Goal: Task Accomplishment & Management: Manage account settings

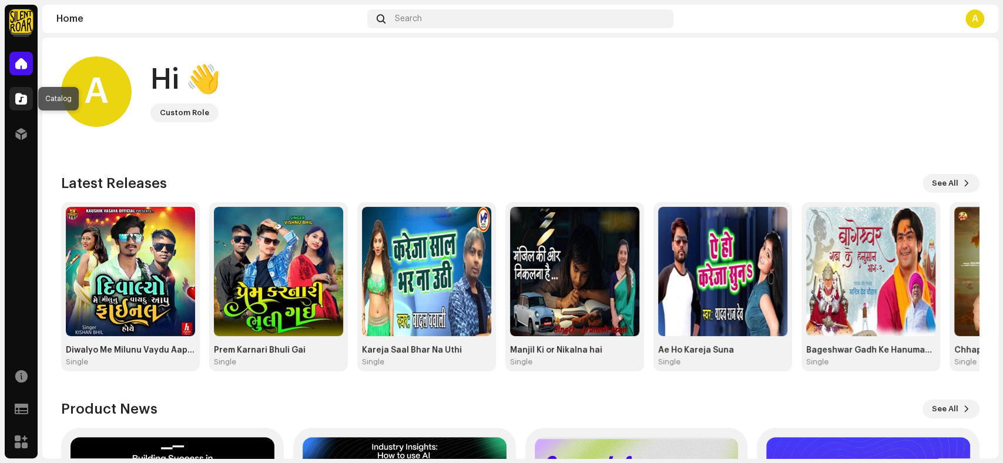
click at [23, 102] on span at bounding box center [21, 98] width 12 height 9
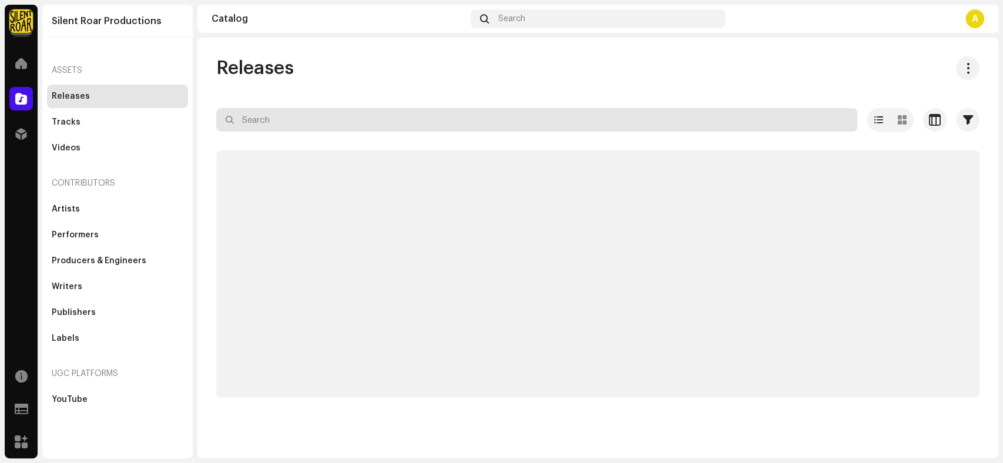
click at [300, 123] on input "text" at bounding box center [536, 120] width 641 height 24
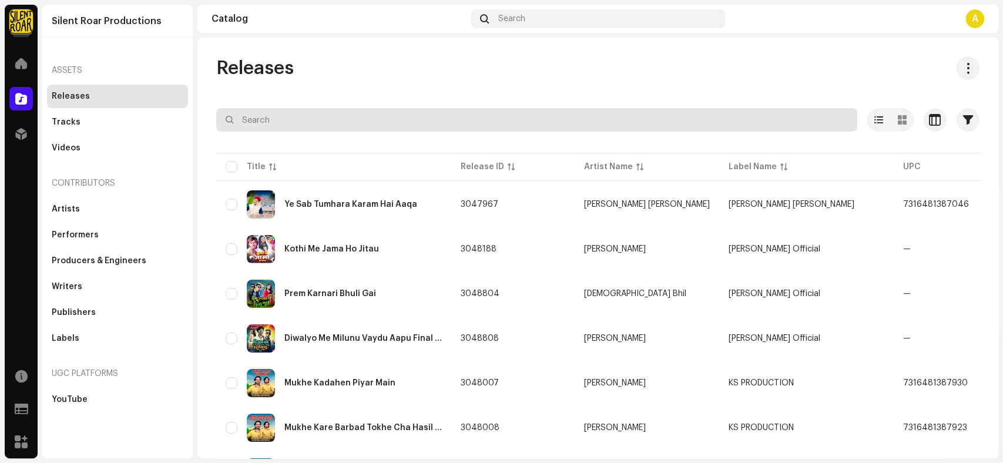
paste input "7316470419895"
type input "7316470419895"
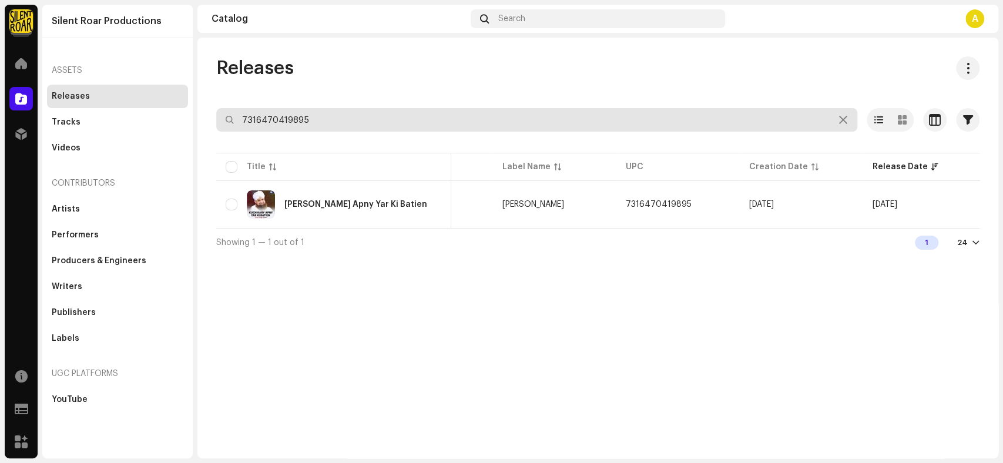
scroll to position [0, 212]
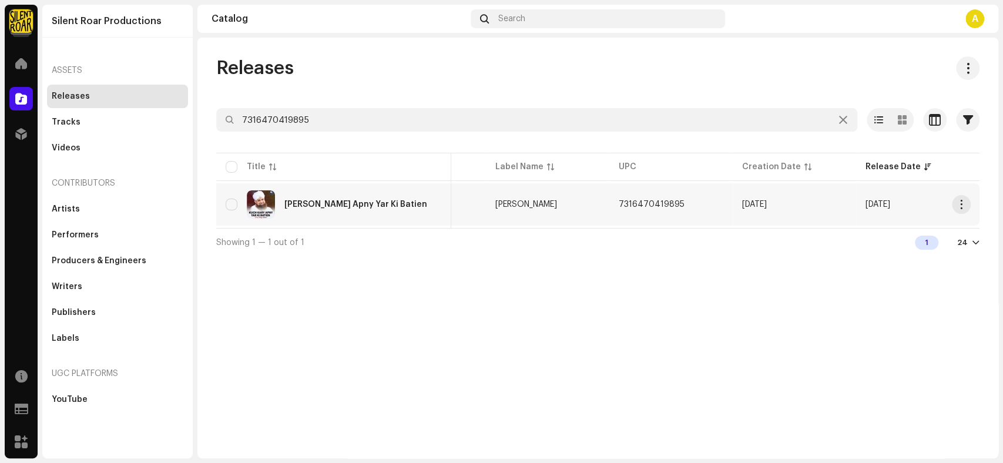
click at [351, 220] on td "Kuch Kary Apny Yar Ki Batien" at bounding box center [333, 204] width 235 height 42
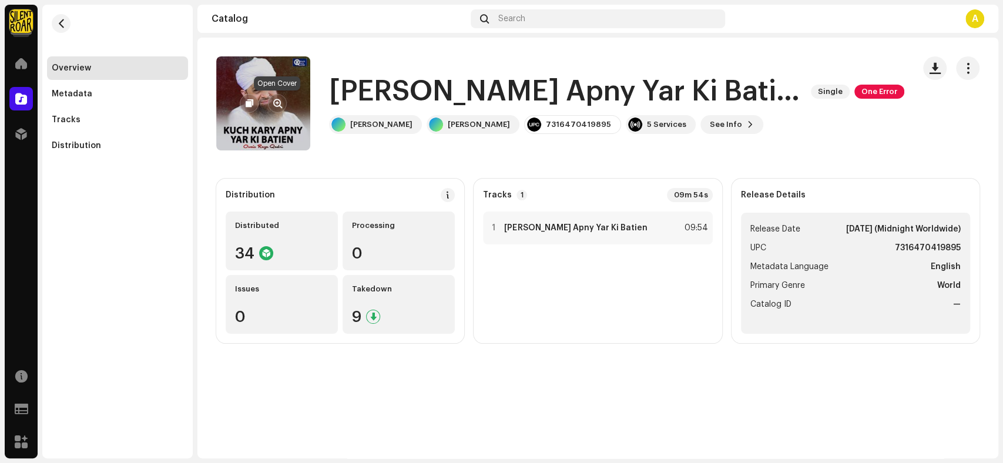
click at [279, 100] on span "button" at bounding box center [277, 103] width 9 height 9
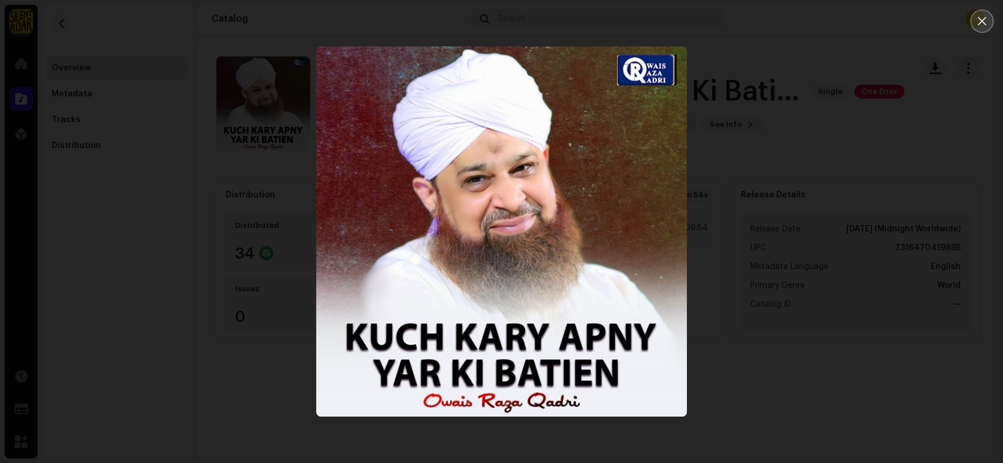
click at [981, 19] on icon "Close" at bounding box center [981, 21] width 11 height 11
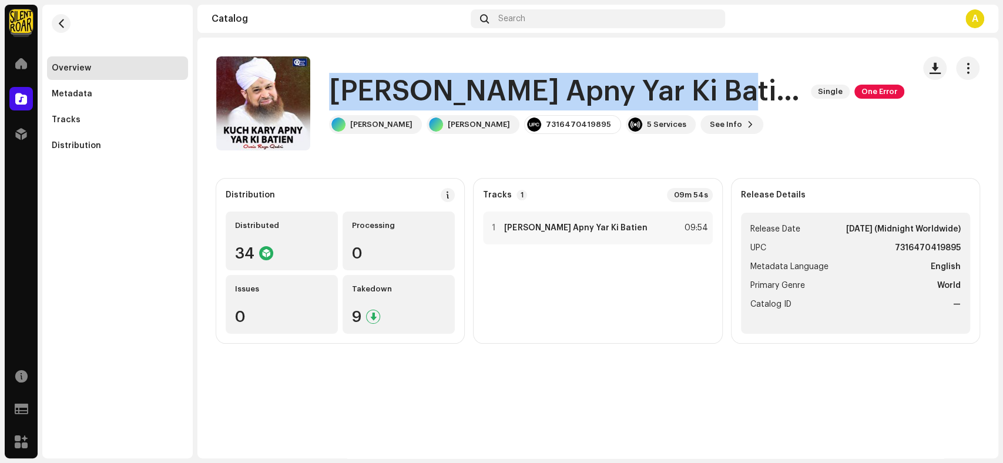
drag, startPoint x: 714, startPoint y: 90, endPoint x: 325, endPoint y: 79, distance: 388.5
click at [325, 79] on div "Kuch Kary Apny Yar Ki Batien Single One Error Owais Raza Qadri Owais Raza Qadri…" at bounding box center [560, 103] width 688 height 94
copy h1 "Kuch Kary Apny Yar Ki Batien"
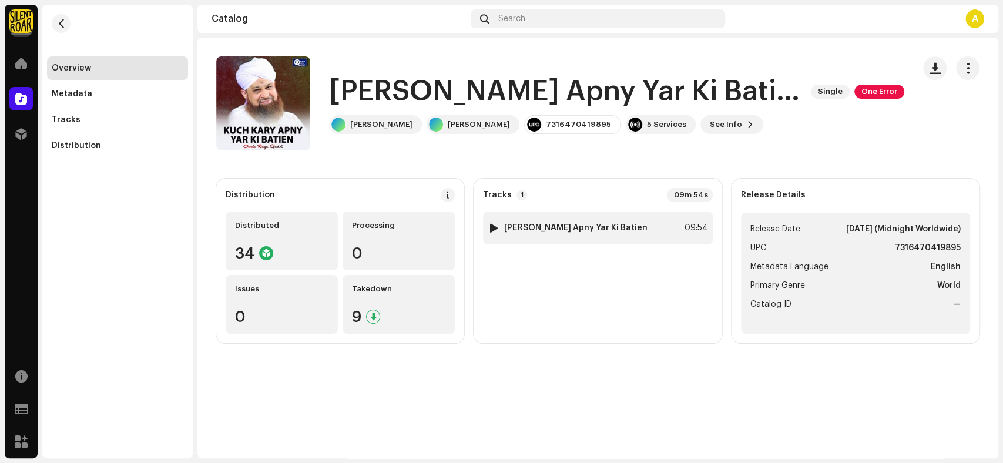
click at [596, 229] on strong "Kuch Kary Apny Yar Ki Batien" at bounding box center [575, 227] width 143 height 9
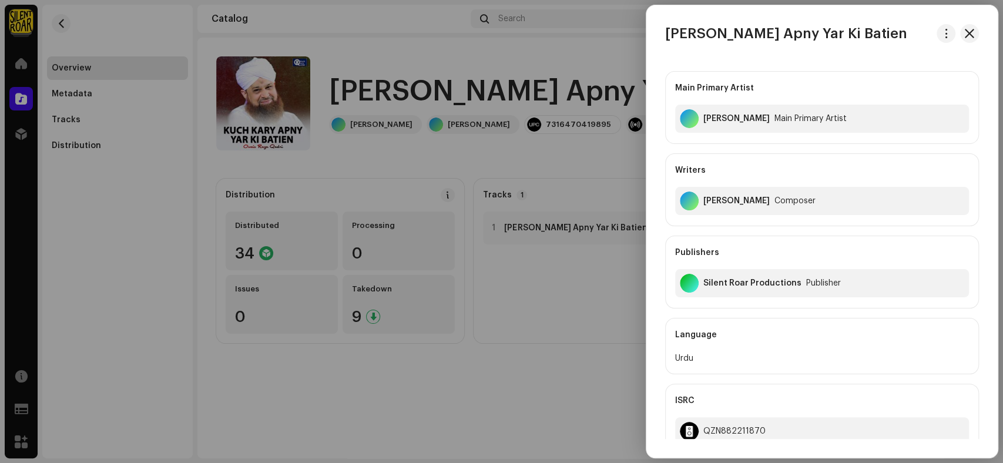
click at [52, 123] on div at bounding box center [501, 231] width 1003 height 463
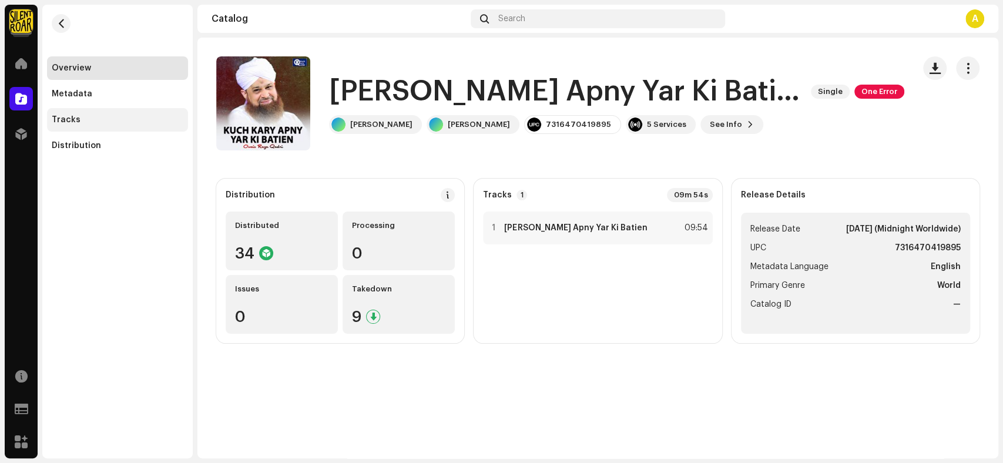
click at [92, 123] on div "Tracks" at bounding box center [118, 119] width 132 height 9
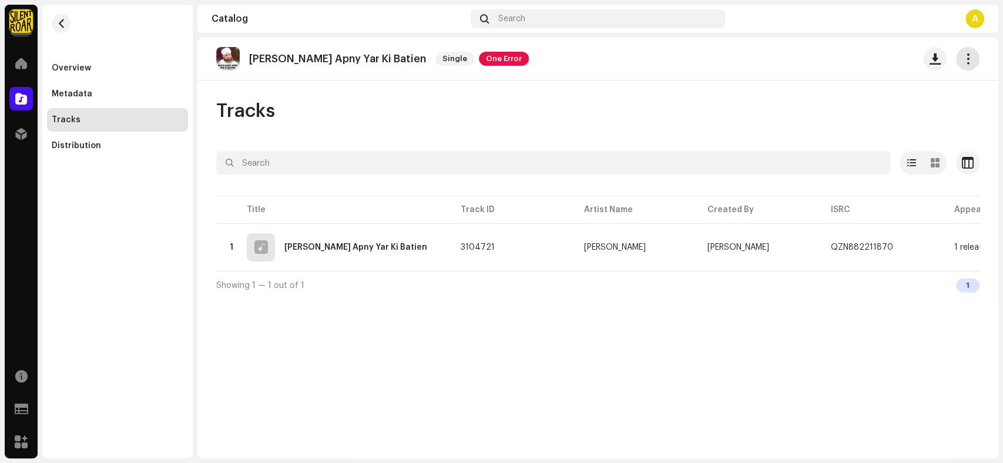
click at [968, 63] on span "button" at bounding box center [967, 58] width 11 height 9
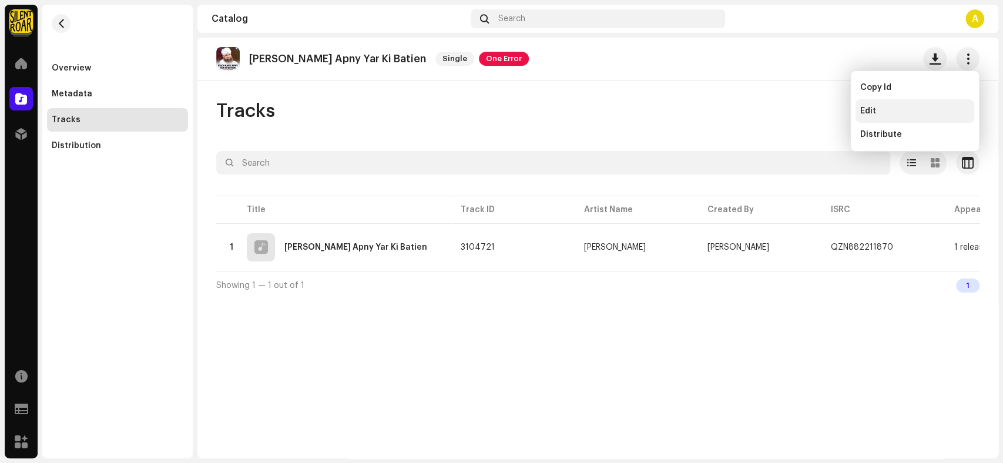
click at [885, 109] on div "Edit" at bounding box center [914, 110] width 109 height 9
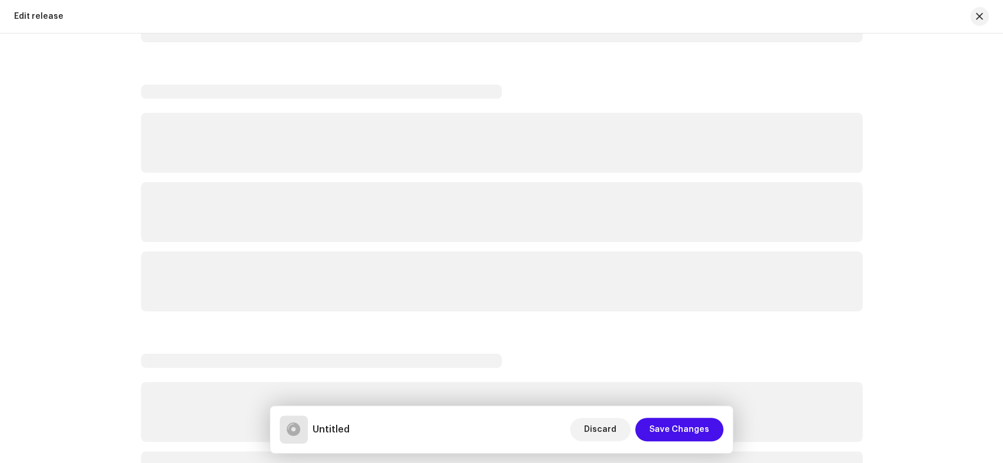
scroll to position [261, 0]
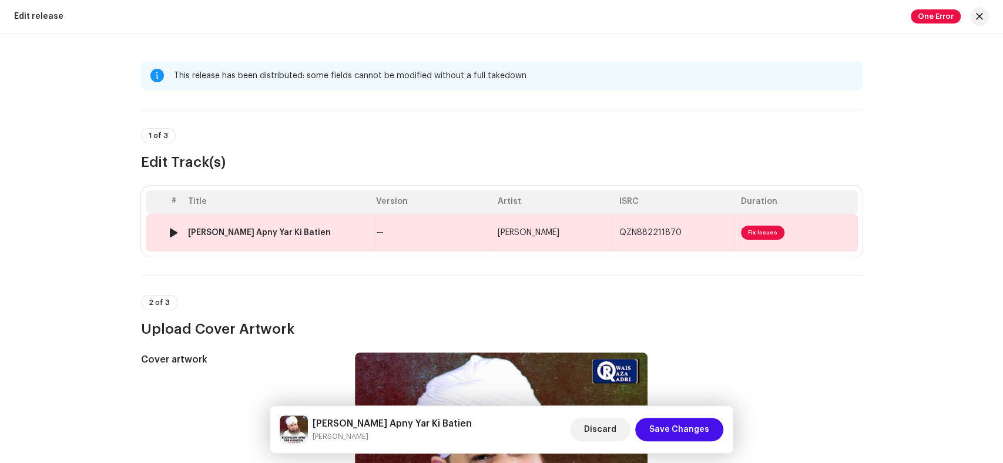
click at [359, 242] on td "Kuch Kary Apny Yar Ki Batien" at bounding box center [277, 233] width 188 height 38
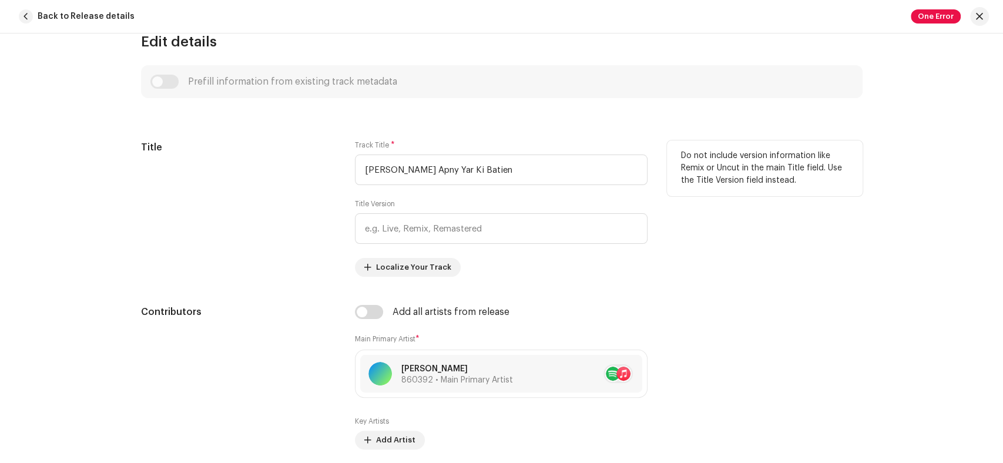
scroll to position [157, 0]
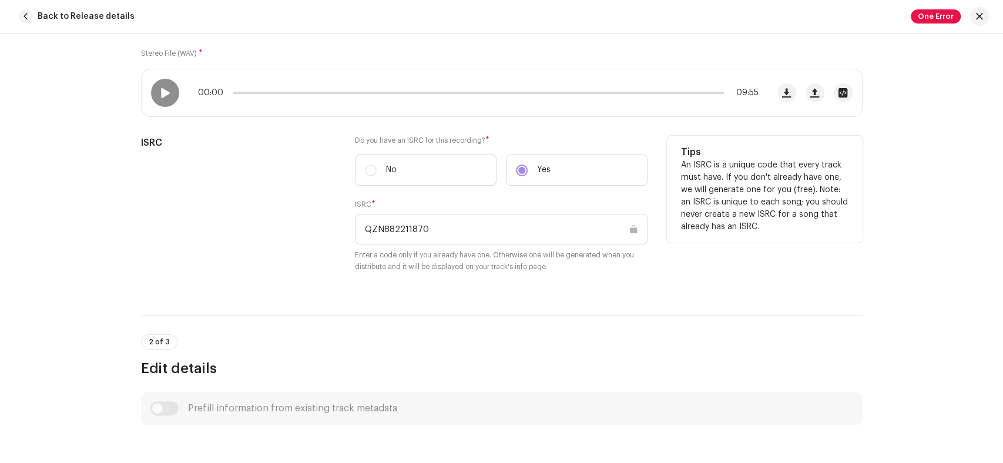
drag, startPoint x: 441, startPoint y: 229, endPoint x: 279, endPoint y: 231, distance: 162.2
click at [279, 231] on div "ISRC Do you have an ISRC for this recording? * No Yes ISRC * QZN882211870 Enter…" at bounding box center [501, 211] width 721 height 151
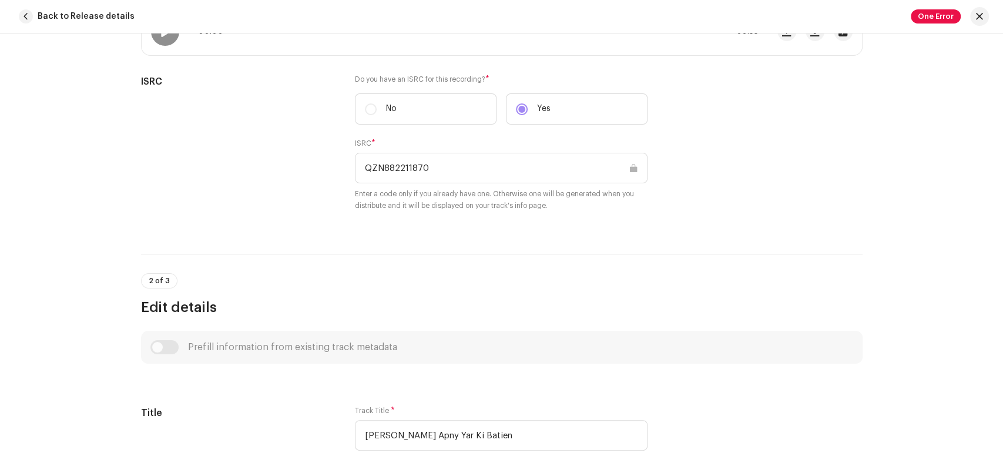
scroll to position [418, 0]
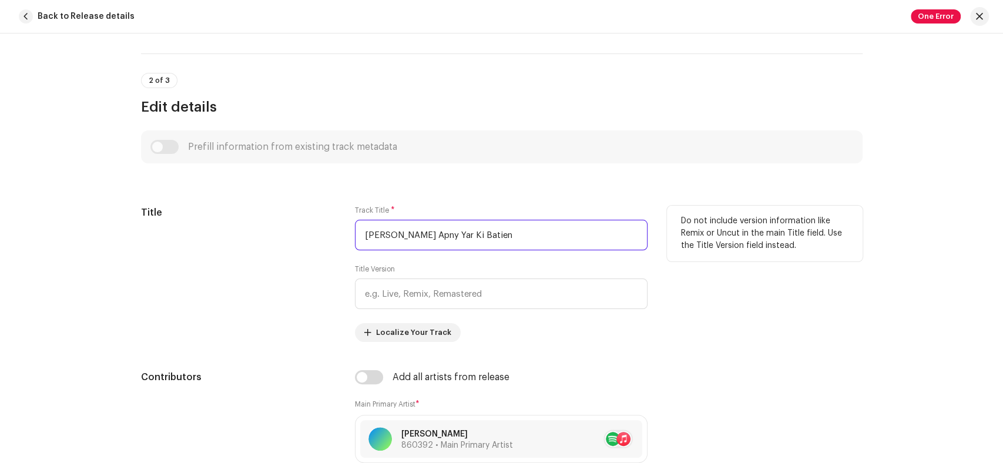
drag, startPoint x: 494, startPoint y: 239, endPoint x: 308, endPoint y: 235, distance: 185.7
click at [308, 235] on div "Title Track Title * Kuch Kary Apny Yar Ki Batien Title Version Localize Your Tr…" at bounding box center [501, 274] width 721 height 136
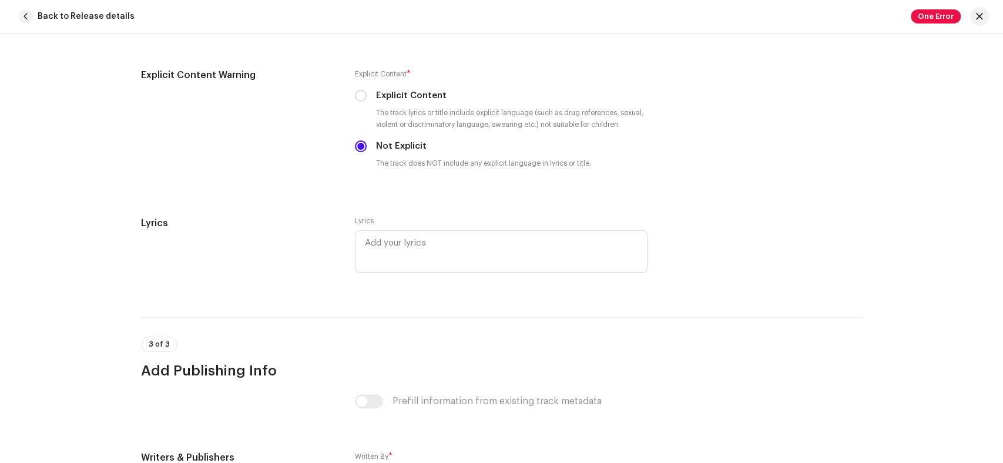
scroll to position [1966, 0]
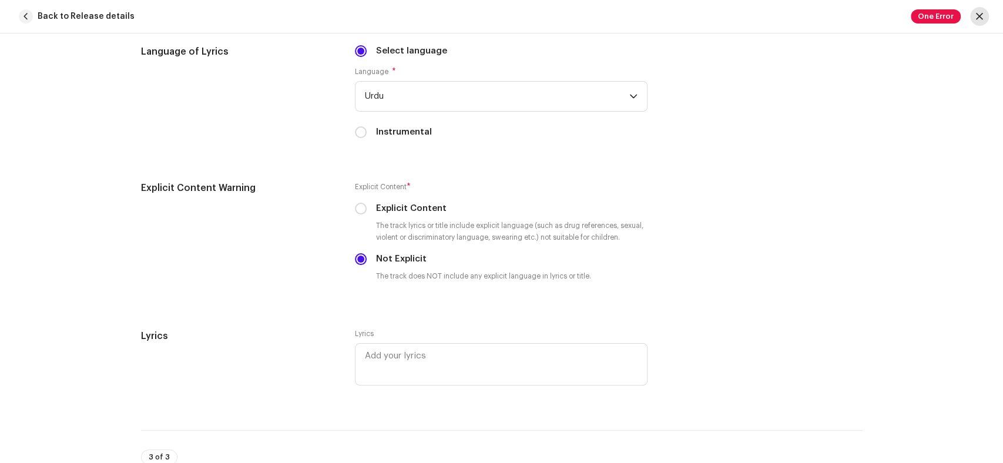
click at [976, 19] on span "button" at bounding box center [979, 16] width 7 height 9
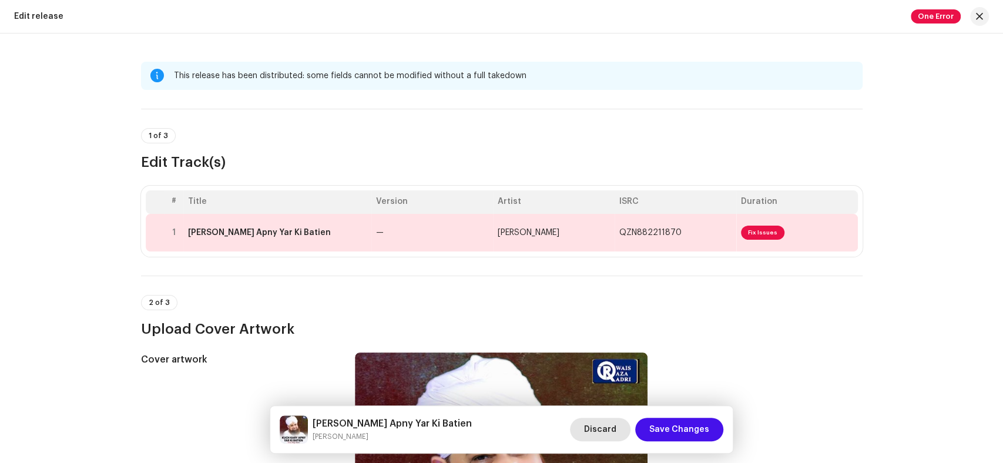
click at [616, 433] on span "Discard" at bounding box center [600, 430] width 32 height 24
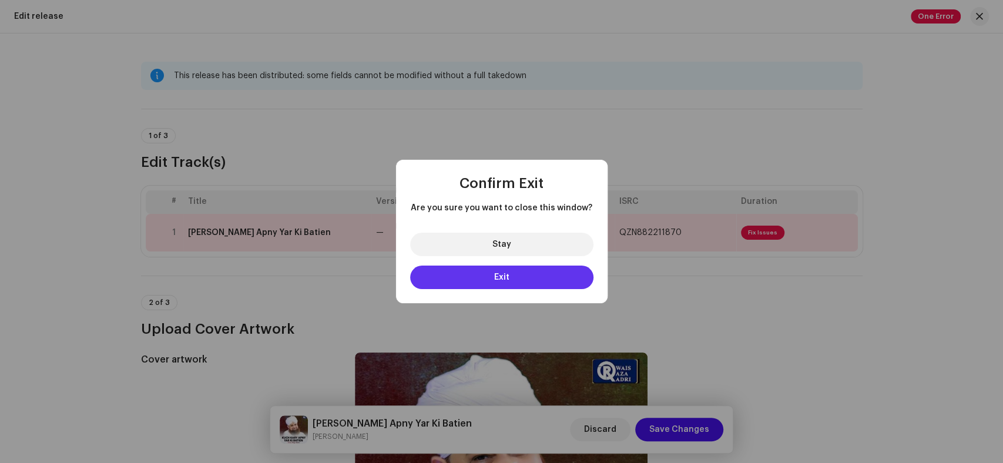
click at [483, 278] on button "Exit" at bounding box center [501, 278] width 183 height 24
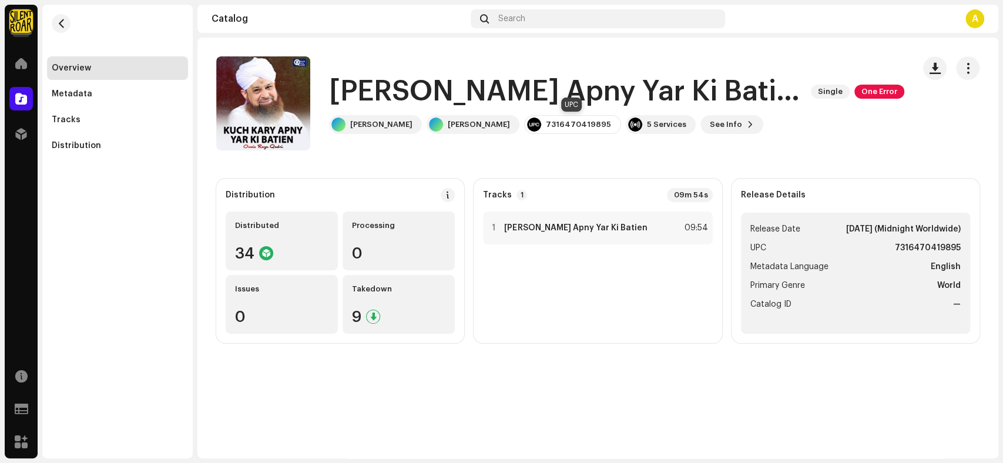
click at [588, 127] on div "7316470419895" at bounding box center [578, 124] width 65 height 9
click at [589, 128] on div "7316470419895" at bounding box center [578, 124] width 65 height 9
drag, startPoint x: 607, startPoint y: 124, endPoint x: 550, endPoint y: 122, distance: 57.0
click at [550, 122] on div "7316470419895" at bounding box center [572, 124] width 97 height 19
copy div "7316470419895"
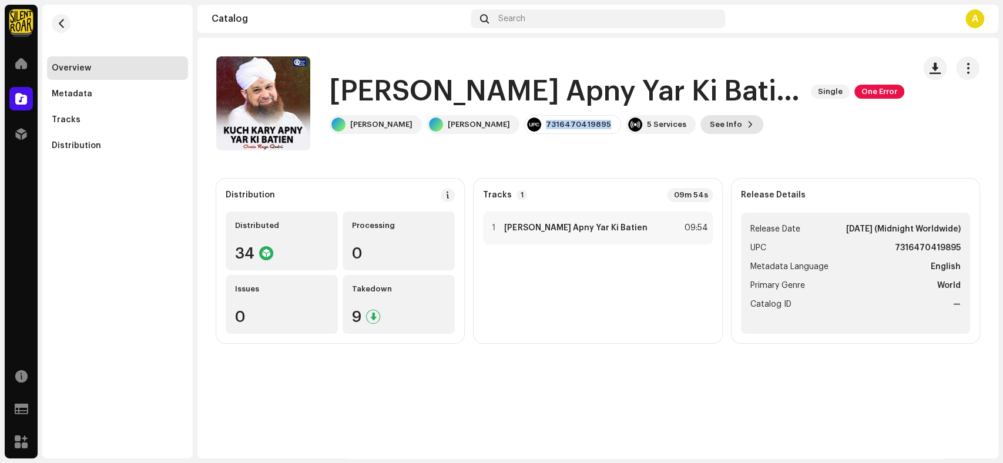
click at [733, 129] on button "See Info" at bounding box center [731, 124] width 63 height 19
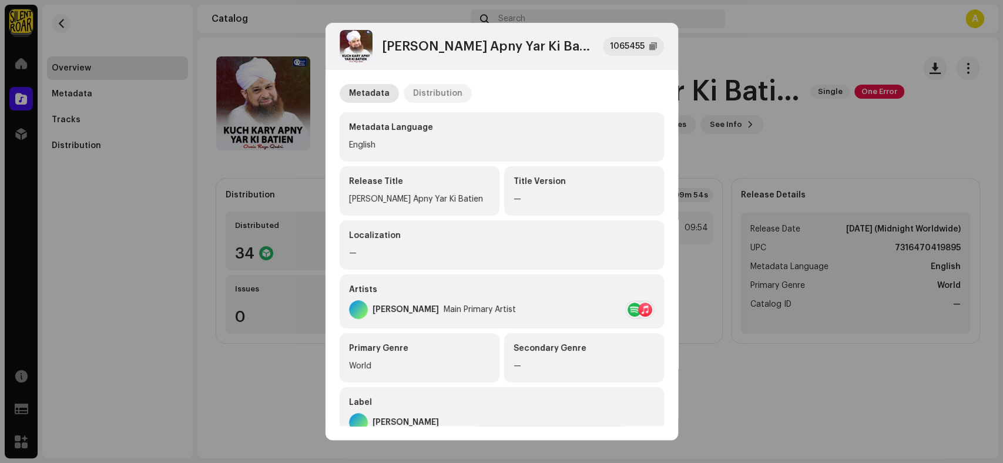
click at [432, 99] on div "Distribution" at bounding box center [437, 93] width 49 height 19
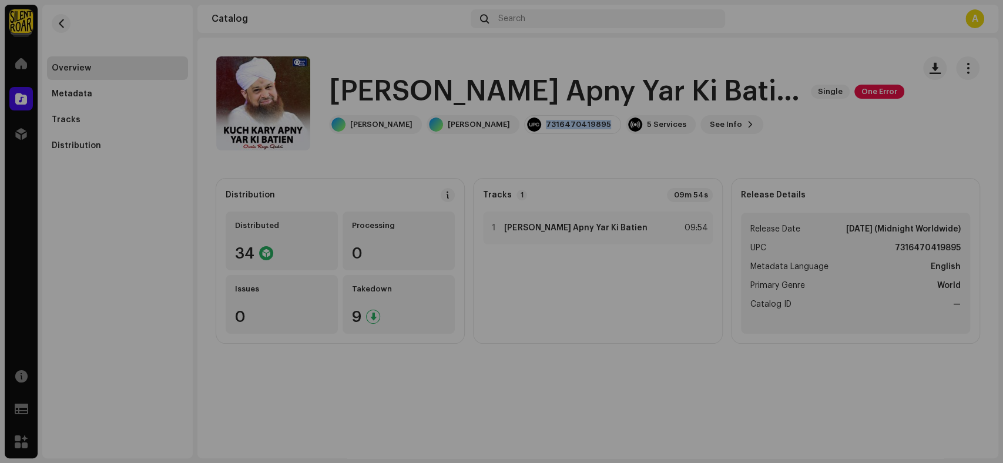
click at [794, 154] on div "Kuch Kary Apny Yar Ki Batien 1065455 Metadata Distribution Release Date Feb 24,…" at bounding box center [501, 231] width 1003 height 463
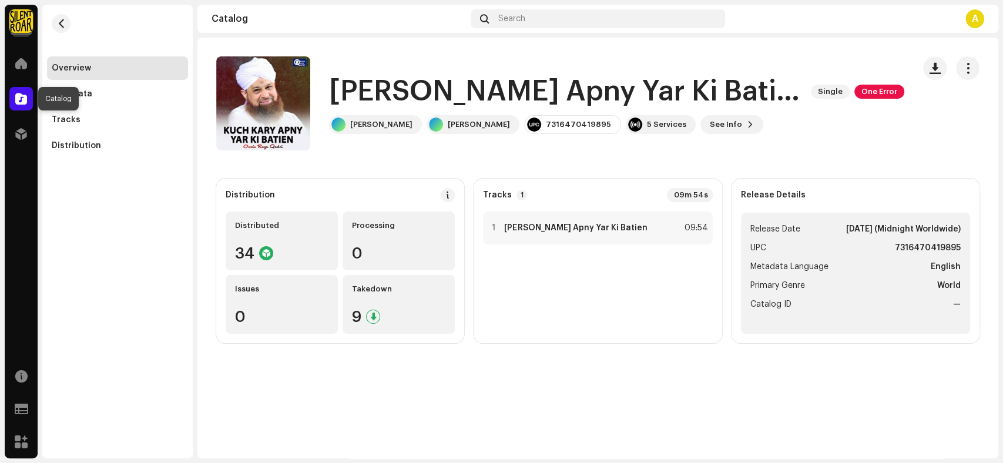
click at [12, 100] on div at bounding box center [21, 99] width 24 height 24
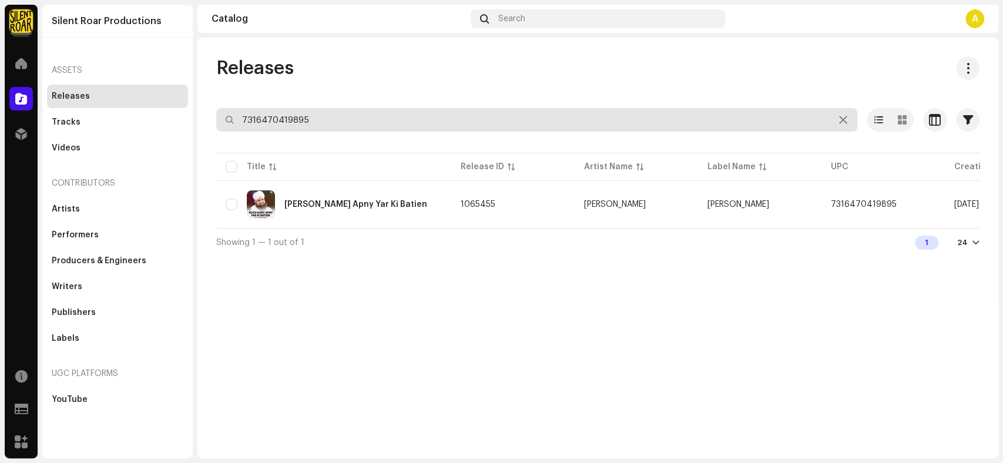
drag, startPoint x: 316, startPoint y: 123, endPoint x: 219, endPoint y: 119, distance: 97.0
click at [219, 119] on input "7316470419895" at bounding box center [536, 120] width 641 height 24
paste input "909204"
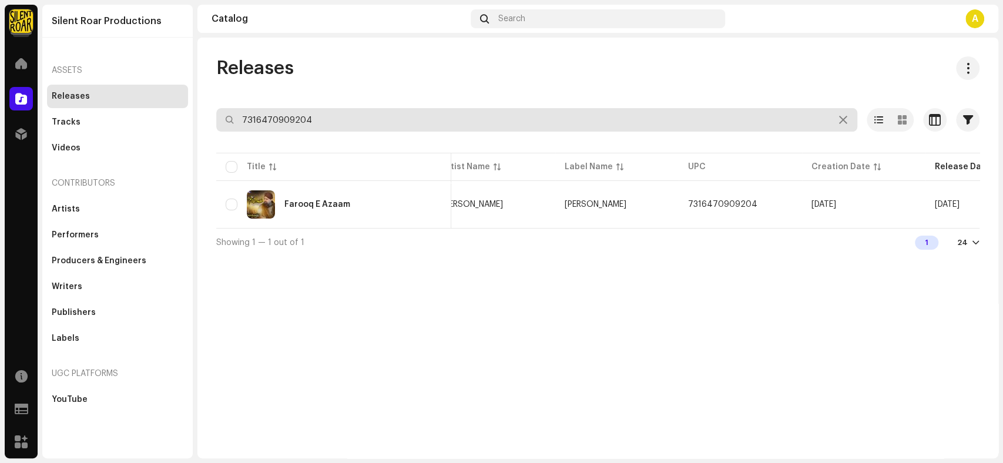
scroll to position [0, 212]
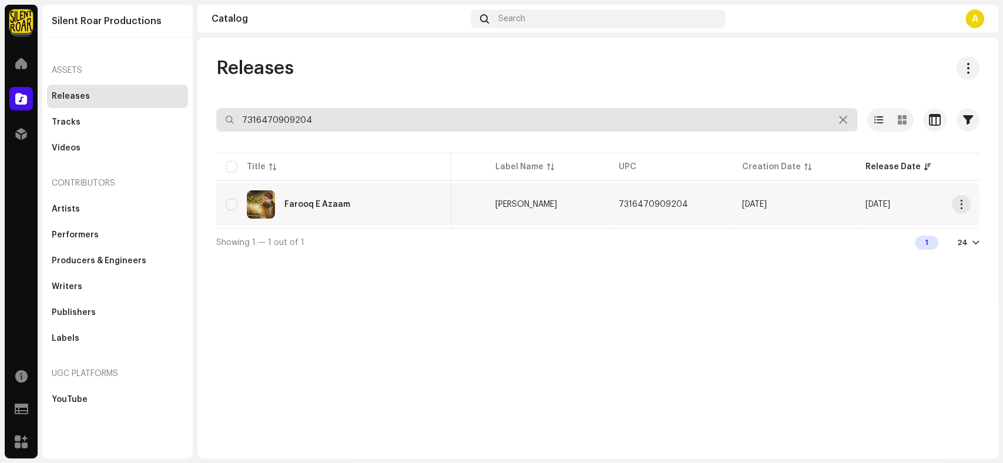
type input "7316470909204"
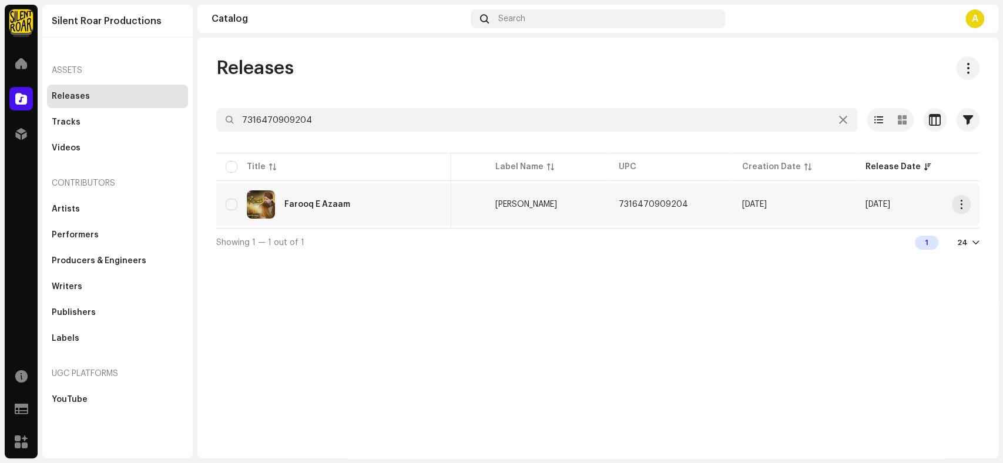
click at [390, 206] on div "Farooq E Azaam" at bounding box center [334, 204] width 216 height 28
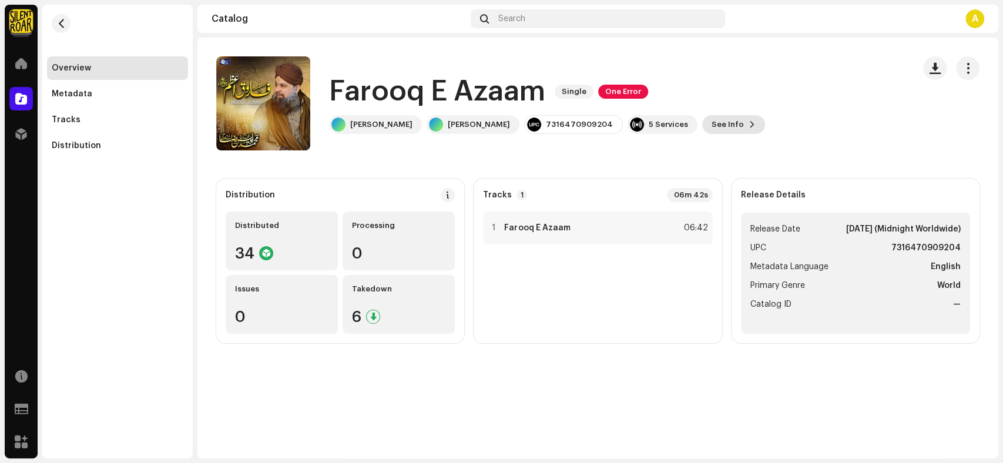
click at [725, 120] on span "See Info" at bounding box center [728, 125] width 32 height 24
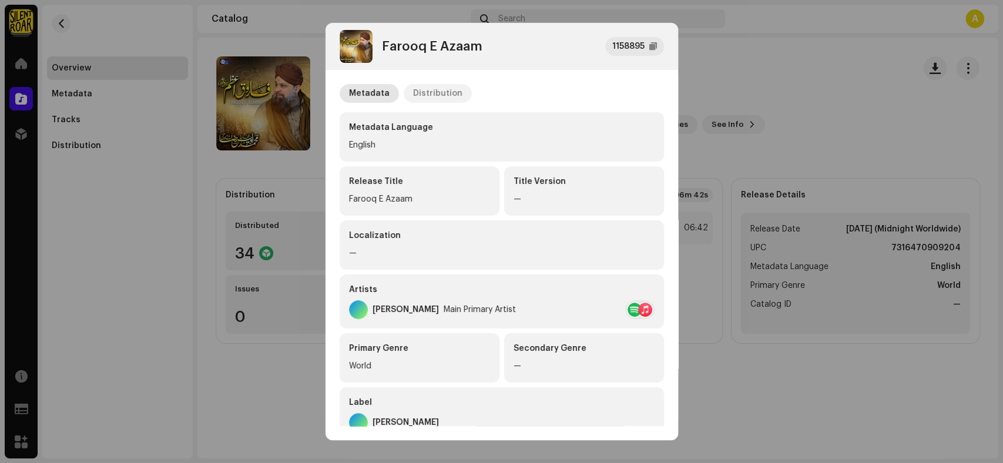
click at [435, 98] on div "Distribution" at bounding box center [437, 93] width 49 height 19
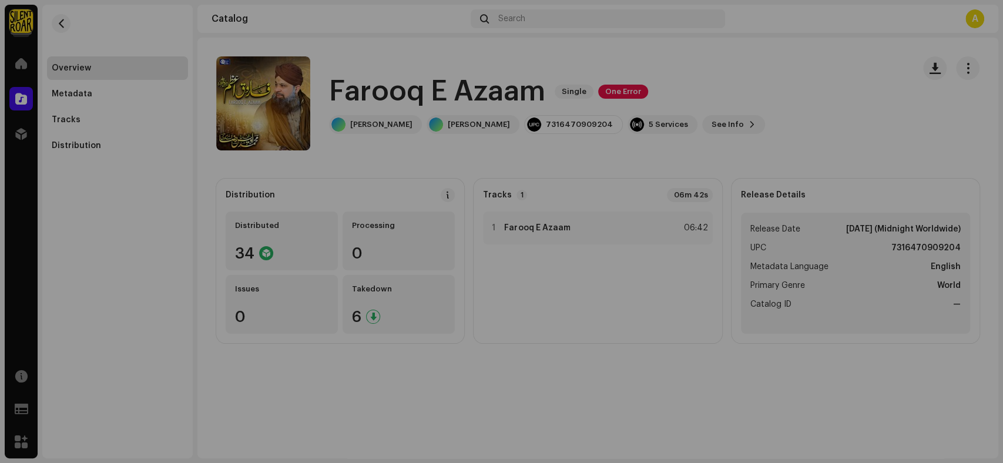
click at [193, 215] on div "Farooq E Azaam 1158895 Metadata Distribution Release Date Aug 5, 2022 (Midnight…" at bounding box center [501, 231] width 1003 height 463
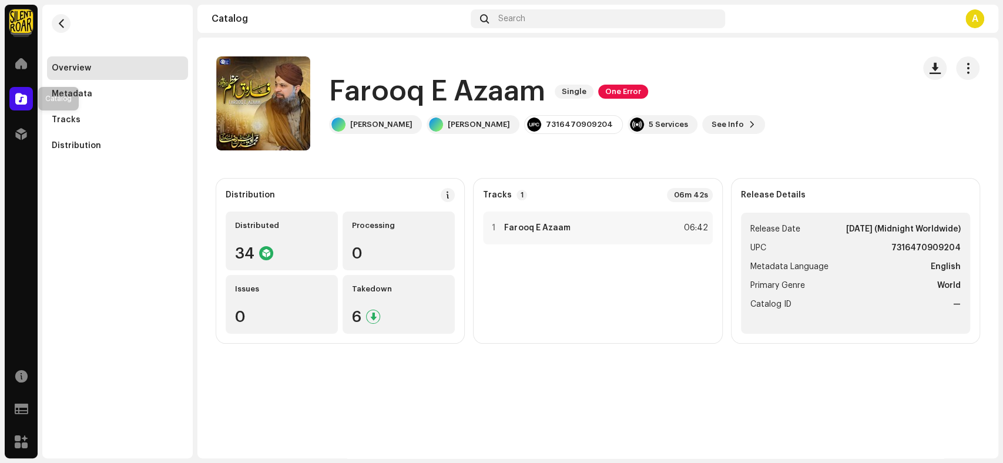
click at [22, 100] on span at bounding box center [21, 98] width 12 height 9
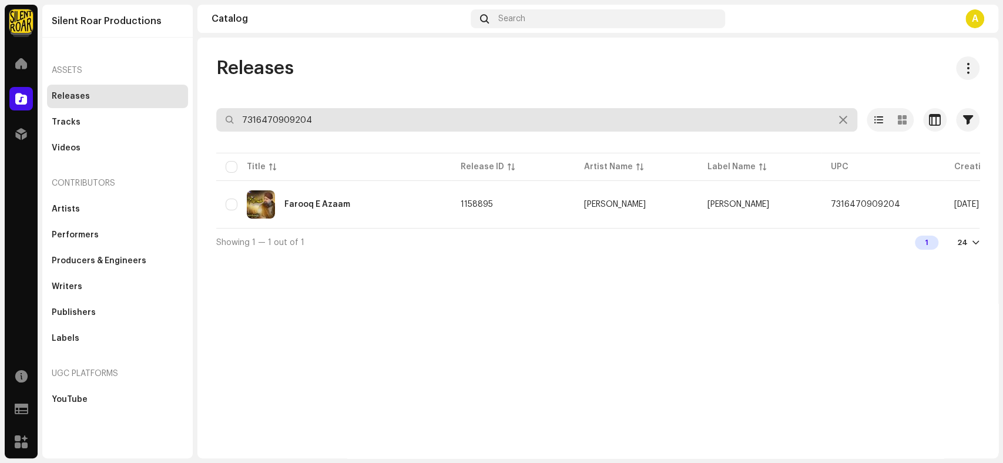
drag, startPoint x: 324, startPoint y: 119, endPoint x: 192, endPoint y: 123, distance: 132.3
click at [192, 123] on div "Silent Roar Productions Home Catalog Distribution Resources Support Forms Marke…" at bounding box center [501, 231] width 1003 height 463
paste input "6757823"
type input "7316476757823"
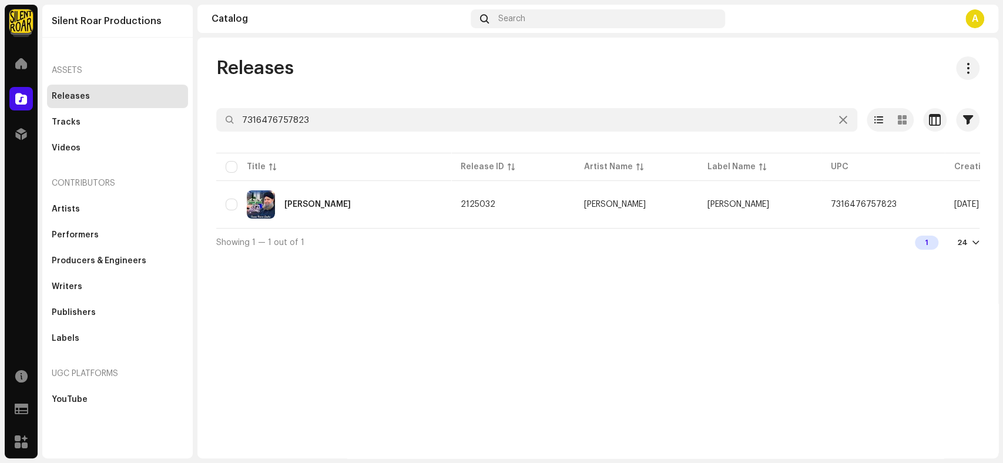
click at [344, 221] on td "Madina Yaad Aya Hai" at bounding box center [333, 204] width 235 height 42
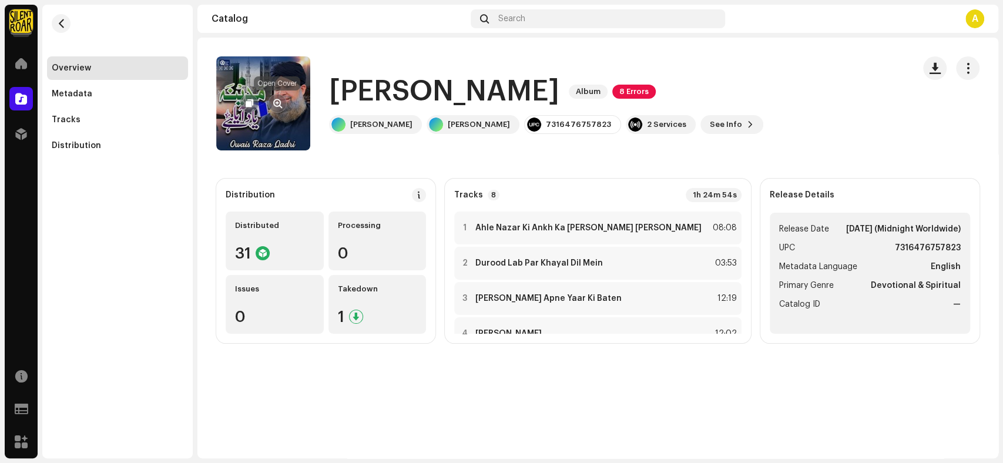
click at [278, 101] on span "button" at bounding box center [277, 103] width 9 height 9
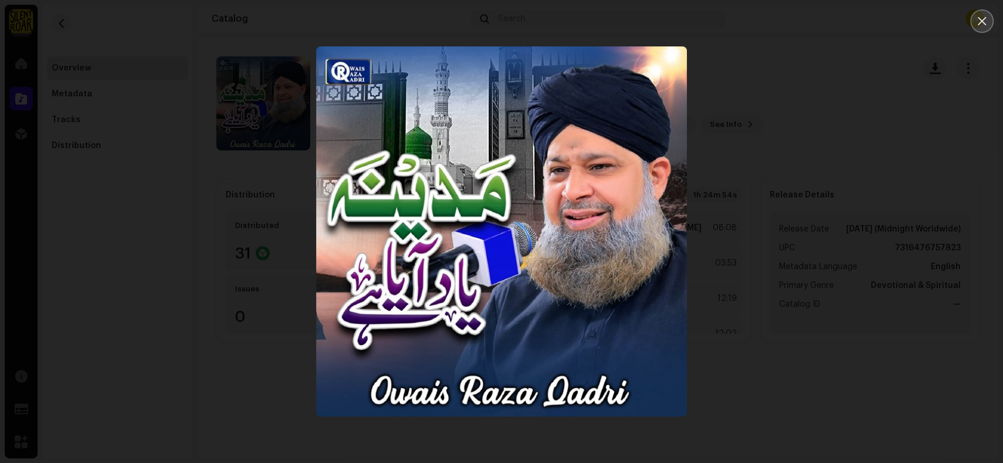
click at [971, 25] on button "Close" at bounding box center [982, 21] width 24 height 24
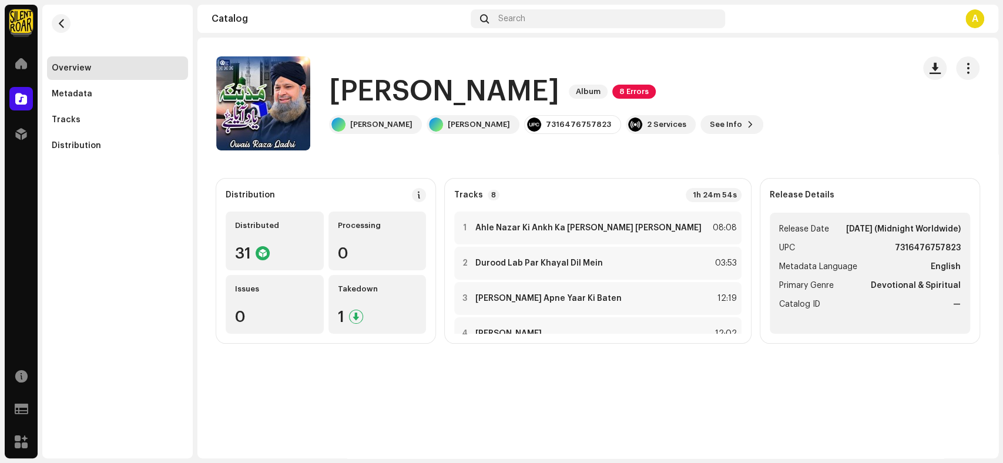
click at [559, 93] on h1 "Madina Yaad Aya Hai" at bounding box center [444, 92] width 230 height 38
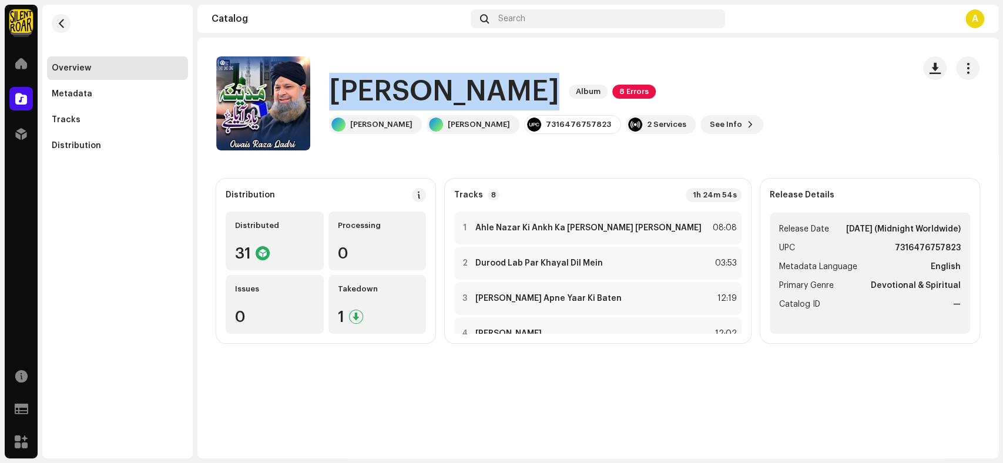
click at [559, 93] on h1 "Madina Yaad Aya Hai" at bounding box center [444, 92] width 230 height 38
copy div "Madina Yaad Aya Hai Album 8 Errors"
click at [730, 127] on span "See Info" at bounding box center [726, 125] width 32 height 24
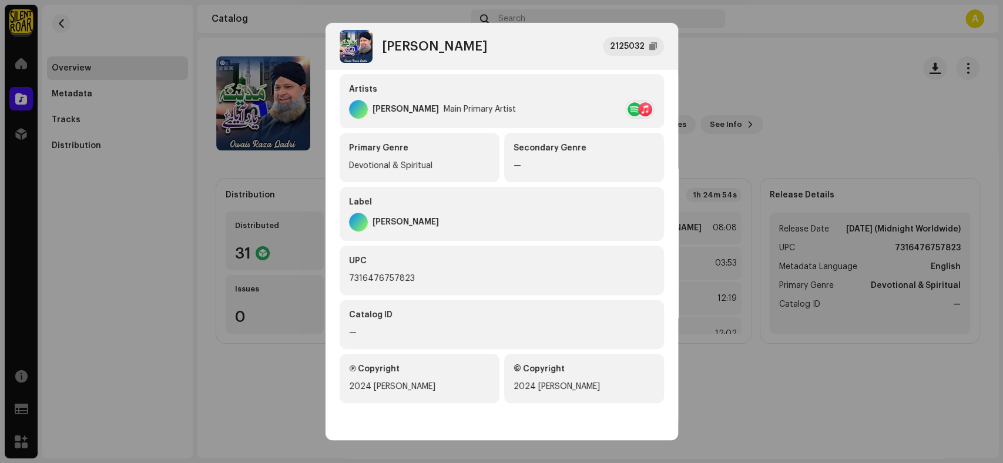
scroll to position [201, 0]
drag, startPoint x: 412, startPoint y: 278, endPoint x: 335, endPoint y: 280, distance: 76.4
click at [335, 280] on div "Metadata Distribution Metadata Language English Release Title Madina Yaad Aya H…" at bounding box center [501, 247] width 353 height 355
copy div "7316476757823"
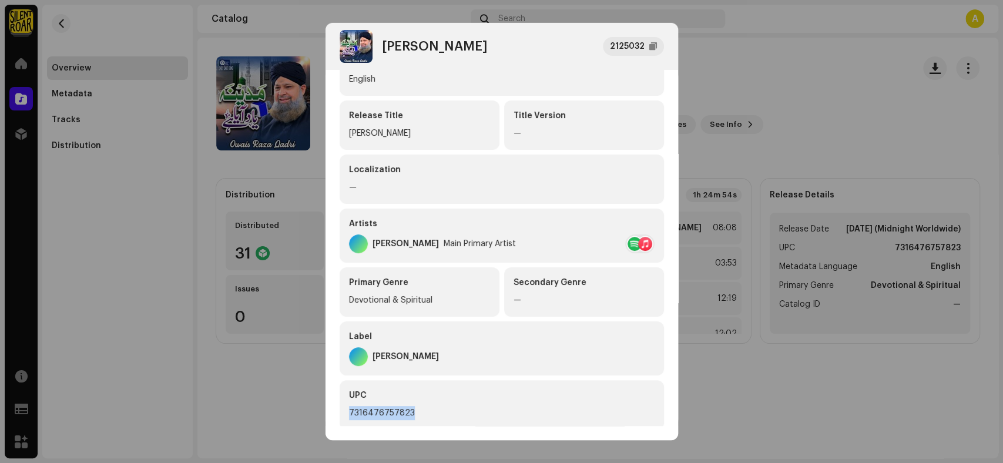
scroll to position [0, 0]
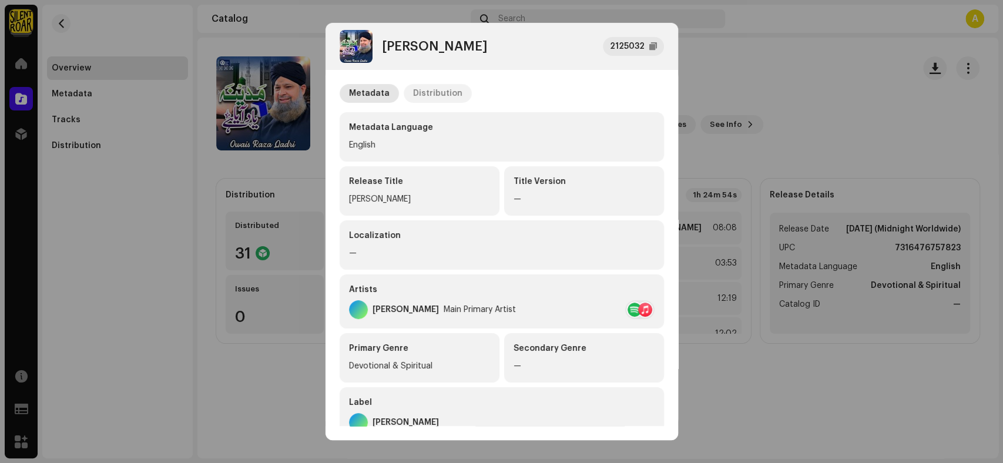
click at [442, 93] on div "Distribution" at bounding box center [437, 93] width 49 height 19
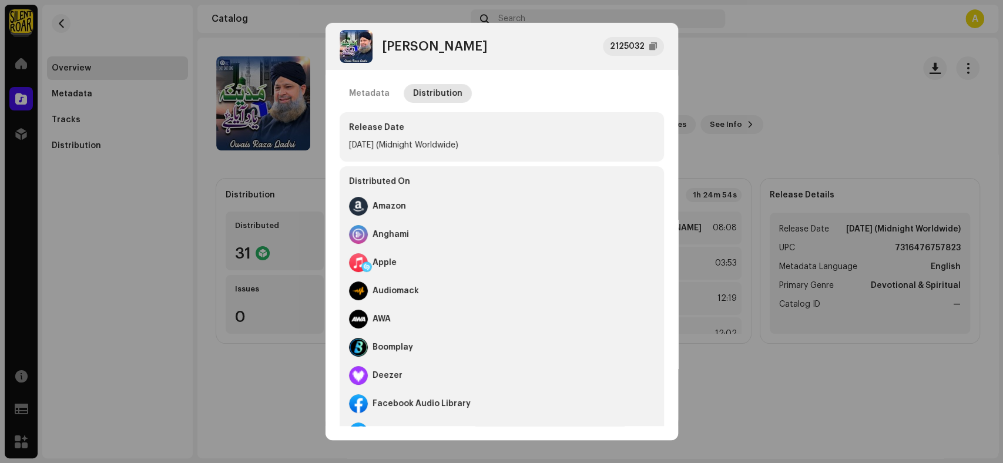
click at [576, 311] on div "AWA" at bounding box center [502, 319] width 306 height 28
click at [360, 95] on div "Metadata" at bounding box center [369, 93] width 41 height 19
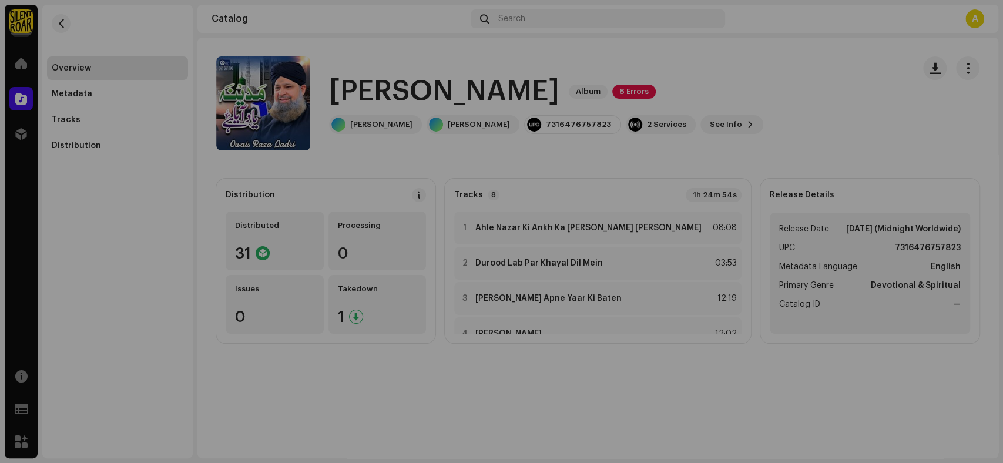
click at [181, 270] on div "Madina Yaad Aya Hai 2125032 Metadata Distribution Metadata Language English Rel…" at bounding box center [501, 231] width 1003 height 463
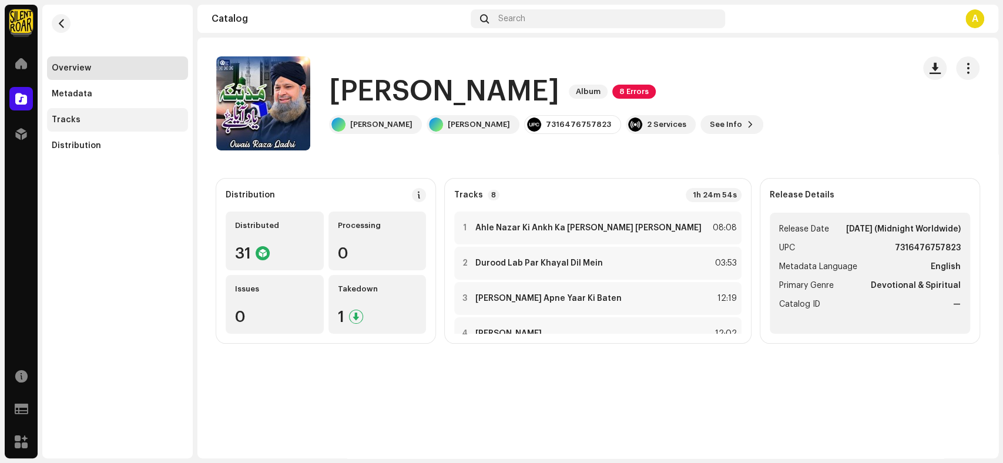
click at [72, 109] on div "Tracks" at bounding box center [117, 120] width 141 height 24
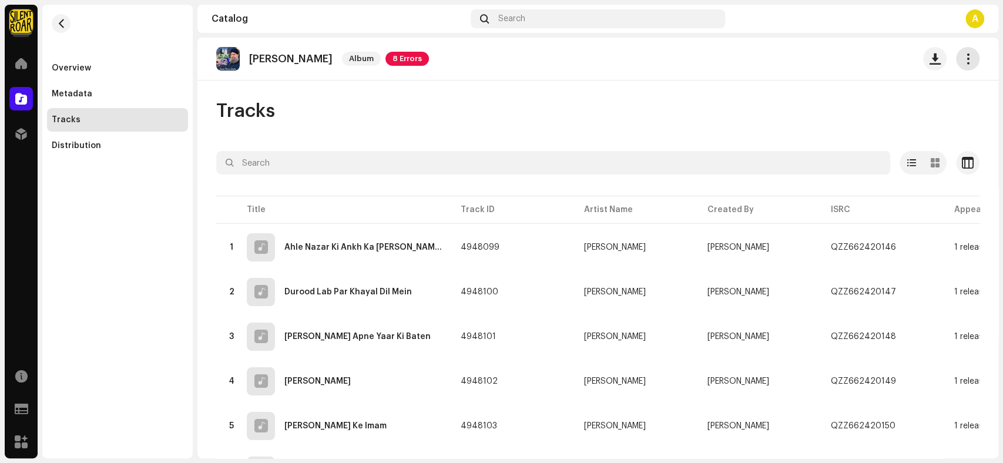
click at [965, 62] on span "button" at bounding box center [967, 58] width 11 height 9
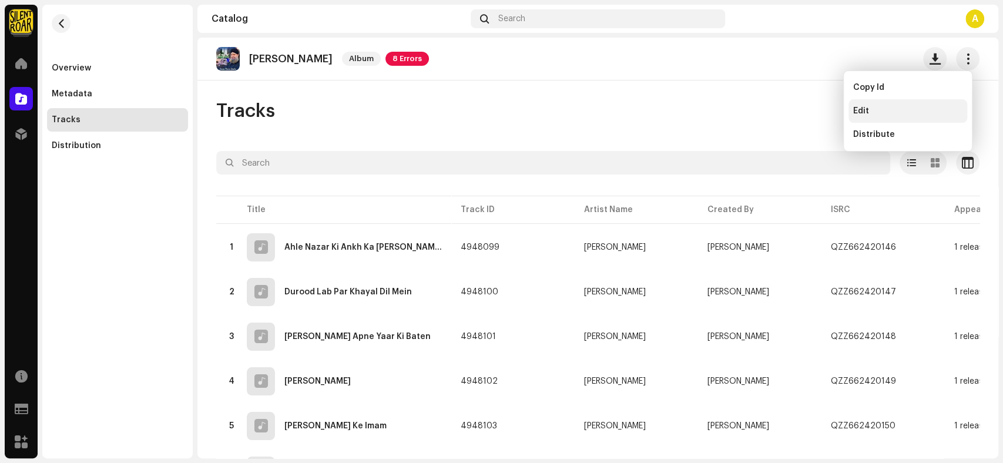
click at [887, 118] on div "Edit" at bounding box center [907, 111] width 119 height 24
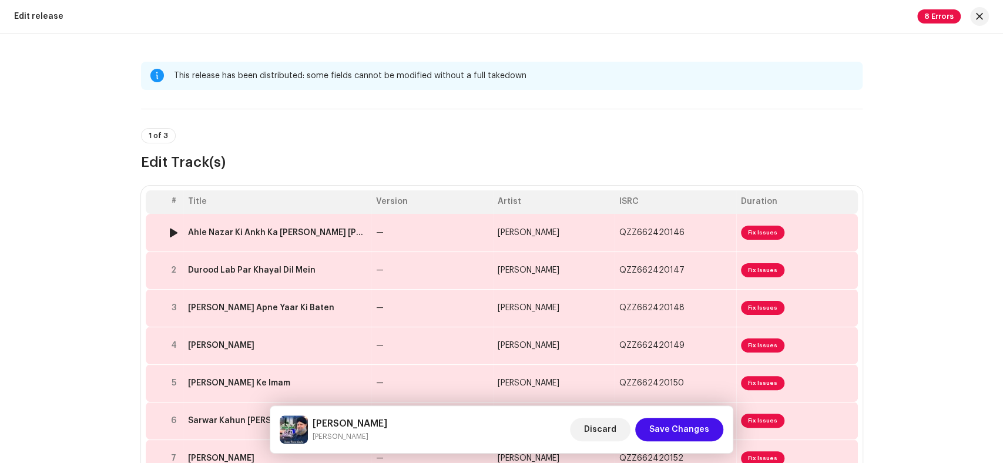
click at [293, 220] on td "Ahle Nazar Ki Ankh Ka Tara Ali Ali" at bounding box center [277, 233] width 188 height 38
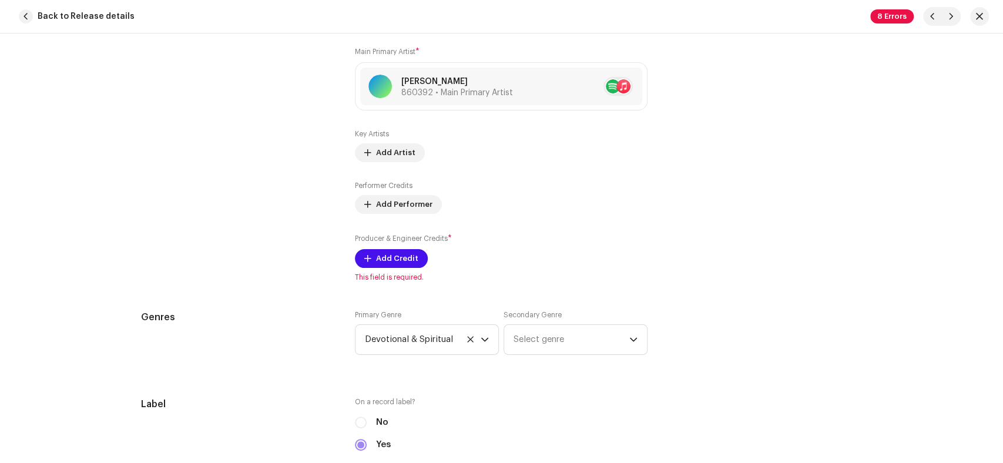
scroll to position [783, 0]
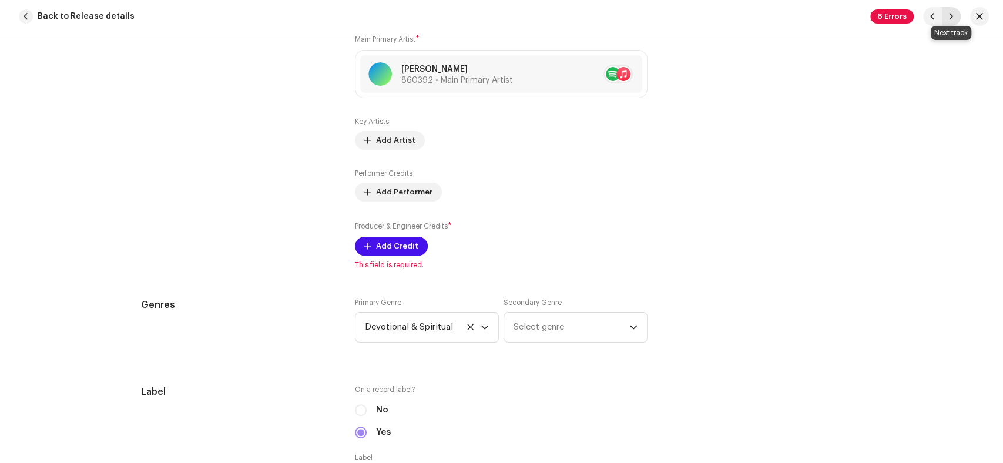
click at [954, 12] on span "button" at bounding box center [951, 16] width 7 height 9
type input "QZZ662420147"
type input "Durood Lab Par Khayal Dil Mein"
click at [954, 12] on span "button" at bounding box center [951, 16] width 7 height 9
type input "QZZ662420148"
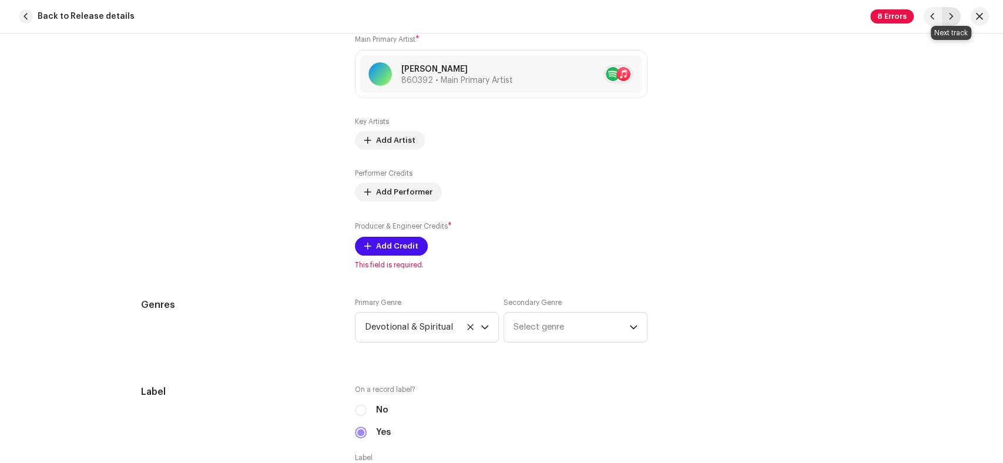
type input "Kuch Karen Apne Yaar Ki Baten"
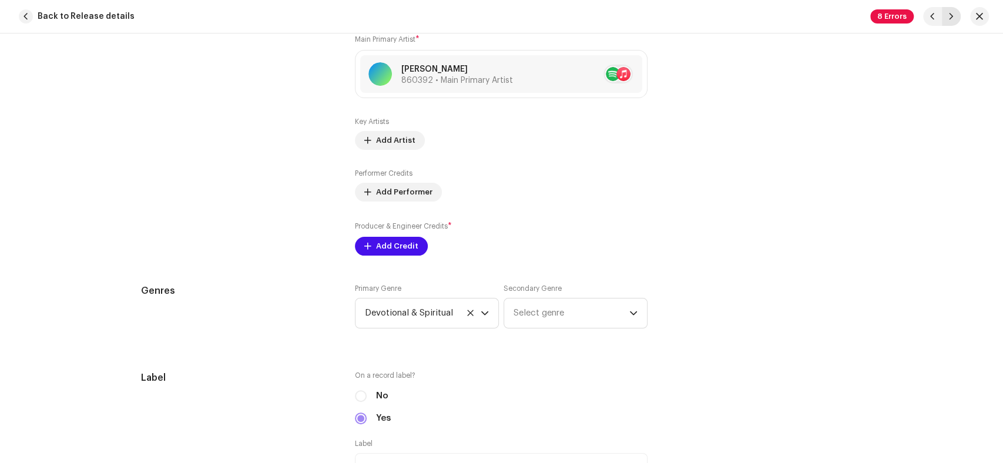
click at [954, 12] on span "button" at bounding box center [951, 16] width 7 height 9
type input "QZZ662420149"
type input "Madina Yaad Aya Hai"
click at [954, 12] on span "button" at bounding box center [951, 16] width 7 height 9
type input "QZZ662420150"
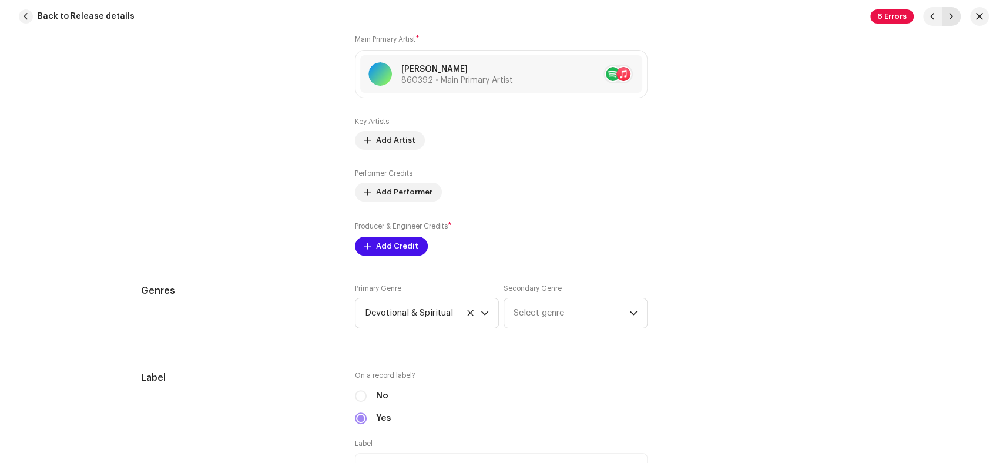
type input "Meera Waliyo Ke Imam"
click at [954, 12] on span "button" at bounding box center [951, 16] width 7 height 9
type input "QZZ662420151"
type input "Sarwar Kahun Ke Malik o Mola Kaho Tujhe"
click at [954, 12] on span "button" at bounding box center [951, 16] width 7 height 9
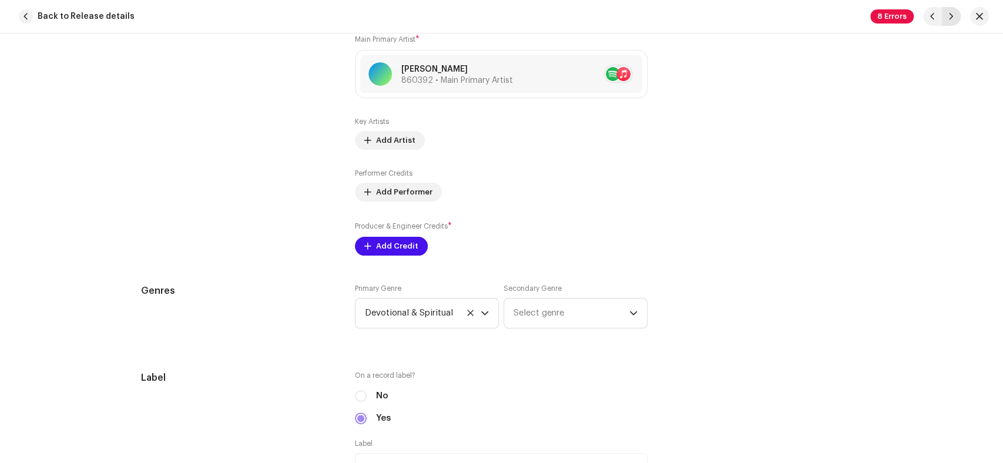
type input "QZZ662420152"
type input "[PERSON_NAME]"
click at [954, 12] on span "button" at bounding box center [951, 16] width 7 height 9
type input "QZZ662420153"
type input "Wo Soye Lala Zaar Phirte Hain"
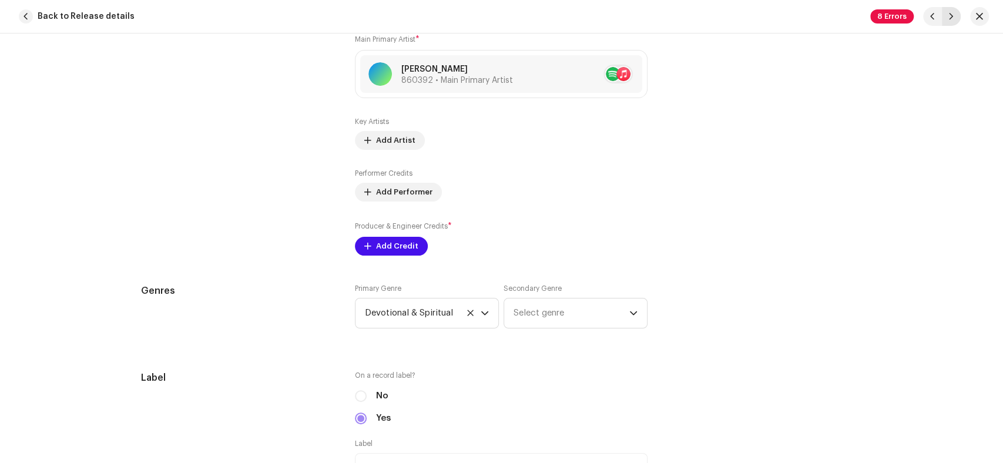
click at [954, 12] on span "button" at bounding box center [951, 16] width 7 height 9
type input "QZZ662420146"
type input "Ahle Nazar Ki Ankh Ka Tara Ali Ali"
click at [954, 12] on span "button" at bounding box center [951, 16] width 7 height 9
type input "QZZ662420147"
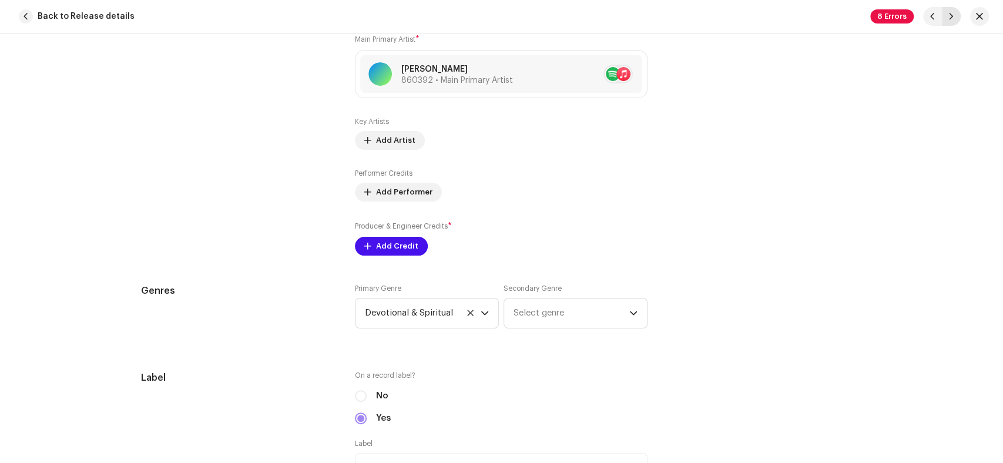
type input "Durood Lab Par Khayal Dil Mein"
click at [954, 12] on span "button" at bounding box center [951, 16] width 7 height 9
type input "QZZ662420148"
type input "Kuch Karen Apne Yaar Ki Baten"
click at [954, 12] on span "button" at bounding box center [951, 16] width 7 height 9
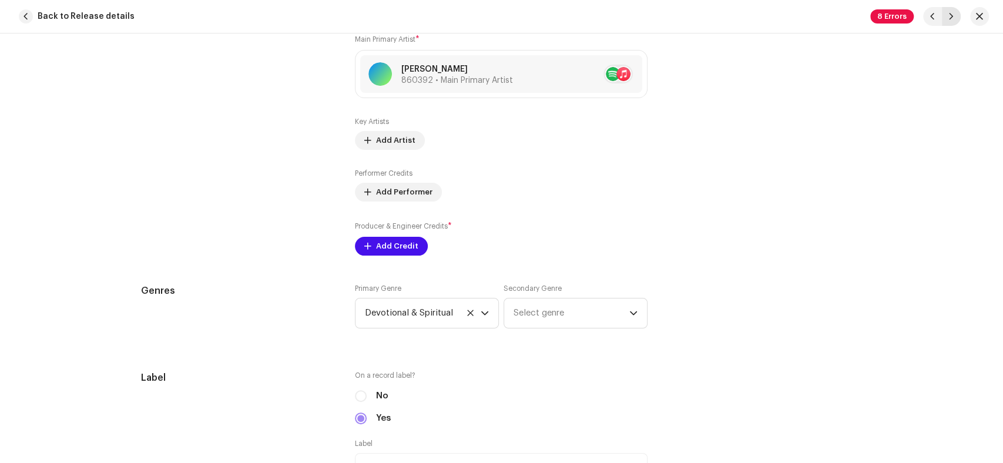
type input "QZZ662420149"
type input "Madina Yaad Aya Hai"
click at [954, 12] on span "button" at bounding box center [951, 16] width 7 height 9
type input "QZZ662420150"
type input "Meera Waliyo Ke Imam"
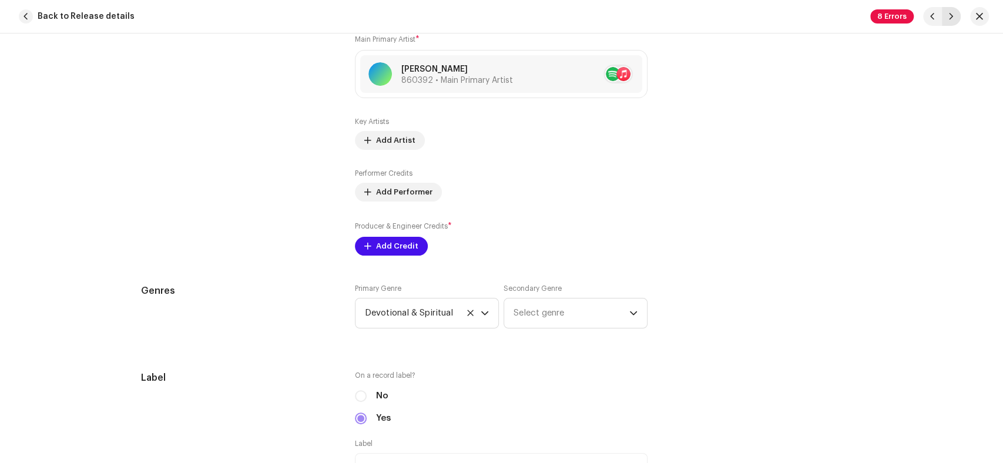
click at [954, 12] on span "button" at bounding box center [951, 16] width 7 height 9
type input "QZZ662420151"
type input "Sarwar Kahun Ke Malik o Mola Kaho Tujhe"
drag, startPoint x: 954, startPoint y: 12, endPoint x: 902, endPoint y: 94, distance: 96.7
click at [954, 13] on span "button" at bounding box center [951, 16] width 7 height 9
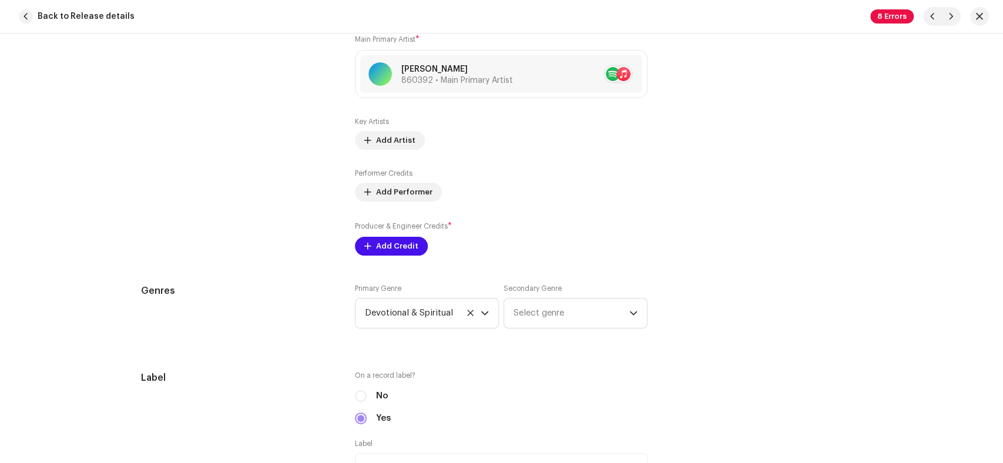
type input "QZZ662420152"
type input "[PERSON_NAME]"
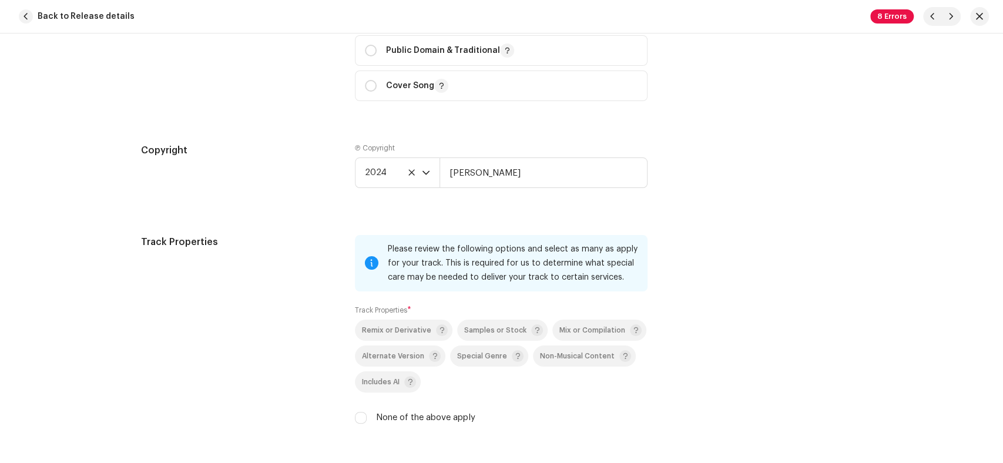
scroll to position [1697, 0]
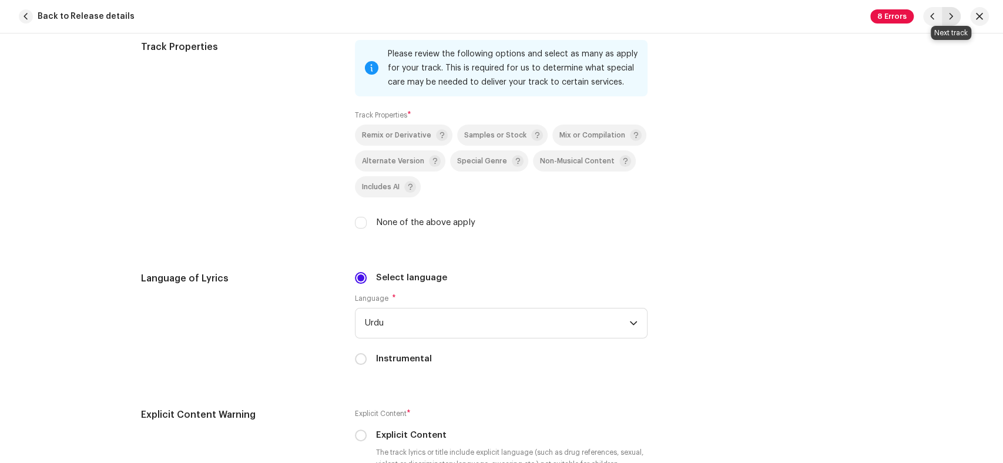
click at [947, 14] on button "button" at bounding box center [951, 16] width 19 height 19
type input "QZZ662420153"
type input "Wo Soye Lala Zaar Phirte Hain"
click at [947, 14] on button "button" at bounding box center [951, 16] width 19 height 19
type input "QZZ662420146"
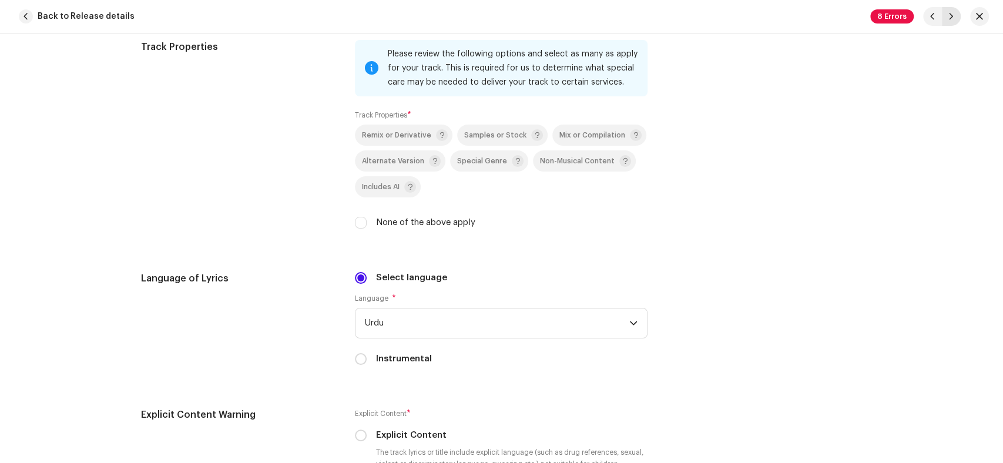
type input "Ahle Nazar Ki Ankh Ka Tara Ali Ali"
click at [947, 14] on button "button" at bounding box center [951, 16] width 19 height 19
type input "QZZ662420147"
type input "Durood Lab Par Khayal Dil Mein"
click at [947, 14] on button "button" at bounding box center [951, 16] width 19 height 19
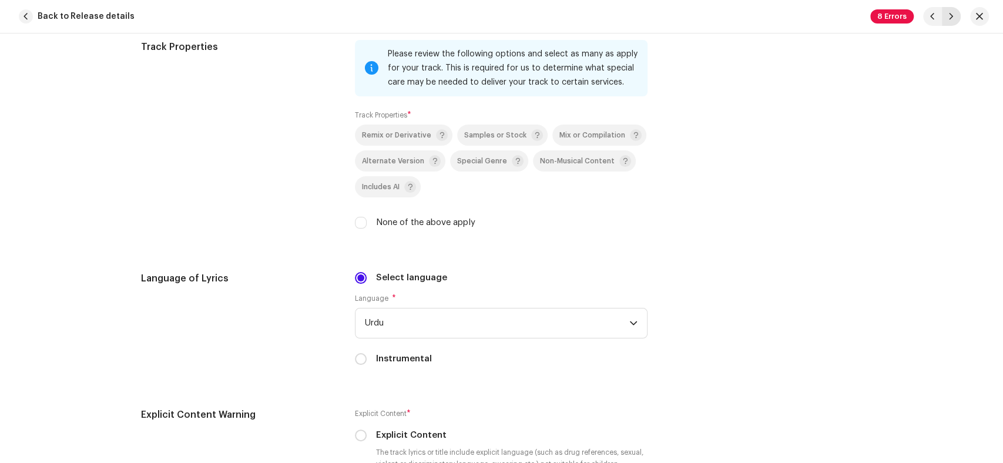
type input "QZZ662420148"
type input "Kuch Karen Apne Yaar Ki Baten"
click at [947, 14] on button "button" at bounding box center [951, 16] width 19 height 19
type input "QZZ662420149"
type input "Madina Yaad Aya Hai"
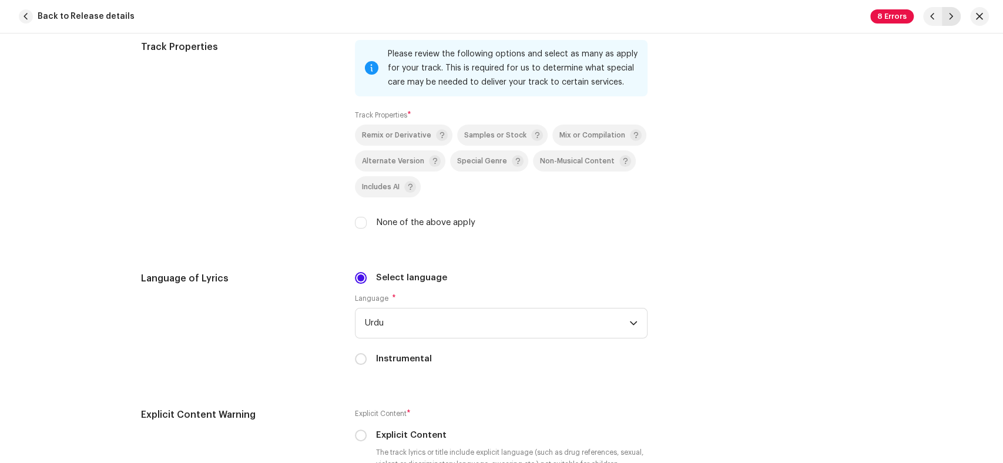
click at [947, 14] on button "button" at bounding box center [951, 16] width 19 height 19
type input "QZZ662420150"
type input "Meera Waliyo Ke Imam"
click at [947, 14] on button "button" at bounding box center [951, 16] width 19 height 19
type input "QZZ662420151"
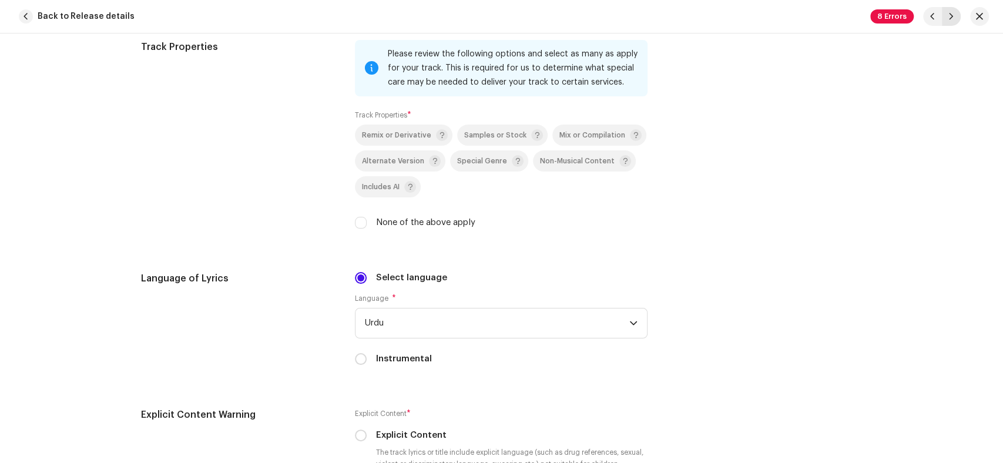
type input "Sarwar Kahun Ke Malik o Mola Kaho Tujhe"
click at [947, 14] on button "button" at bounding box center [951, 16] width 19 height 19
type input "QZZ662420152"
type input "[PERSON_NAME]"
click at [947, 14] on button "button" at bounding box center [951, 16] width 19 height 19
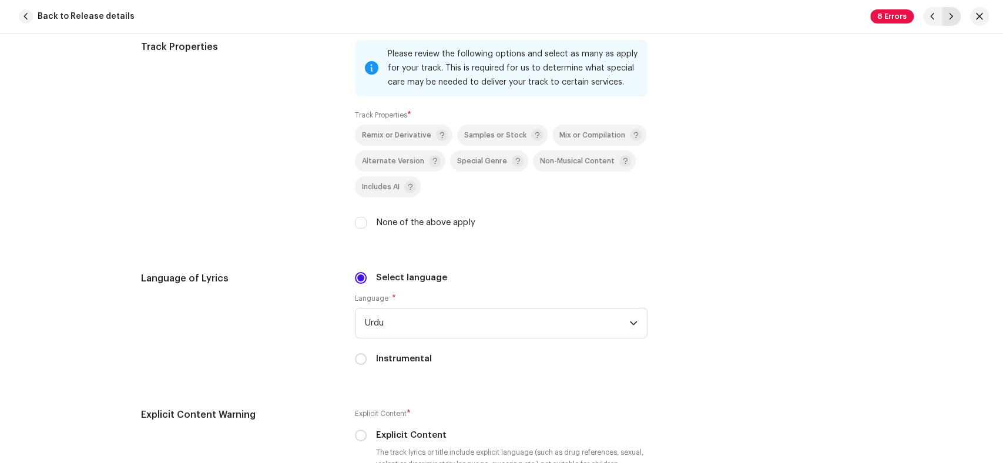
type input "QZZ662420153"
type input "Wo Soye Lala Zaar Phirte Hain"
click at [947, 14] on button "button" at bounding box center [951, 16] width 19 height 19
type input "QZZ662420146"
type input "Ahle Nazar Ki Ankh Ka Tara Ali Ali"
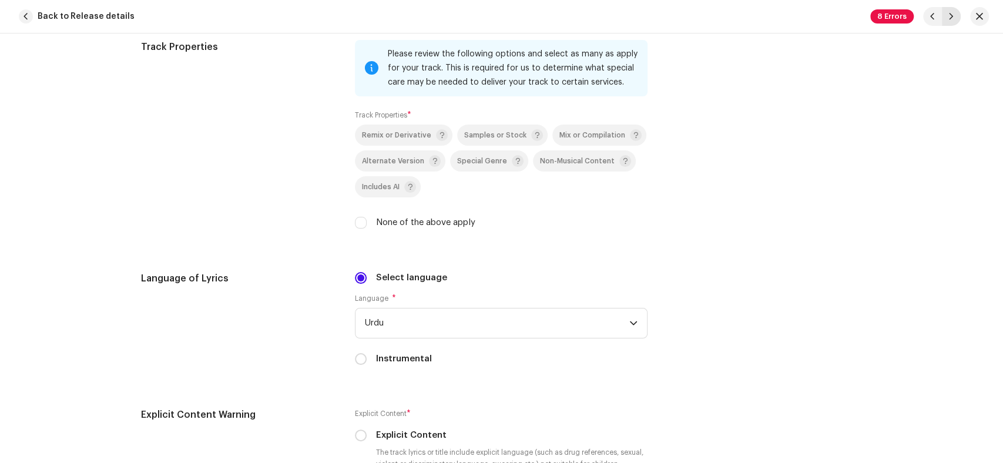
click at [947, 14] on button "button" at bounding box center [951, 16] width 19 height 19
type input "QZZ662420147"
type input "Durood Lab Par Khayal Dil Mein"
click at [947, 14] on button "button" at bounding box center [951, 16] width 19 height 19
type input "QZZ662420148"
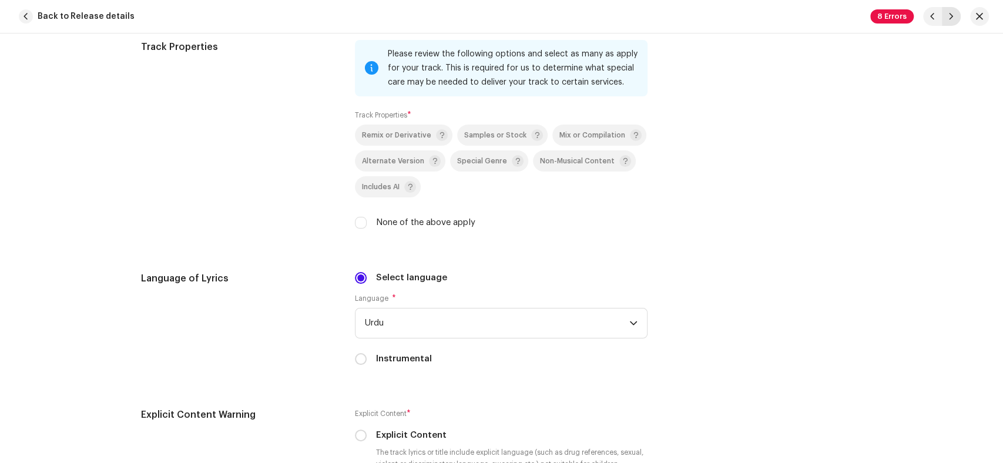
type input "Kuch Karen Apne Yaar Ki Baten"
click at [947, 14] on button "button" at bounding box center [951, 16] width 19 height 19
type input "QZZ662420149"
type input "Madina Yaad Aya Hai"
click at [947, 14] on button "button" at bounding box center [951, 16] width 19 height 19
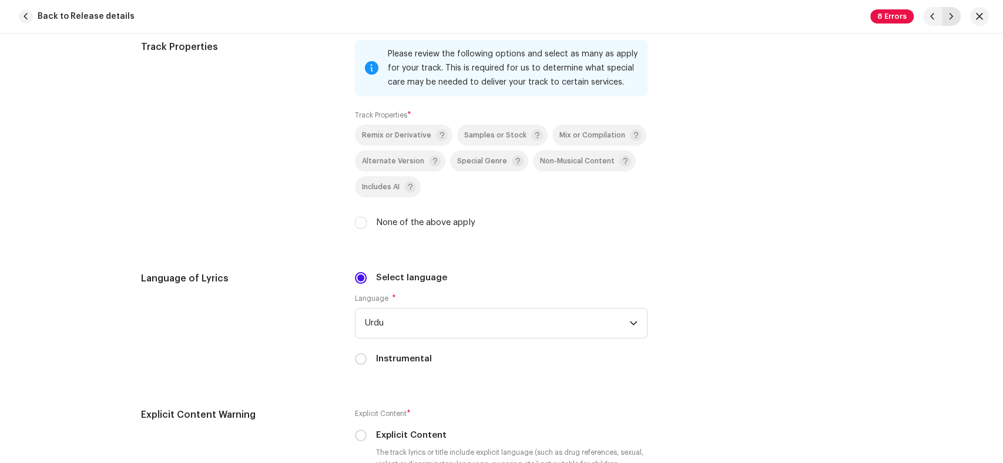
type input "QZZ662420150"
type input "Meera Waliyo Ke Imam"
drag, startPoint x: 947, startPoint y: 14, endPoint x: 903, endPoint y: 87, distance: 85.3
click at [946, 15] on button "button" at bounding box center [951, 16] width 19 height 19
type input "QZZ662420151"
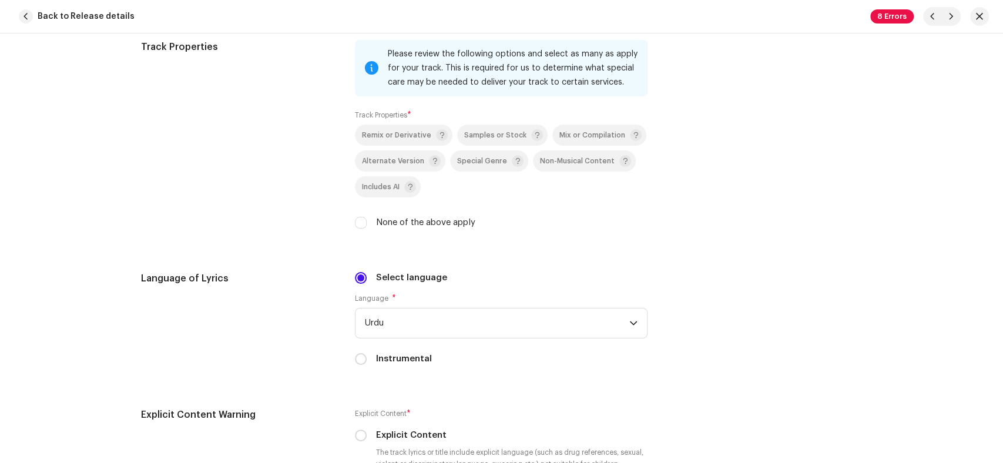
type input "Sarwar Kahun Ke Malik o Mola Kaho Tujhe"
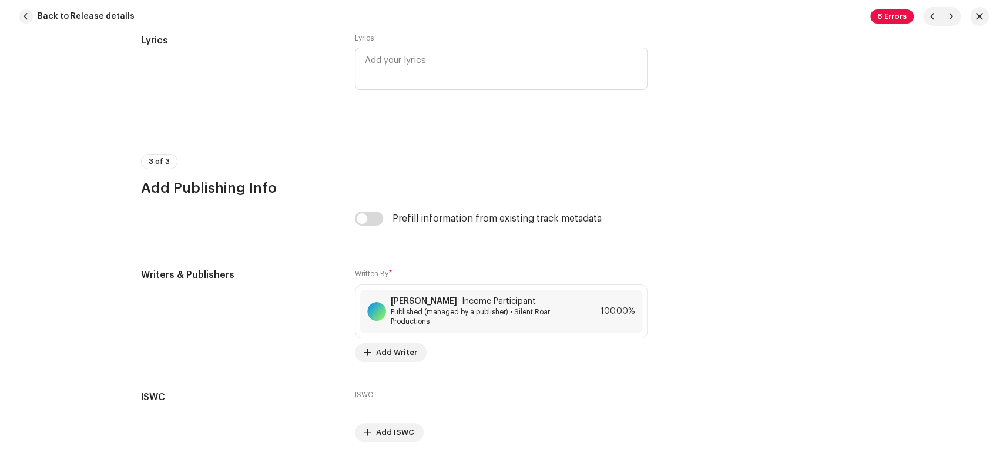
scroll to position [2315, 0]
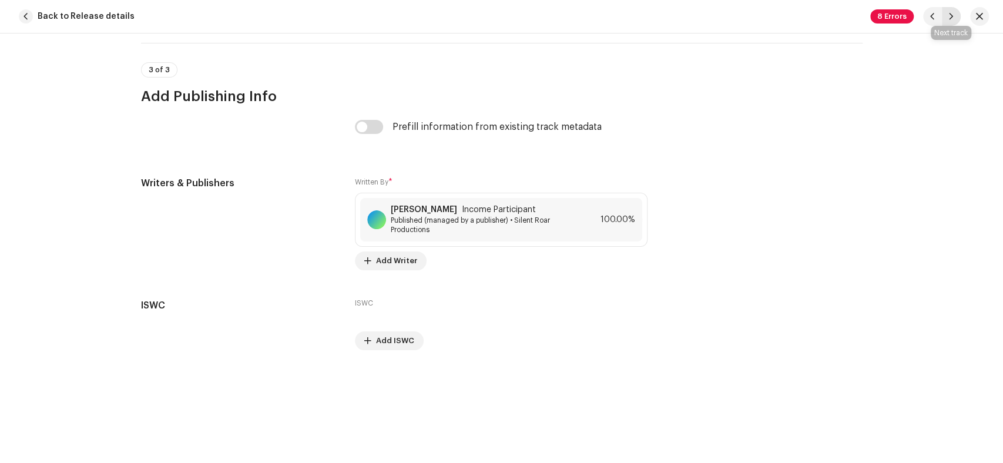
click at [954, 12] on span "button" at bounding box center [951, 16] width 7 height 9
type input "QZZ662420152"
type input "[PERSON_NAME]"
click at [954, 12] on span "button" at bounding box center [951, 16] width 7 height 9
type input "QZZ662420153"
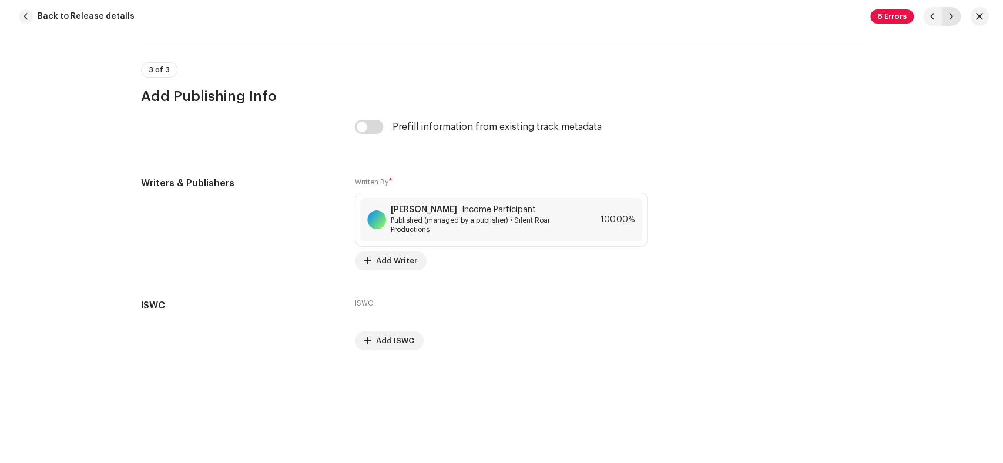
type input "Wo Soye Lala Zaar Phirte Hain"
click at [954, 12] on span "button" at bounding box center [951, 16] width 7 height 9
type input "QZZ662420146"
type input "Ahle Nazar Ki Ankh Ka Tara Ali Ali"
click at [954, 12] on span "button" at bounding box center [951, 16] width 7 height 9
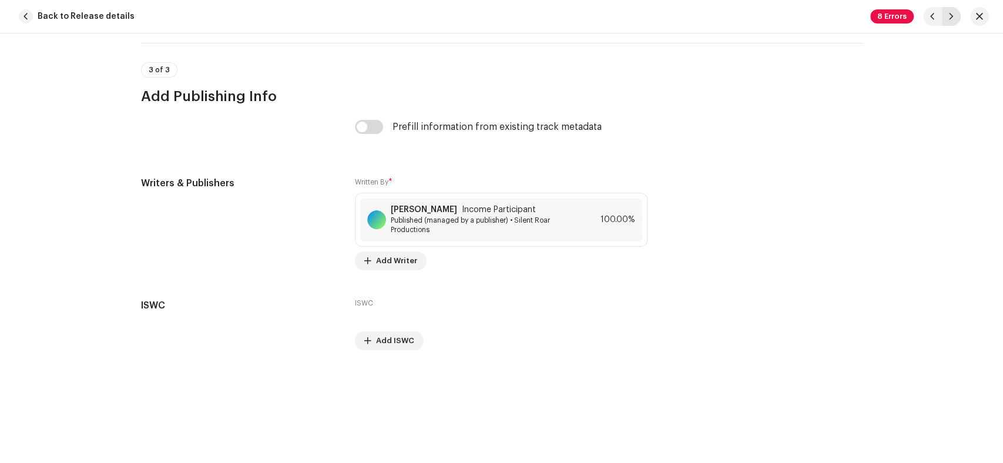
type input "QZZ662420147"
type input "Durood Lab Par Khayal Dil Mein"
click at [954, 12] on span "button" at bounding box center [951, 16] width 7 height 9
type input "QZZ662420148"
type input "Kuch Karen Apne Yaar Ki Baten"
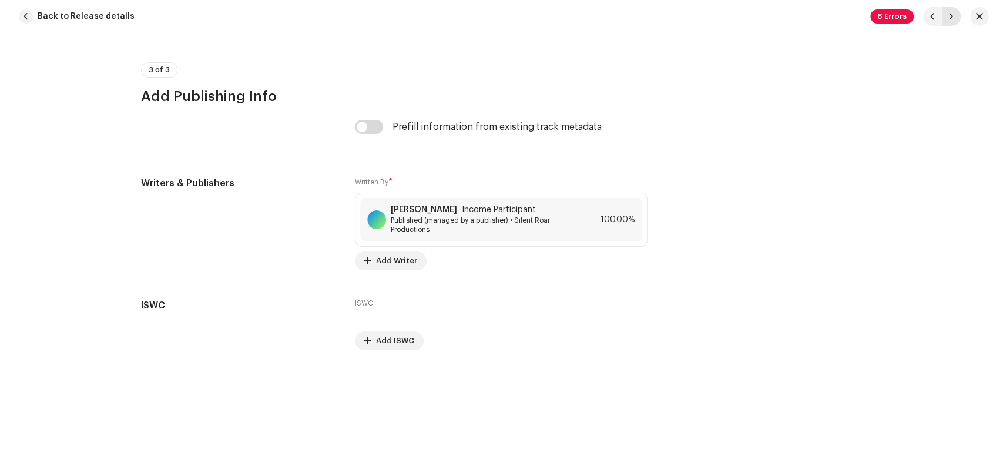
click at [954, 12] on span "button" at bounding box center [951, 16] width 7 height 9
type input "QZZ662420149"
type input "Madina Yaad Aya Hai"
click at [954, 12] on span "button" at bounding box center [951, 16] width 7 height 9
type input "QZZ662420150"
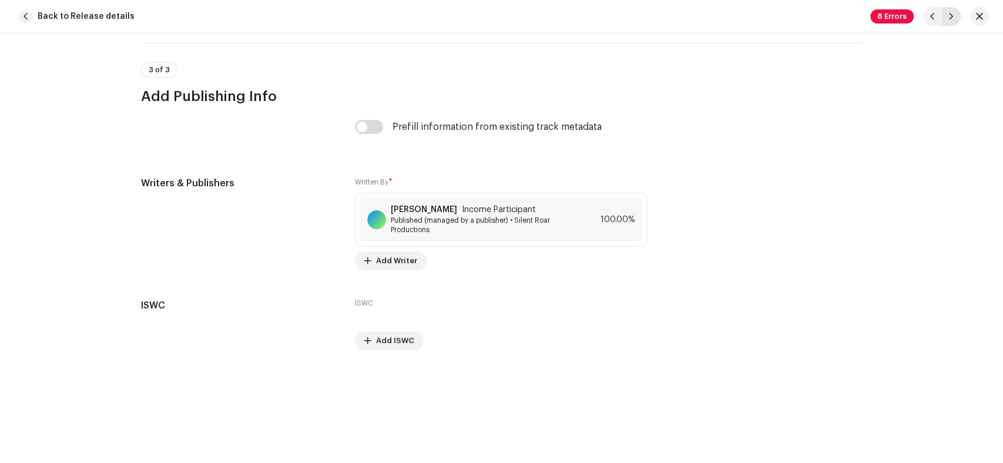
type input "Meera Waliyo Ke Imam"
click at [954, 12] on span "button" at bounding box center [951, 16] width 7 height 9
type input "QZZ662420151"
type input "Sarwar Kahun Ke Malik o Mola Kaho Tujhe"
click at [954, 12] on span "button" at bounding box center [951, 16] width 7 height 9
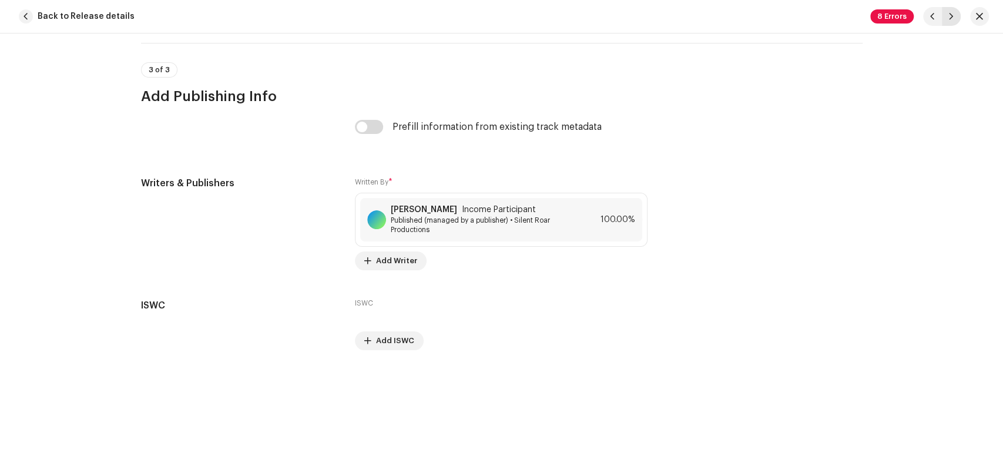
type input "QZZ662420152"
type input "[PERSON_NAME]"
click at [954, 12] on span "button" at bounding box center [951, 16] width 7 height 9
type input "QZZ662420153"
type input "Wo Soye Lala Zaar Phirte Hain"
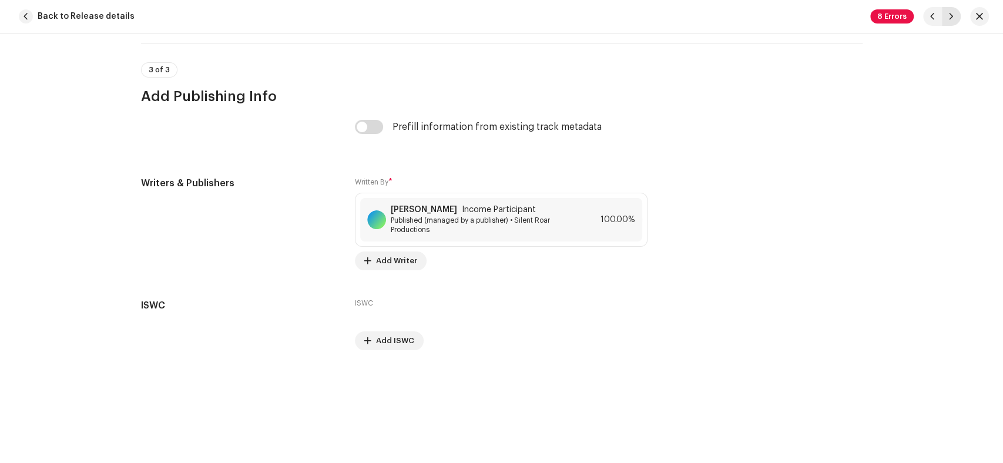
click at [954, 12] on span "button" at bounding box center [951, 16] width 7 height 9
type input "QZZ662420146"
type input "Ahle Nazar Ki Ankh Ka Tara Ali Ali"
click at [982, 19] on button "button" at bounding box center [979, 16] width 19 height 19
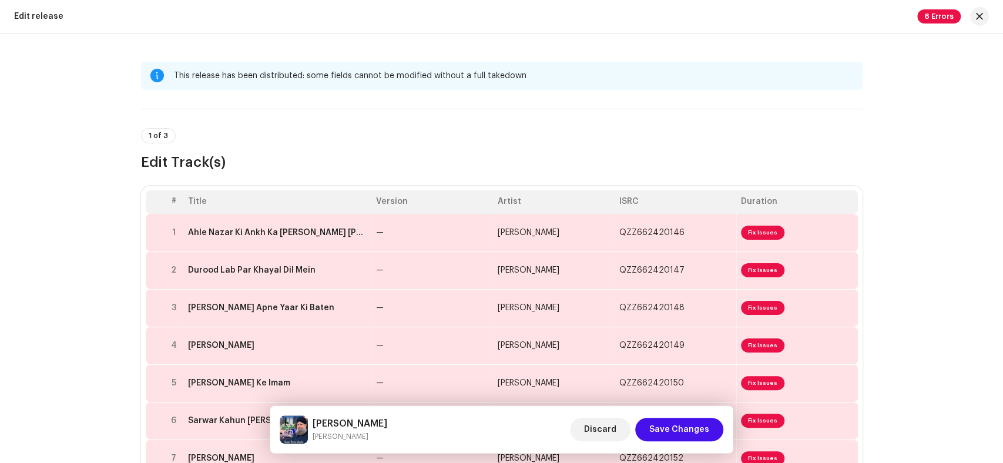
click at [600, 410] on div "Madina Yaad Aya Hai Owais Raza Qadri Discard Save Changes" at bounding box center [501, 429] width 463 height 47
click at [605, 425] on span "Discard" at bounding box center [600, 430] width 32 height 24
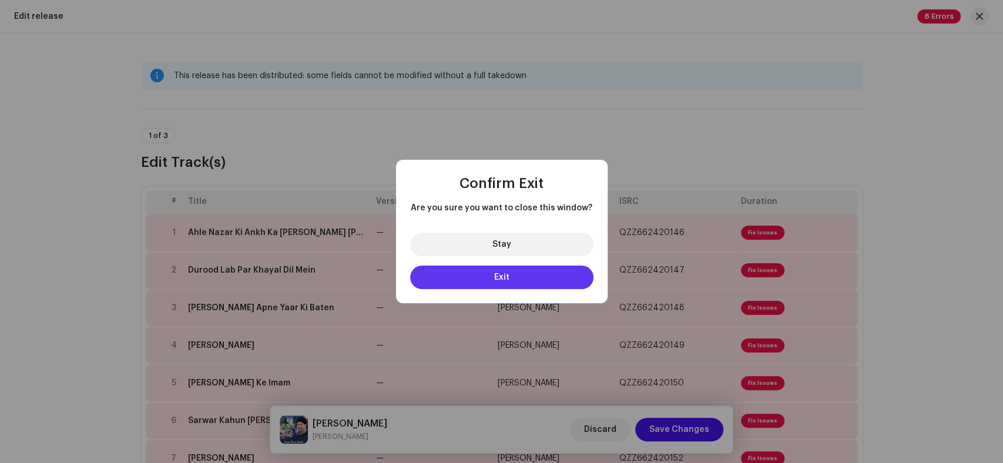
click at [488, 274] on button "Exit" at bounding box center [501, 278] width 183 height 24
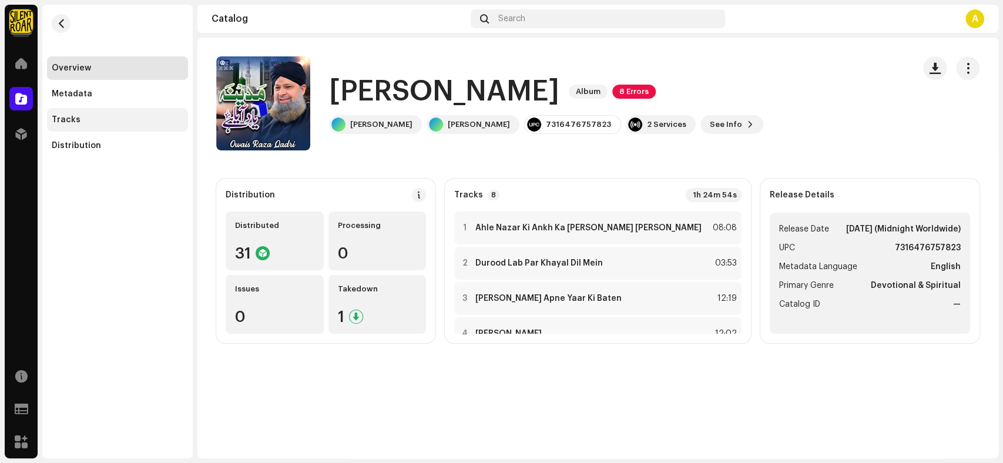
click at [93, 119] on div "Tracks" at bounding box center [118, 119] width 132 height 9
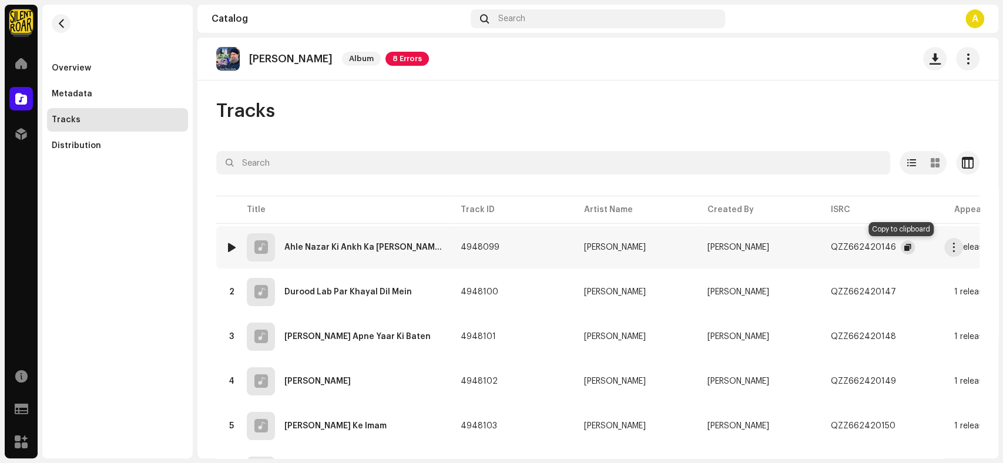
click at [904, 250] on span "button" at bounding box center [907, 247] width 7 height 9
click at [904, 290] on span "button" at bounding box center [907, 291] width 7 height 9
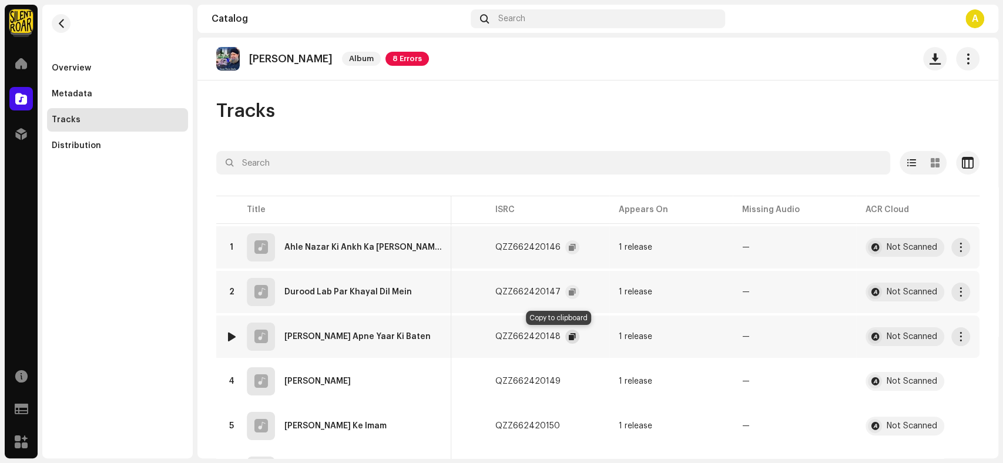
click at [569, 334] on span "button" at bounding box center [572, 336] width 7 height 9
click at [569, 380] on span "button" at bounding box center [572, 381] width 7 height 9
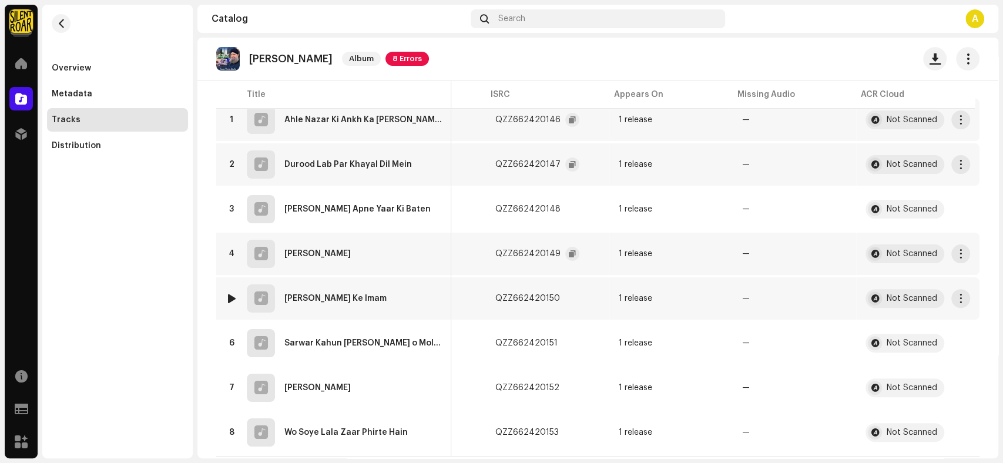
click at [566, 293] on div "QZZ662420150" at bounding box center [547, 299] width 105 height 24
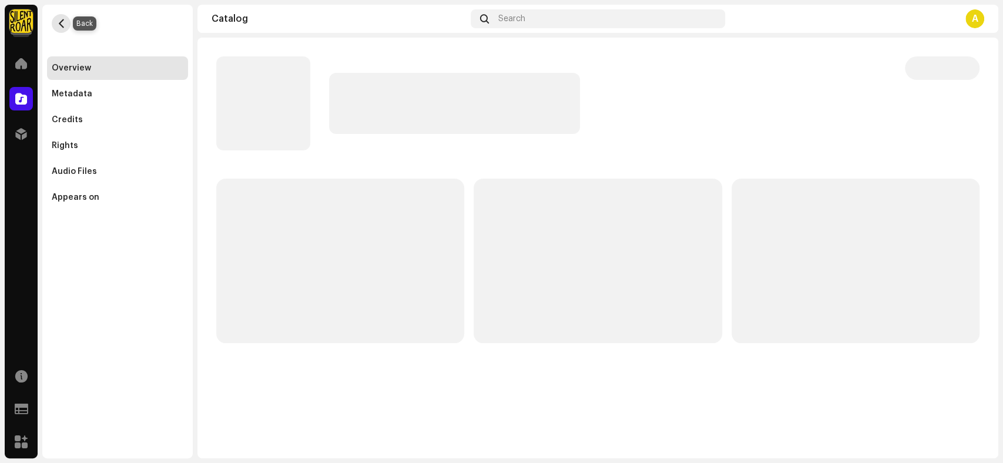
click at [63, 25] on span "button" at bounding box center [61, 23] width 9 height 9
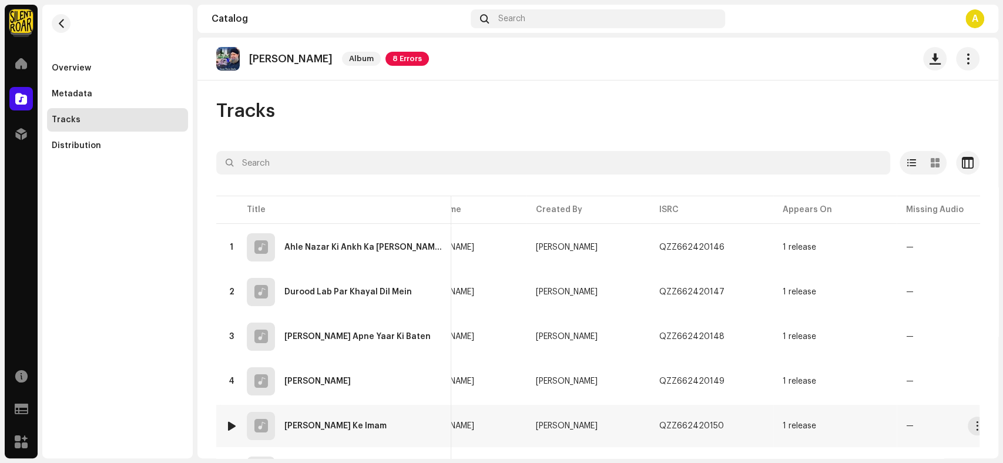
scroll to position [0, 130]
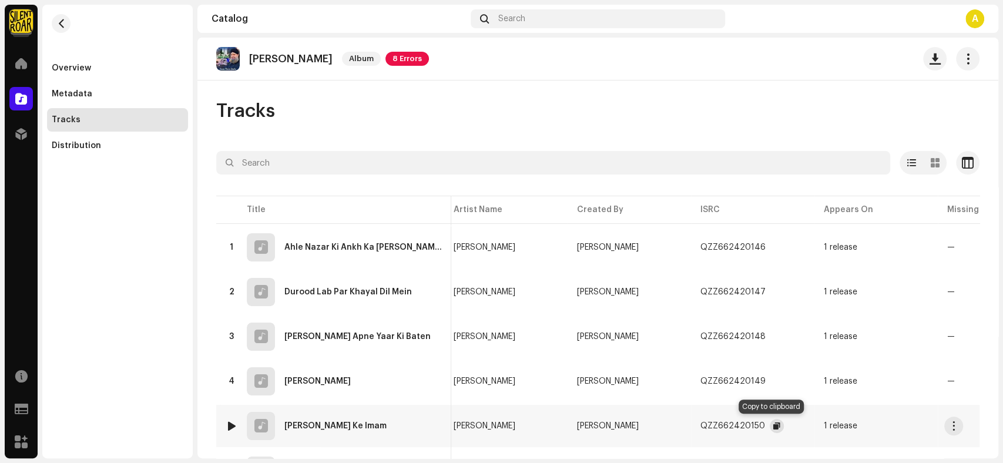
click at [773, 424] on span "button" at bounding box center [776, 425] width 7 height 9
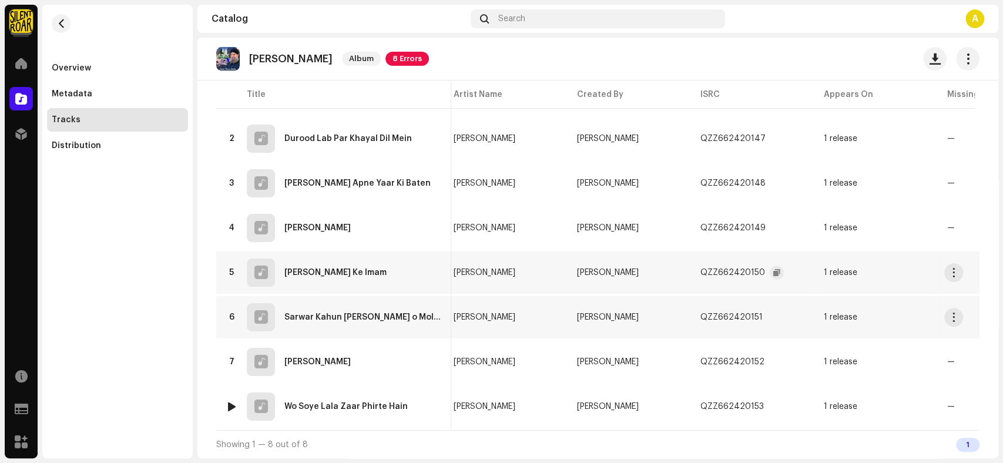
scroll to position [157, 0]
click at [771, 316] on span "button" at bounding box center [774, 317] width 7 height 9
click at [773, 358] on span "button" at bounding box center [776, 361] width 7 height 9
click at [772, 402] on span "button" at bounding box center [775, 406] width 7 height 9
click at [63, 64] on div "Overview" at bounding box center [71, 67] width 39 height 9
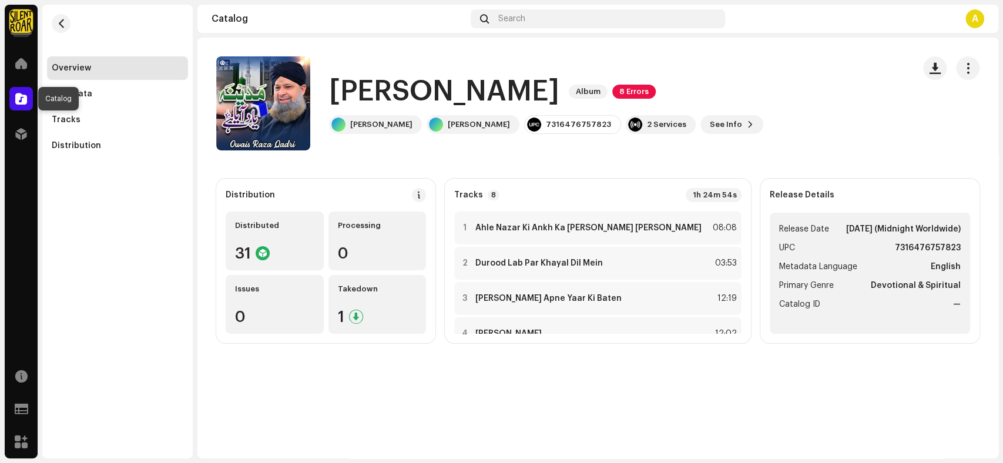
click at [22, 103] on span at bounding box center [21, 98] width 12 height 9
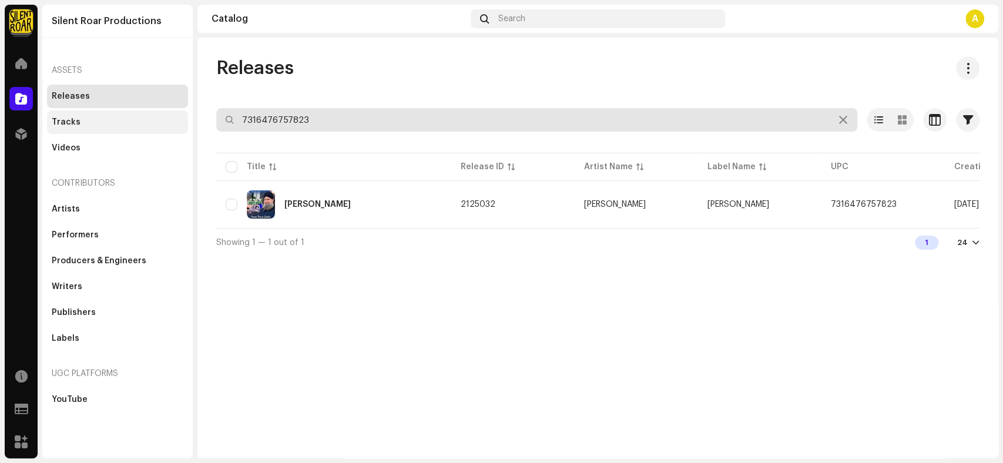
drag, startPoint x: 332, startPoint y: 116, endPoint x: 186, endPoint y: 118, distance: 146.3
click at [186, 118] on div "Silent Roar Productions Home Catalog Distribution Resources Support Forms Marke…" at bounding box center [501, 231] width 1003 height 463
paste input "852637"
type input "7316478526373"
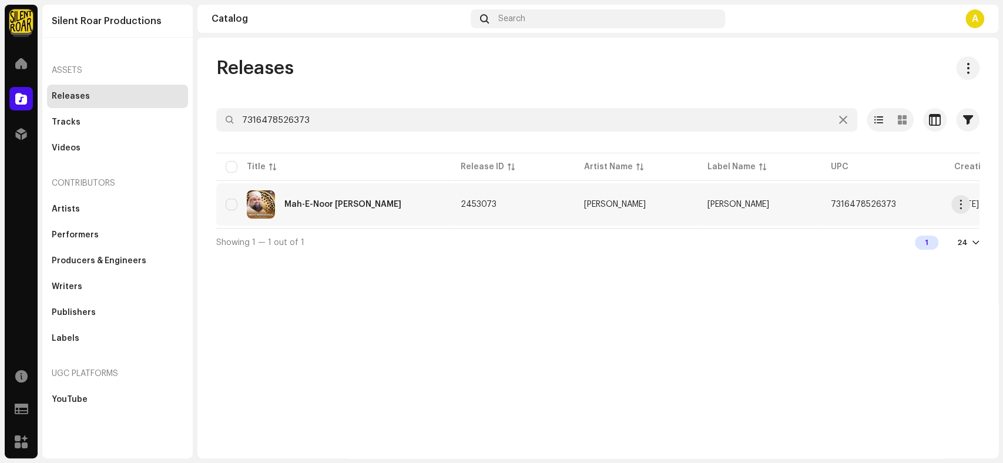
click at [403, 205] on div "Mah-E-Noor Ka Hilal" at bounding box center [334, 204] width 216 height 28
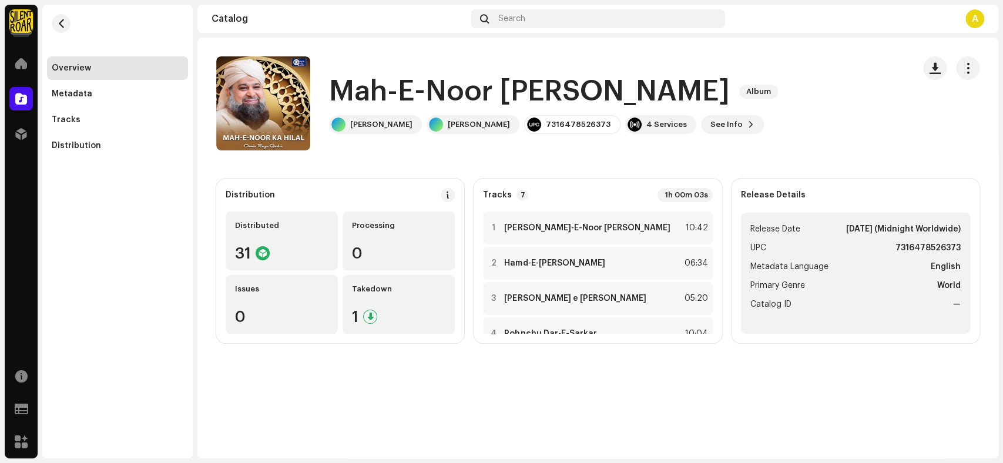
click at [594, 95] on h1 "Mah-E-Noor Ka Hilal" at bounding box center [529, 92] width 401 height 38
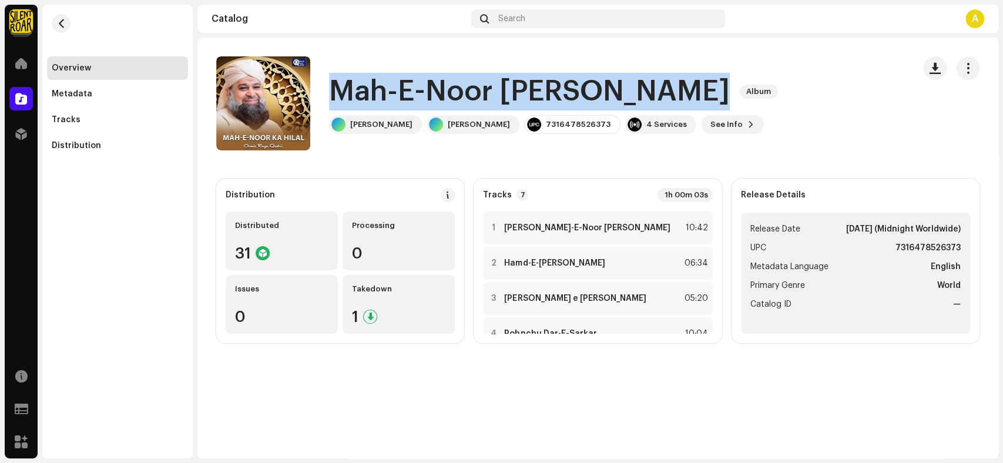
click at [594, 95] on h1 "Mah-E-Noor Ka Hilal" at bounding box center [529, 92] width 401 height 38
copy div "Mah-E-Noor Ka Hilal Album"
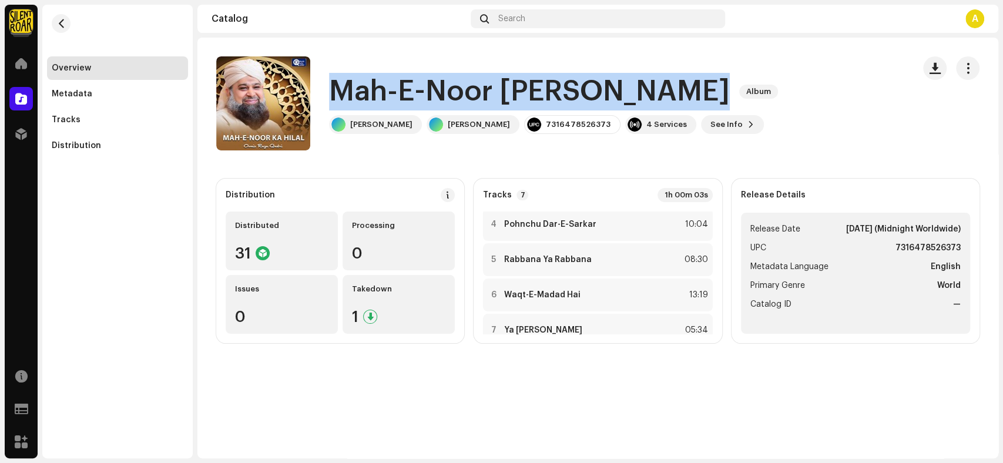
scroll to position [124, 0]
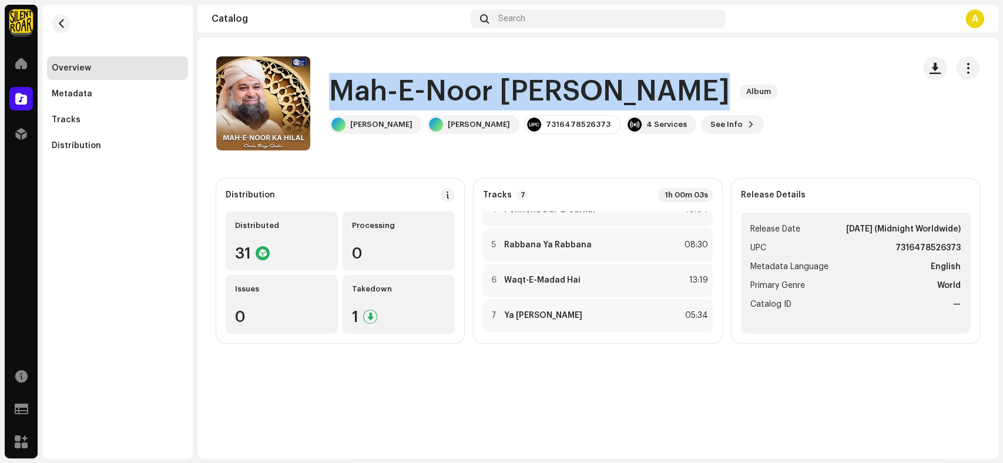
copy div "Mah-E-Noor Ka Hilal Album"
click at [712, 124] on span "See Info" at bounding box center [726, 125] width 32 height 24
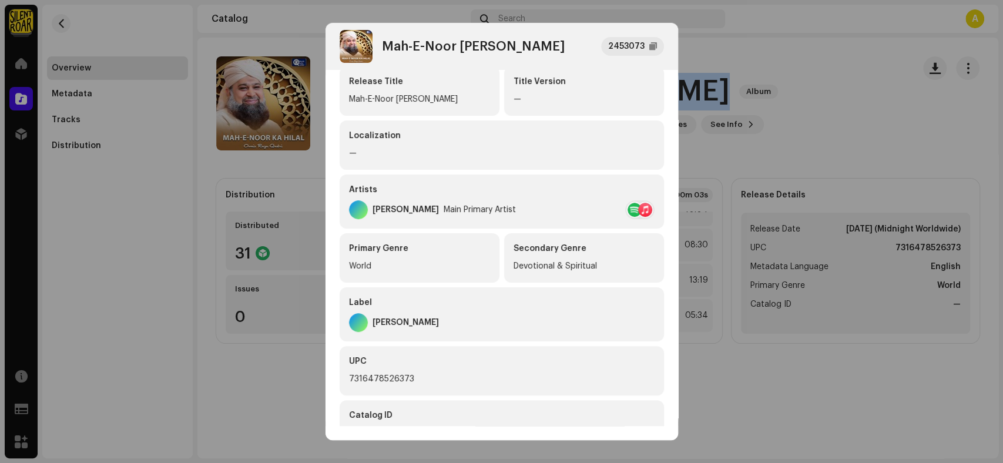
scroll to position [201, 0]
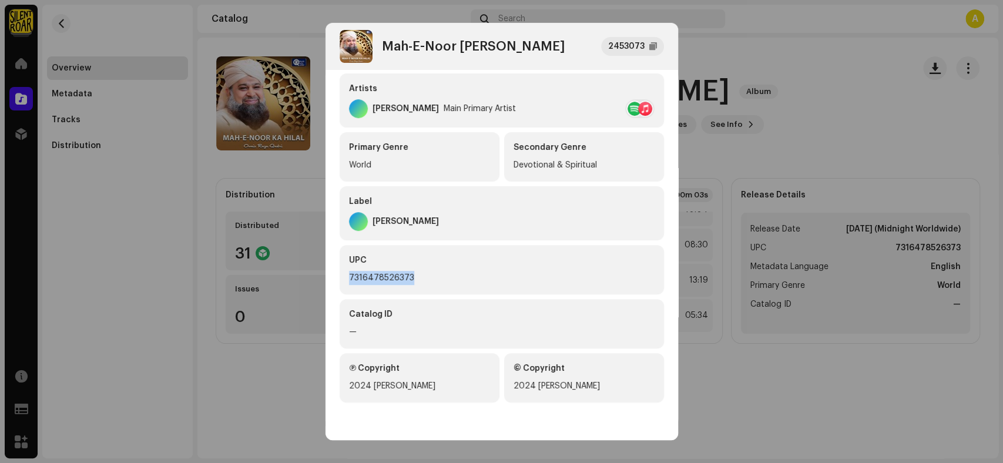
drag, startPoint x: 425, startPoint y: 276, endPoint x: 343, endPoint y: 276, distance: 81.7
click at [343, 276] on div "UPC 7316478526373" at bounding box center [502, 269] width 324 height 49
copy div "7316478526373"
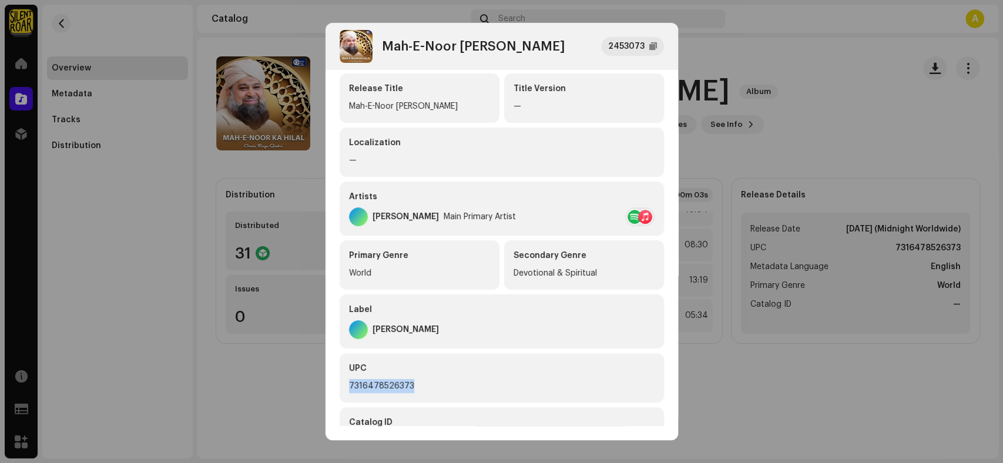
scroll to position [0, 0]
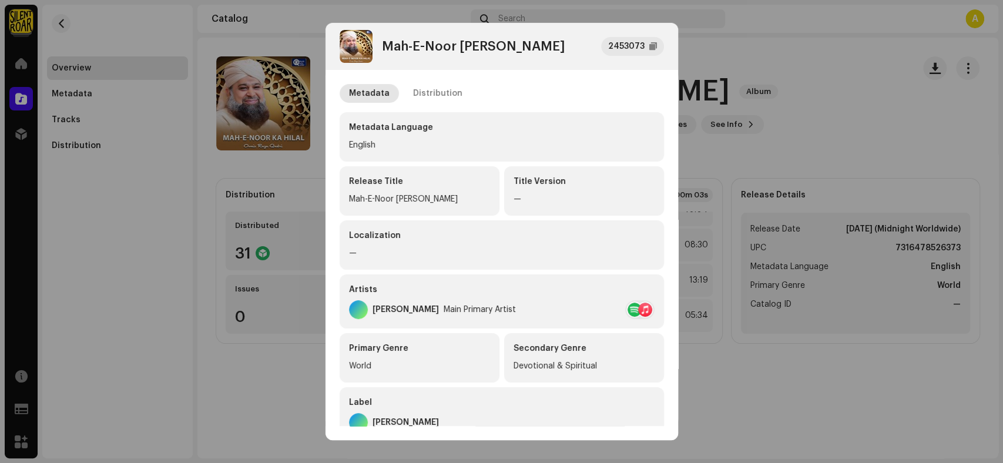
click at [438, 83] on div "Metadata Distribution Metadata Language English Release Title Mah-E-Noor Ka Hil…" at bounding box center [501, 247] width 353 height 355
click at [429, 99] on div "Distribution" at bounding box center [437, 93] width 49 height 19
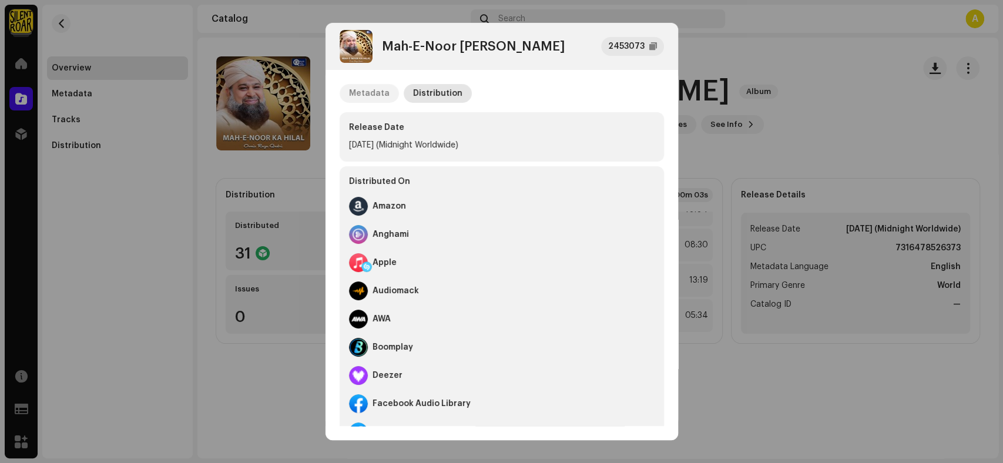
click at [369, 93] on div "Metadata" at bounding box center [369, 93] width 41 height 19
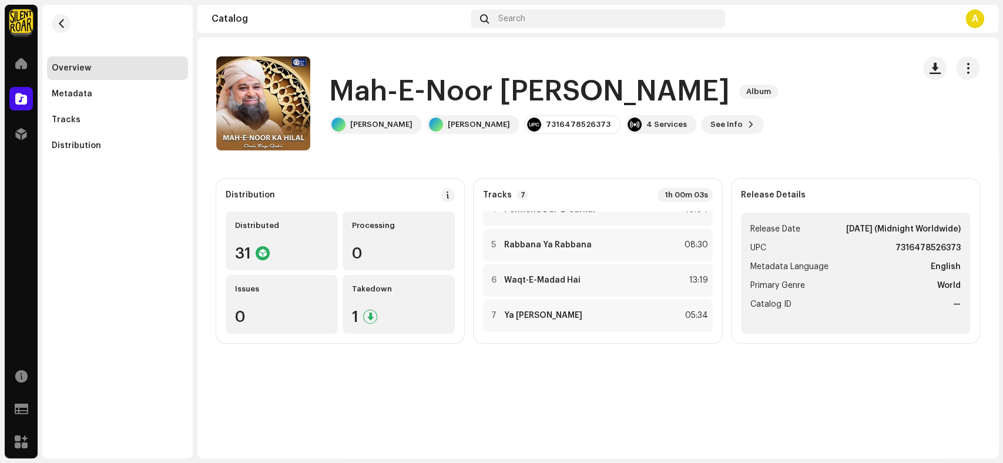
drag, startPoint x: 274, startPoint y: 414, endPoint x: 95, endPoint y: 203, distance: 275.9
click at [274, 413] on div "Mah-E-Noor Ka Hilal 2453073 Metadata Distribution Metadata Language English Rel…" at bounding box center [501, 231] width 1003 height 463
click at [58, 120] on div "Tracks" at bounding box center [66, 119] width 29 height 9
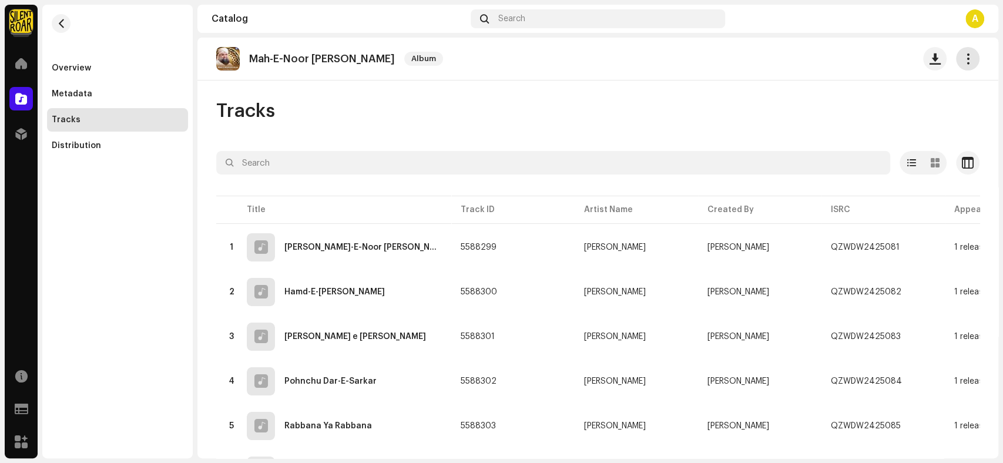
click at [962, 65] on button "button" at bounding box center [968, 59] width 24 height 24
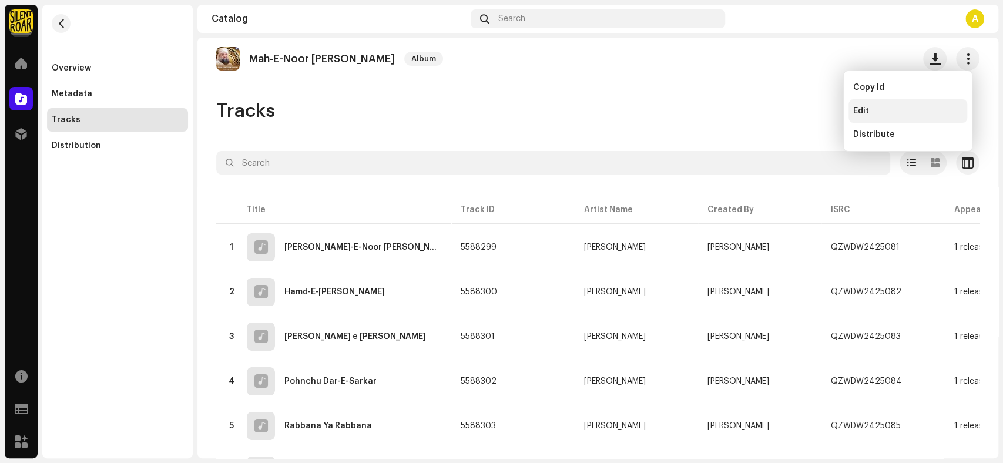
click at [909, 110] on div "Edit" at bounding box center [907, 110] width 109 height 9
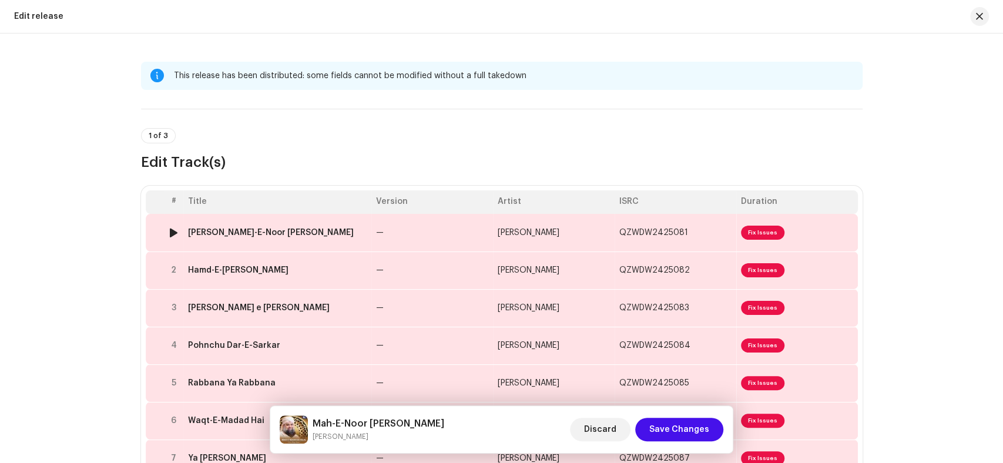
click at [318, 226] on td "Chamka Mah-E-Noor Ka Hilal" at bounding box center [277, 233] width 188 height 38
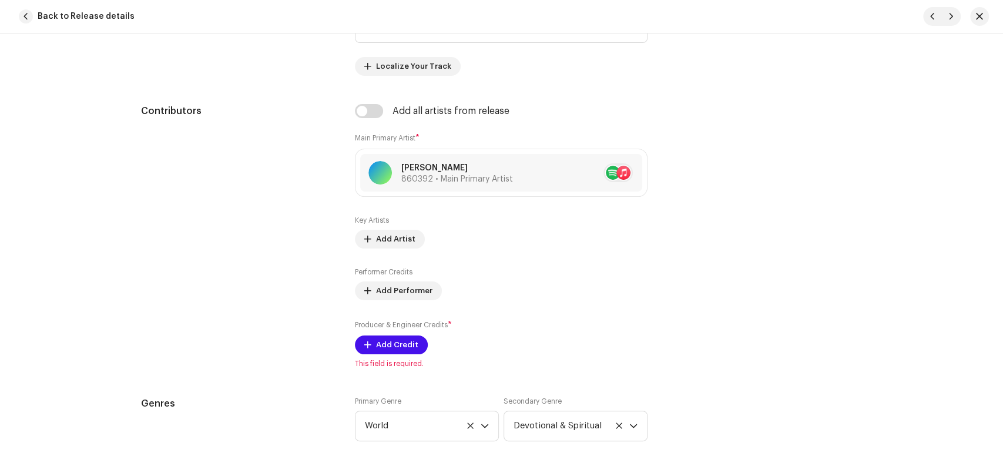
scroll to position [653, 0]
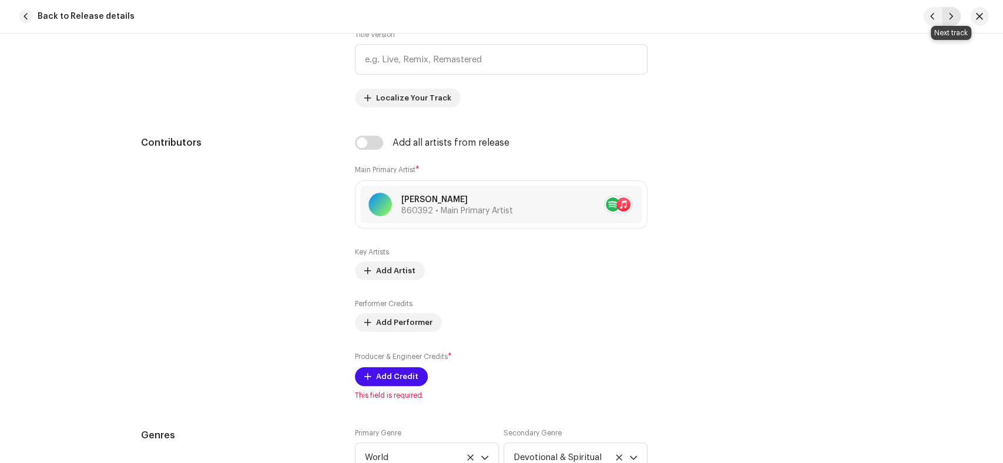
click at [948, 14] on span "button" at bounding box center [951, 16] width 7 height 9
type input "QZWDW2425082"
type input "Hamd-E-Bari Taala"
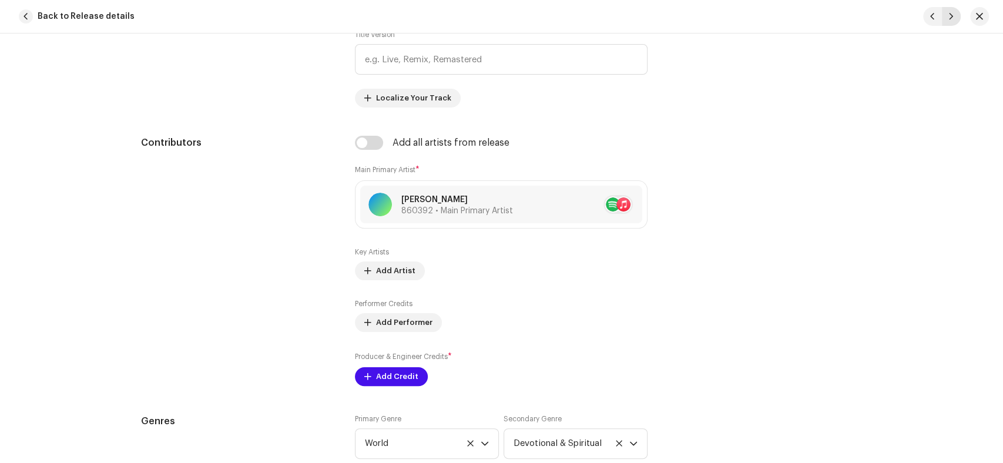
click at [948, 14] on span "button" at bounding box center [951, 16] width 7 height 9
type input "QZWDW2425083"
type input "Muhammad Mazhar e Kamil"
click at [948, 14] on span "button" at bounding box center [951, 16] width 7 height 9
type input "QZWDW2425084"
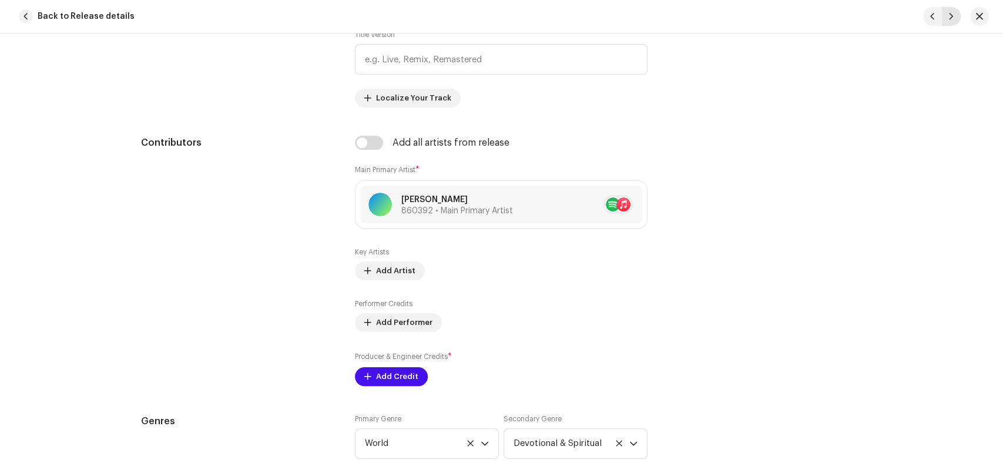
type input "Pohnchu Dar-E-Sarkar"
click at [948, 14] on span "button" at bounding box center [951, 16] width 7 height 9
type input "QZWDW2425085"
type input "Rabbana Ya Rabbana"
click at [948, 14] on span "button" at bounding box center [951, 16] width 7 height 9
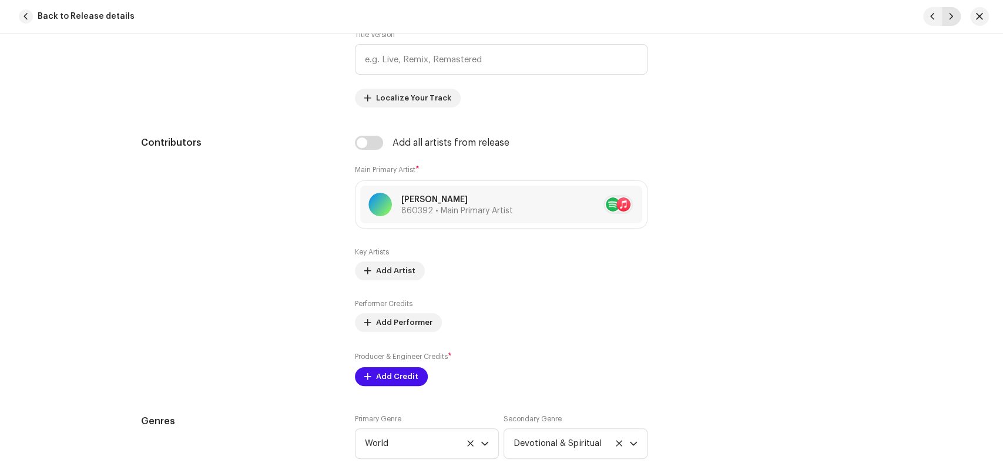
type input "QZWDW2425086"
type input "Waqt-E-Madad Hai"
click at [948, 14] on span "button" at bounding box center [951, 16] width 7 height 9
type input "QZWDW2425087"
type input "Ya Nabi Salam Alika"
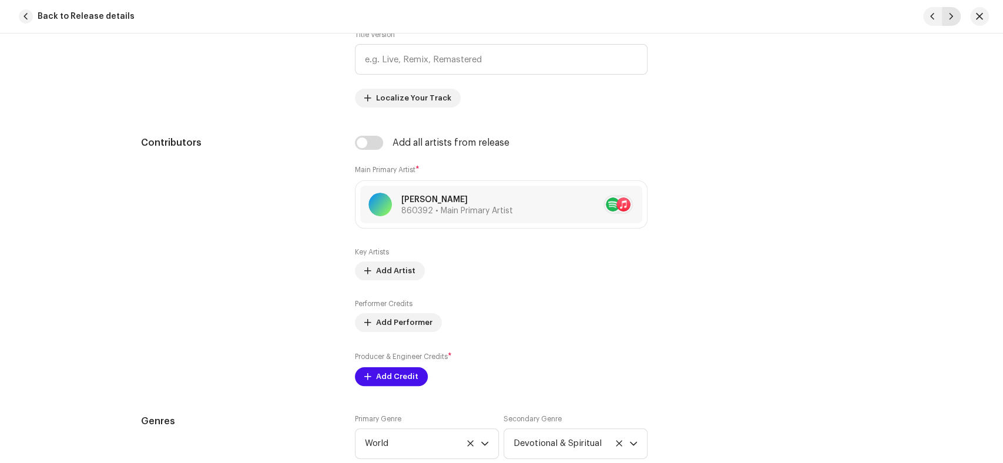
click at [948, 14] on span "button" at bounding box center [951, 16] width 7 height 9
type input "QZWDW2425081"
type input "Chamka Mah-E-Noor Ka Hilal"
click at [948, 14] on span "button" at bounding box center [951, 16] width 7 height 9
type input "QZWDW2425082"
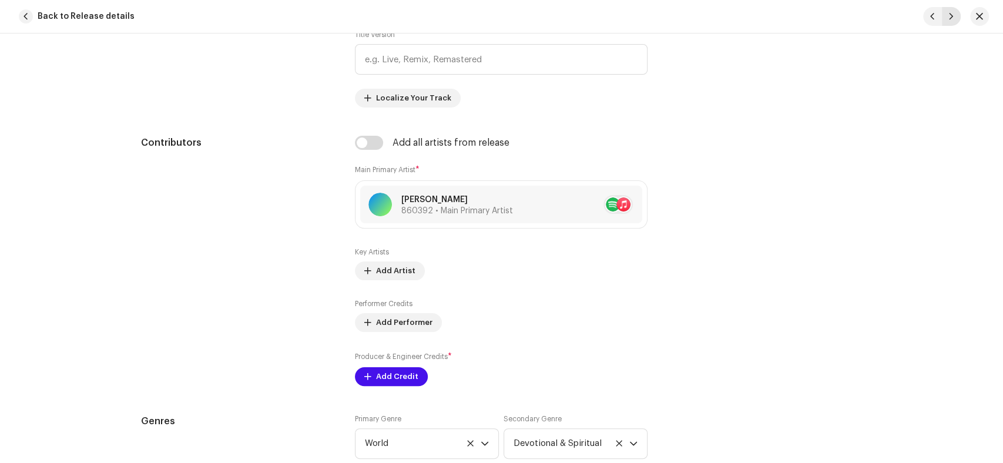
type input "Hamd-E-Bari Taala"
click at [948, 14] on span "button" at bounding box center [951, 16] width 7 height 9
type input "QZWDW2425083"
type input "Muhammad Mazhar e Kamil"
click at [948, 14] on span "button" at bounding box center [951, 16] width 7 height 9
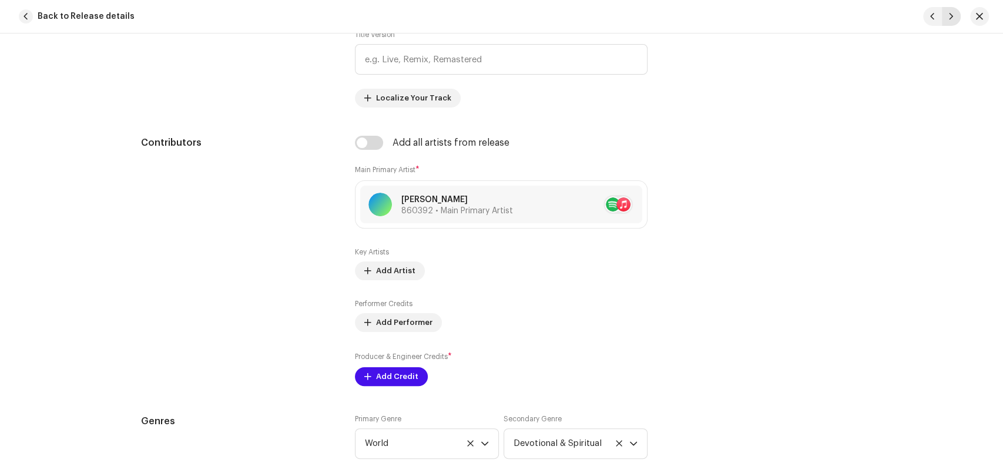
type input "QZWDW2425084"
type input "Pohnchu Dar-E-Sarkar"
click at [948, 14] on span "button" at bounding box center [951, 16] width 7 height 9
type input "QZWDW2425085"
type input "Rabbana Ya Rabbana"
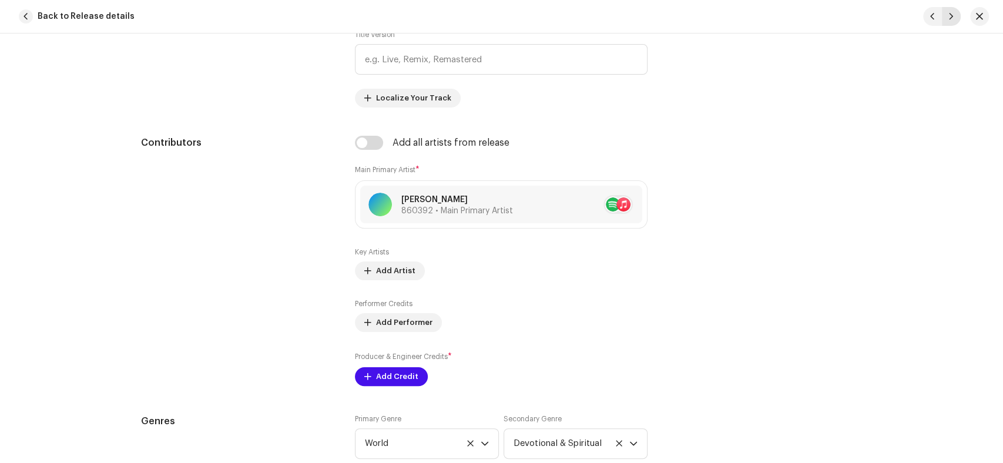
click at [948, 14] on span "button" at bounding box center [951, 16] width 7 height 9
type input "QZWDW2425086"
type input "Waqt-E-Madad Hai"
click at [948, 14] on span "button" at bounding box center [951, 16] width 7 height 9
type input "QZWDW2425087"
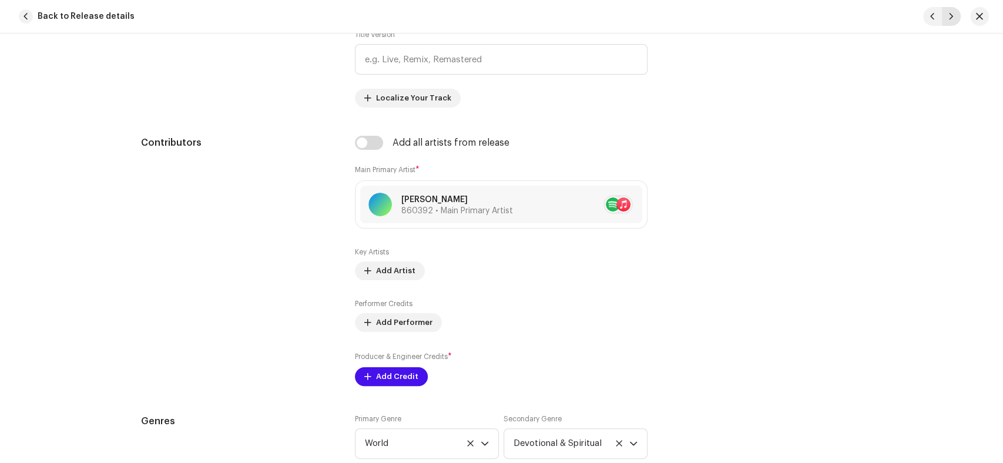
type input "Ya Nabi Salam Alika"
click at [948, 14] on span "button" at bounding box center [951, 16] width 7 height 9
type input "QZWDW2425081"
type input "Chamka Mah-E-Noor Ka Hilal"
click at [948, 14] on span "button" at bounding box center [951, 16] width 7 height 9
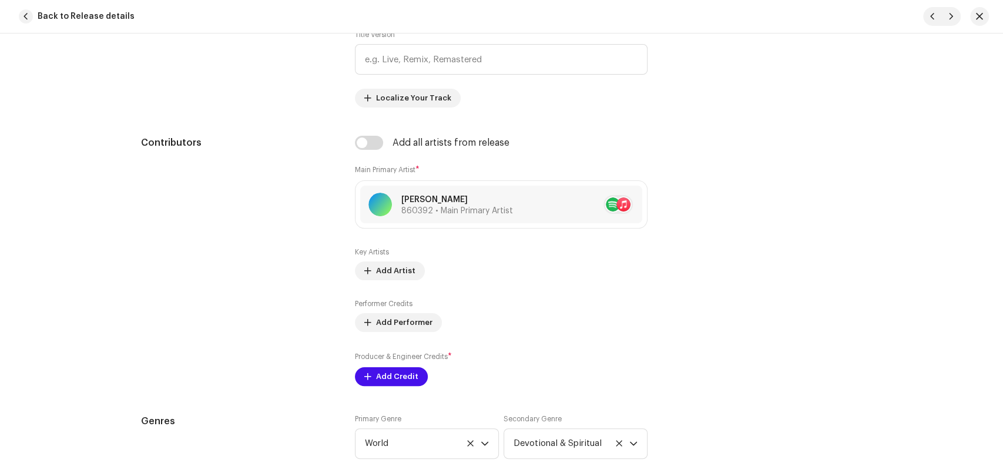
type input "QZWDW2425082"
type input "Hamd-E-Bari Taala"
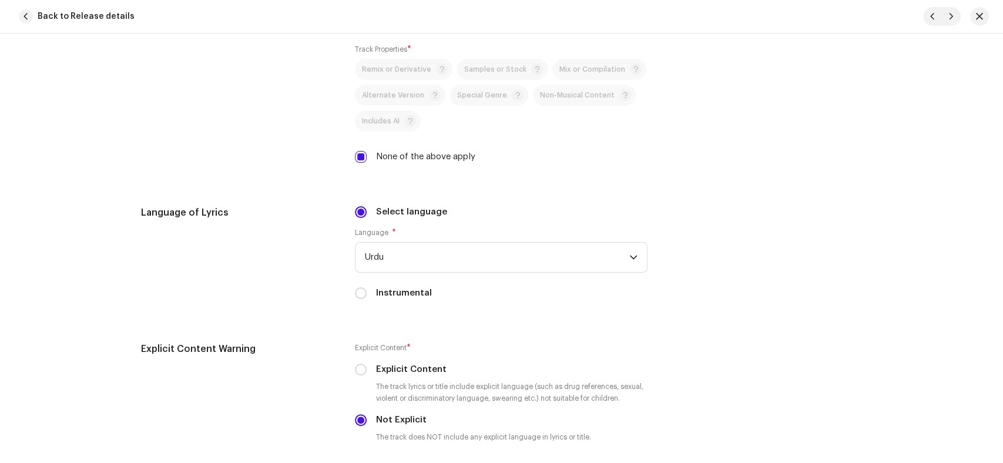
scroll to position [1828, 0]
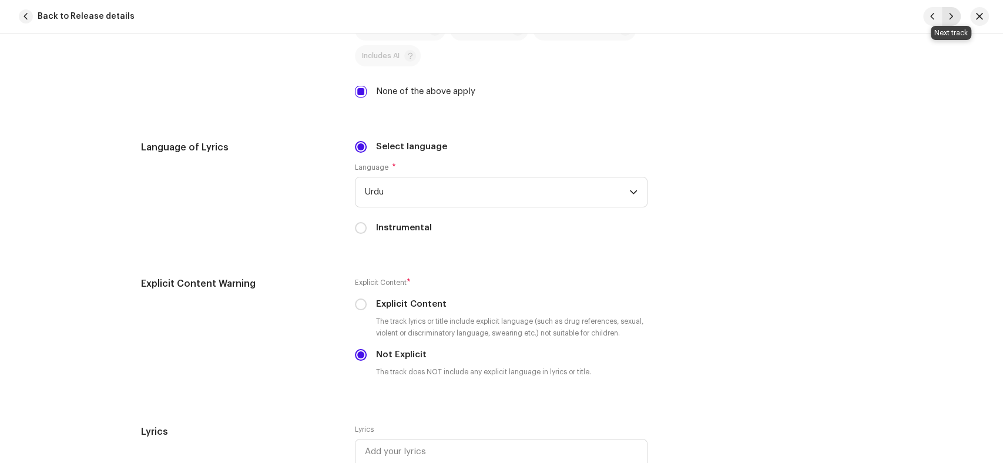
click at [954, 14] on button "button" at bounding box center [951, 16] width 19 height 19
type input "QZWDW2425083"
type input "Muhammad Mazhar e Kamil"
click at [954, 14] on button "button" at bounding box center [951, 16] width 19 height 19
type input "QZWDW2425084"
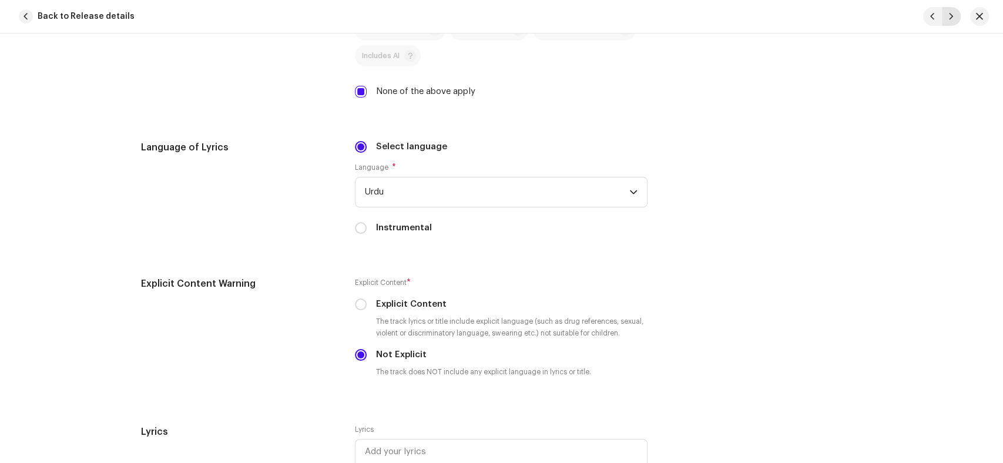
type input "Pohnchu Dar-E-Sarkar"
click at [954, 14] on button "button" at bounding box center [951, 16] width 19 height 19
type input "QZWDW2425085"
type input "Rabbana Ya Rabbana"
click at [954, 14] on button "button" at bounding box center [951, 16] width 19 height 19
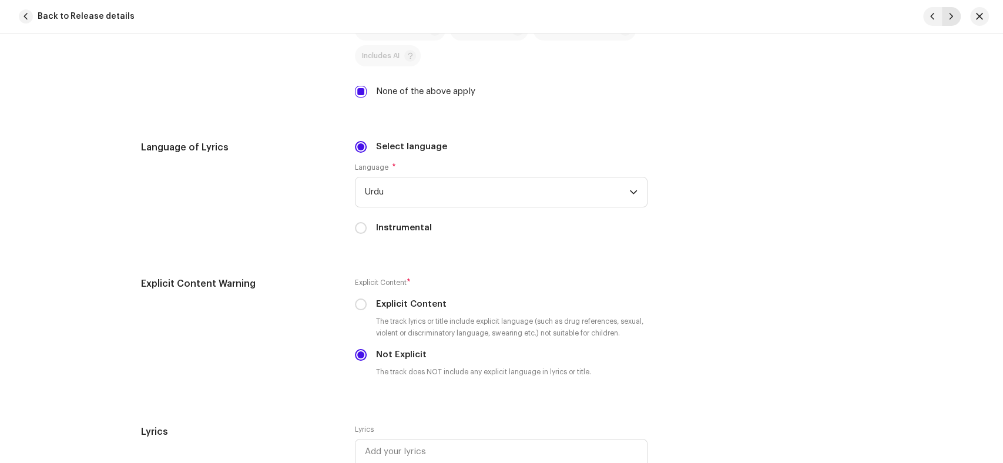
type input "QZWDW2425086"
type input "Waqt-E-Madad Hai"
click at [954, 14] on button "button" at bounding box center [951, 16] width 19 height 19
type input "QZWDW2425087"
type input "Ya Nabi Salam Alika"
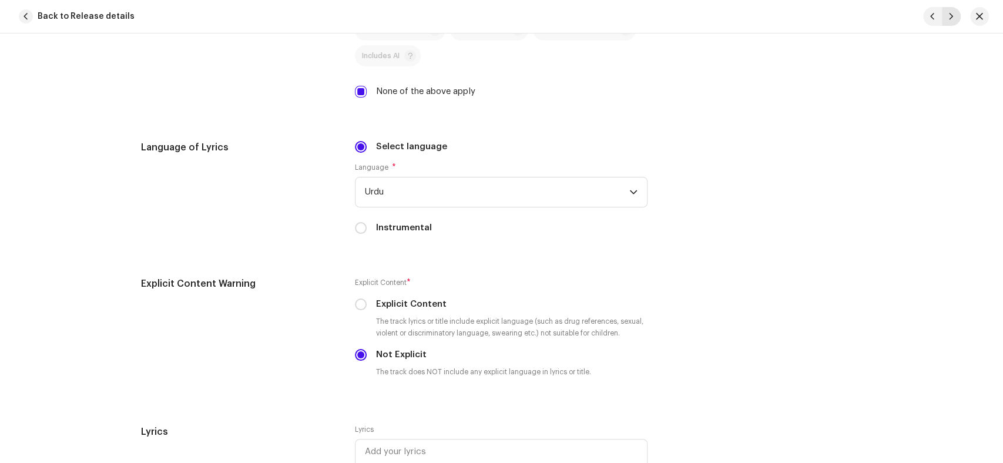
click at [954, 14] on button "button" at bounding box center [951, 16] width 19 height 19
type input "QZWDW2425081"
type input "Chamka Mah-E-Noor Ka Hilal"
click at [954, 14] on button "button" at bounding box center [951, 16] width 19 height 19
type input "QZWDW2425082"
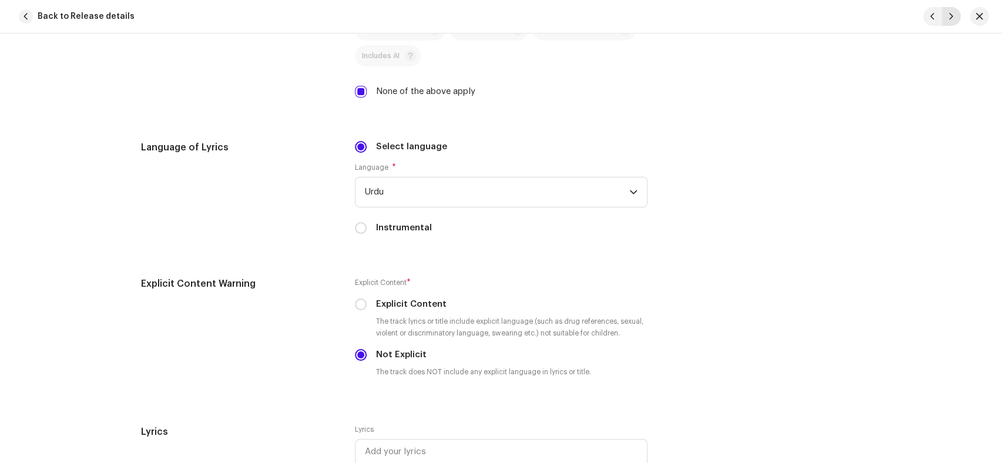
type input "Hamd-E-Bari Taala"
click at [954, 14] on button "button" at bounding box center [951, 16] width 19 height 19
type input "QZWDW2425083"
type input "Muhammad Mazhar e Kamil"
click at [954, 14] on button "button" at bounding box center [951, 16] width 19 height 19
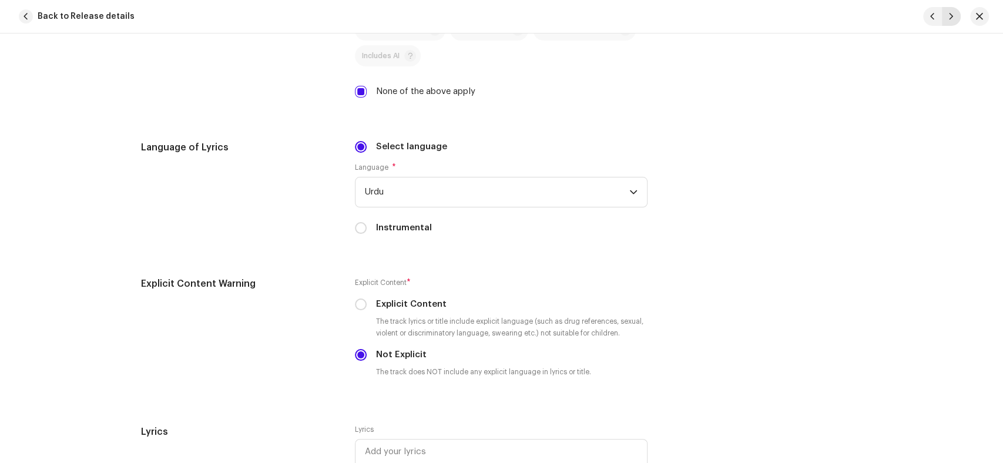
type input "QZWDW2425084"
type input "Pohnchu Dar-E-Sarkar"
click at [954, 14] on button "button" at bounding box center [951, 16] width 19 height 19
type input "QZWDW2425085"
type input "Rabbana Ya Rabbana"
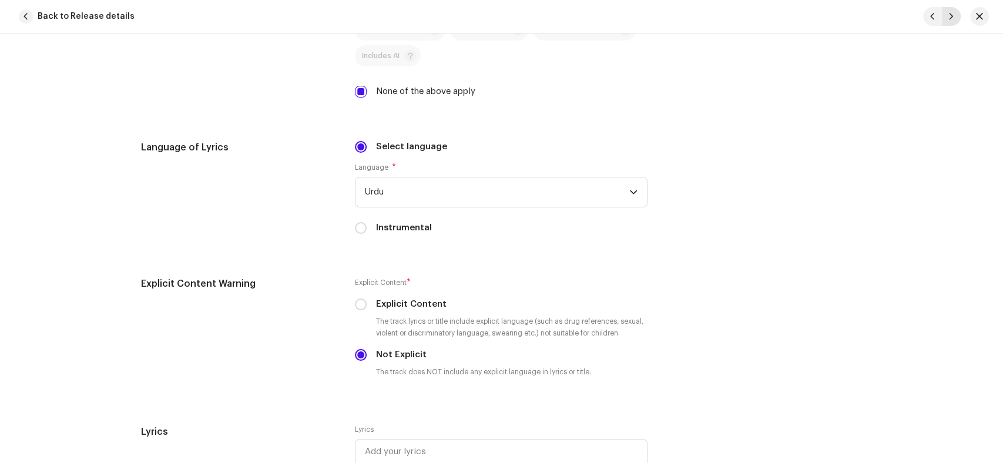
click at [954, 14] on button "button" at bounding box center [951, 16] width 19 height 19
type input "QZWDW2425086"
type input "Waqt-E-Madad Hai"
click at [954, 14] on button "button" at bounding box center [951, 16] width 19 height 19
type input "QZWDW2425087"
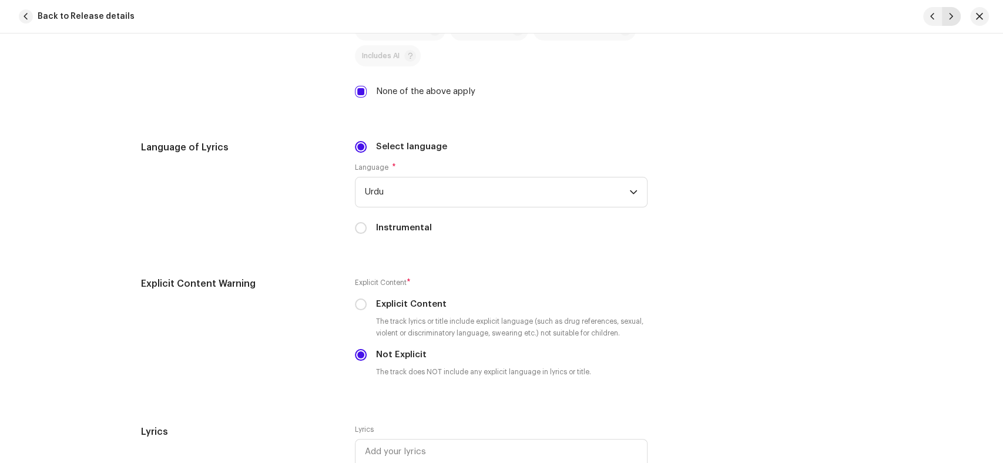
type input "Ya Nabi Salam Alika"
click at [954, 14] on button "button" at bounding box center [951, 16] width 19 height 19
type input "QZWDW2425081"
type input "Chamka Mah-E-Noor Ka Hilal"
click at [954, 14] on button "button" at bounding box center [951, 16] width 19 height 19
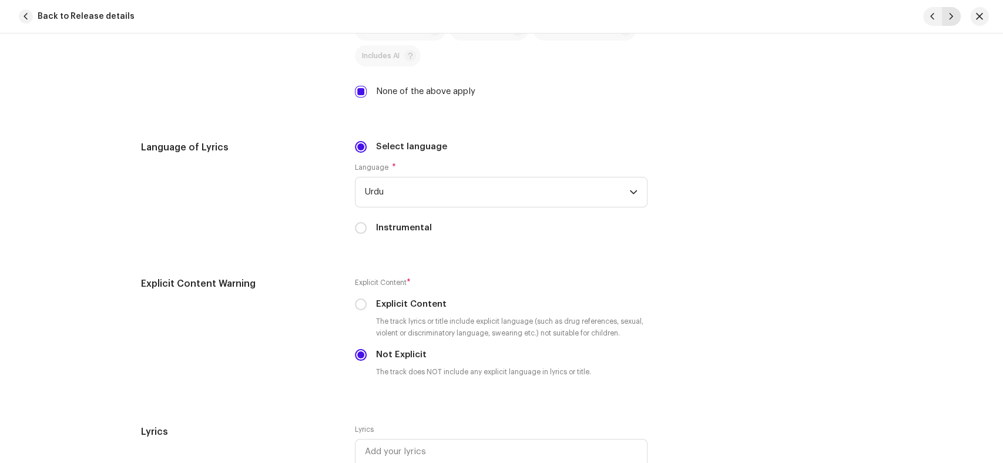
type input "QZWDW2425082"
type input "Hamd-E-Bari Taala"
click at [954, 14] on button "button" at bounding box center [951, 16] width 19 height 19
type input "QZWDW2425083"
type input "Muhammad Mazhar e Kamil"
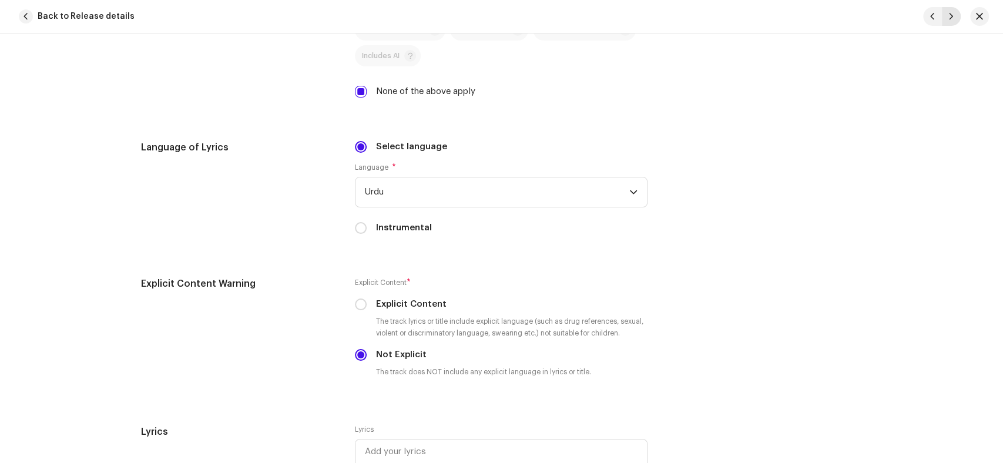
click at [954, 14] on button "button" at bounding box center [951, 16] width 19 height 19
type input "QZWDW2425084"
type input "Pohnchu Dar-E-Sarkar"
click at [954, 14] on button "button" at bounding box center [951, 16] width 19 height 19
type input "QZWDW2425085"
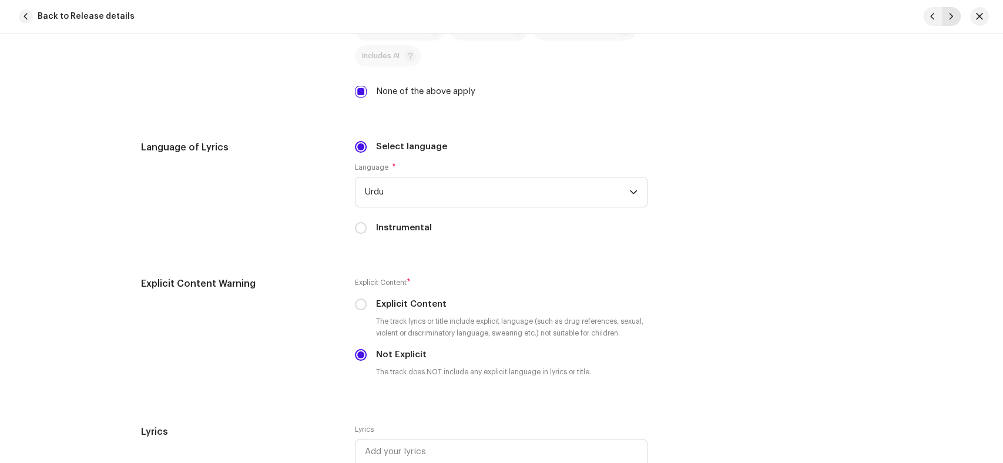
type input "Rabbana Ya Rabbana"
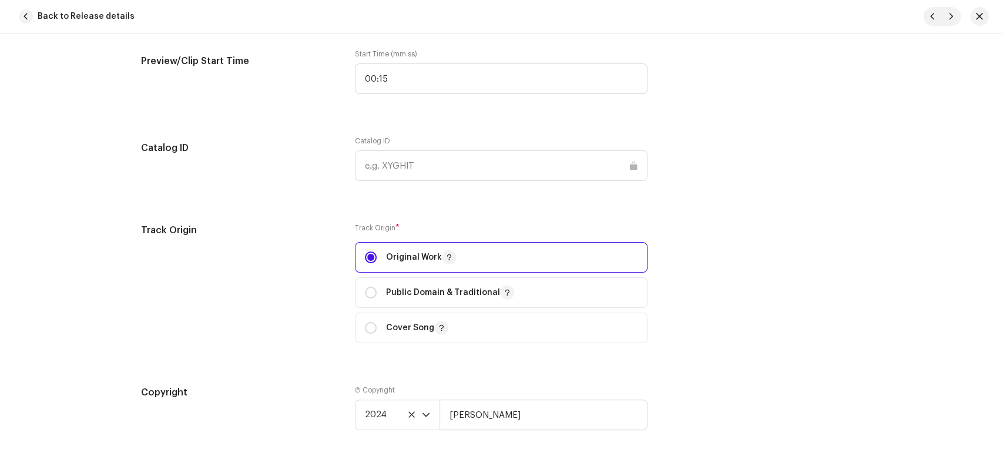
scroll to position [1240, 0]
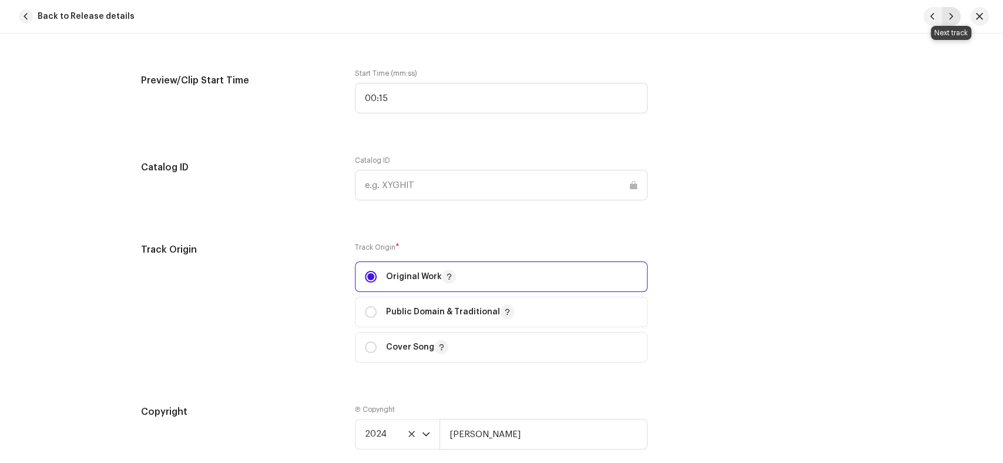
click at [952, 11] on button "button" at bounding box center [951, 16] width 19 height 19
type input "QZWDW2425086"
type input "Waqt-E-Madad Hai"
click at [952, 11] on button "button" at bounding box center [951, 16] width 19 height 19
type input "QZWDW2425087"
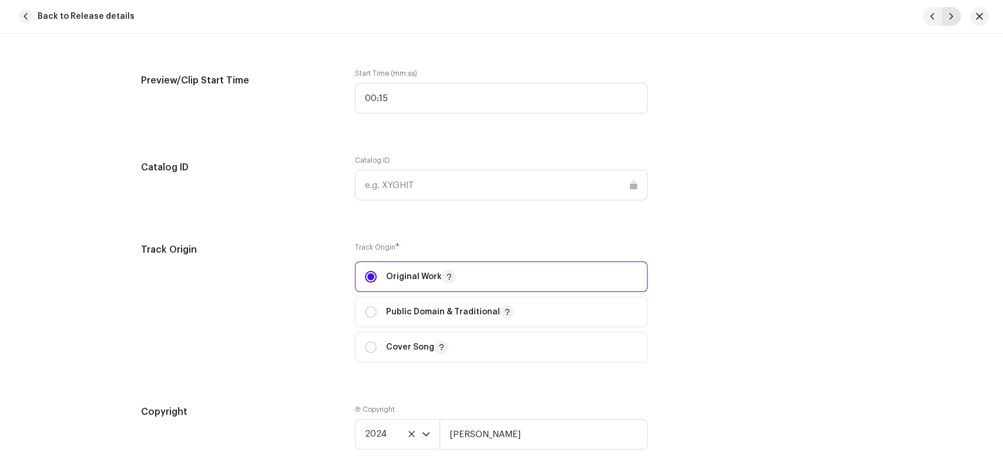
type input "Ya Nabi Salam Alika"
click at [952, 11] on button "button" at bounding box center [951, 16] width 19 height 19
type input "QZWDW2425081"
type input "Chamka Mah-E-Noor Ka Hilal"
click at [952, 11] on button "button" at bounding box center [951, 16] width 19 height 19
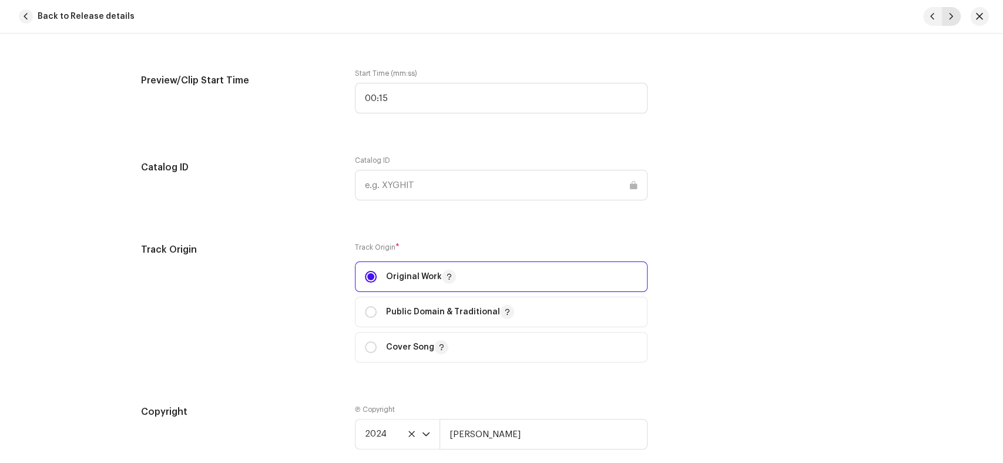
type input "QZWDW2425082"
type input "Hamd-E-Bari Taala"
click at [952, 11] on button "button" at bounding box center [951, 16] width 19 height 19
type input "QZWDW2425083"
type input "Muhammad Mazhar e Kamil"
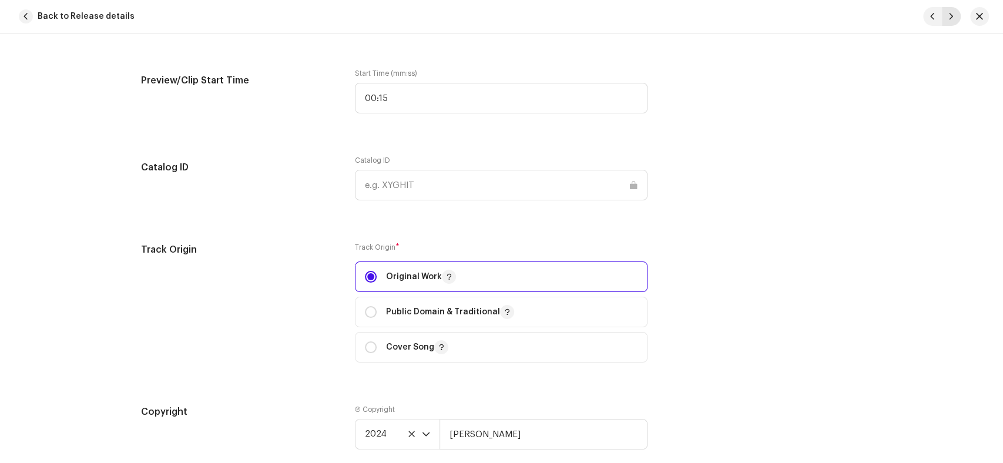
click at [952, 11] on button "button" at bounding box center [951, 16] width 19 height 19
type input "QZWDW2425084"
type input "Pohnchu Dar-E-Sarkar"
click at [952, 11] on button "button" at bounding box center [951, 16] width 19 height 19
type input "QZWDW2425085"
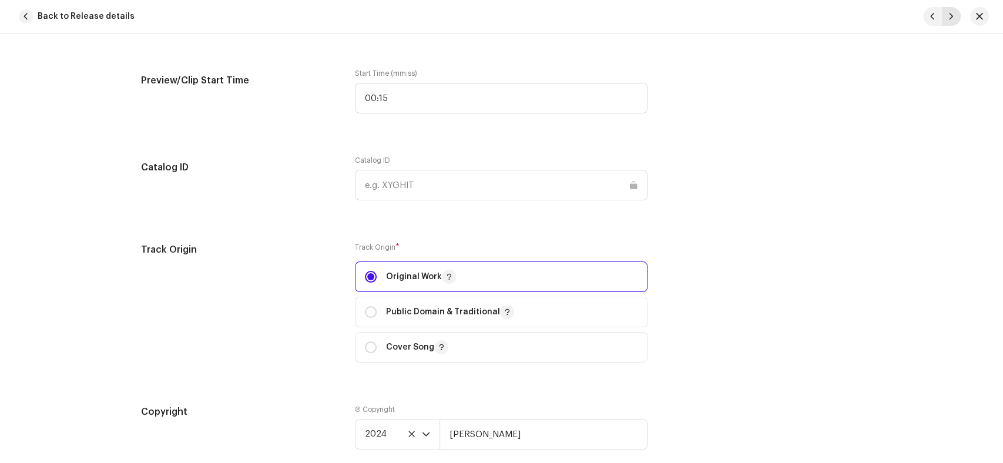
type input "Rabbana Ya Rabbana"
click at [952, 11] on button "button" at bounding box center [951, 16] width 19 height 19
type input "QZWDW2425086"
type input "Waqt-E-Madad Hai"
click at [952, 11] on button "button" at bounding box center [951, 16] width 19 height 19
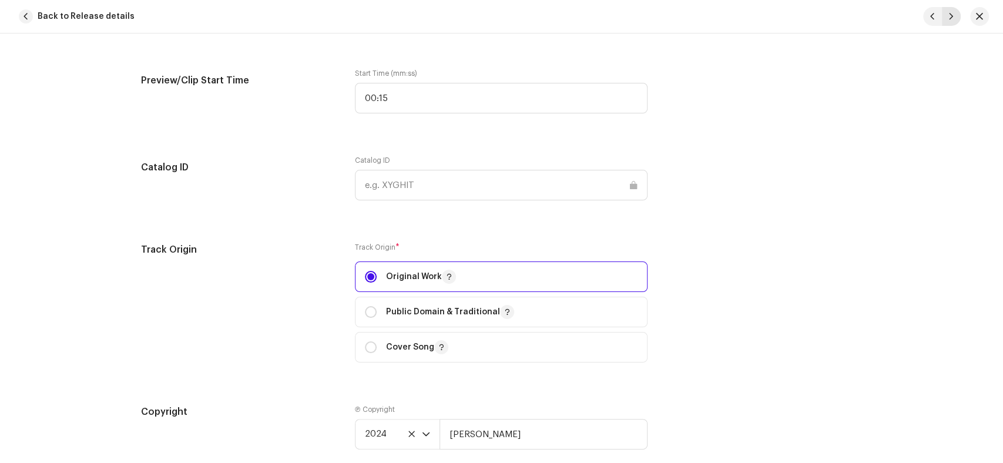
type input "QZWDW2425087"
type input "Ya Nabi Salam Alika"
click at [952, 11] on button "button" at bounding box center [951, 16] width 19 height 19
type input "QZWDW2425081"
type input "Chamka Mah-E-Noor Ka Hilal"
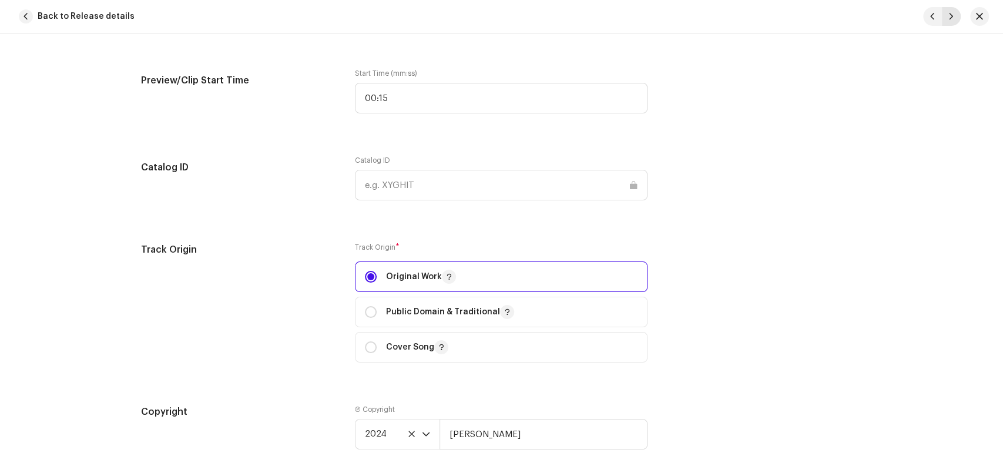
click at [952, 11] on button "button" at bounding box center [951, 16] width 19 height 19
type input "QZWDW2425082"
type input "Hamd-E-Bari Taala"
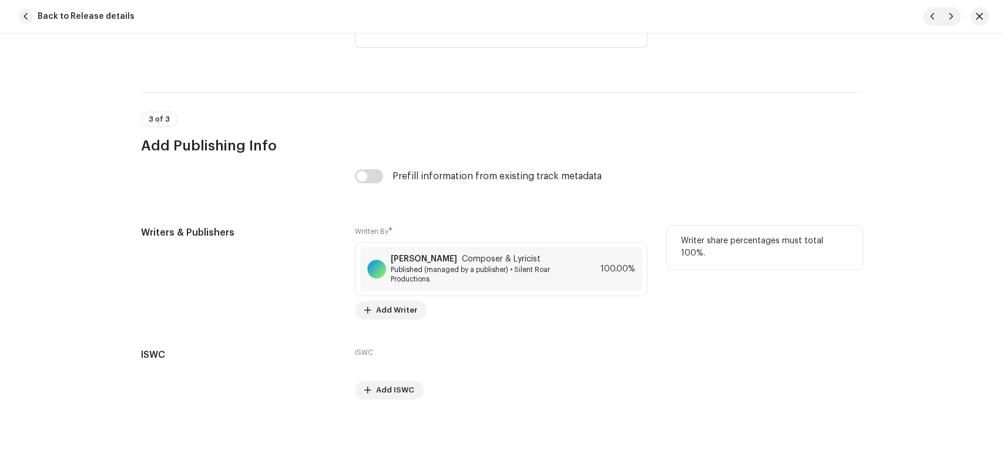
scroll to position [2315, 0]
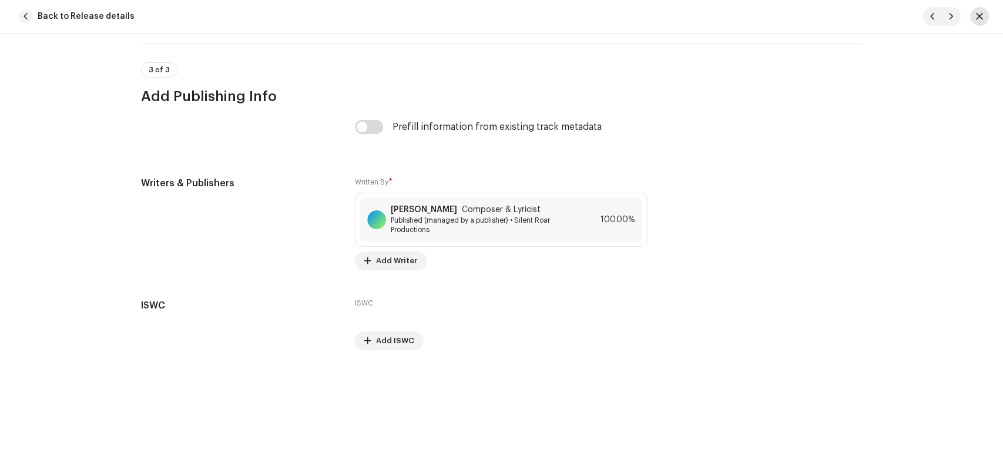
click at [979, 8] on button "button" at bounding box center [979, 16] width 19 height 19
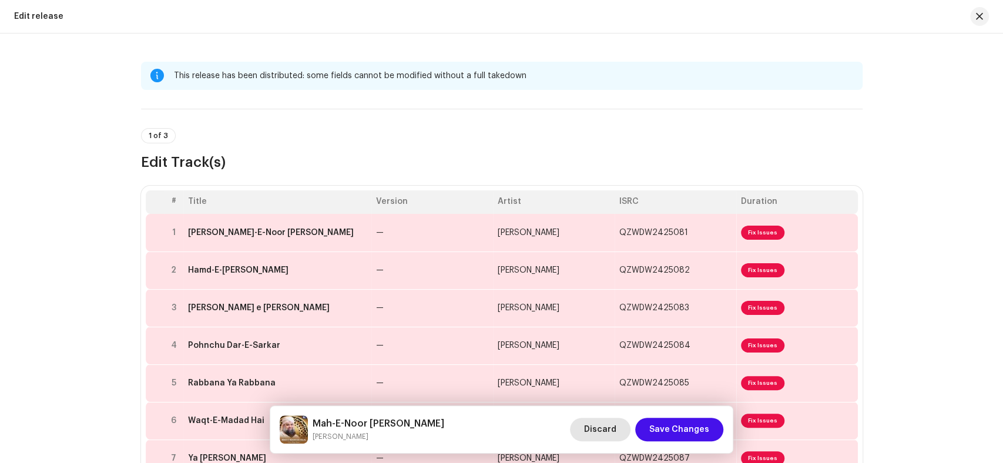
click at [610, 429] on span "Discard" at bounding box center [600, 430] width 32 height 24
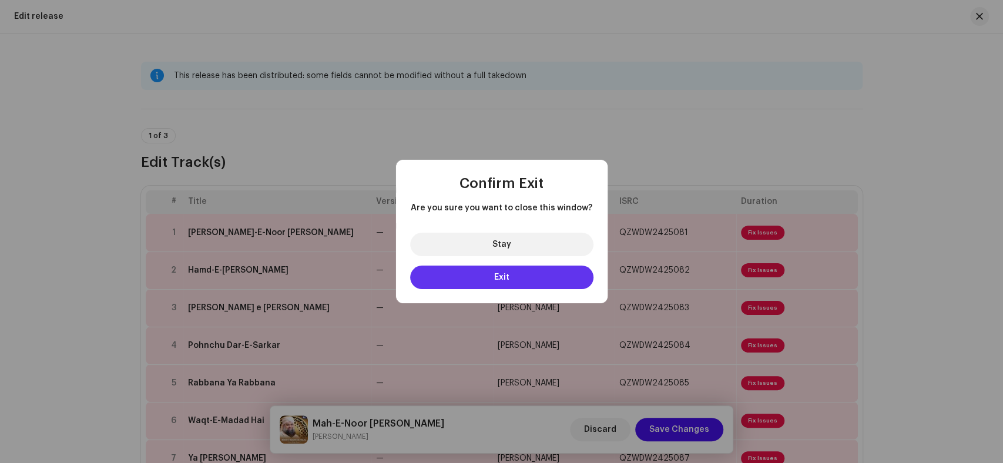
drag, startPoint x: 451, startPoint y: 271, endPoint x: 478, endPoint y: 272, distance: 26.4
click at [452, 271] on button "Exit" at bounding box center [501, 278] width 183 height 24
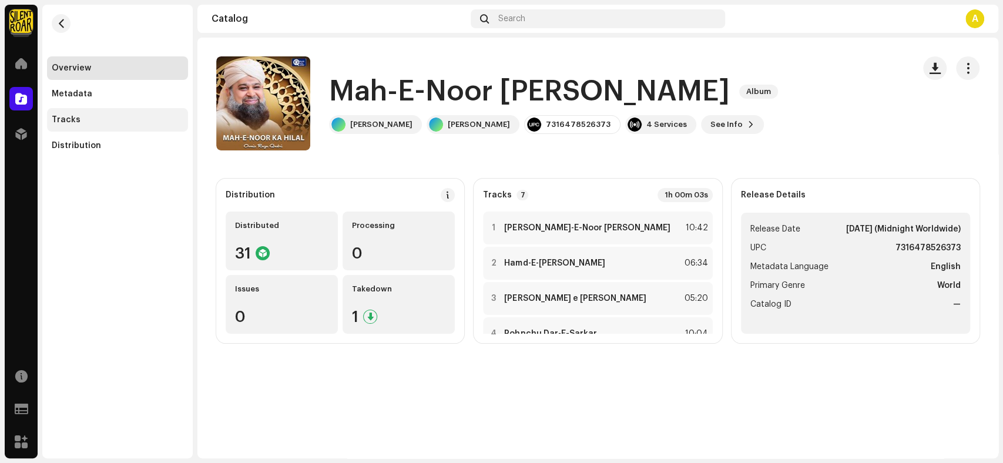
click at [99, 118] on div "Tracks" at bounding box center [118, 119] width 132 height 9
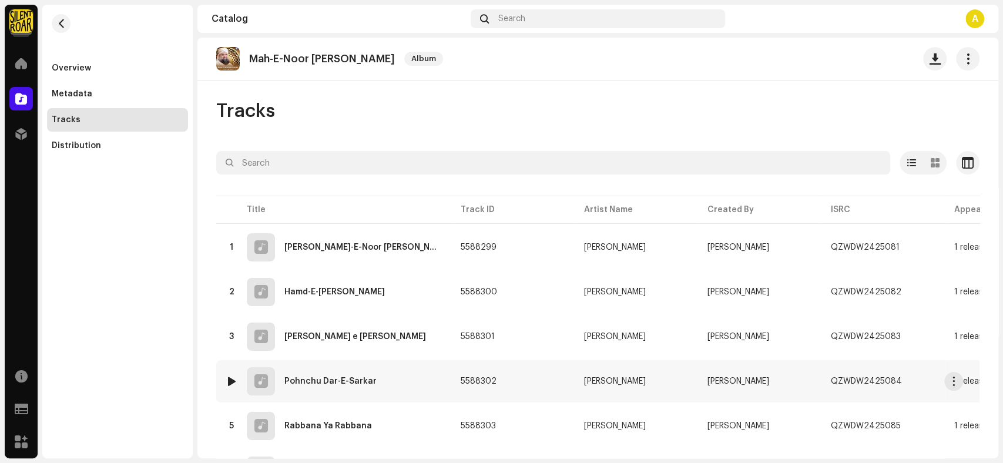
click at [369, 377] on div "Pohnchu Dar-E-Sarkar" at bounding box center [330, 381] width 92 height 8
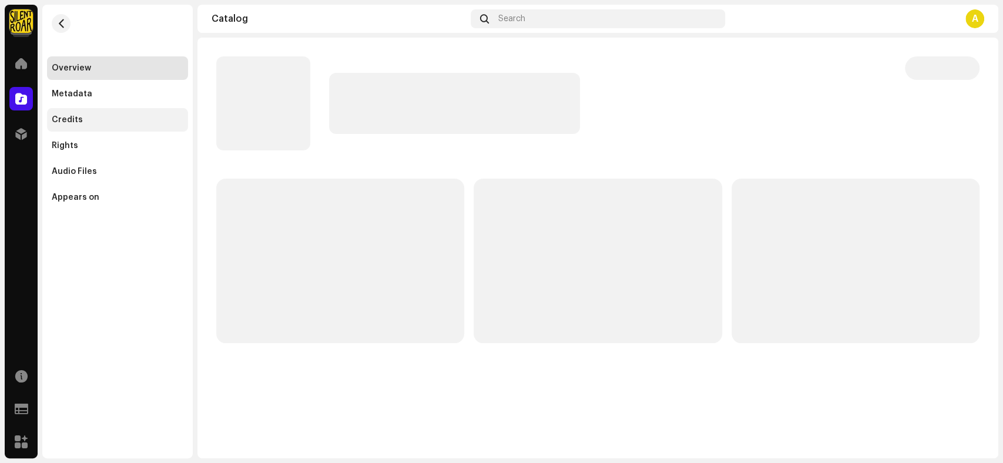
click at [89, 115] on div "Credits" at bounding box center [118, 119] width 132 height 9
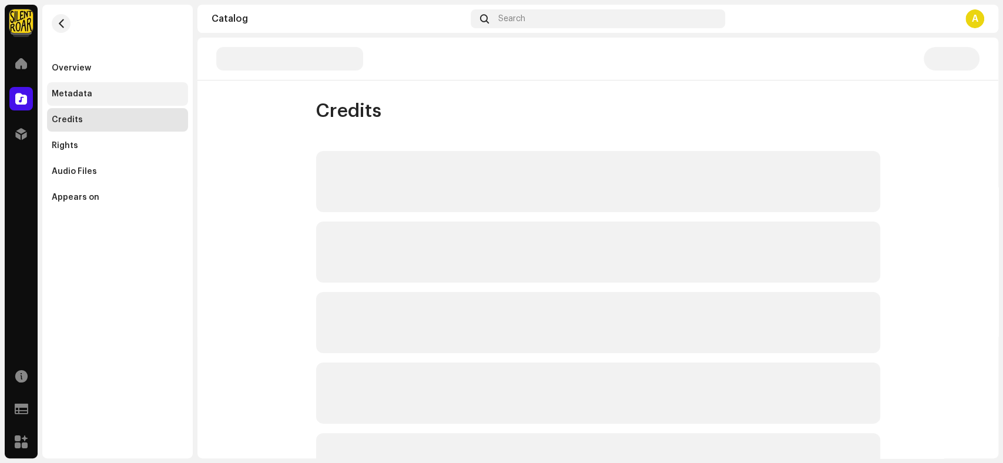
click at [122, 98] on div "Metadata" at bounding box center [118, 93] width 132 height 9
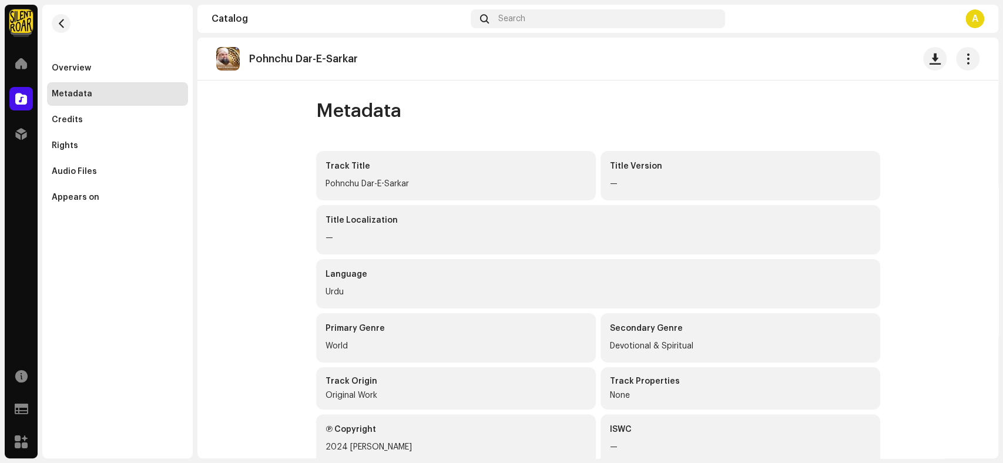
click at [85, 53] on div "Overview Metadata Credits Rights Audio Files Appears on" at bounding box center [117, 107] width 150 height 204
click at [84, 66] on div "Overview" at bounding box center [71, 67] width 39 height 9
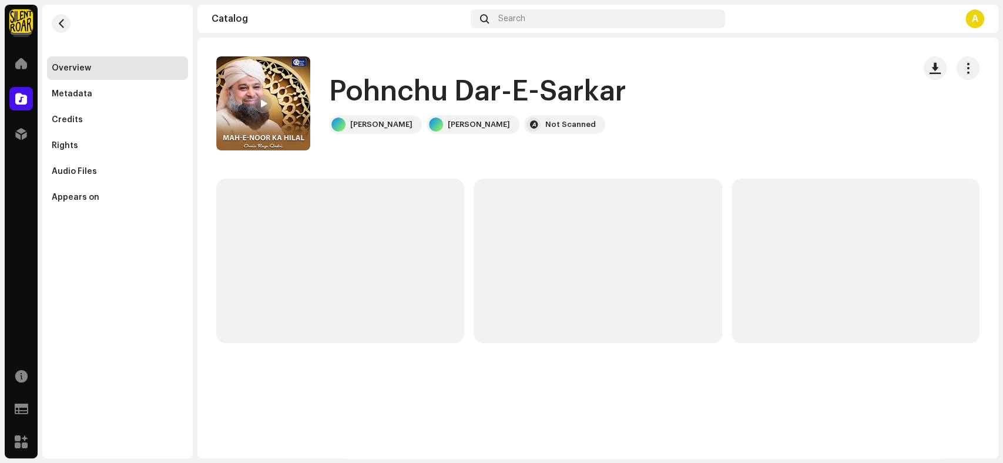
click at [49, 17] on re-m-nav-back at bounding box center [61, 31] width 28 height 52
click at [61, 22] on span "button" at bounding box center [61, 23] width 9 height 9
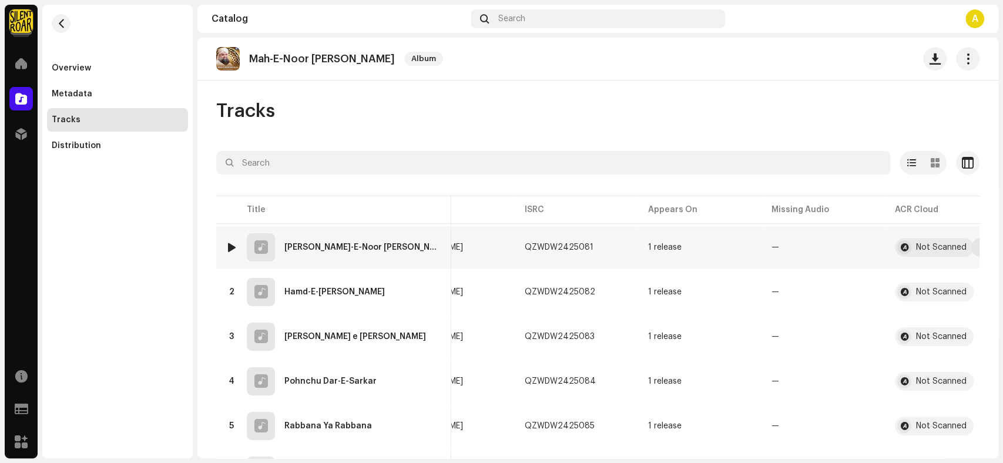
scroll to position [0, 343]
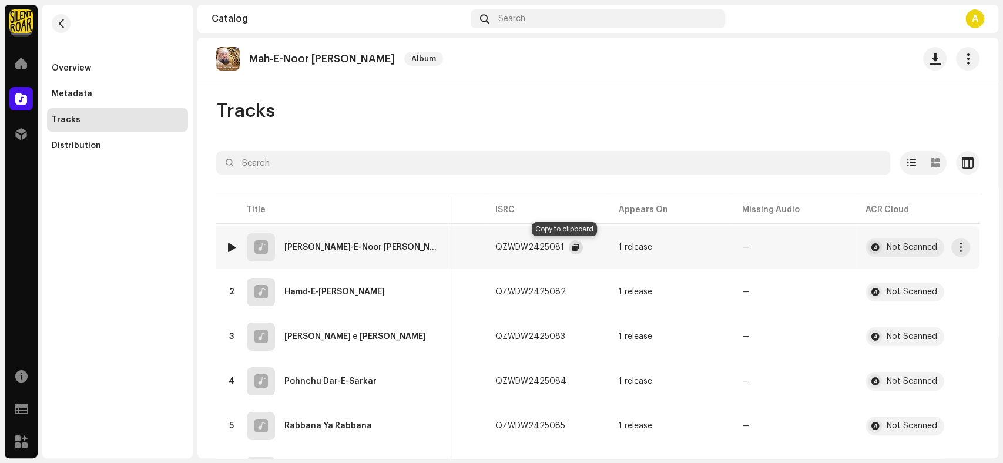
click at [569, 246] on button "button" at bounding box center [576, 247] width 14 height 14
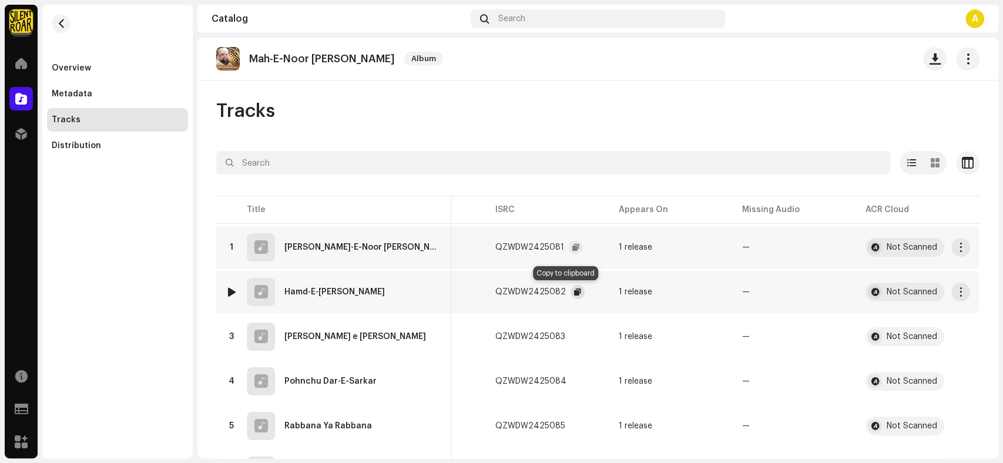
click at [574, 291] on span "button" at bounding box center [577, 291] width 7 height 9
click at [573, 338] on span "button" at bounding box center [576, 336] width 7 height 9
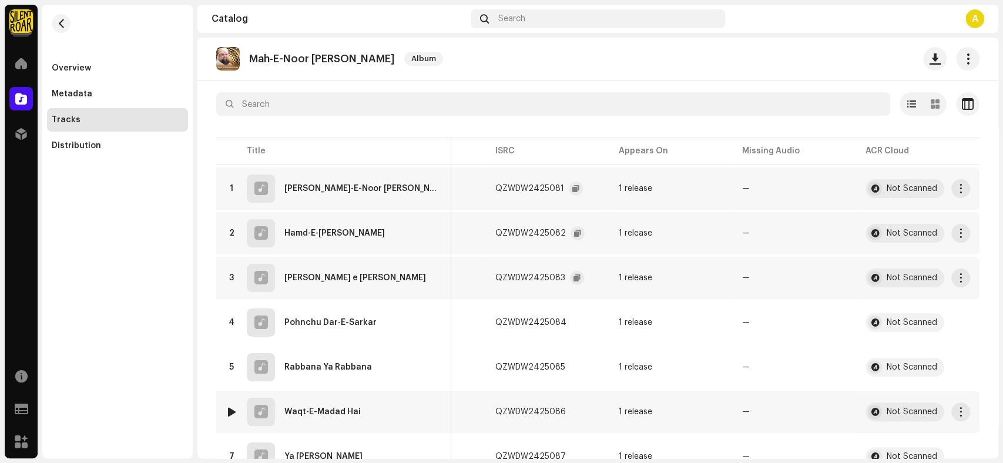
scroll to position [110, 0]
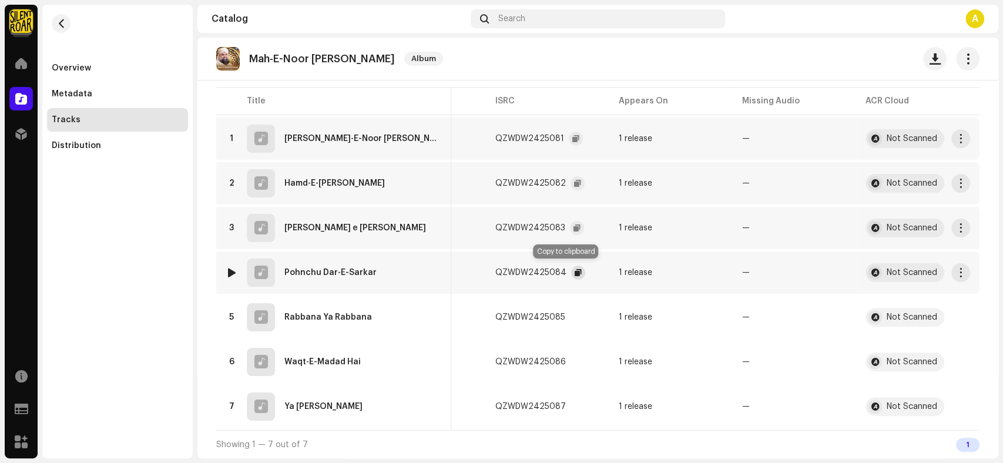
click at [575, 268] on span "button" at bounding box center [578, 272] width 7 height 9
click at [570, 313] on button "button" at bounding box center [577, 317] width 14 height 14
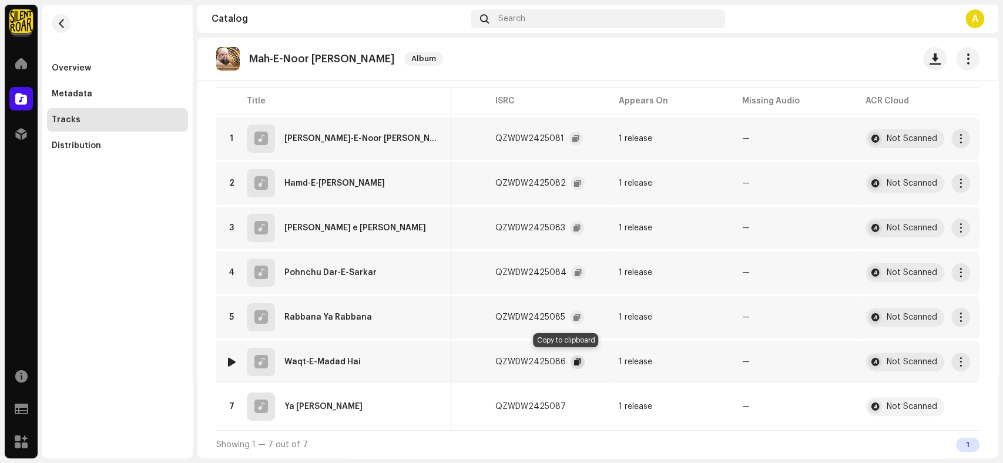
click at [574, 358] on span "button" at bounding box center [577, 361] width 7 height 9
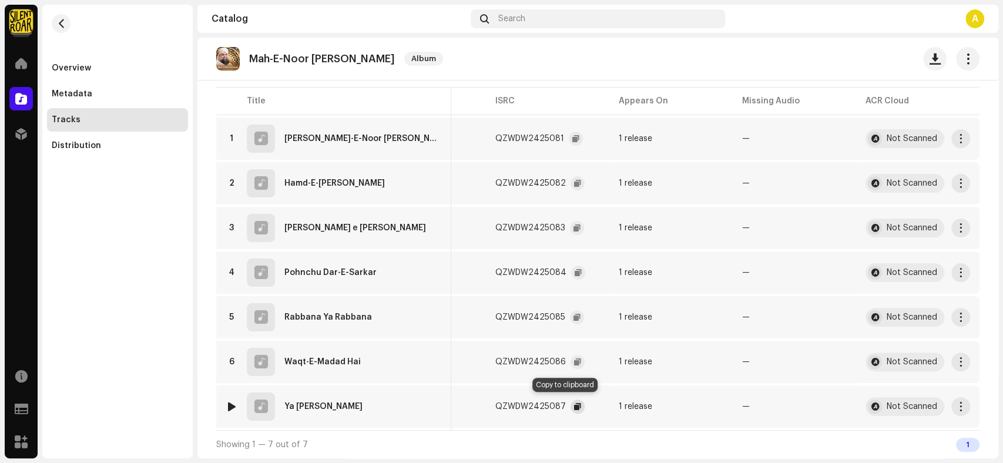
click at [574, 403] on span "button" at bounding box center [577, 406] width 7 height 9
click at [965, 63] on span "button" at bounding box center [967, 58] width 11 height 9
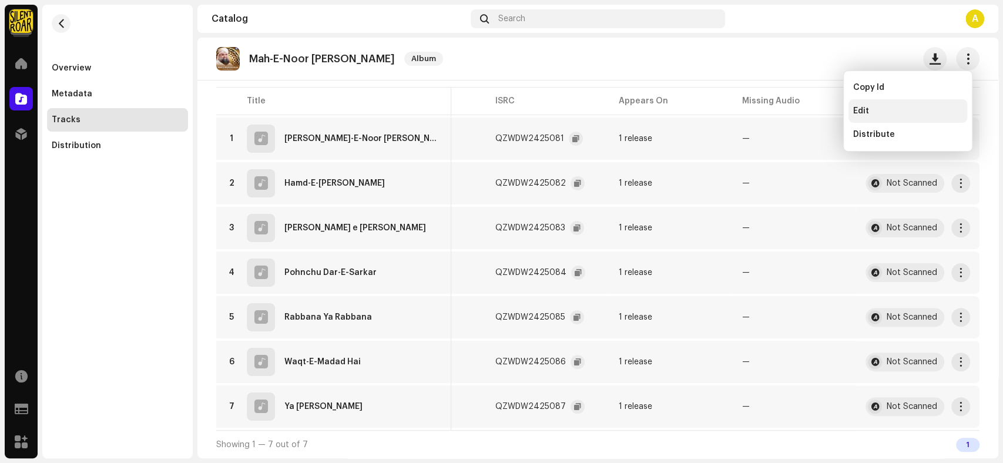
click at [874, 112] on div "Edit" at bounding box center [907, 110] width 109 height 9
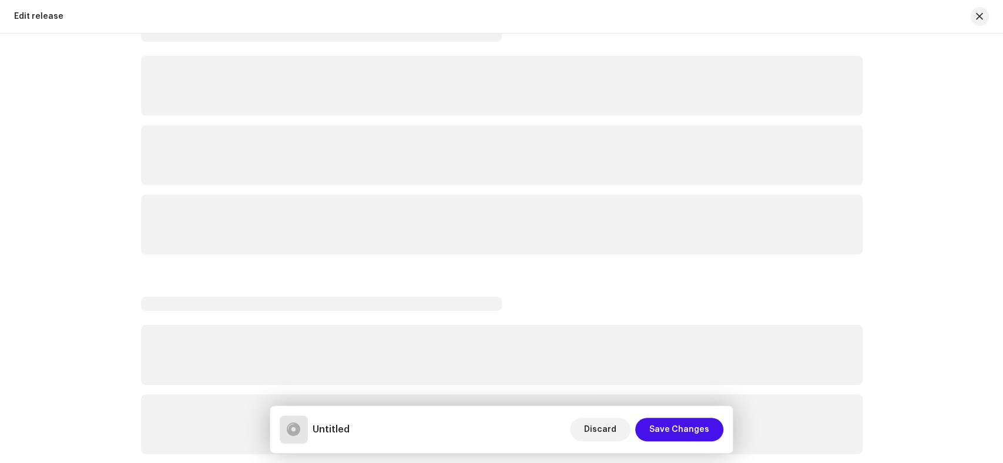
scroll to position [326, 0]
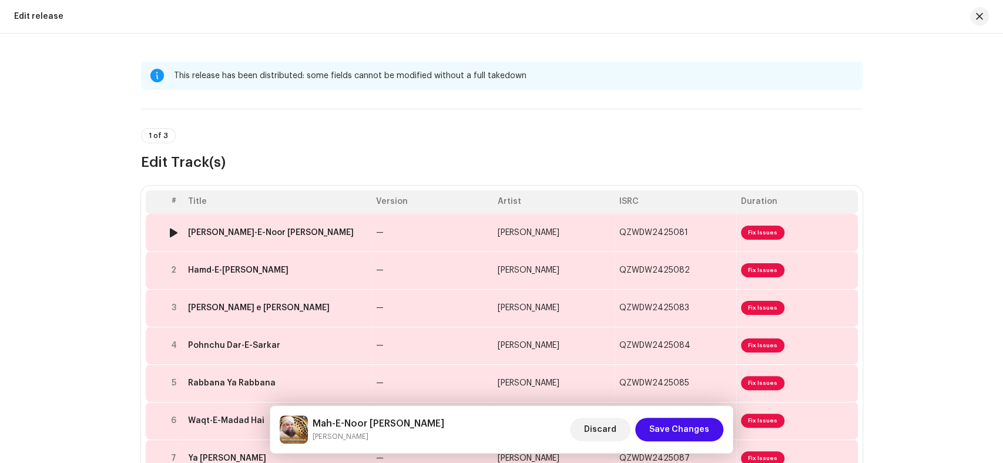
click at [261, 231] on div "Chamka Mah-E-Noor Ka Hilal" at bounding box center [271, 232] width 166 height 9
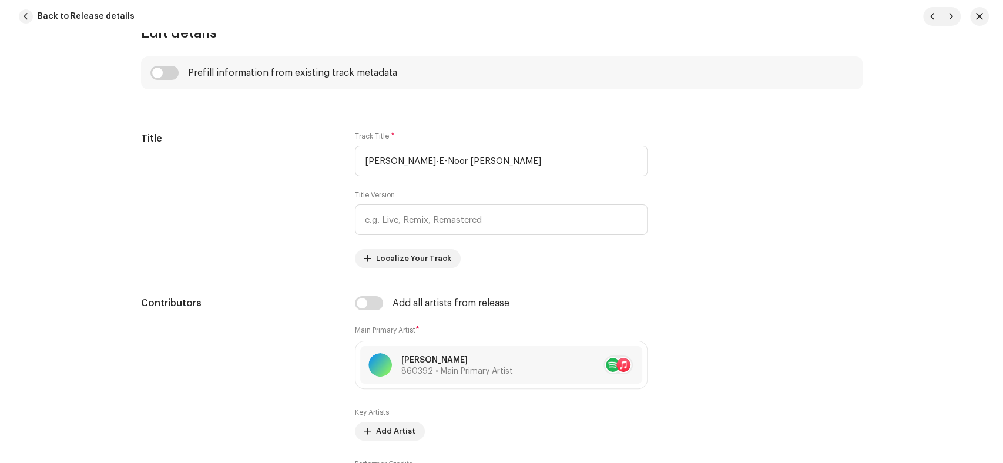
scroll to position [522, 0]
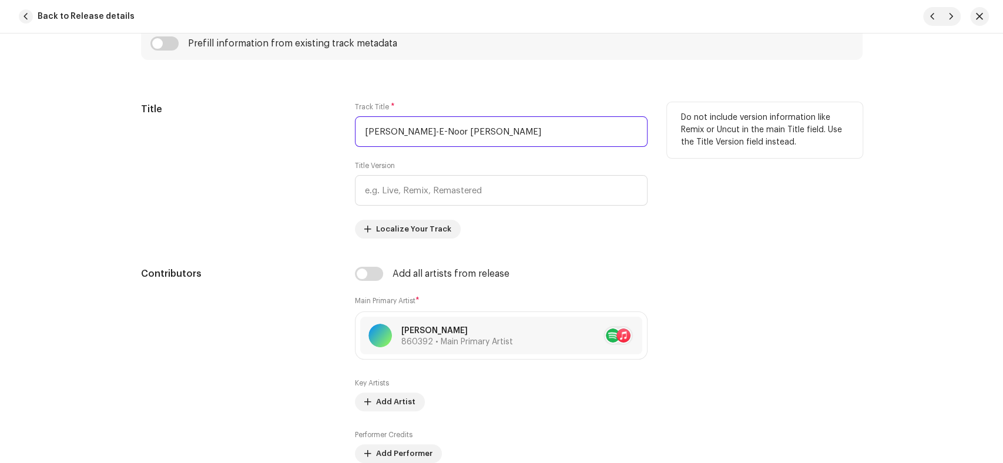
drag, startPoint x: 499, startPoint y: 134, endPoint x: 318, endPoint y: 129, distance: 181.0
click at [318, 129] on div "Title Track Title * Chamka Mah-E-Noor Ka Hilal Title Version Localize Your Trac…" at bounding box center [501, 170] width 721 height 136
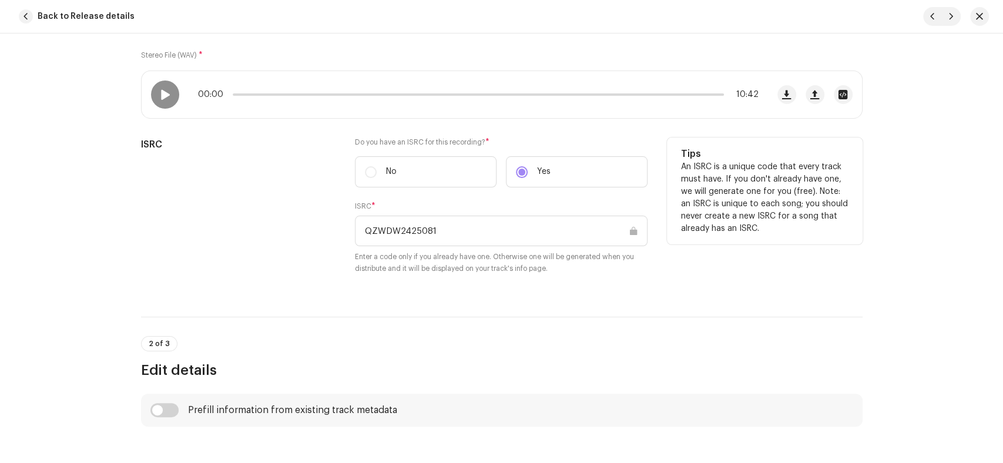
scroll to position [130, 0]
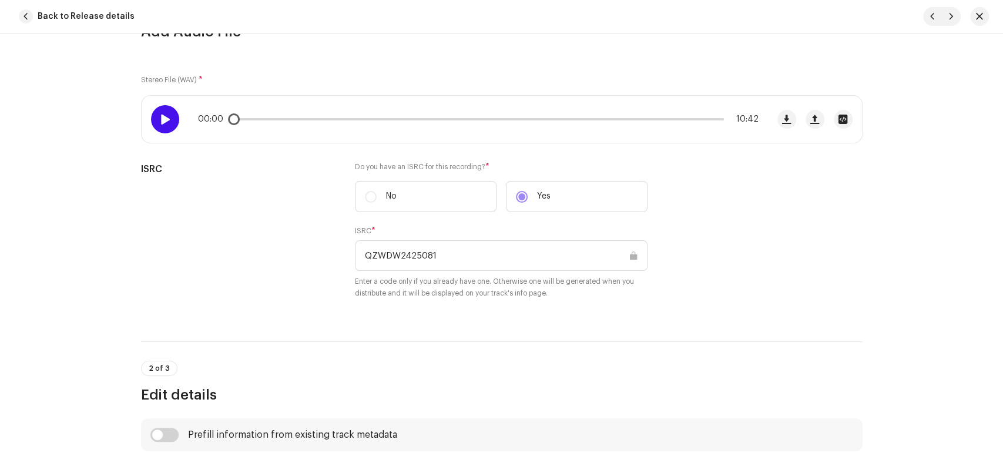
click at [160, 118] on span at bounding box center [165, 119] width 10 height 9
drag, startPoint x: 249, startPoint y: 122, endPoint x: 351, endPoint y: 122, distance: 102.2
click at [351, 122] on div "00:21 10:42" at bounding box center [478, 119] width 561 height 9
drag, startPoint x: 351, startPoint y: 116, endPoint x: 638, endPoint y: 118, distance: 286.7
click at [638, 118] on div "02:39 10:42" at bounding box center [478, 119] width 561 height 9
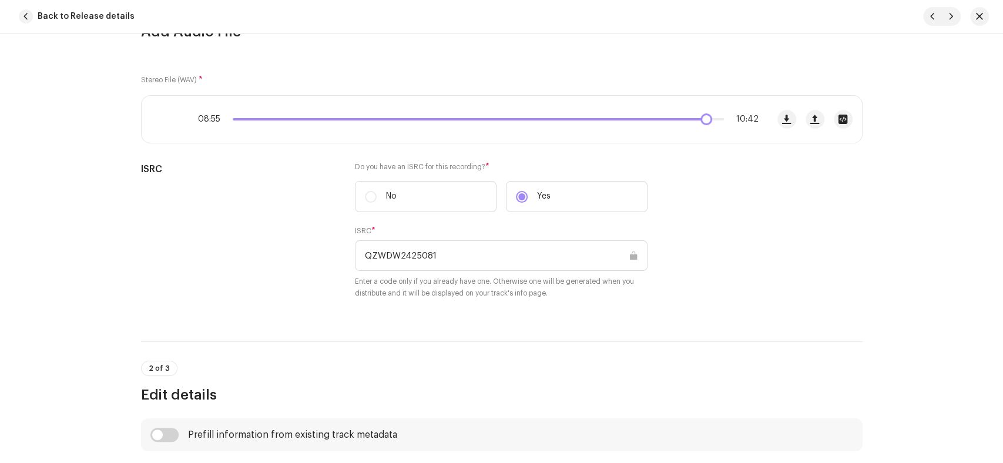
drag, startPoint x: 643, startPoint y: 120, endPoint x: 703, endPoint y: 124, distance: 60.6
click at [703, 124] on div "08:55 10:42" at bounding box center [455, 119] width 626 height 47
drag, startPoint x: 707, startPoint y: 123, endPoint x: 235, endPoint y: 118, distance: 471.8
click at [235, 118] on div "10:20 10:42" at bounding box center [478, 119] width 561 height 9
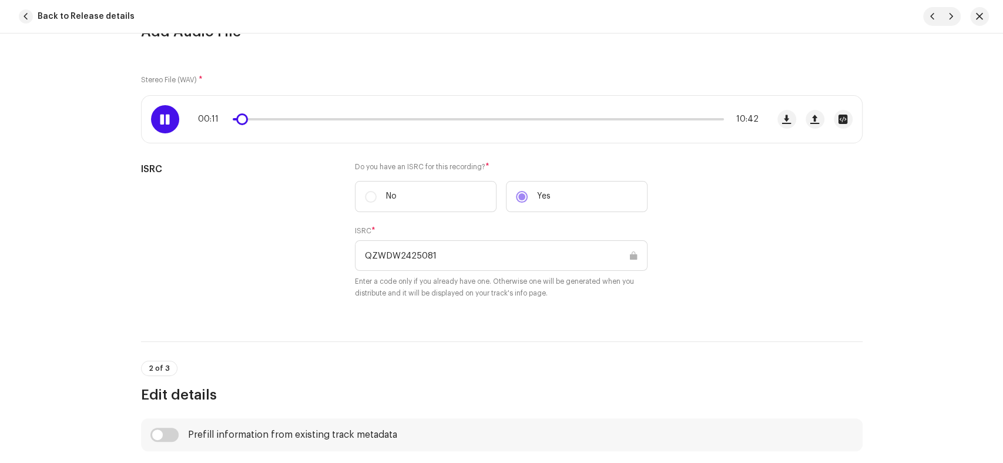
click at [167, 119] on span at bounding box center [165, 119] width 10 height 9
click at [952, 16] on span "button" at bounding box center [951, 16] width 7 height 9
type input "QZWDW2425082"
type input "Hamd-E-Bari Taala"
click at [162, 115] on span at bounding box center [165, 119] width 10 height 9
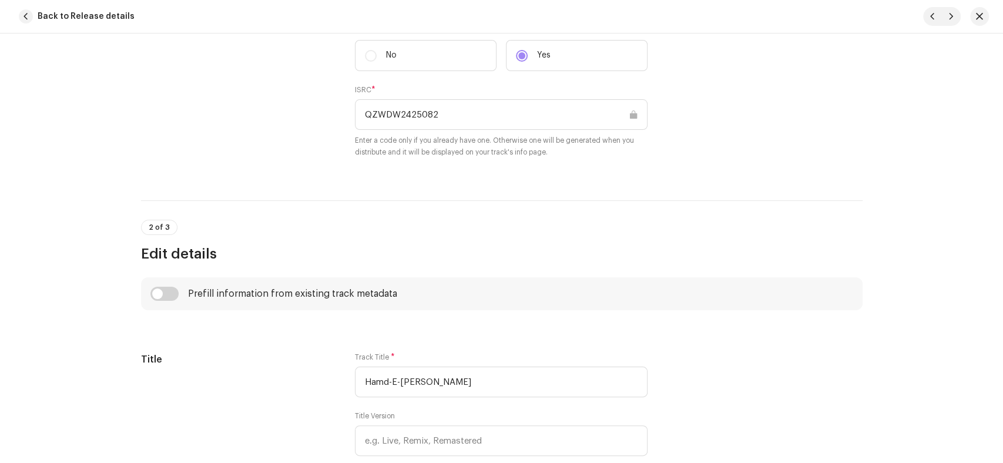
scroll to position [326, 0]
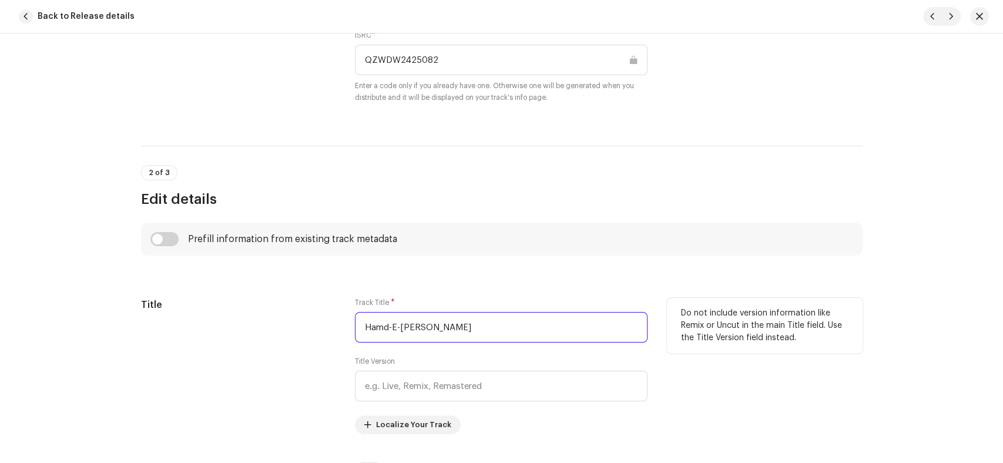
drag, startPoint x: 474, startPoint y: 333, endPoint x: 334, endPoint y: 327, distance: 139.4
click at [334, 327] on div "Title Track Title * Hamd-E-Bari Taala Title Version Localize Your Track Do not …" at bounding box center [501, 366] width 721 height 136
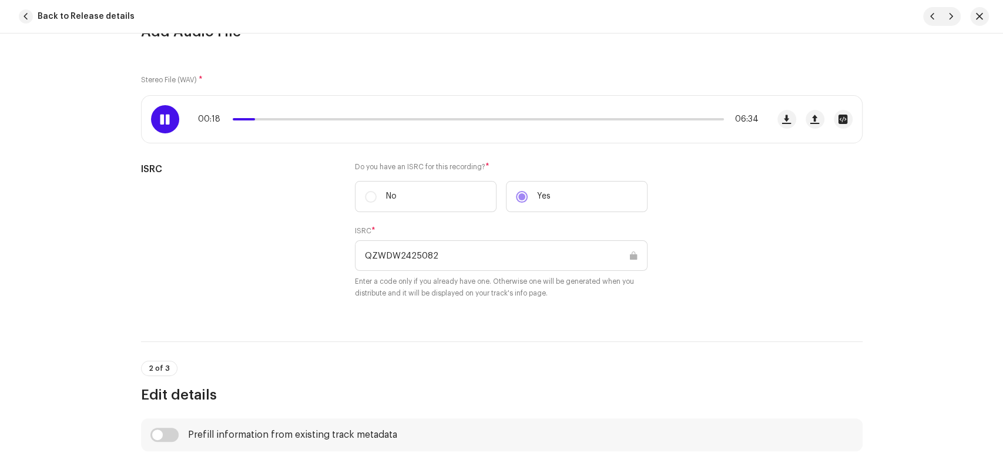
scroll to position [0, 0]
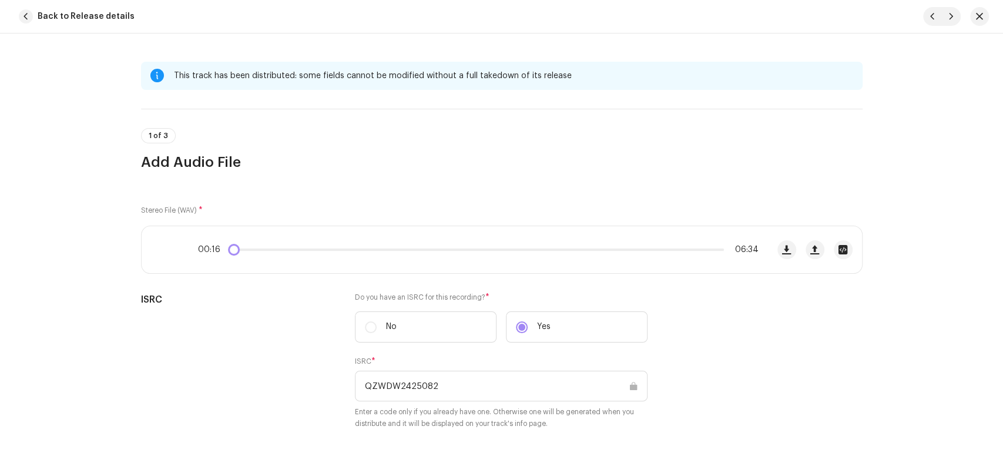
drag, startPoint x: 229, startPoint y: 253, endPoint x: 216, endPoint y: 253, distance: 12.9
click at [216, 253] on div "00:16 06:34" at bounding box center [478, 249] width 561 height 9
drag, startPoint x: 235, startPoint y: 250, endPoint x: 327, endPoint y: 250, distance: 91.7
click at [327, 250] on div "00:46 06:34" at bounding box center [478, 249] width 561 height 9
drag, startPoint x: 331, startPoint y: 250, endPoint x: 589, endPoint y: 247, distance: 257.4
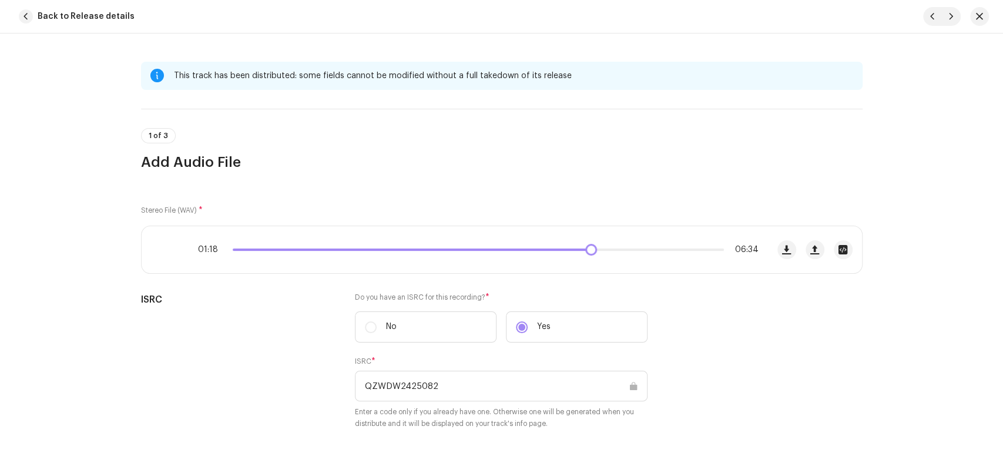
click at [589, 247] on div "01:18 06:34" at bounding box center [478, 249] width 561 height 9
drag, startPoint x: 595, startPoint y: 251, endPoint x: 702, endPoint y: 254, distance: 107.6
click at [702, 254] on div "04:48 06:34" at bounding box center [455, 249] width 626 height 47
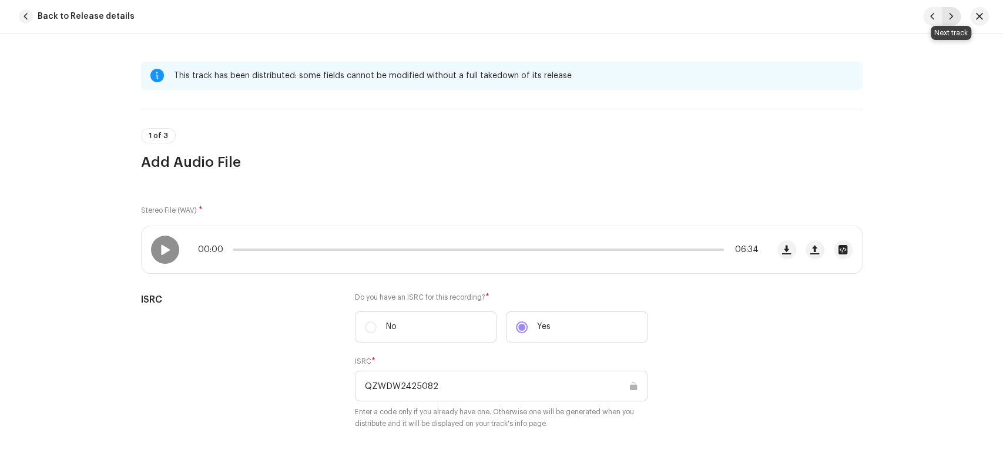
click at [951, 19] on span "button" at bounding box center [951, 16] width 7 height 9
type input "QZWDW2425083"
type input "Muhammad Mazhar e Kamil"
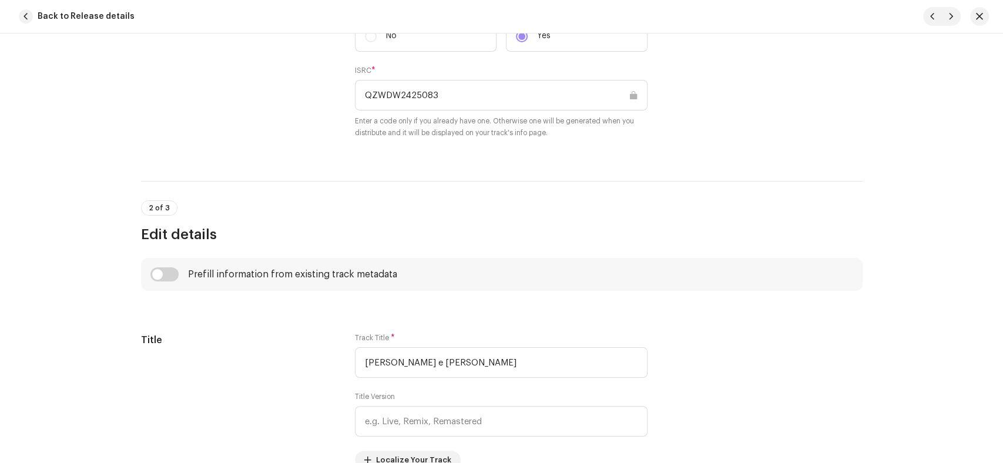
scroll to position [326, 0]
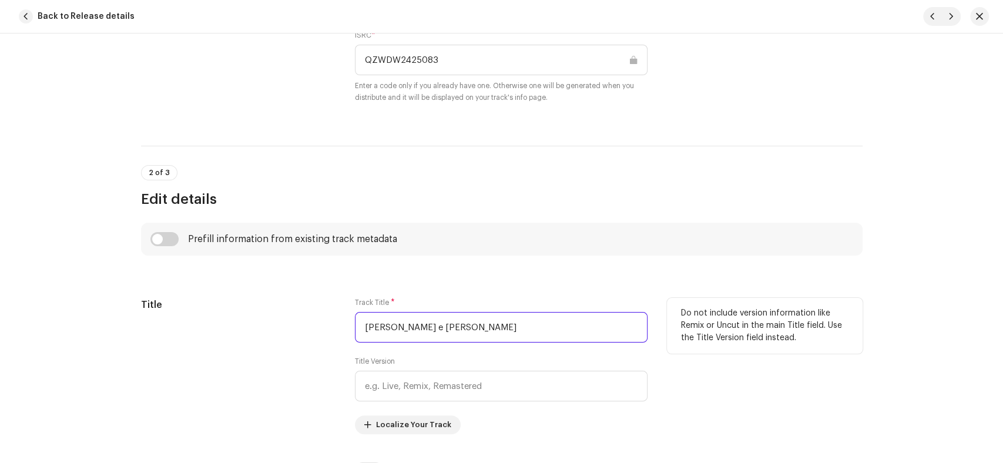
drag, startPoint x: 490, startPoint y: 329, endPoint x: 335, endPoint y: 324, distance: 154.6
click at [335, 324] on div "Title Track Title * Muhammad Mazhar e Kamil Title Version Localize Your Track D…" at bounding box center [501, 366] width 721 height 136
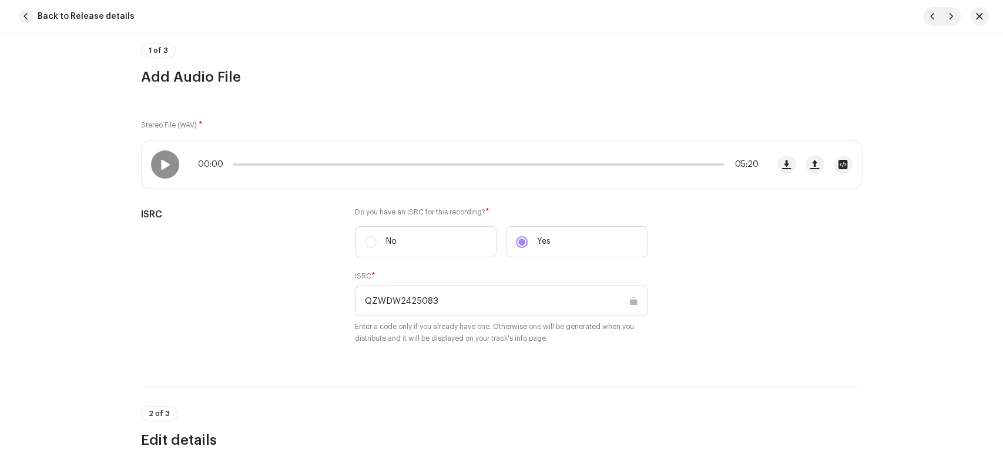
scroll to position [65, 0]
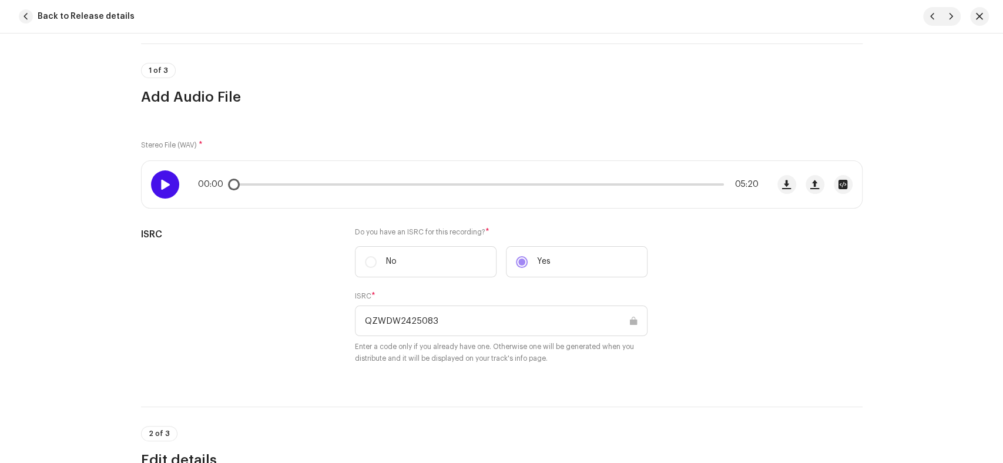
click at [165, 182] on span at bounding box center [165, 184] width 10 height 9
click at [163, 190] on div at bounding box center [165, 184] width 28 height 28
click at [954, 17] on button "button" at bounding box center [951, 16] width 19 height 19
type input "QZWDW2425084"
type input "Pohnchu Dar-E-Sarkar"
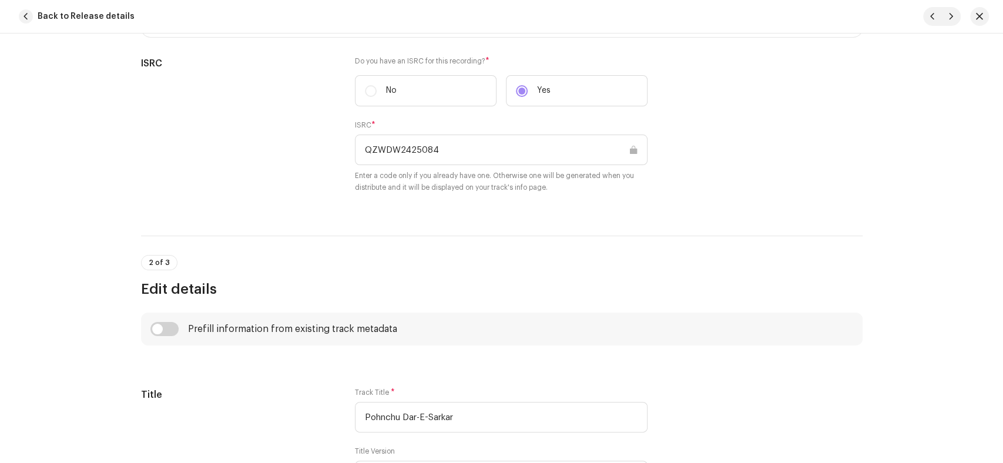
scroll to position [326, 0]
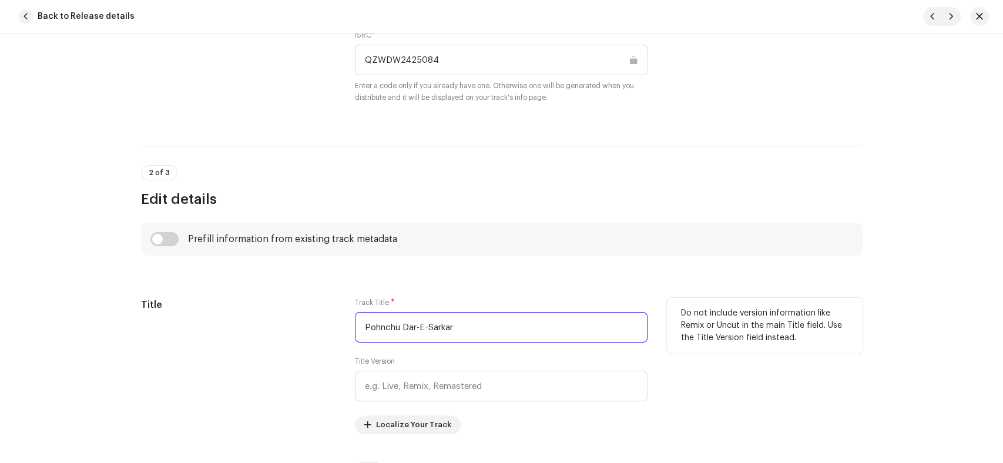
drag, startPoint x: 485, startPoint y: 325, endPoint x: 334, endPoint y: 323, distance: 151.0
click at [334, 323] on div "Title Track Title * Pohnchu Dar-E-Sarkar Title Version Localize Your Track Do n…" at bounding box center [501, 366] width 721 height 136
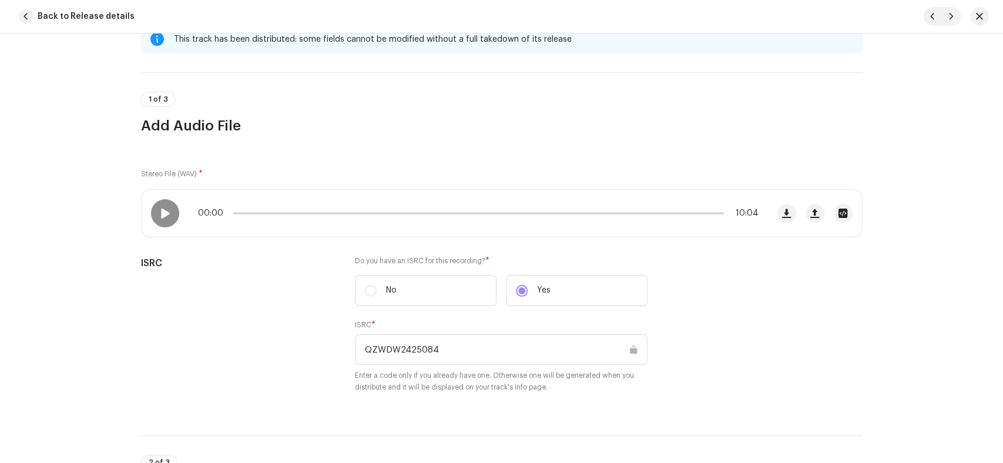
scroll to position [0, 0]
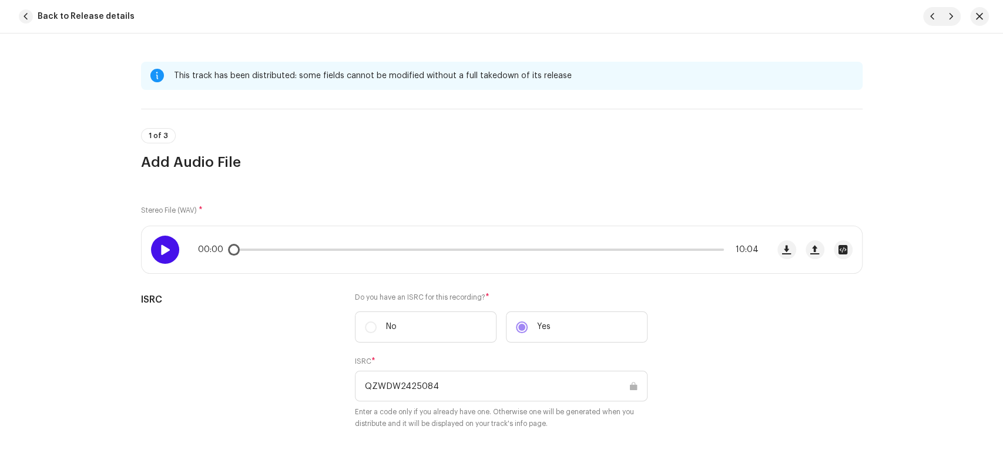
click at [164, 253] on span at bounding box center [165, 249] width 10 height 9
drag, startPoint x: 164, startPoint y: 253, endPoint x: 174, endPoint y: 247, distance: 11.6
click at [163, 253] on span at bounding box center [165, 249] width 10 height 9
click at [949, 15] on span "button" at bounding box center [951, 16] width 7 height 9
type input "QZWDW2425085"
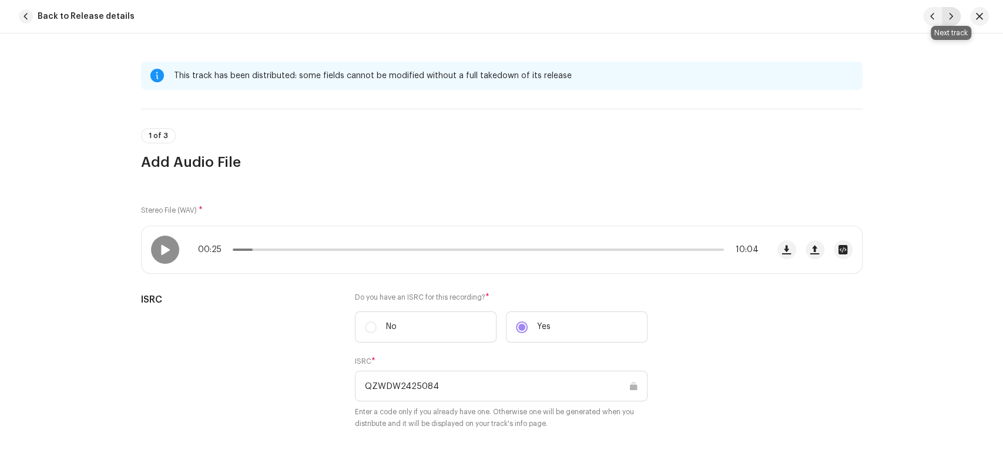
type input "Rabbana Ya Rabbana"
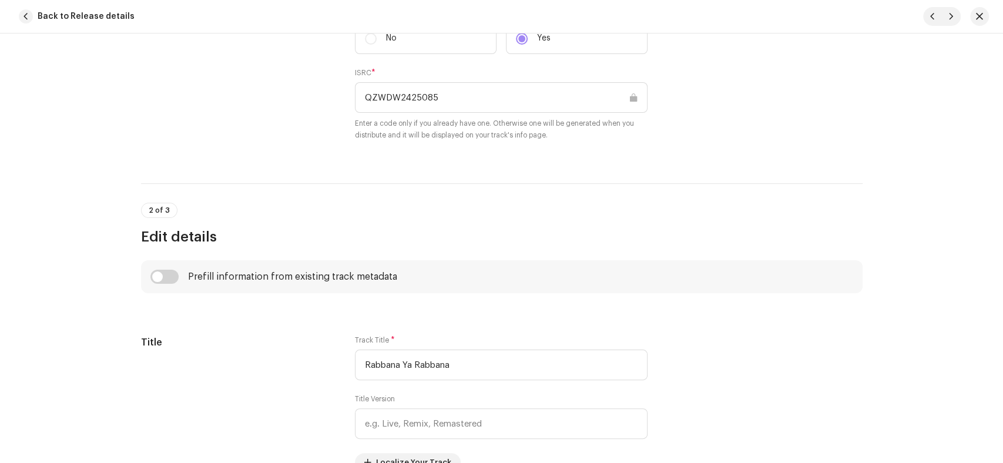
scroll to position [326, 0]
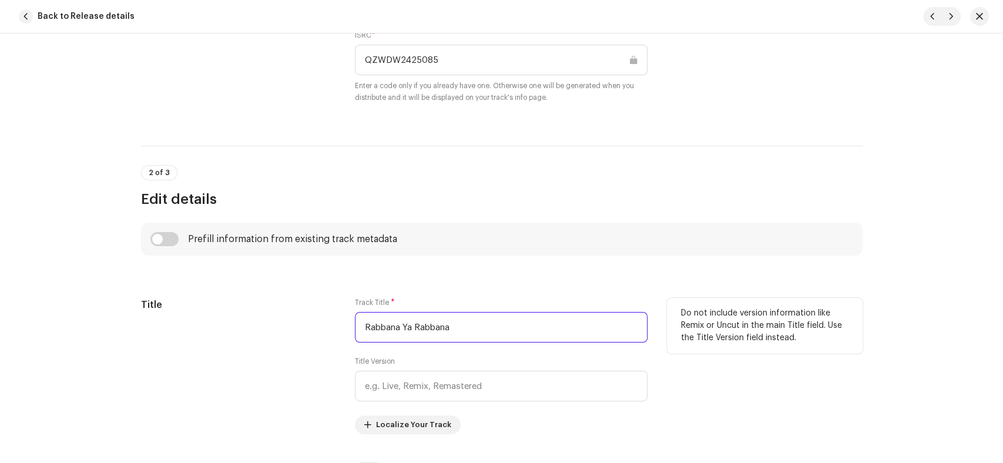
drag, startPoint x: 476, startPoint y: 333, endPoint x: 267, endPoint y: 335, distance: 209.2
click at [267, 335] on div "Title Track Title * Rabbana Ya Rabbana Title Version Localize Your Track Do not…" at bounding box center [501, 366] width 721 height 136
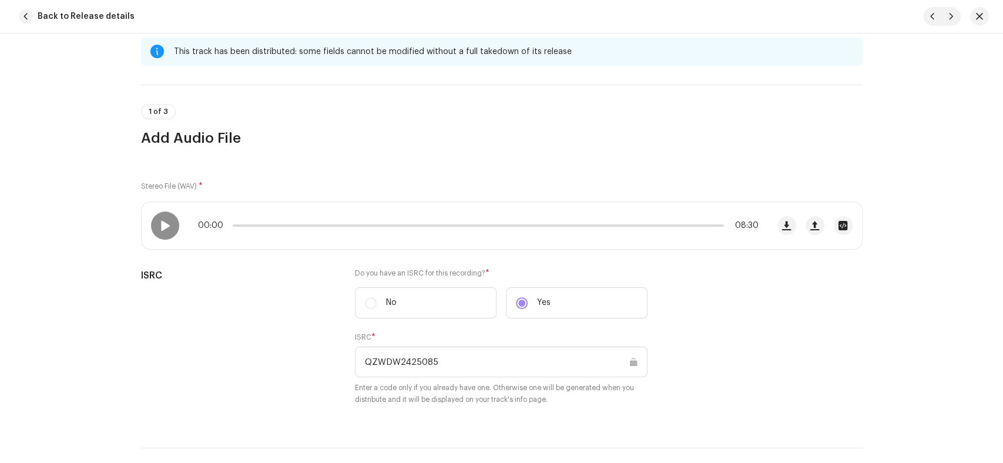
scroll to position [0, 0]
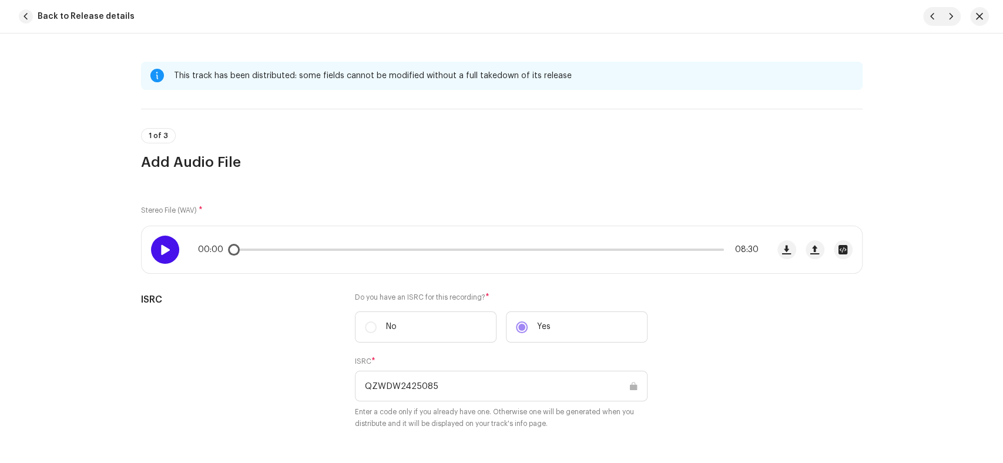
click at [162, 253] on span at bounding box center [165, 249] width 10 height 9
drag, startPoint x: 267, startPoint y: 251, endPoint x: 488, endPoint y: 252, distance: 221.5
click at [488, 252] on div "00:37 08:30" at bounding box center [478, 249] width 561 height 9
click at [671, 249] on p-slider at bounding box center [478, 250] width 491 height 2
click at [160, 251] on span at bounding box center [165, 249] width 10 height 9
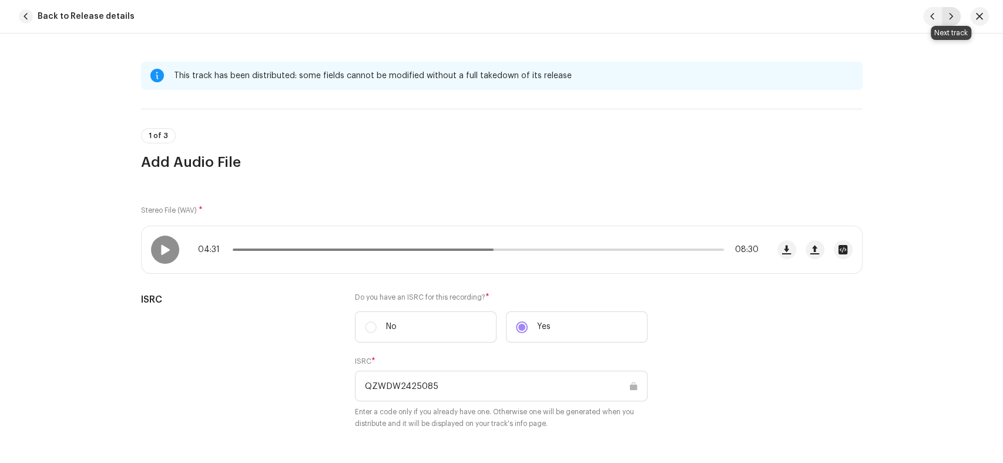
click at [952, 14] on span "button" at bounding box center [951, 16] width 7 height 9
type input "QZWDW2425086"
type input "Waqt-E-Madad Hai"
drag, startPoint x: 157, startPoint y: 251, endPoint x: 259, endPoint y: 201, distance: 113.2
click at [160, 251] on span at bounding box center [165, 249] width 10 height 9
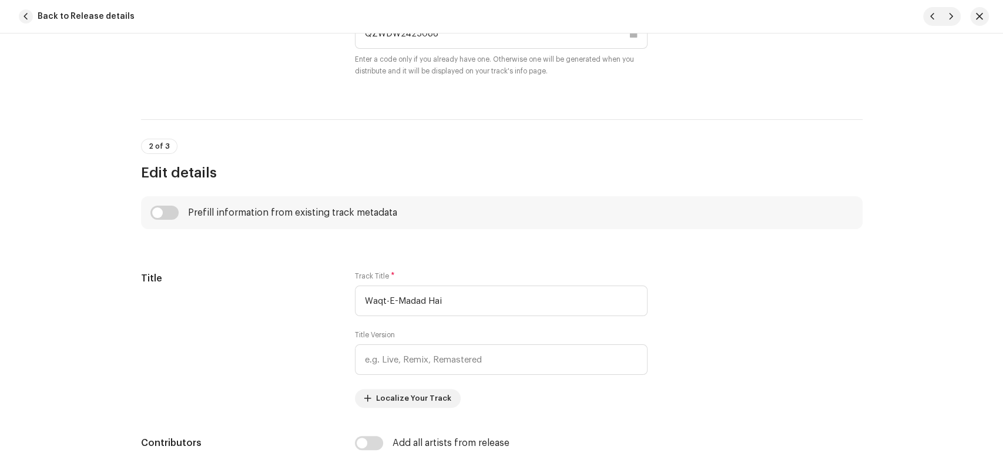
scroll to position [391, 0]
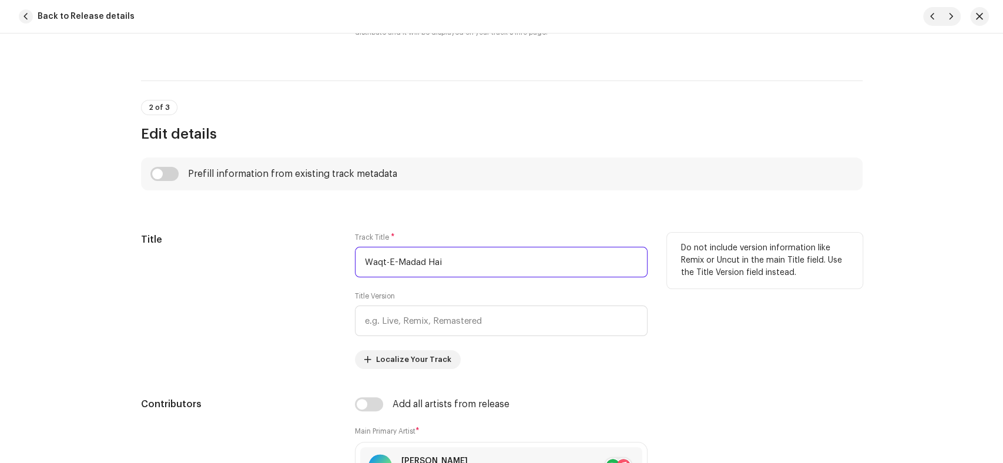
drag, startPoint x: 472, startPoint y: 270, endPoint x: 317, endPoint y: 269, distance: 154.5
click at [317, 269] on div "Title Track Title * Waqt-E-Madad Hai Title Version Localize Your Track Do not i…" at bounding box center [501, 301] width 721 height 136
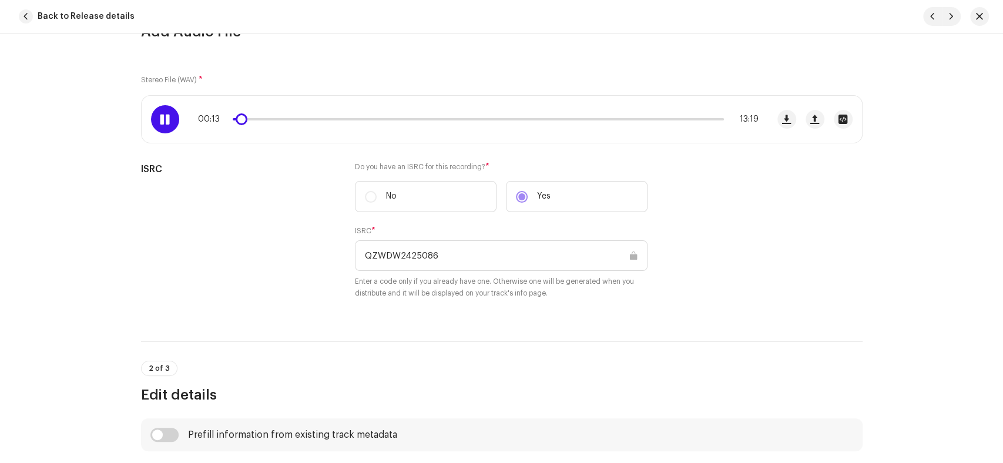
drag, startPoint x: 246, startPoint y: 119, endPoint x: 237, endPoint y: 118, distance: 8.2
click at [237, 118] on span at bounding box center [242, 119] width 12 height 12
click at [232, 122] on div "00:14 13:19" at bounding box center [455, 119] width 626 height 47
drag, startPoint x: 242, startPoint y: 119, endPoint x: 236, endPoint y: 119, distance: 6.5
click at [236, 119] on span at bounding box center [240, 119] width 12 height 12
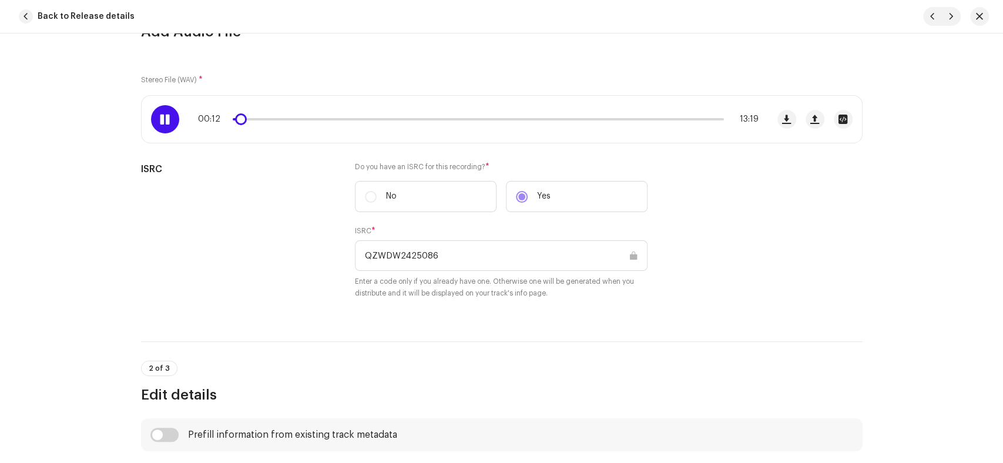
click at [160, 119] on span at bounding box center [165, 119] width 10 height 9
click at [462, 120] on div "00:13 13:19" at bounding box center [478, 119] width 561 height 9
click at [583, 119] on p-slider at bounding box center [478, 119] width 491 height 2
click at [956, 19] on button "button" at bounding box center [951, 16] width 19 height 19
type input "QZWDW2425087"
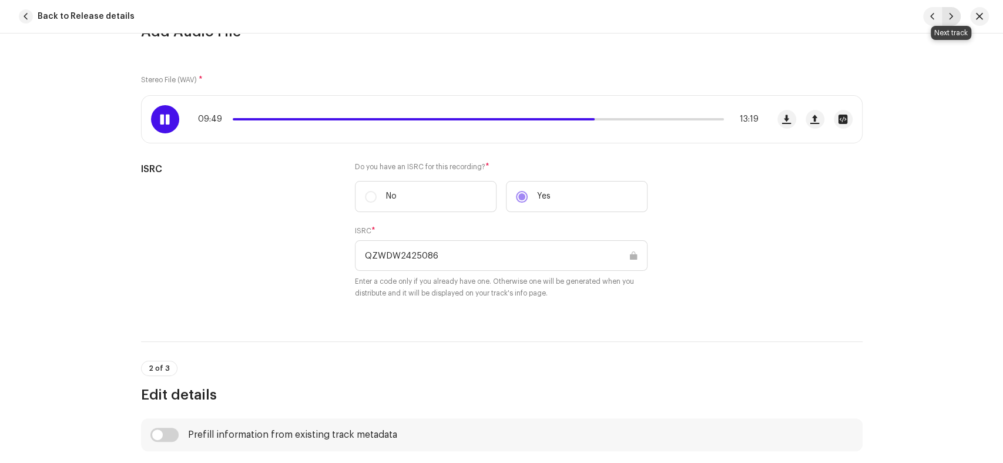
type input "Ya Nabi Salam Alika"
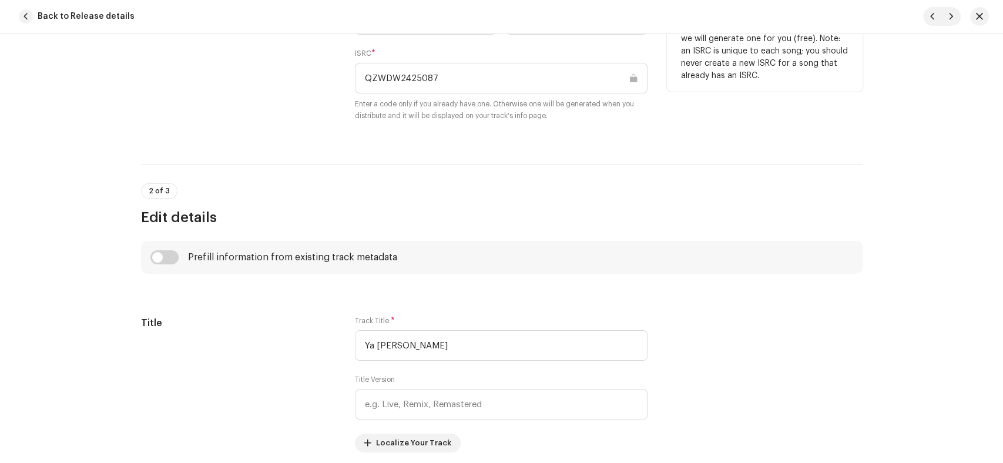
scroll to position [391, 0]
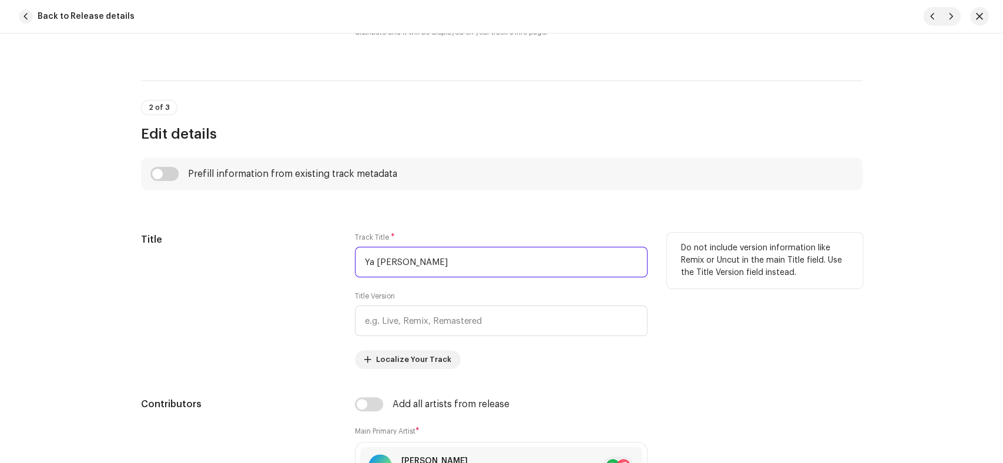
drag, startPoint x: 475, startPoint y: 262, endPoint x: 276, endPoint y: 267, distance: 199.2
click at [276, 267] on div "Title Track Title * Ya Nabi Salam Alika Title Version Localize Your Track Do no…" at bounding box center [501, 301] width 721 height 136
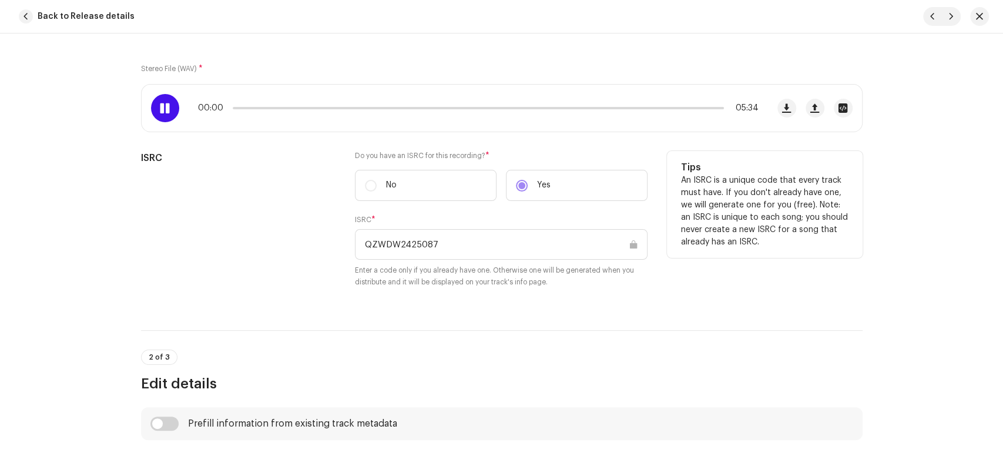
scroll to position [130, 0]
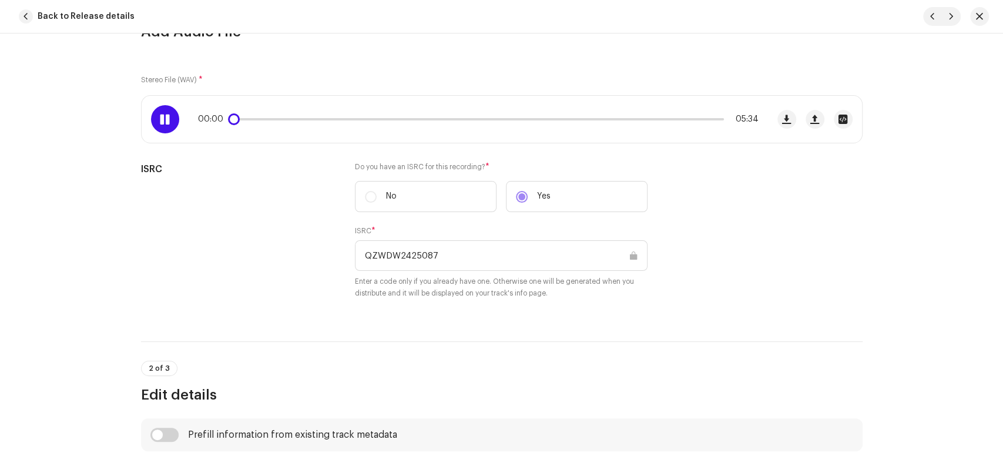
click at [165, 115] on span at bounding box center [165, 119] width 10 height 9
click at [689, 120] on div "00:32 05:34" at bounding box center [478, 119] width 561 height 9
click at [691, 119] on p-slider at bounding box center [478, 119] width 491 height 2
click at [976, 20] on span "button" at bounding box center [979, 16] width 7 height 9
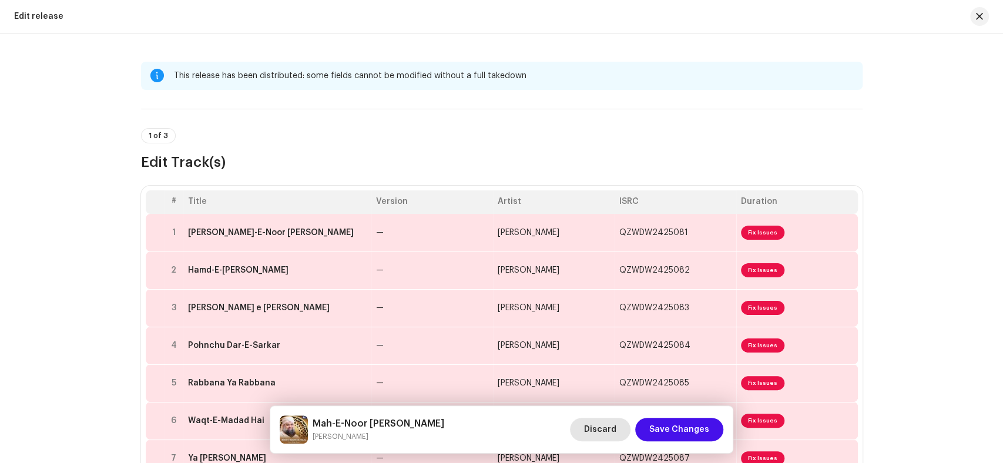
click at [600, 426] on span "Discard" at bounding box center [600, 430] width 32 height 24
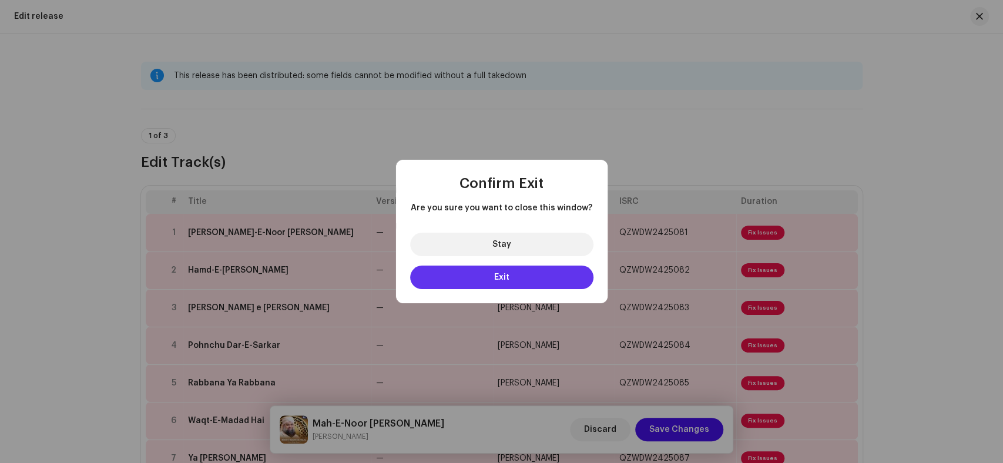
click at [537, 278] on button "Exit" at bounding box center [501, 278] width 183 height 24
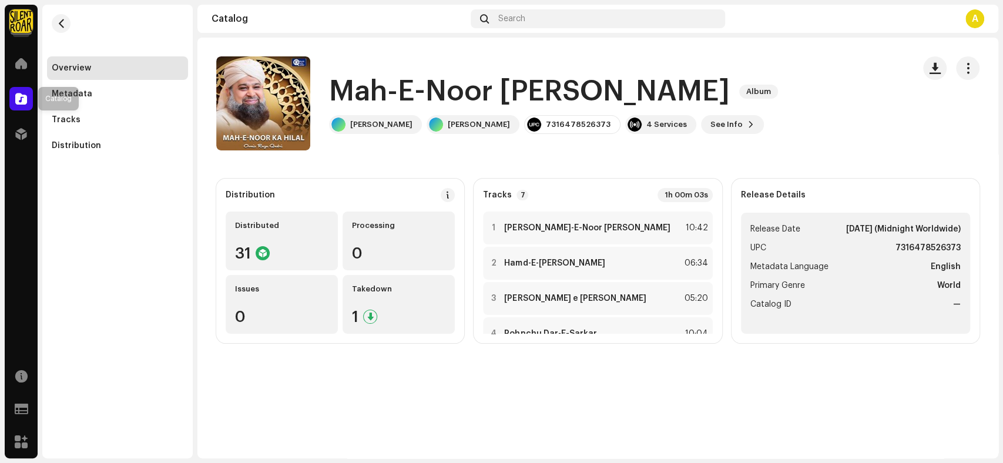
click at [14, 105] on div at bounding box center [21, 99] width 24 height 24
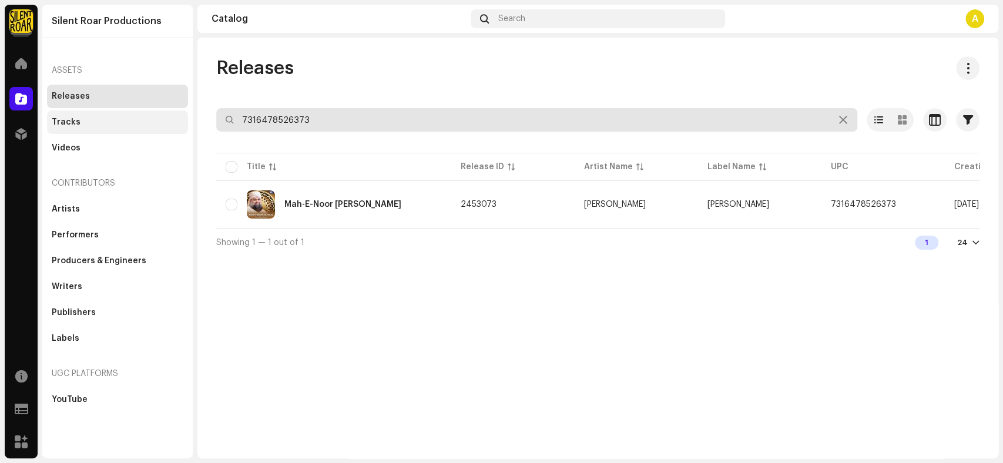
drag, startPoint x: 345, startPoint y: 121, endPoint x: 182, endPoint y: 126, distance: 164.0
click at [182, 126] on div "Silent Roar Productions Home Catalog Distribution Resources Support Forms Marke…" at bounding box center [501, 231] width 1003 height 463
paste input "802118"
type input "7316478802118"
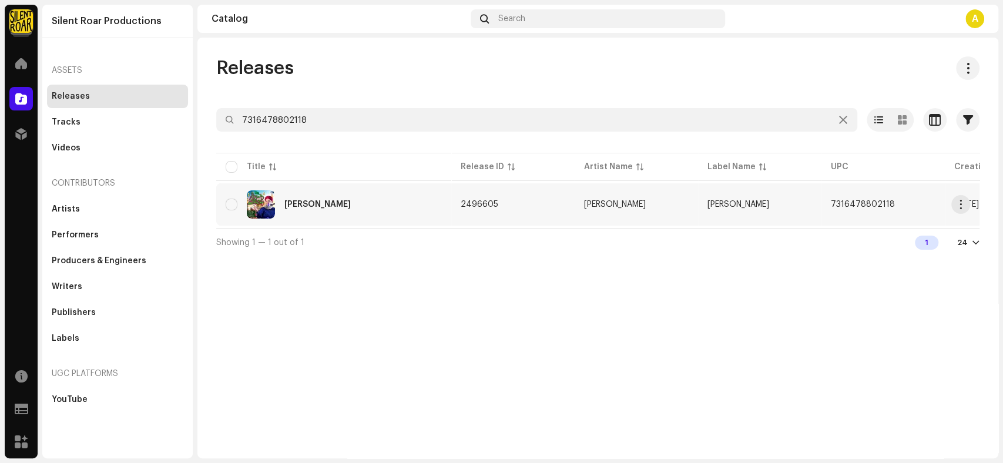
click at [388, 203] on div "Marhaba Ya Mustafa" at bounding box center [334, 204] width 216 height 28
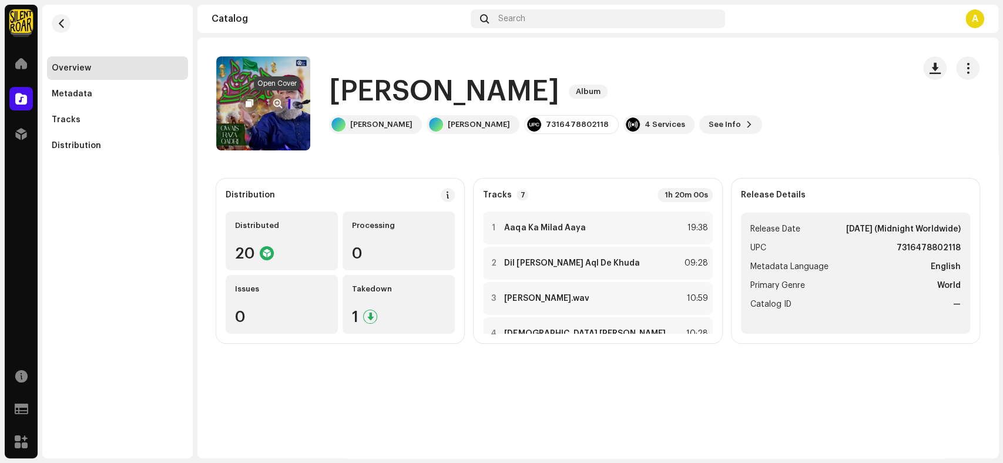
click at [276, 104] on span "button" at bounding box center [277, 103] width 9 height 9
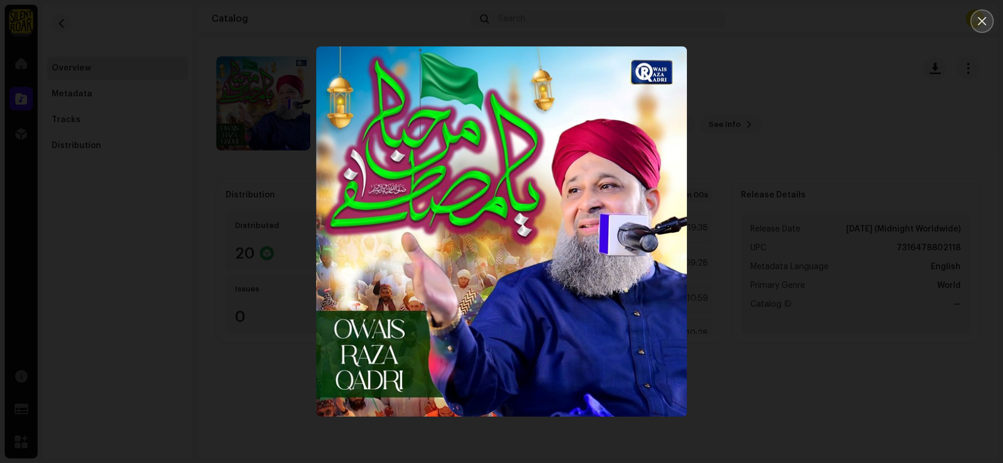
click at [982, 19] on icon "Close" at bounding box center [982, 21] width 8 height 8
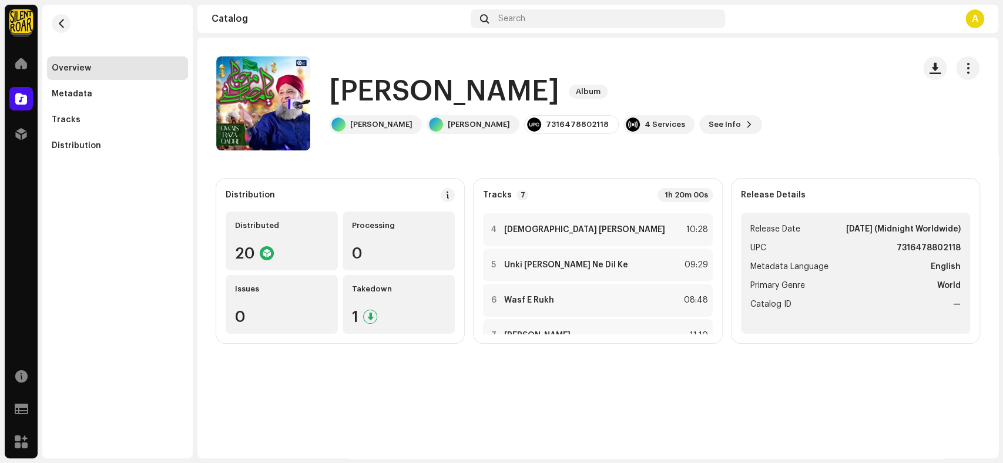
scroll to position [132, 0]
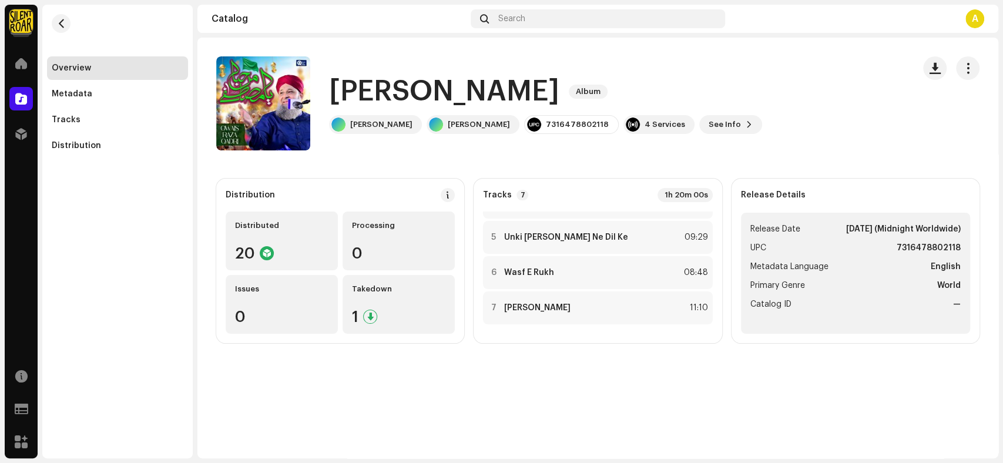
click at [559, 92] on h1 "Marhaba Ya Mustafa" at bounding box center [444, 92] width 230 height 38
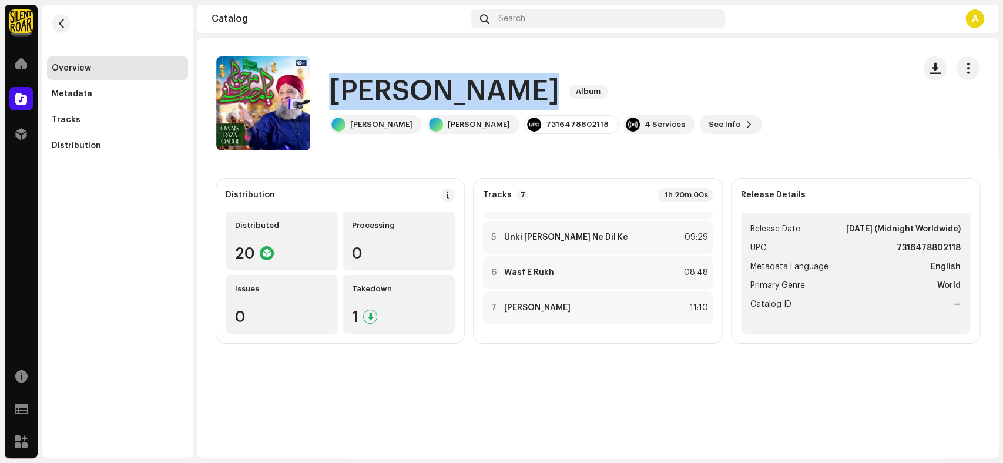
click at [559, 92] on h1 "Marhaba Ya Mustafa" at bounding box center [444, 92] width 230 height 38
copy div "Marhaba Ya Mustafa Album"
click at [700, 119] on button "See Info" at bounding box center [730, 124] width 63 height 19
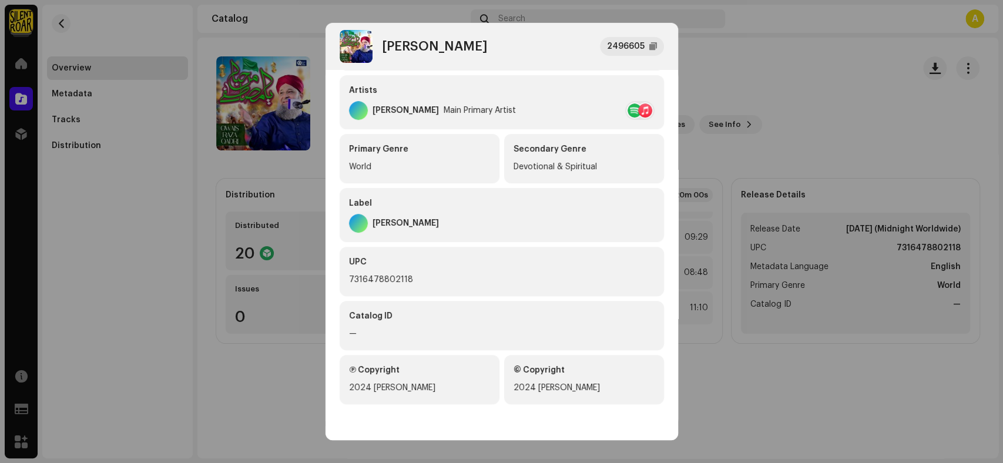
scroll to position [201, 0]
drag, startPoint x: 419, startPoint y: 279, endPoint x: 343, endPoint y: 280, distance: 77.0
click at [343, 280] on div "UPC 7316478802118" at bounding box center [502, 269] width 324 height 49
copy div "7316478802118"
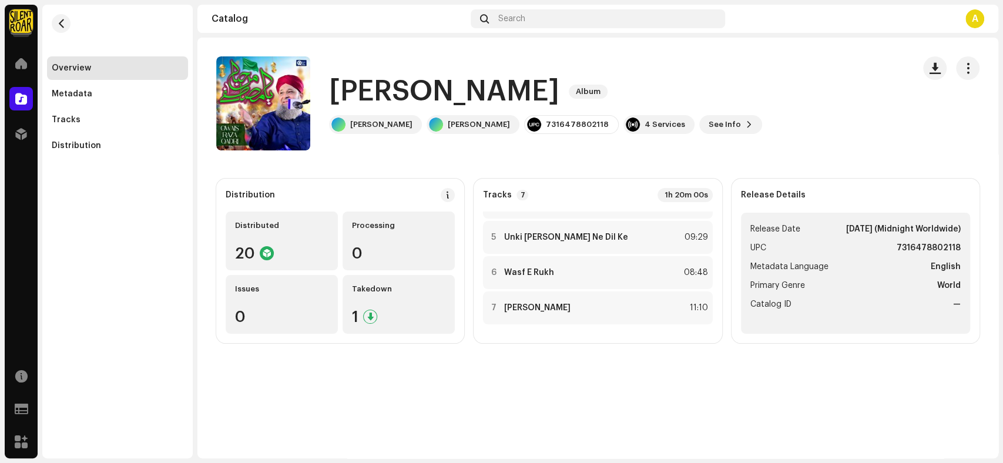
click at [183, 318] on div "Marhaba Ya Mustafa 2496605 Metadata Distribution Metadata Language English Rele…" at bounding box center [501, 231] width 1003 height 463
click at [605, 318] on div "7 Ye Kis Shahnshah 11:10" at bounding box center [597, 307] width 229 height 33
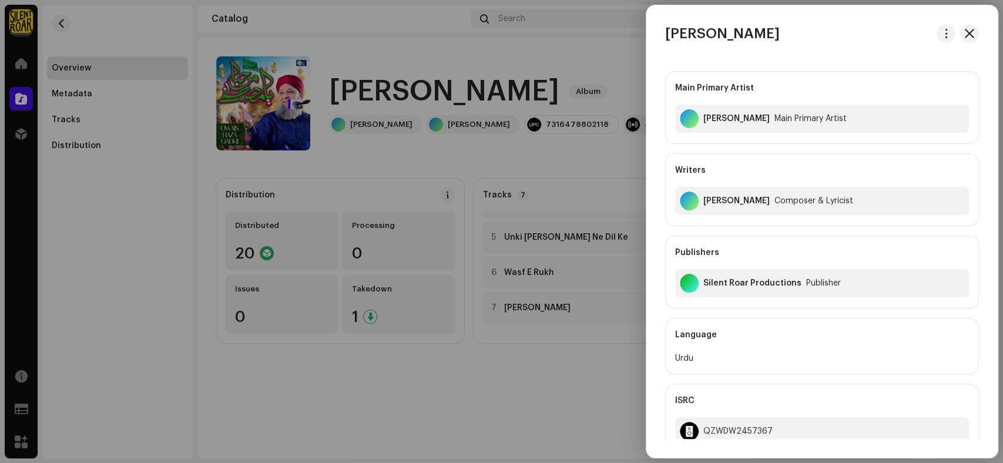
click at [570, 415] on div at bounding box center [501, 231] width 1003 height 463
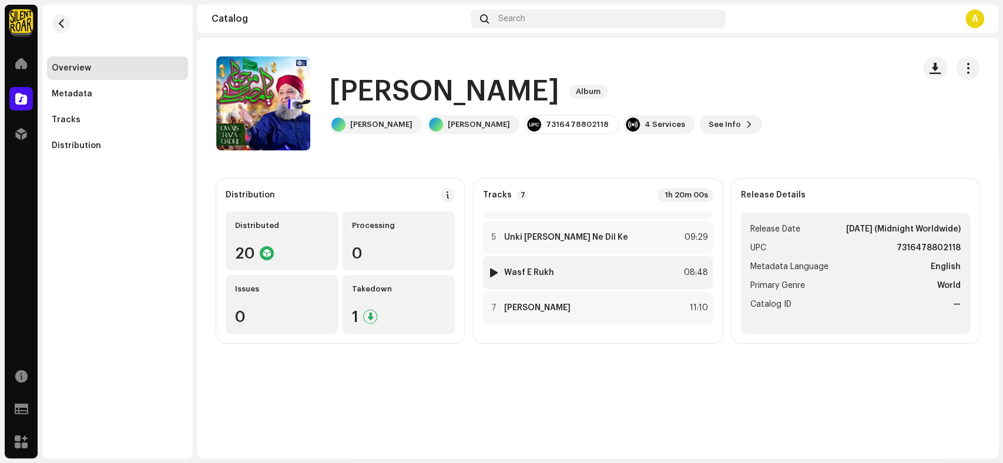
click at [590, 274] on div "6 Wasf E Rukh 08:48" at bounding box center [597, 272] width 229 height 33
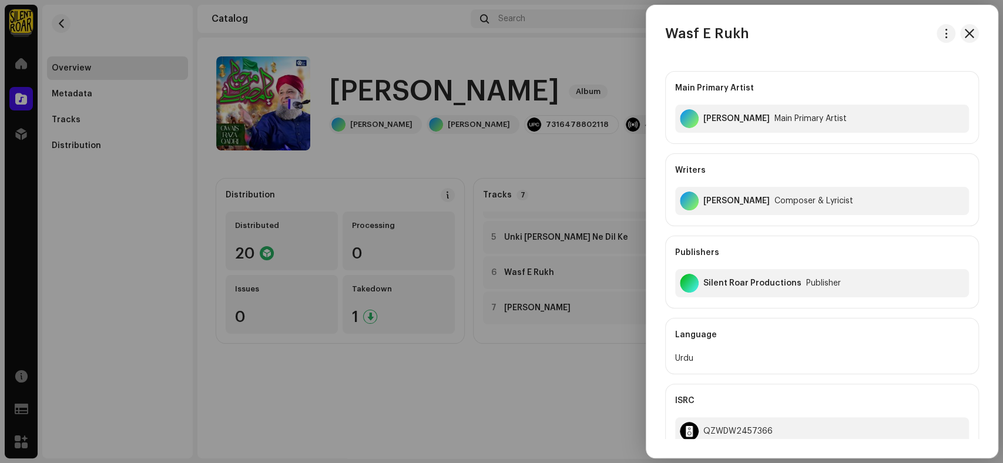
click at [526, 405] on div at bounding box center [501, 231] width 1003 height 463
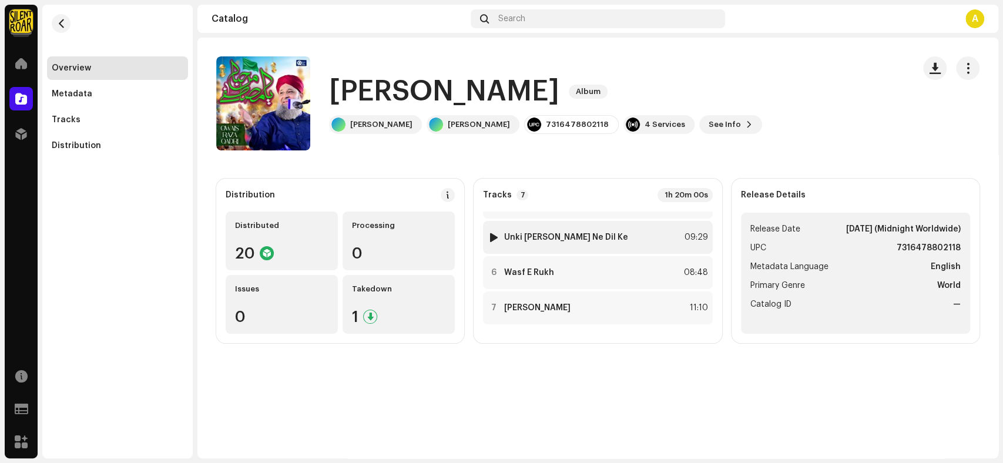
click at [606, 234] on div "5 Unki Mehak Ne Dil Ke 09:29" at bounding box center [597, 237] width 229 height 33
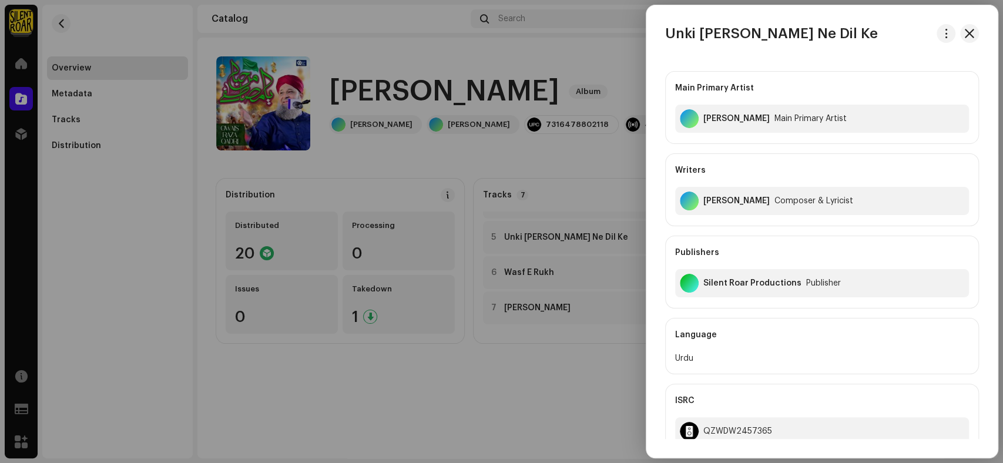
click at [497, 377] on div at bounding box center [501, 231] width 1003 height 463
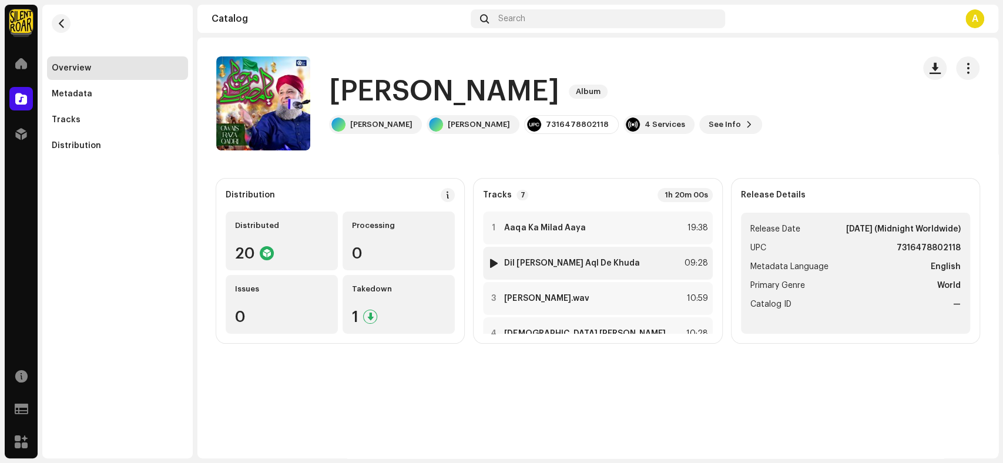
click at [603, 260] on div "2 Dil Ko Jo Aql De Khuda 09:28" at bounding box center [597, 263] width 229 height 33
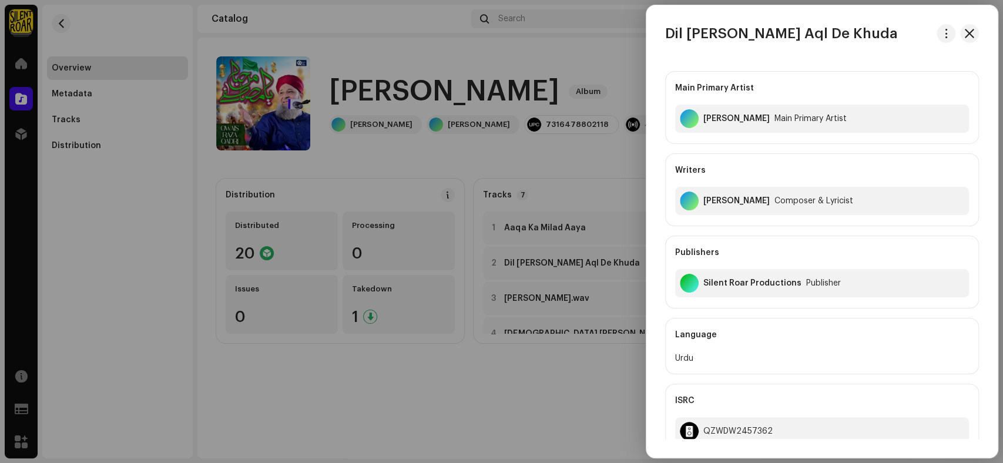
drag, startPoint x: 455, startPoint y: 385, endPoint x: 492, endPoint y: 353, distance: 49.1
click at [454, 386] on div at bounding box center [501, 231] width 1003 height 463
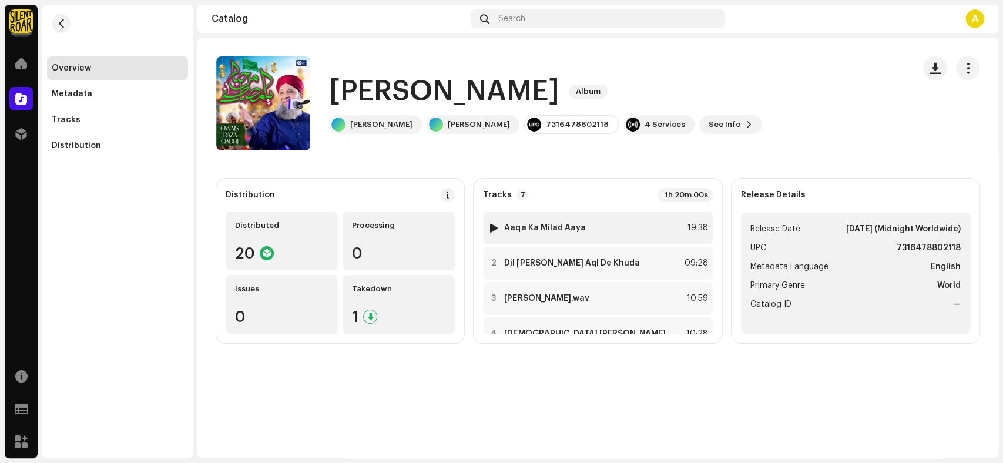
click at [588, 235] on div "1 Aaqa Ka Milad Aaya 19:38" at bounding box center [597, 228] width 229 height 33
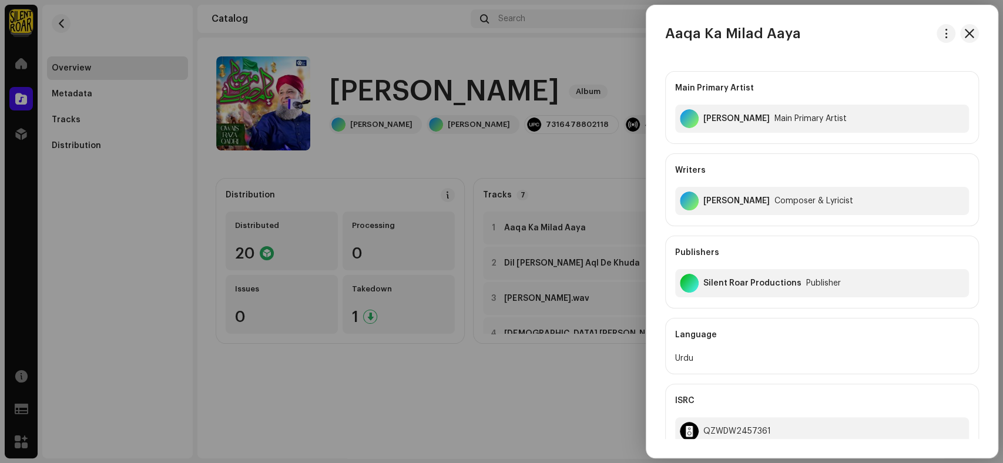
click at [475, 424] on div at bounding box center [501, 231] width 1003 height 463
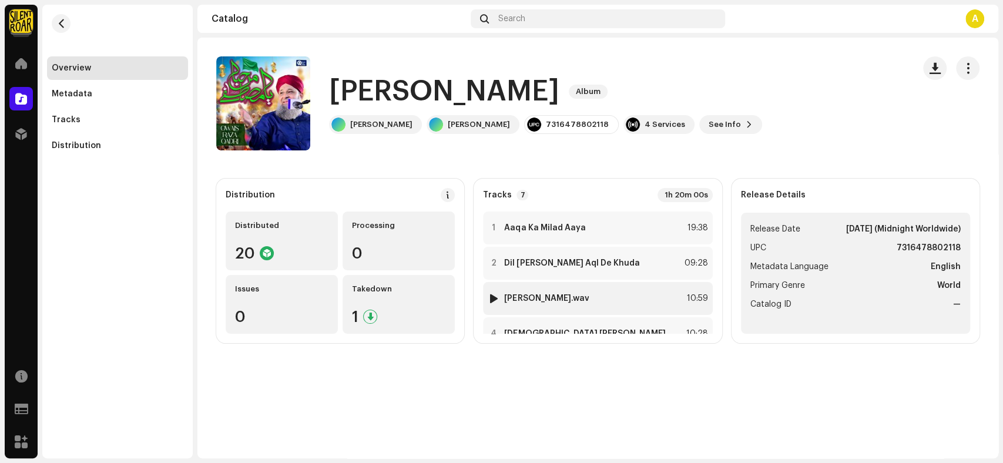
click at [598, 307] on div "3 Marhaba Ya Mustafa.wav 10:59" at bounding box center [597, 298] width 229 height 33
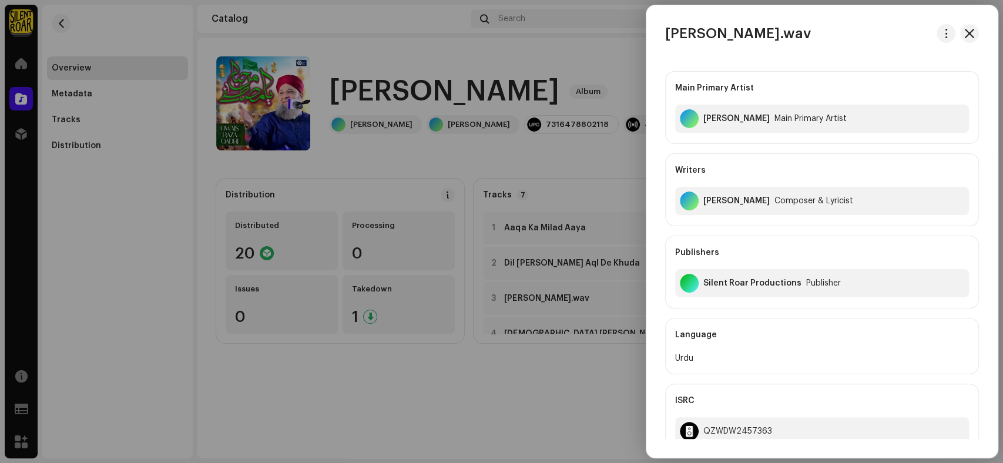
click at [435, 400] on div at bounding box center [501, 231] width 1003 height 463
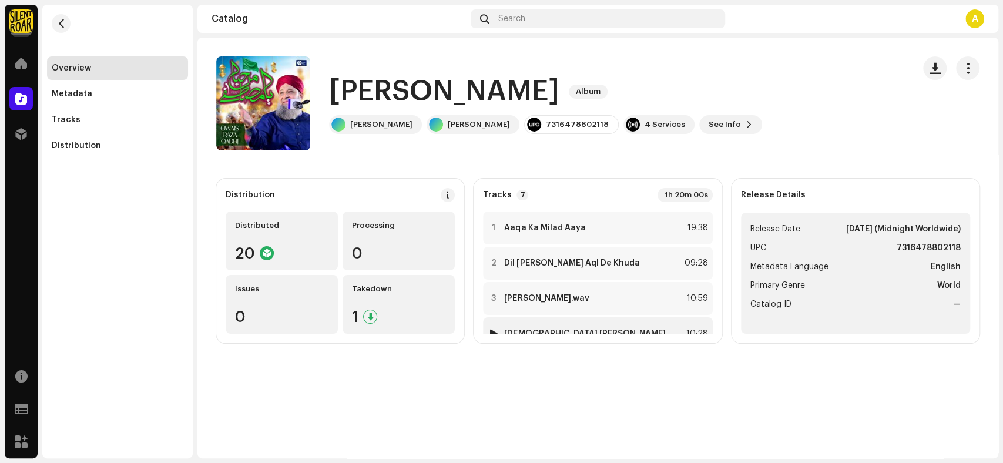
click at [588, 328] on div "4 Naimaten Banta 10:28" at bounding box center [597, 333] width 229 height 33
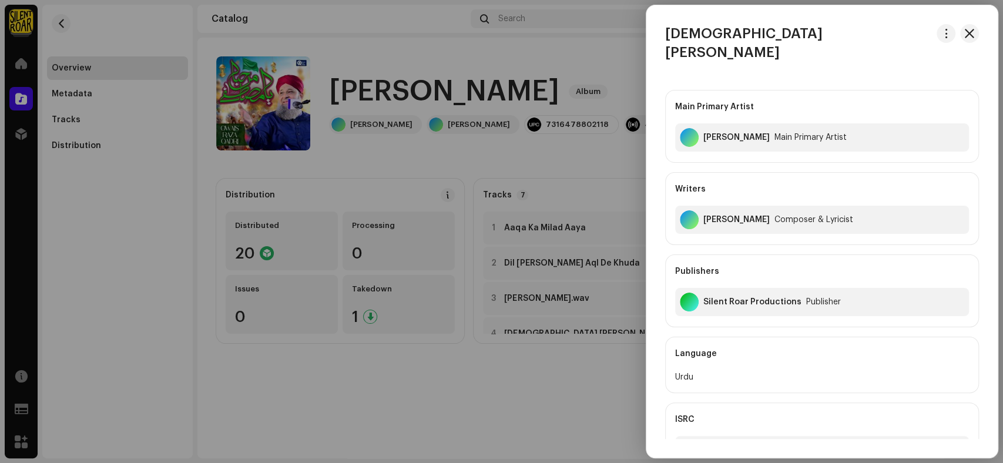
click at [440, 408] on div at bounding box center [501, 231] width 1003 height 463
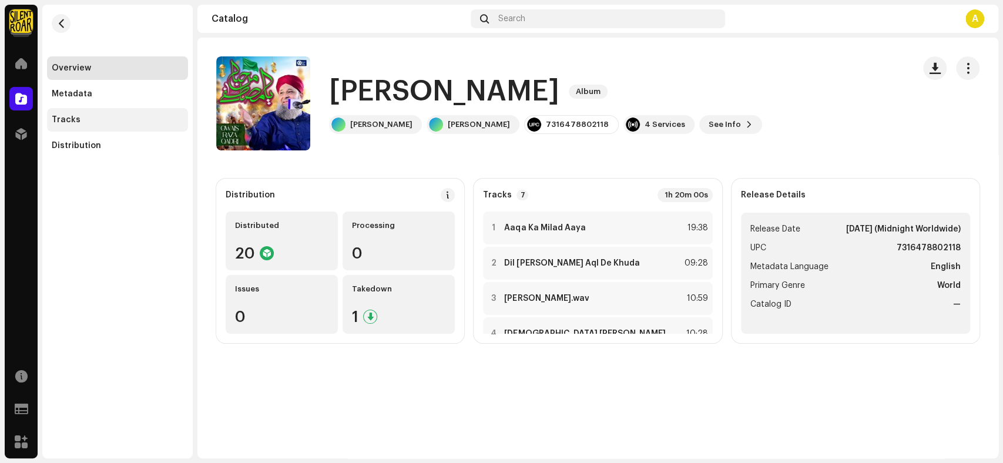
click at [73, 117] on div "Tracks" at bounding box center [66, 119] width 29 height 9
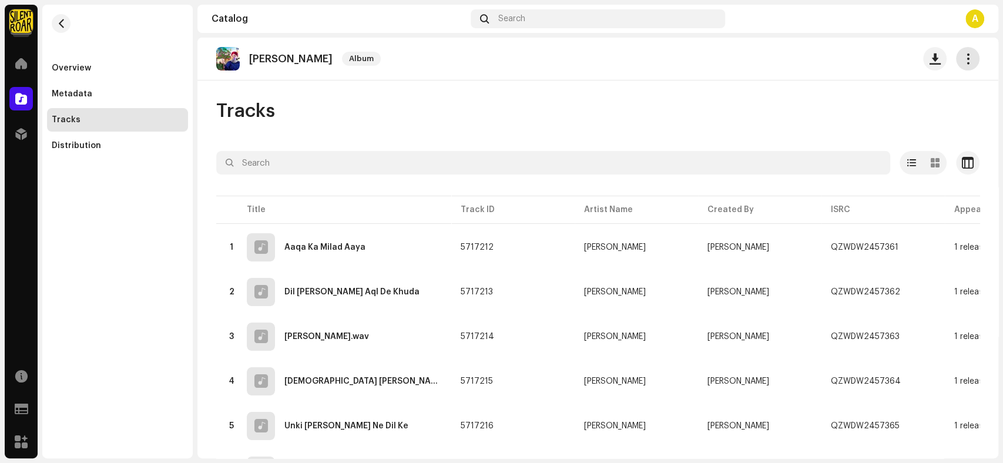
click at [962, 62] on span "button" at bounding box center [967, 58] width 11 height 9
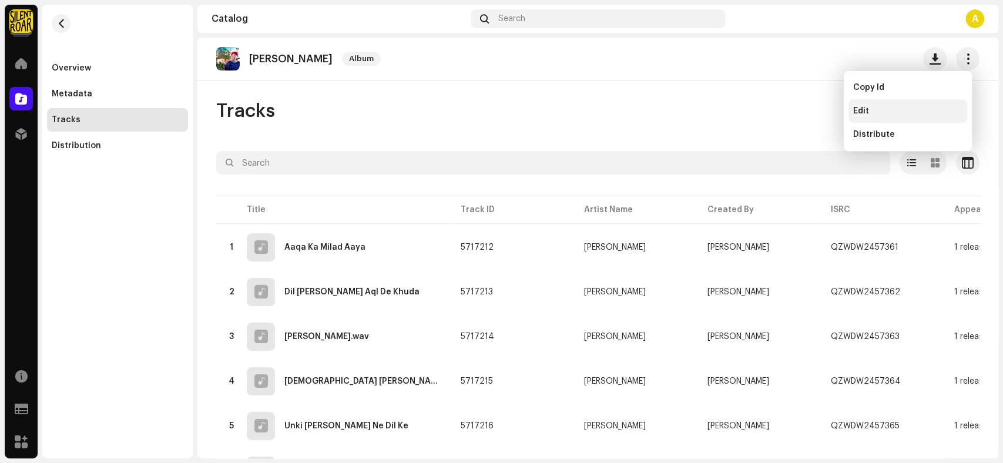
click at [911, 113] on div "Edit" at bounding box center [907, 110] width 109 height 9
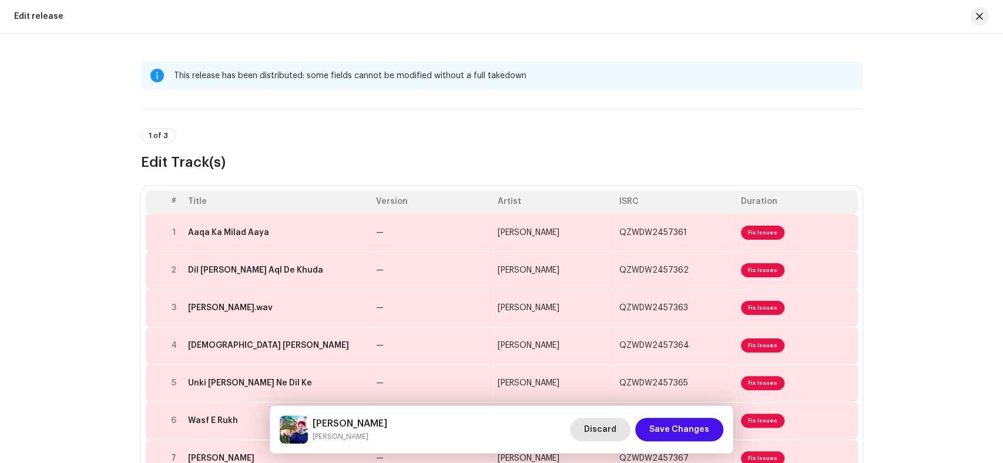
click at [614, 432] on span "Discard" at bounding box center [600, 430] width 32 height 24
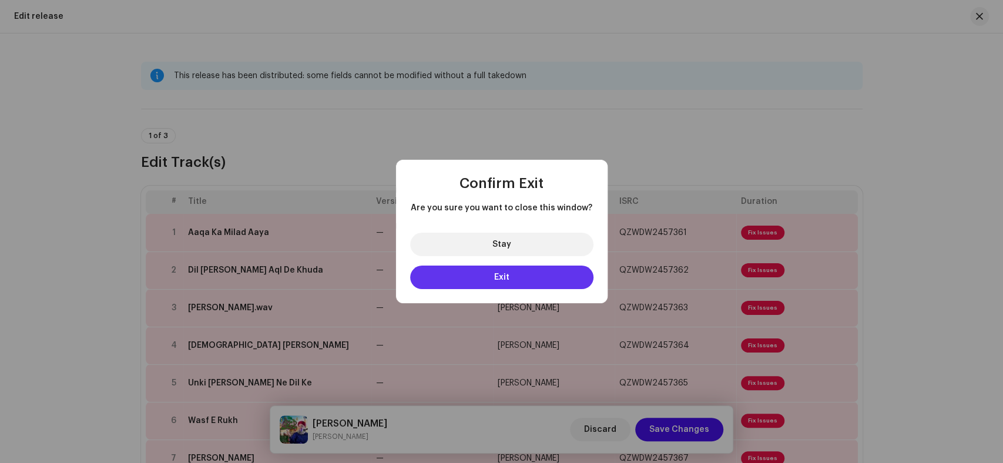
click at [525, 283] on button "Exit" at bounding box center [501, 278] width 183 height 24
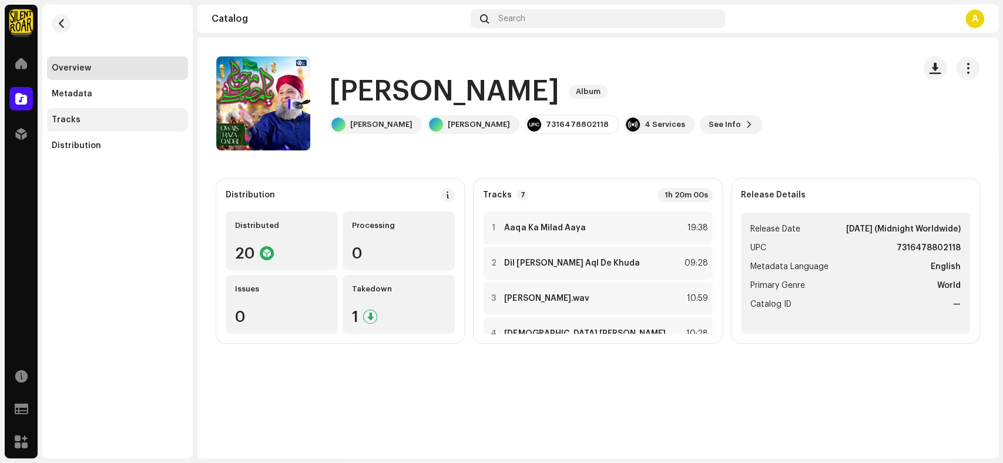
click at [119, 129] on div "Tracks" at bounding box center [117, 120] width 141 height 24
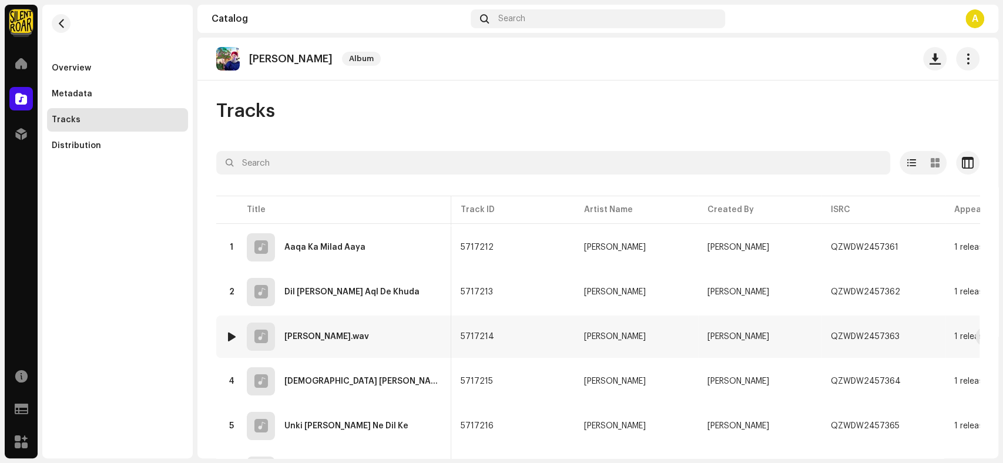
scroll to position [0, 343]
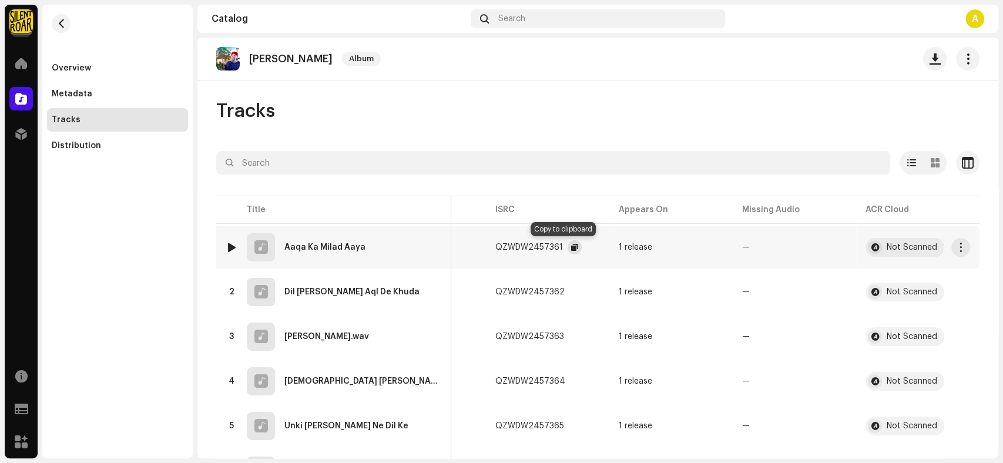
click at [571, 246] on span "button" at bounding box center [574, 247] width 7 height 9
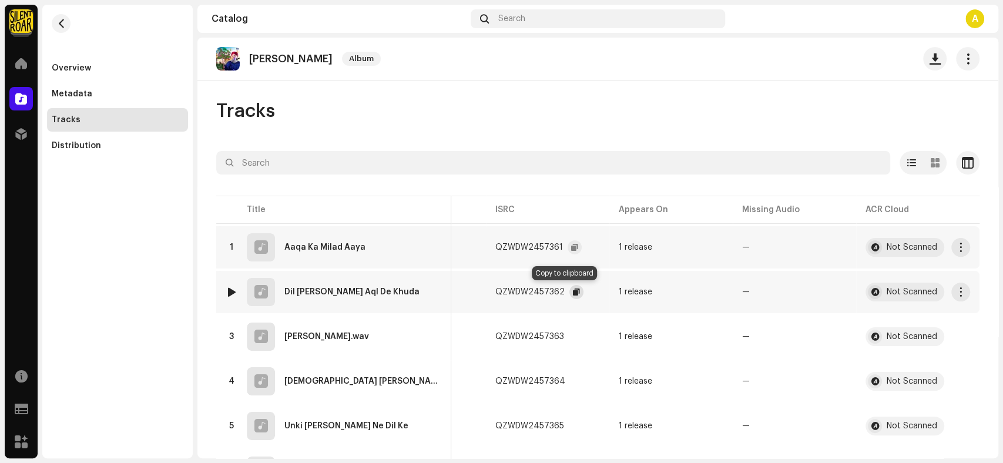
click at [573, 294] on span "button" at bounding box center [576, 291] width 7 height 9
click at [572, 334] on span "button" at bounding box center [575, 336] width 7 height 9
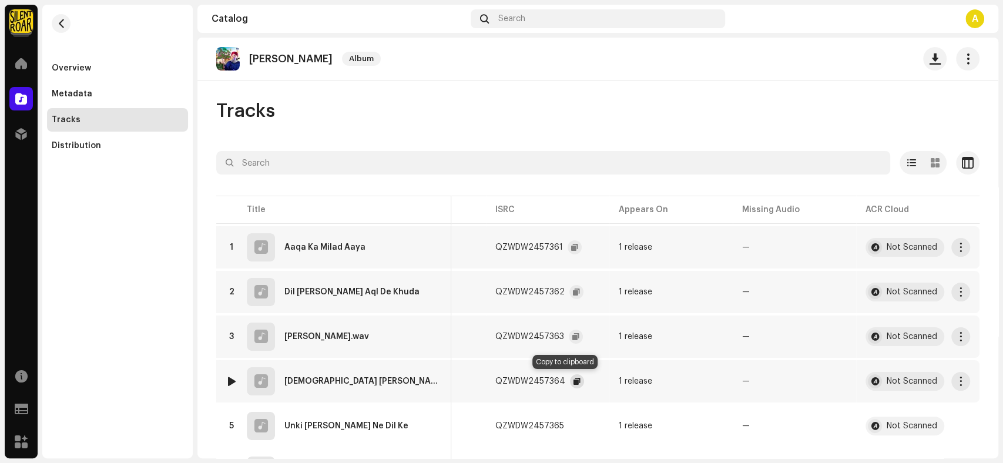
click at [573, 378] on span "button" at bounding box center [576, 381] width 7 height 9
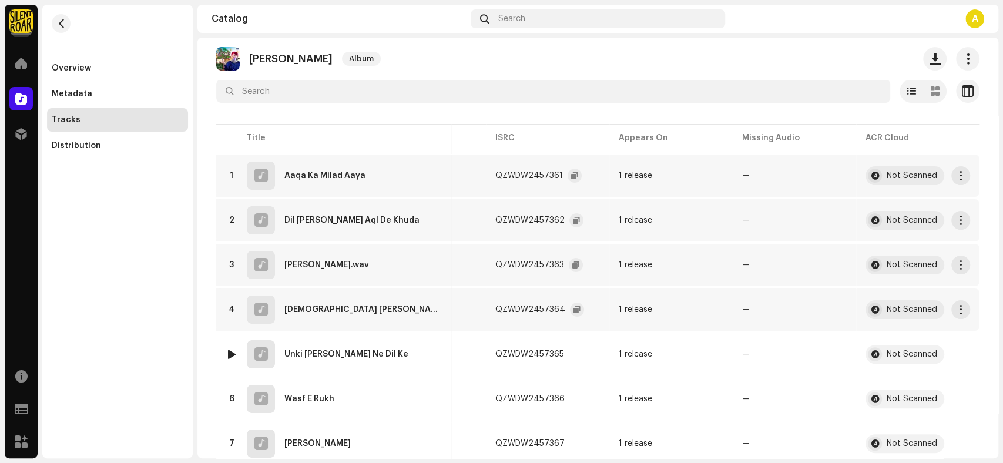
scroll to position [110, 0]
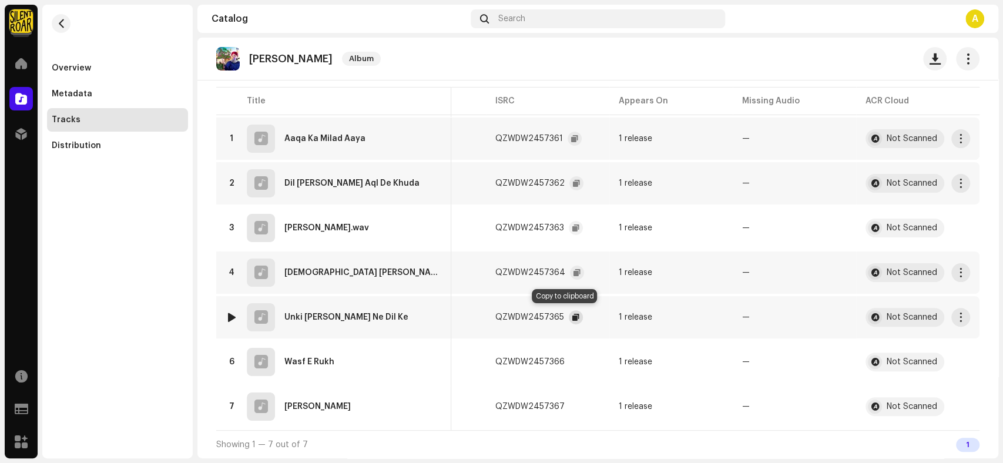
click at [572, 316] on span "button" at bounding box center [575, 317] width 7 height 9
click at [562, 350] on div "QZWDW2457366" at bounding box center [539, 362] width 88 height 24
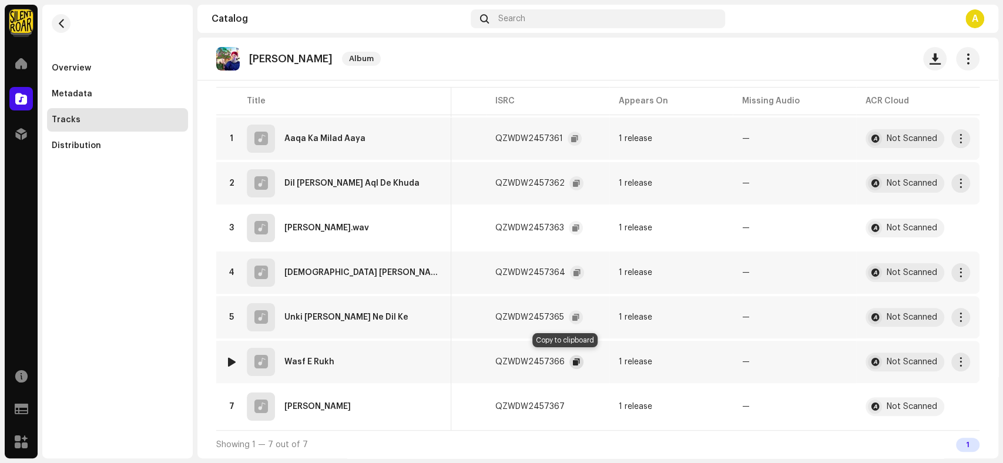
click at [573, 357] on span "button" at bounding box center [576, 361] width 7 height 9
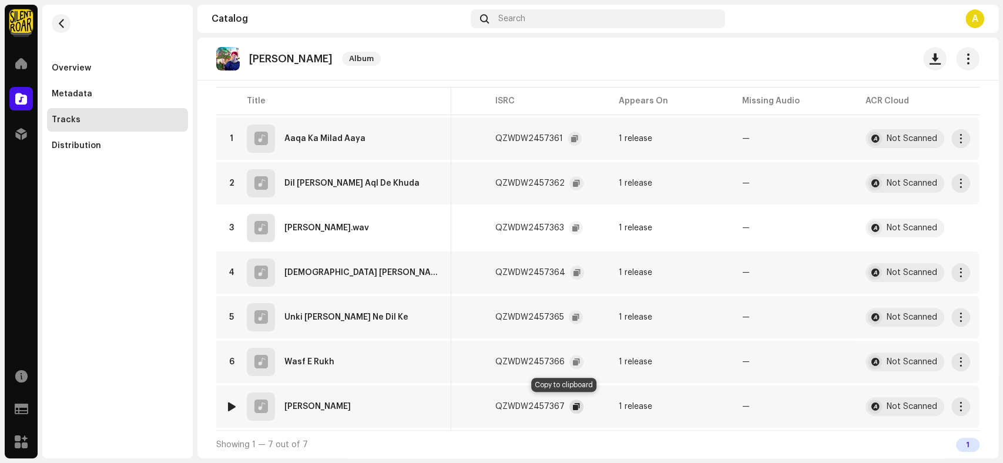
click at [573, 402] on span "button" at bounding box center [576, 406] width 7 height 9
click at [966, 58] on button "button" at bounding box center [968, 59] width 24 height 24
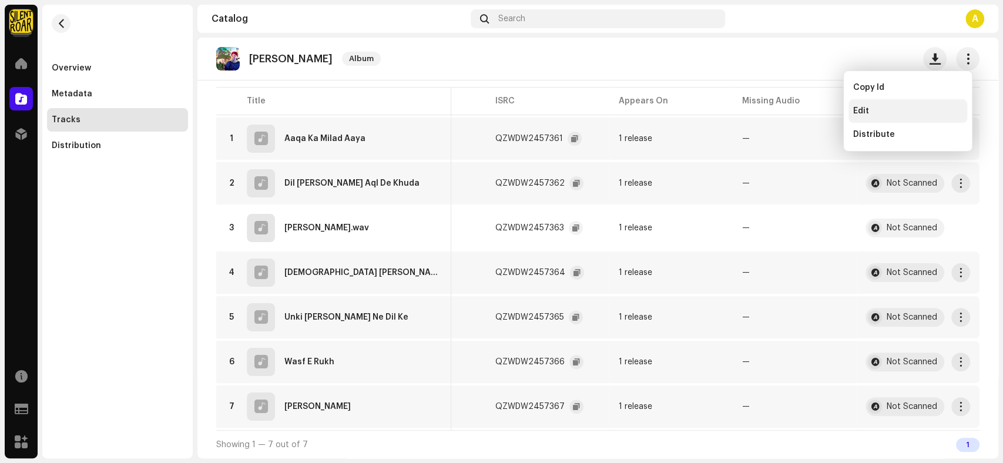
click at [879, 118] on div "Edit" at bounding box center [907, 111] width 119 height 24
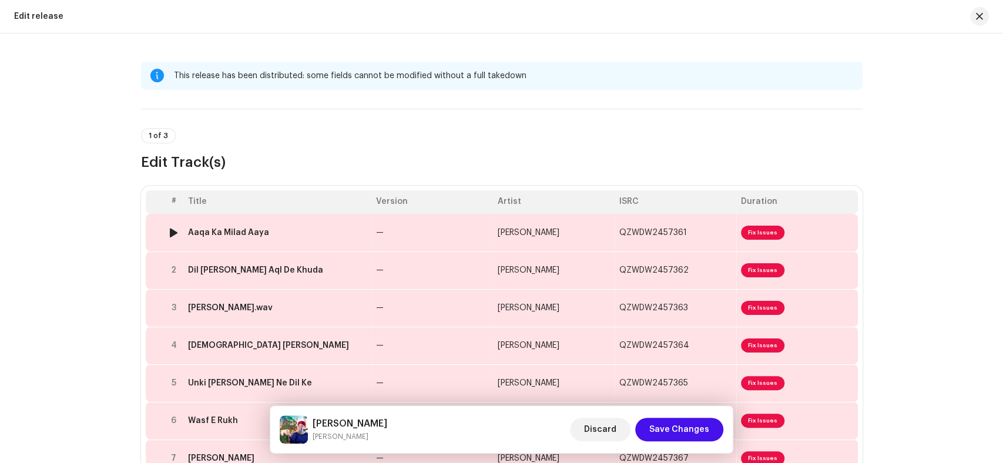
click at [293, 231] on div "Aaqa Ka Milad Aaya" at bounding box center [277, 232] width 179 height 9
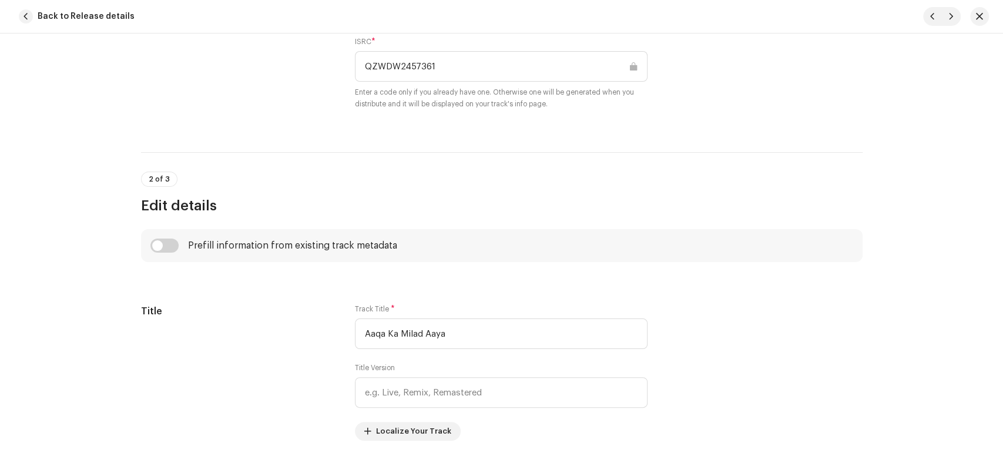
scroll to position [326, 0]
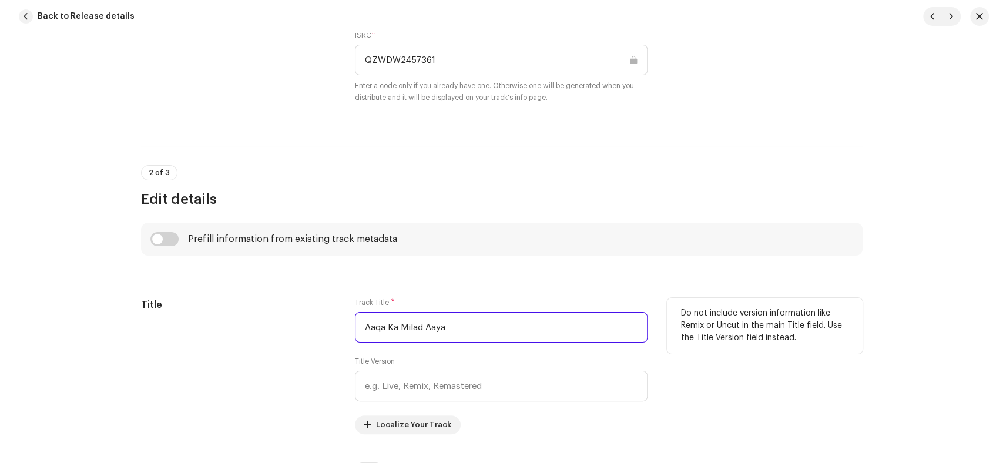
drag, startPoint x: 452, startPoint y: 324, endPoint x: 312, endPoint y: 325, distance: 140.4
click at [312, 325] on div "Title Track Title * Aaqa Ka Milad Aaya Title Version Localize Your Track Do not…" at bounding box center [501, 366] width 721 height 136
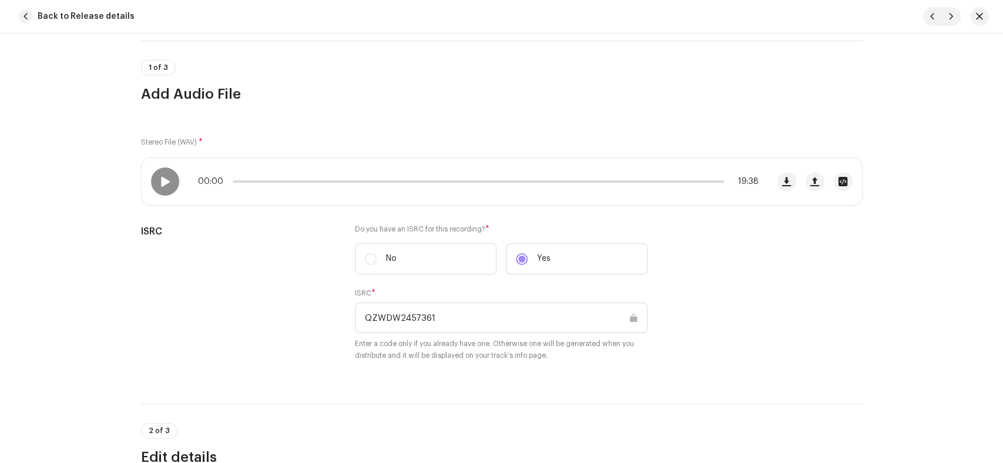
scroll to position [65, 0]
click at [156, 184] on div at bounding box center [165, 184] width 28 height 28
click at [445, 186] on div "00:19 19:38" at bounding box center [478, 184] width 561 height 9
click at [446, 184] on p-slider at bounding box center [478, 184] width 491 height 2
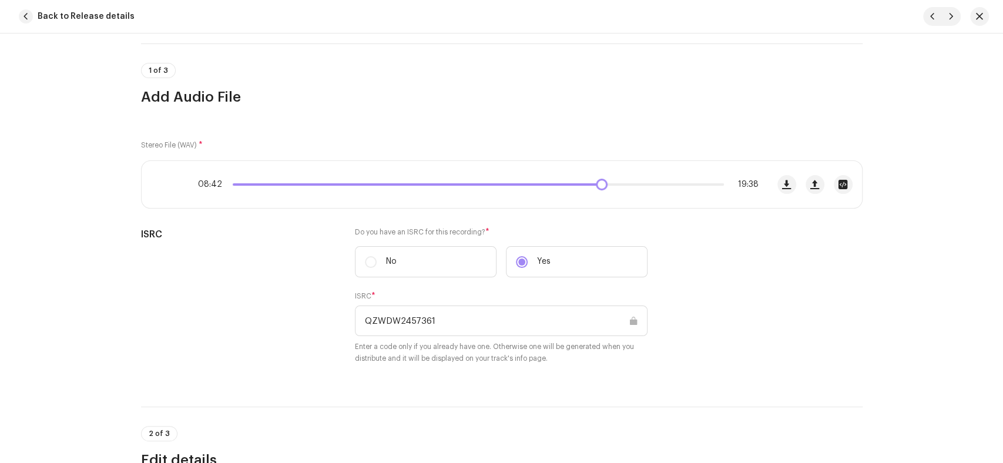
drag, startPoint x: 449, startPoint y: 183, endPoint x: 619, endPoint y: 185, distance: 169.8
click at [619, 185] on div "08:42 19:38" at bounding box center [478, 184] width 561 height 9
drag, startPoint x: 623, startPoint y: 186, endPoint x: 704, endPoint y: 187, distance: 81.1
click at [704, 187] on div "15:34 19:38" at bounding box center [478, 184] width 561 height 9
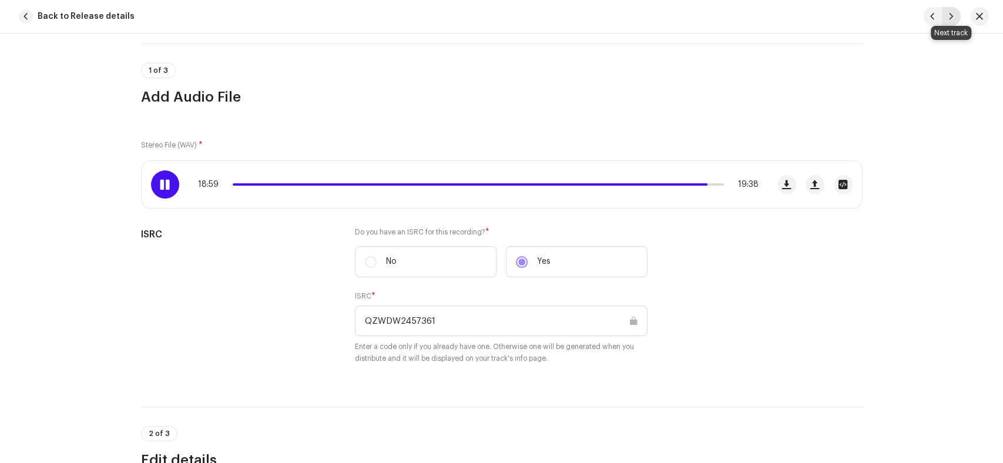
click at [951, 16] on span "button" at bounding box center [951, 16] width 7 height 9
type input "QZWDW2457362"
type input "Dil Ko Jo Aql De Khuda"
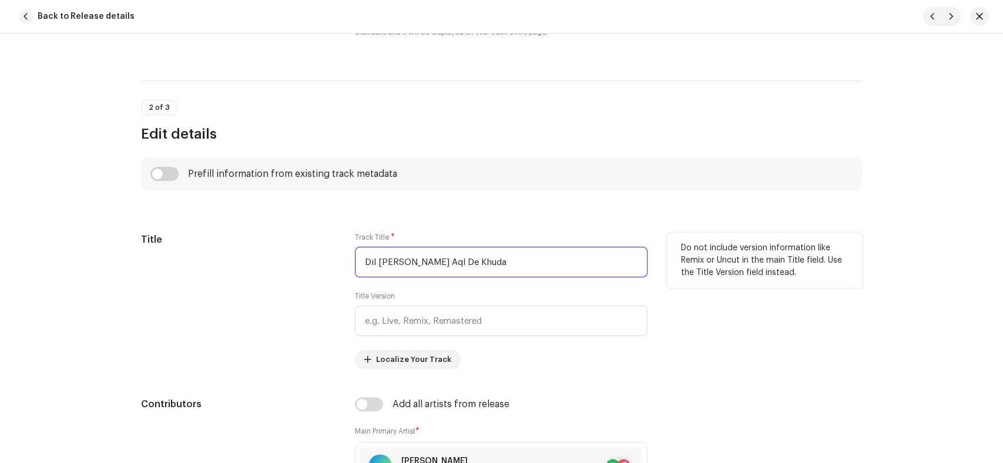
drag, startPoint x: 474, startPoint y: 263, endPoint x: 315, endPoint y: 260, distance: 159.2
click at [315, 260] on div "Title Track Title * Dil Ko Jo Aql De Khuda Title Version Localize Your Track Do…" at bounding box center [501, 301] width 721 height 136
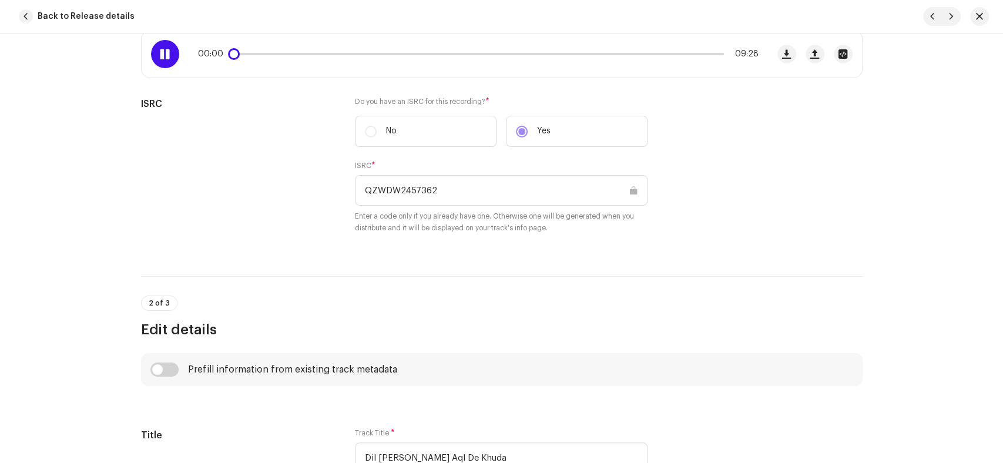
click at [160, 56] on span at bounding box center [165, 53] width 10 height 9
drag, startPoint x: 232, startPoint y: 58, endPoint x: 324, endPoint y: 55, distance: 92.3
click at [324, 55] on div "00:01 09:28" at bounding box center [478, 53] width 561 height 9
click at [694, 52] on div "01:51 09:28" at bounding box center [478, 53] width 561 height 9
click at [695, 53] on p-slider at bounding box center [478, 54] width 491 height 2
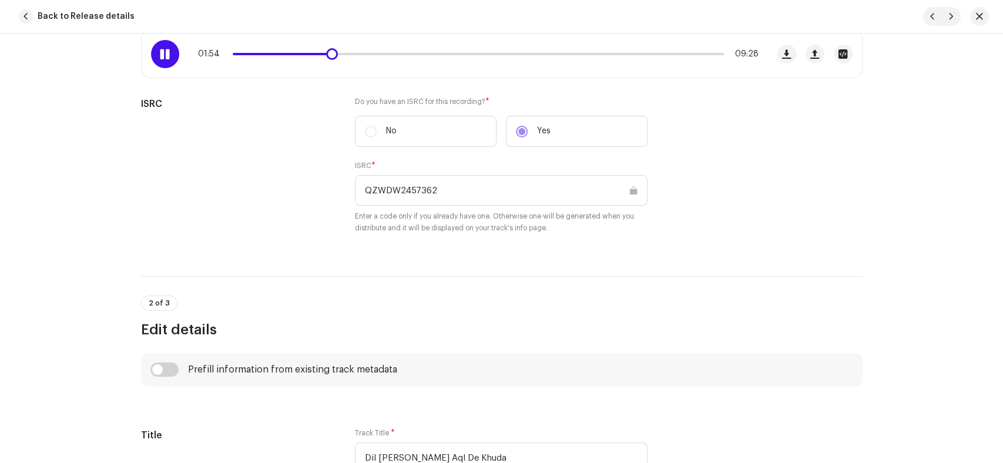
drag, startPoint x: 694, startPoint y: 53, endPoint x: 702, endPoint y: 54, distance: 7.7
click at [702, 54] on p-slider at bounding box center [478, 54] width 491 height 2
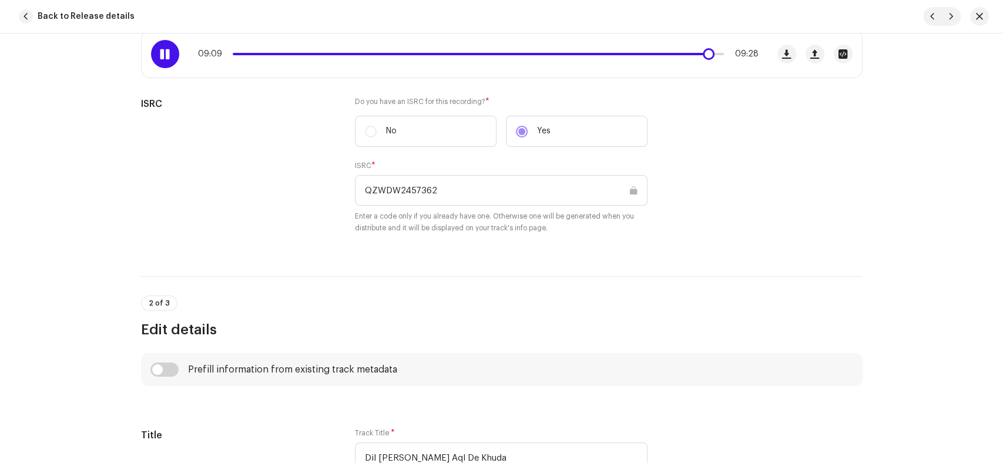
click at [160, 53] on span at bounding box center [165, 53] width 10 height 9
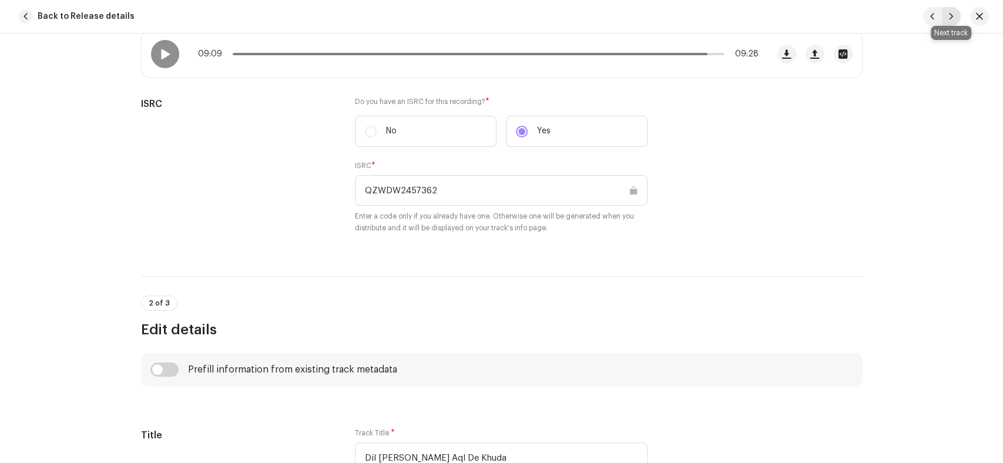
click at [948, 24] on button "button" at bounding box center [951, 16] width 19 height 19
type input "QZWDW2457363"
type input "Marhaba Ya Mustafa.wav"
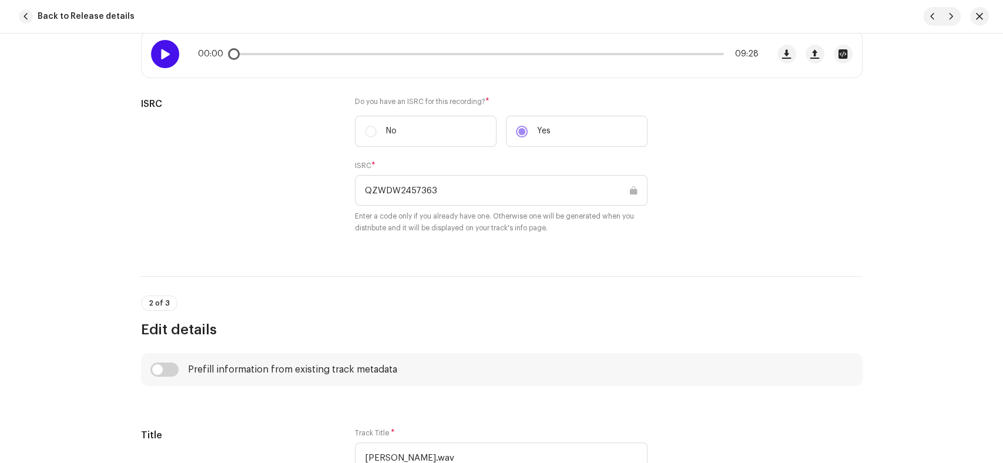
click at [160, 54] on span at bounding box center [165, 53] width 10 height 9
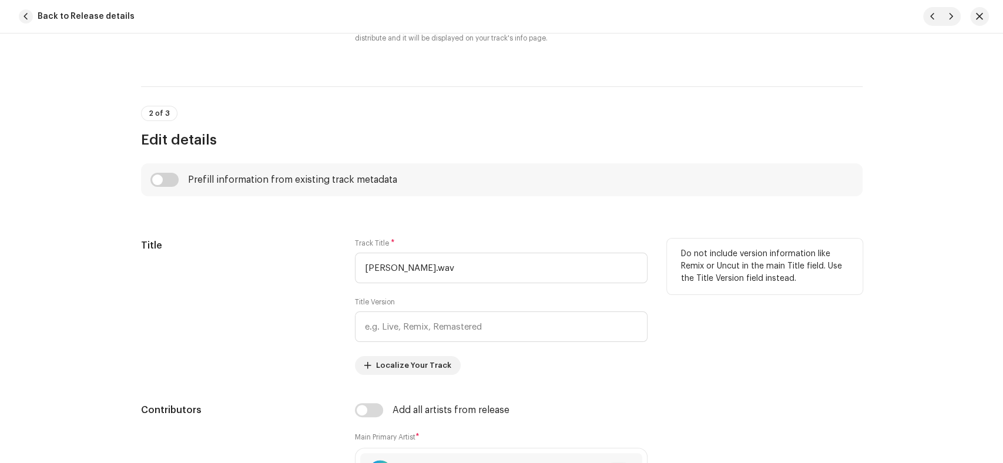
scroll to position [391, 0]
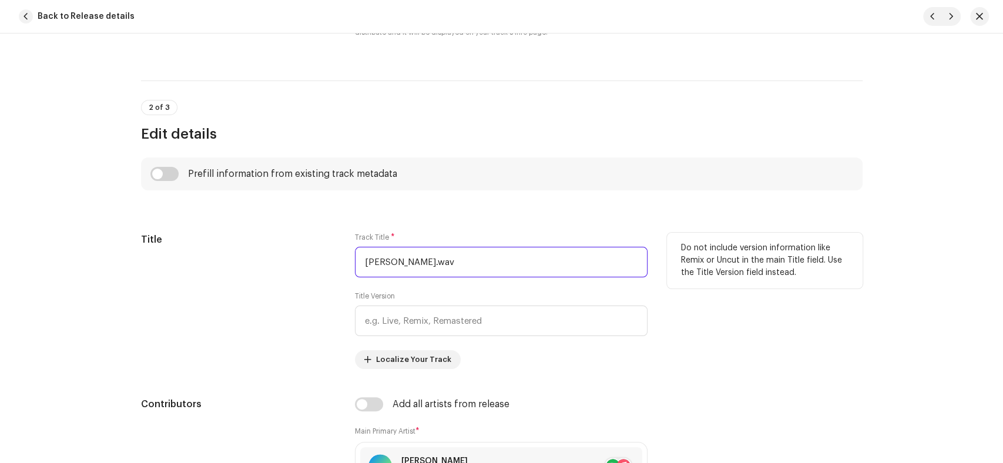
drag, startPoint x: 442, startPoint y: 264, endPoint x: 410, endPoint y: 261, distance: 32.5
click at [410, 261] on input "Marhaba Ya Mustafa.wav" at bounding box center [501, 262] width 293 height 31
drag, startPoint x: 442, startPoint y: 261, endPoint x: 297, endPoint y: 261, distance: 145.1
click at [297, 261] on div "Title Track Title * Marhaba Ya Mustafa.wav Title Version Localize Your Track Do…" at bounding box center [501, 301] width 721 height 136
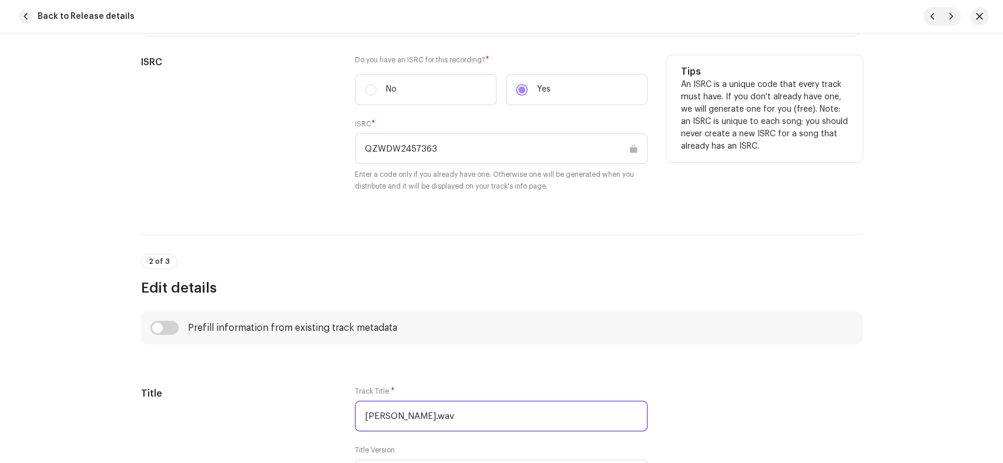
scroll to position [196, 0]
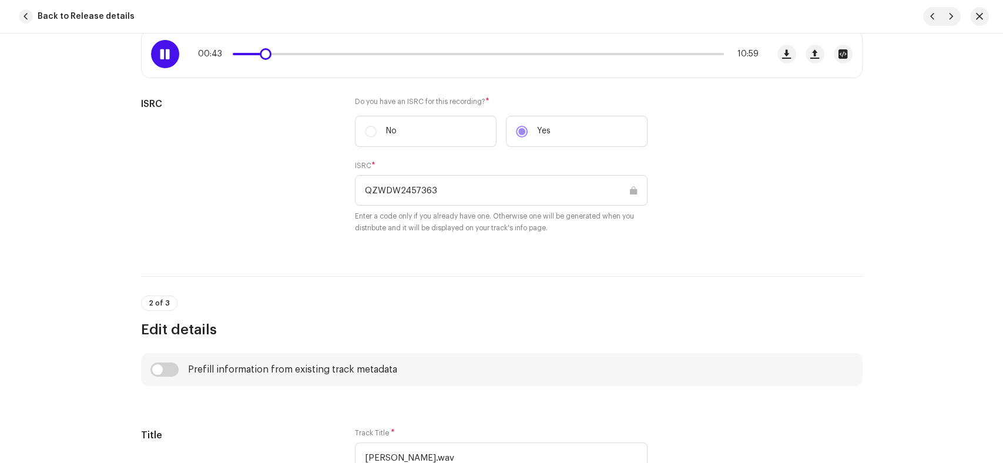
click at [166, 55] on span at bounding box center [165, 53] width 10 height 9
click at [959, 20] on button "button" at bounding box center [951, 16] width 19 height 19
type input "QZWDW2457364"
type input "Naimaten Banta"
click at [161, 55] on span at bounding box center [165, 53] width 10 height 9
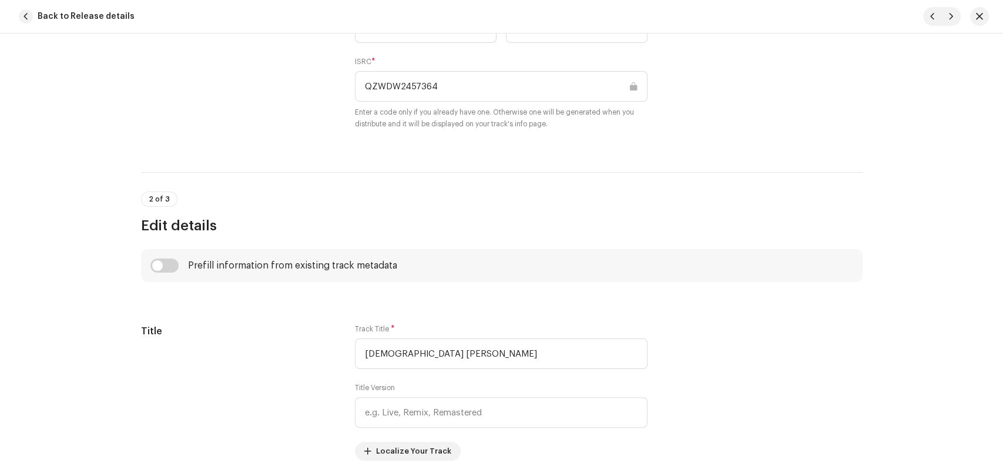
scroll to position [391, 0]
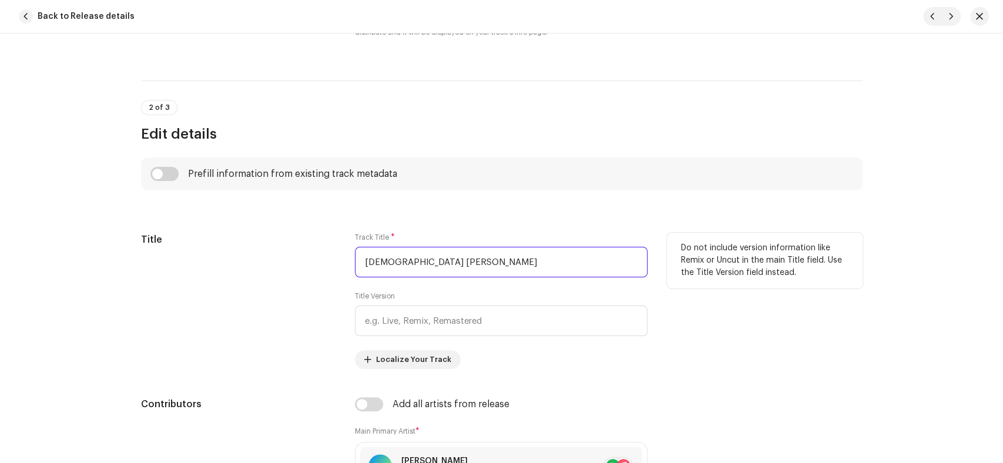
drag, startPoint x: 464, startPoint y: 263, endPoint x: 286, endPoint y: 264, distance: 178.0
click at [286, 264] on div "Title Track Title * Naimaten Banta Title Version Localize Your Track Do not inc…" at bounding box center [501, 301] width 721 height 136
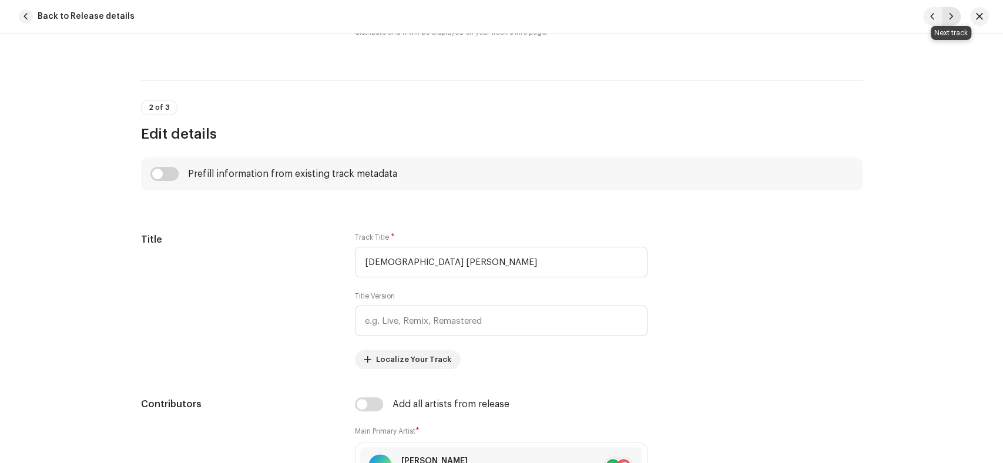
click at [952, 15] on span "button" at bounding box center [951, 16] width 7 height 9
type input "QZWDW2457365"
type input "Unki Mehak Ne Dil Ke"
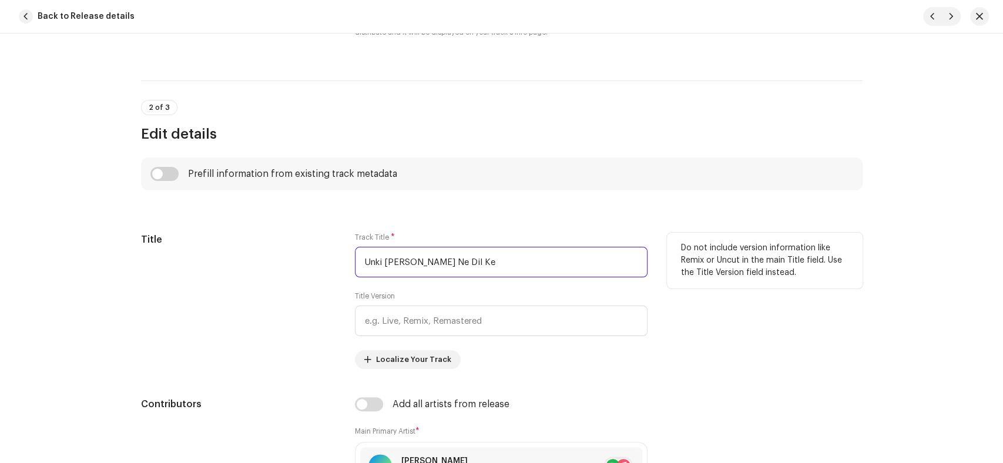
drag, startPoint x: 468, startPoint y: 256, endPoint x: 303, endPoint y: 263, distance: 165.2
click at [303, 263] on div "Title Track Title * Unki Mehak Ne Dil Ke Title Version Localize Your Track Do n…" at bounding box center [501, 301] width 721 height 136
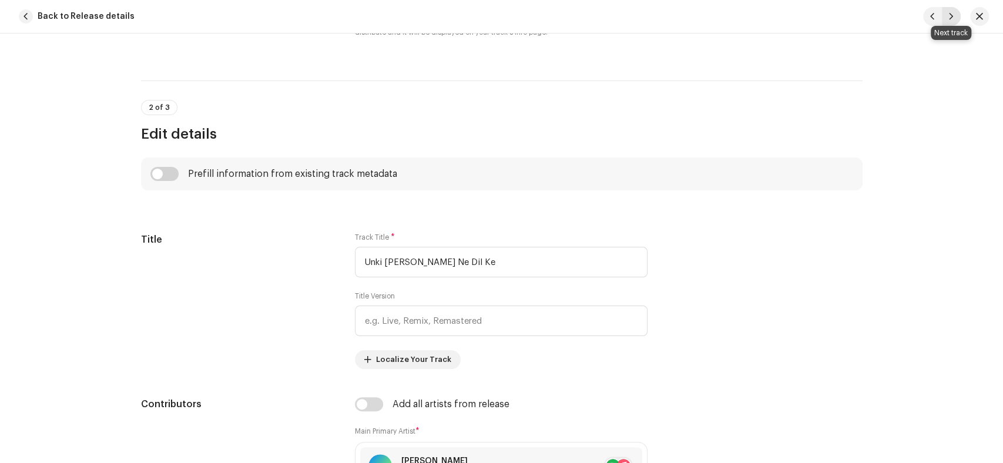
click at [952, 16] on span "button" at bounding box center [951, 16] width 7 height 9
type input "QZWDW2457366"
type input "Wasf E Rukh"
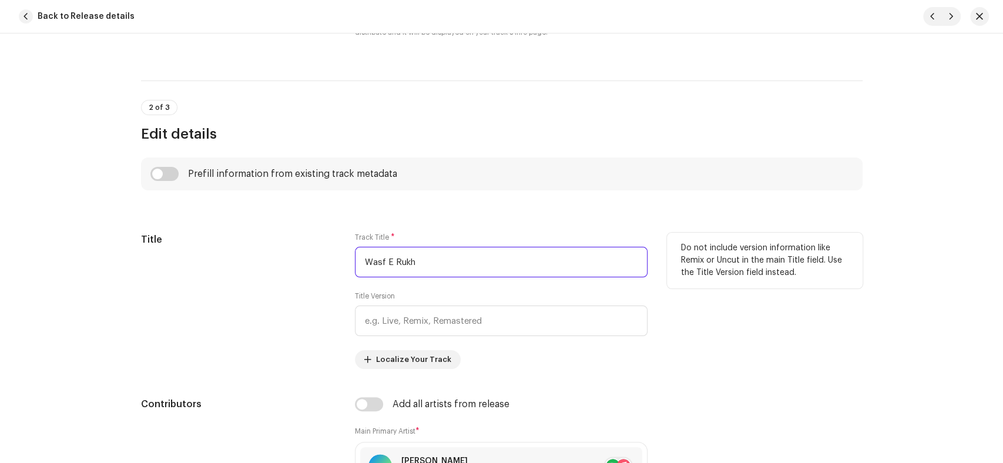
drag, startPoint x: 431, startPoint y: 265, endPoint x: 287, endPoint y: 268, distance: 144.0
click at [287, 268] on div "Title Track Title * Wasf E Rukh Title Version Localize Your Track Do not includ…" at bounding box center [501, 301] width 721 height 136
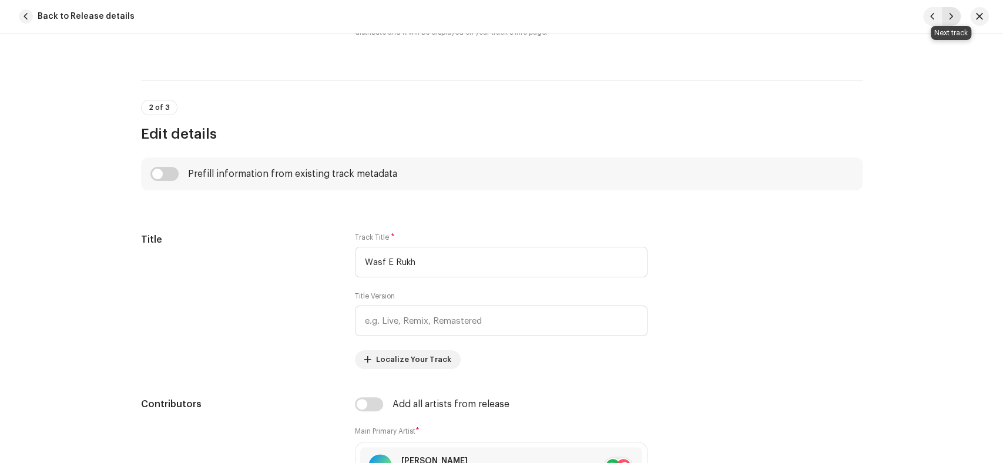
click at [949, 19] on span "button" at bounding box center [951, 16] width 7 height 9
type input "QZWDW2457367"
type input "Ye Kis Shahnshah"
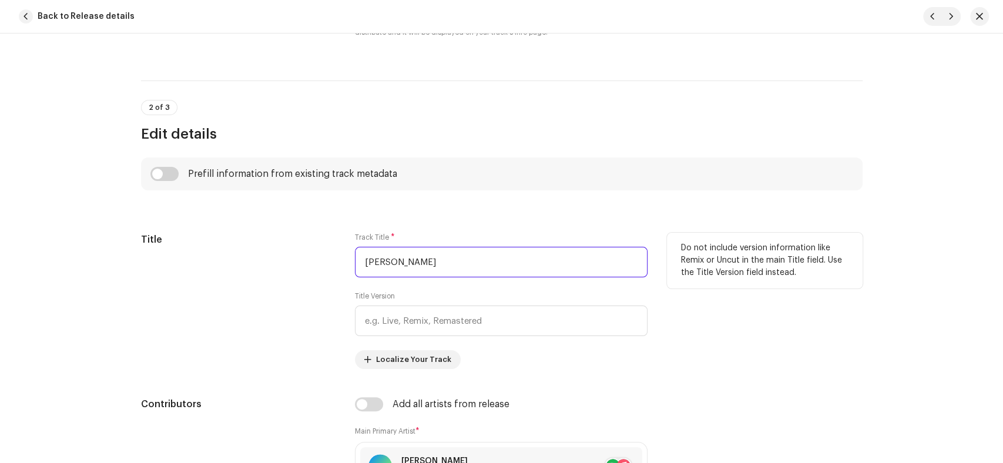
drag, startPoint x: 457, startPoint y: 263, endPoint x: 269, endPoint y: 264, distance: 188.6
click at [269, 264] on div "Title Track Title * Ye Kis Shahnshah Title Version Localize Your Track Do not i…" at bounding box center [501, 301] width 721 height 136
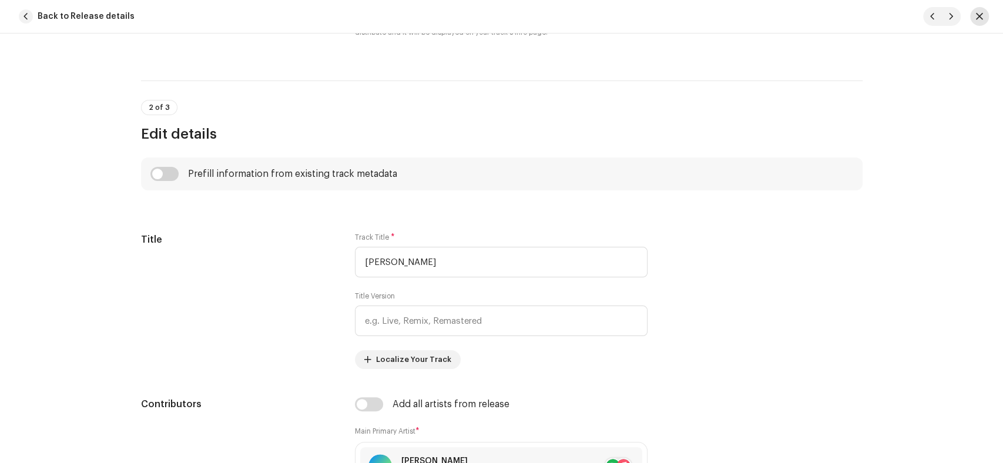
click at [979, 14] on span "button" at bounding box center [979, 16] width 7 height 9
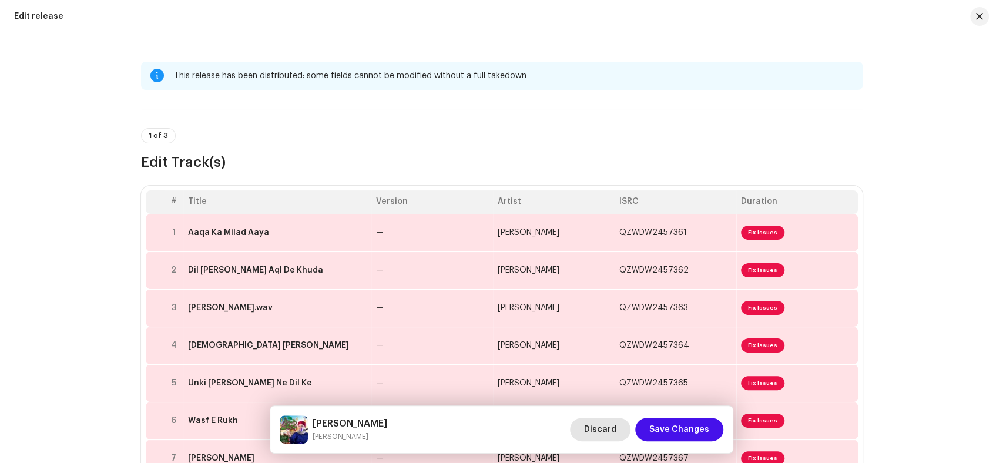
click at [612, 431] on span "Discard" at bounding box center [600, 430] width 32 height 24
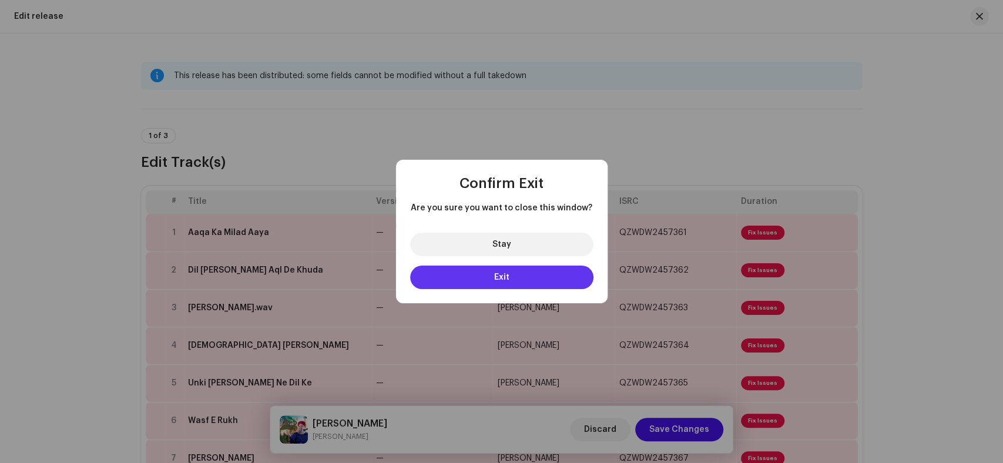
click at [511, 275] on button "Exit" at bounding box center [501, 278] width 183 height 24
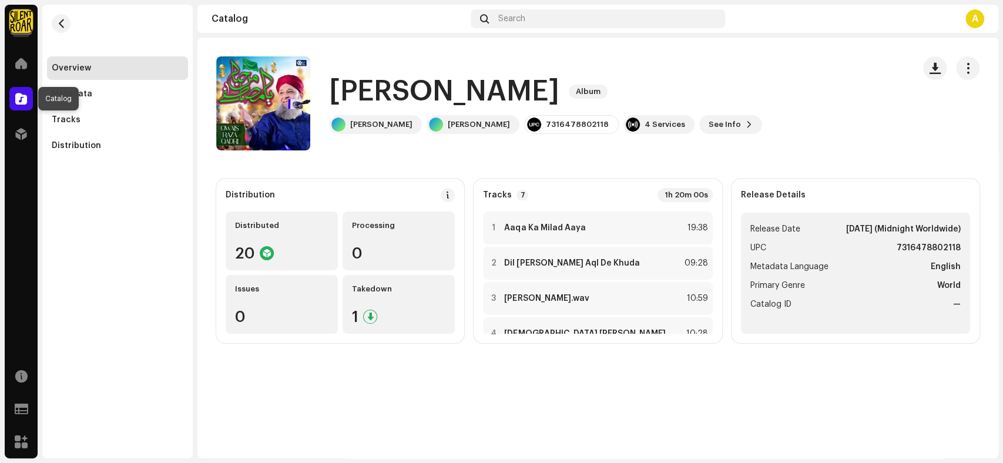
click at [22, 98] on span at bounding box center [21, 98] width 12 height 9
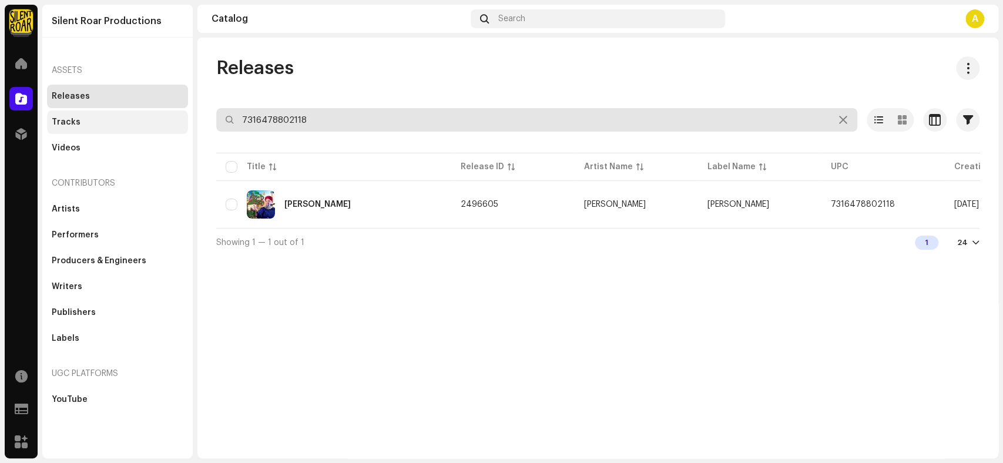
drag, startPoint x: 321, startPoint y: 117, endPoint x: 187, endPoint y: 118, distance: 134.5
click at [187, 118] on div "Silent Roar Productions Home Catalog Distribution Resources Support Forms Marke…" at bounding box center [501, 231] width 1003 height 463
paste input "4993483"
type input "7316474993483"
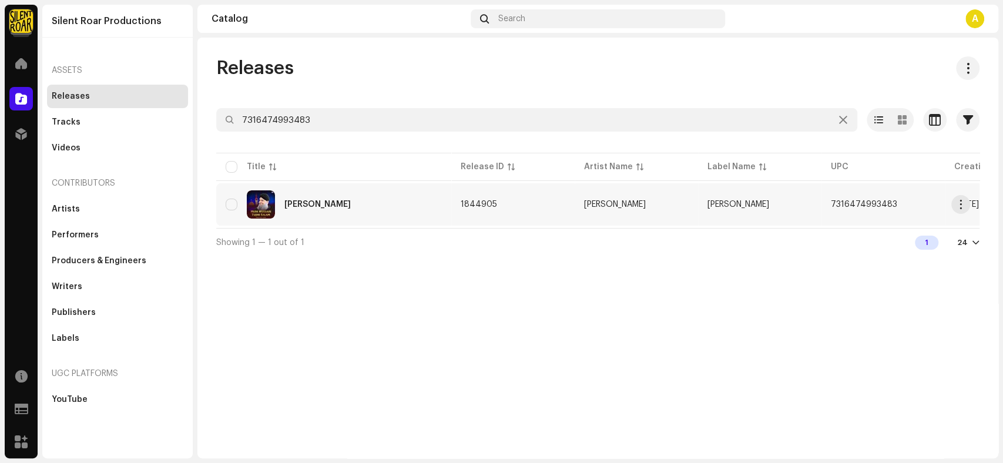
click at [405, 216] on div "[PERSON_NAME]" at bounding box center [334, 204] width 216 height 28
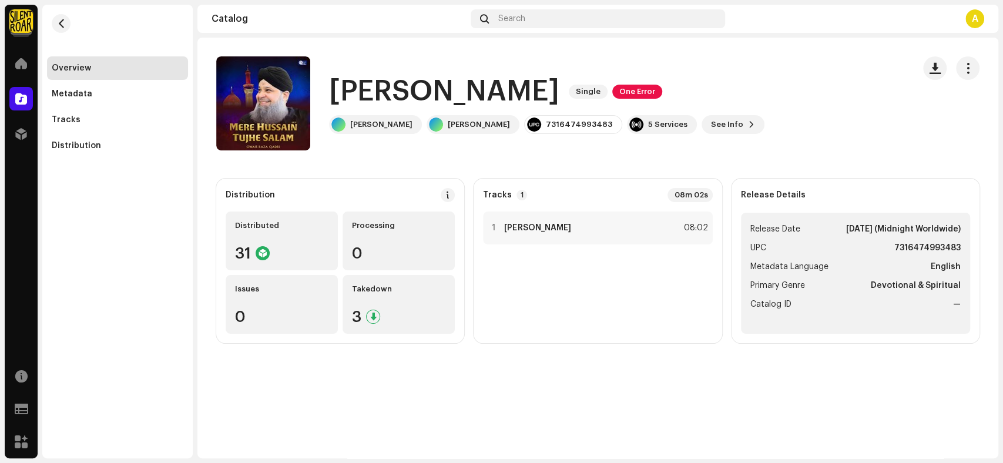
click at [559, 95] on h1 "[PERSON_NAME]" at bounding box center [444, 92] width 230 height 38
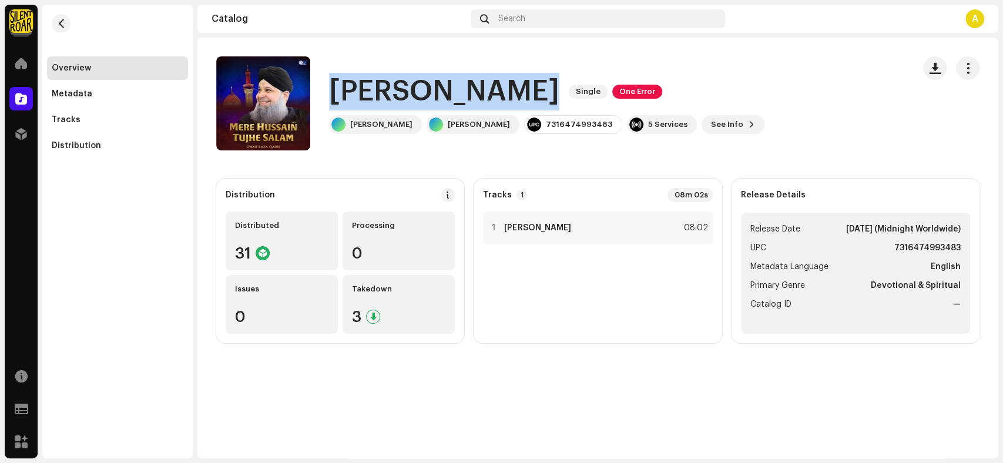
click at [559, 95] on h1 "[PERSON_NAME]" at bounding box center [444, 92] width 230 height 38
click at [737, 126] on button "See Info" at bounding box center [733, 124] width 63 height 19
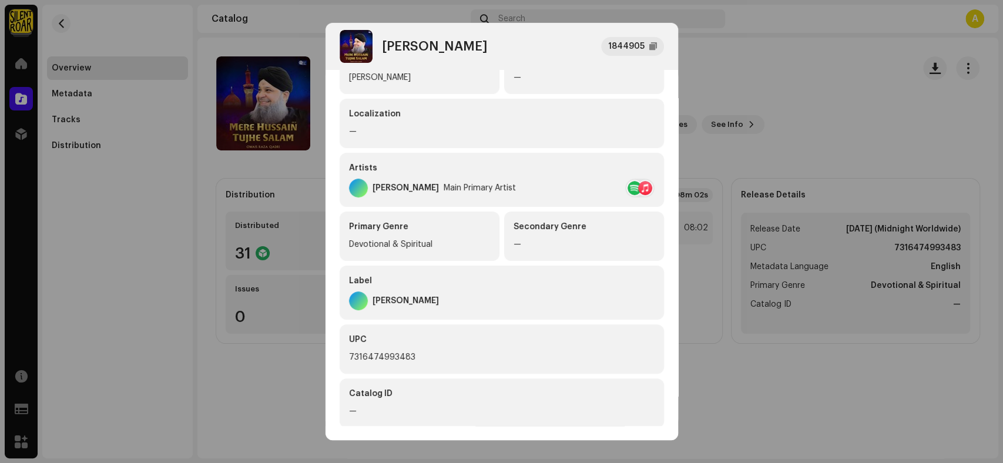
scroll to position [201, 0]
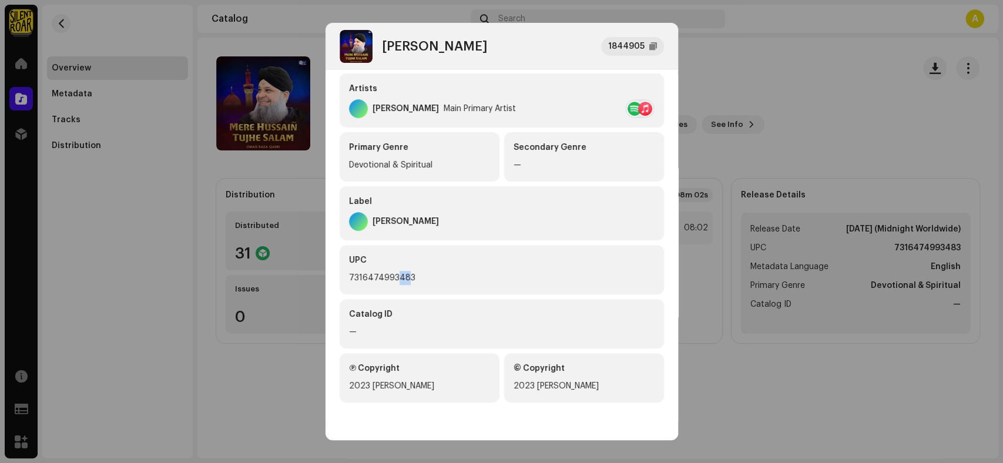
drag, startPoint x: 407, startPoint y: 277, endPoint x: 397, endPoint y: 277, distance: 10.0
click at [397, 277] on div "7316474993483" at bounding box center [502, 278] width 306 height 14
drag, startPoint x: 411, startPoint y: 275, endPoint x: 348, endPoint y: 274, distance: 63.5
click at [349, 274] on div "7316474993483" at bounding box center [502, 278] width 306 height 14
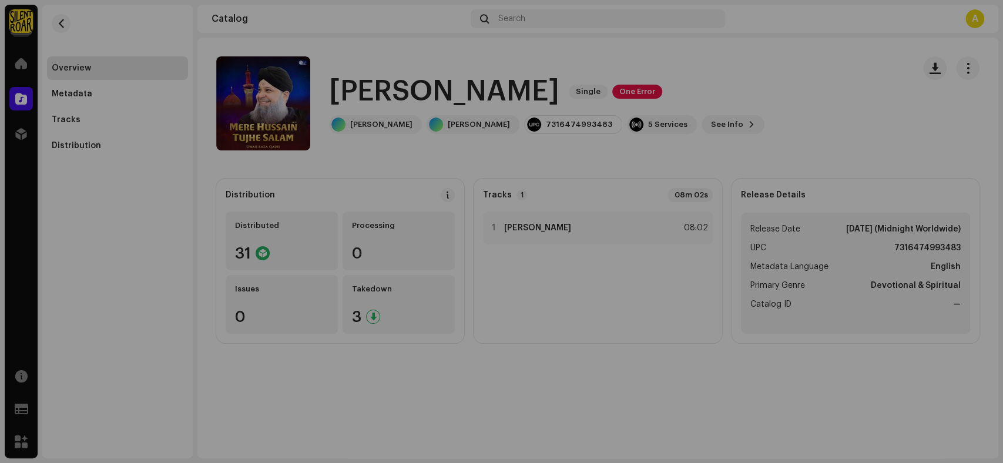
click at [791, 133] on div "Mere Hussain Tujhe Salam 1844905 Metadata Distribution Metadata Language Englis…" at bounding box center [501, 231] width 1003 height 463
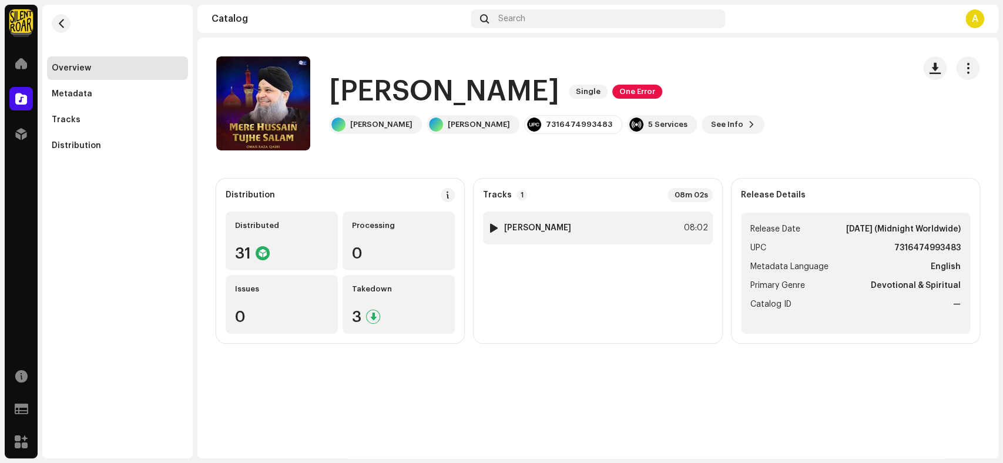
click at [570, 231] on strong "[PERSON_NAME]" at bounding box center [537, 227] width 66 height 9
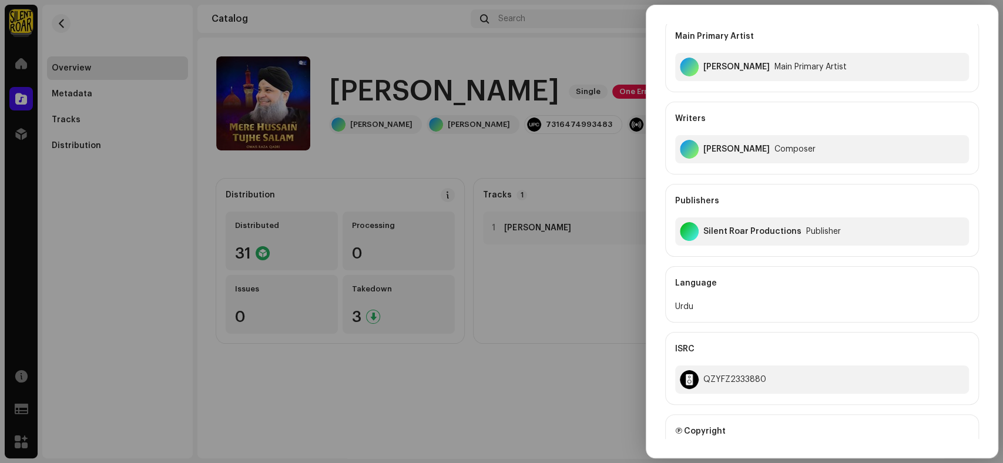
scroll to position [130, 0]
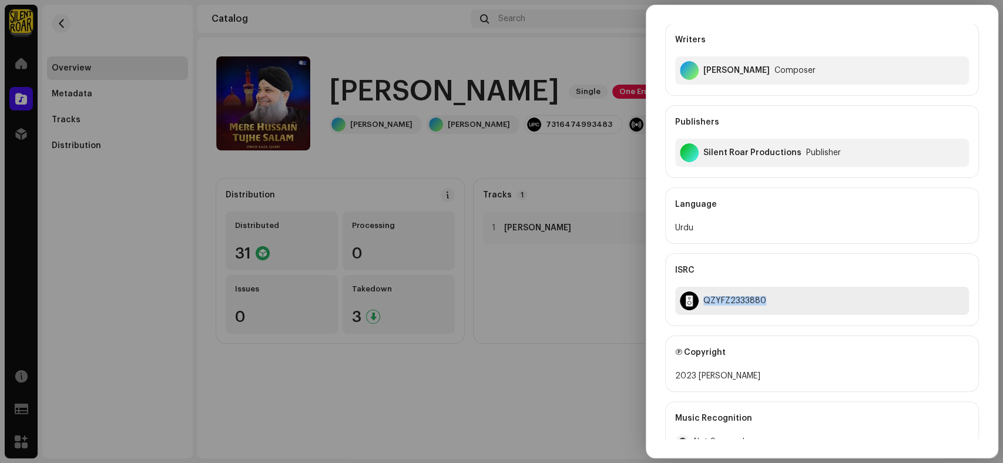
drag, startPoint x: 774, startPoint y: 293, endPoint x: 701, endPoint y: 301, distance: 73.9
click at [701, 301] on div "QZYFZ2333880" at bounding box center [822, 301] width 294 height 28
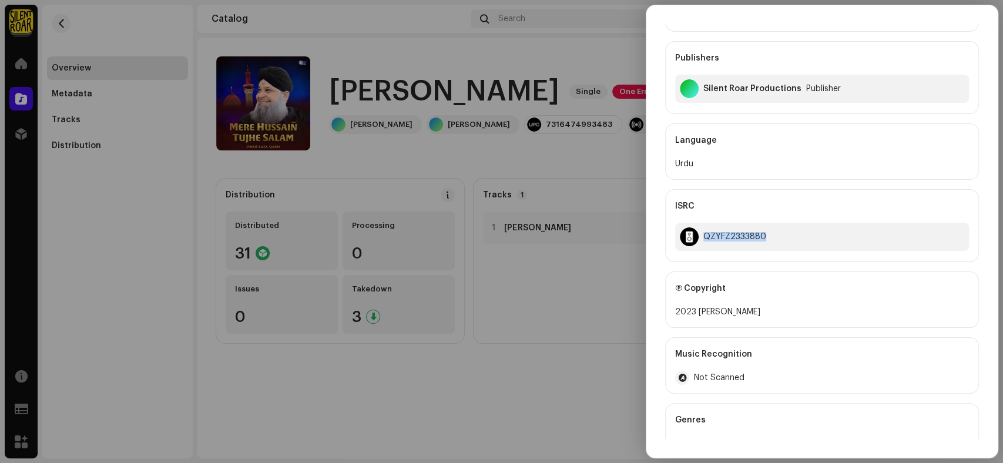
scroll to position [0, 0]
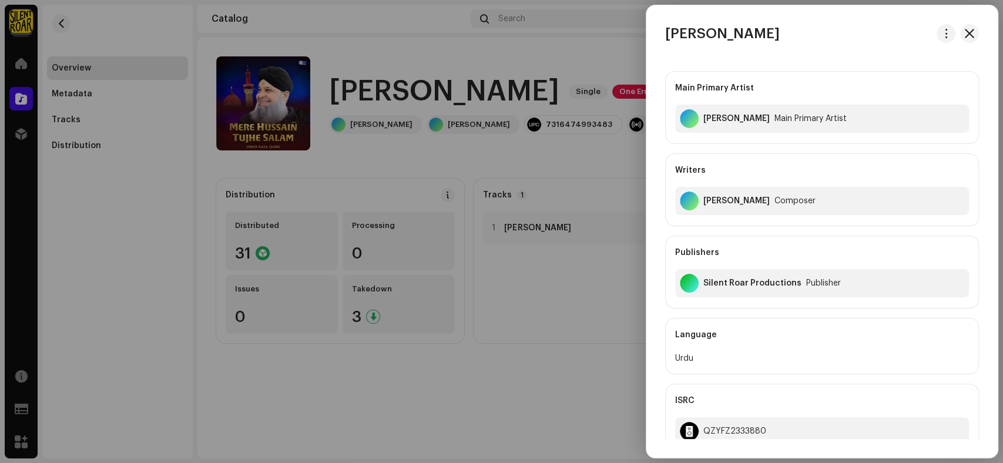
click at [96, 130] on div at bounding box center [501, 231] width 1003 height 463
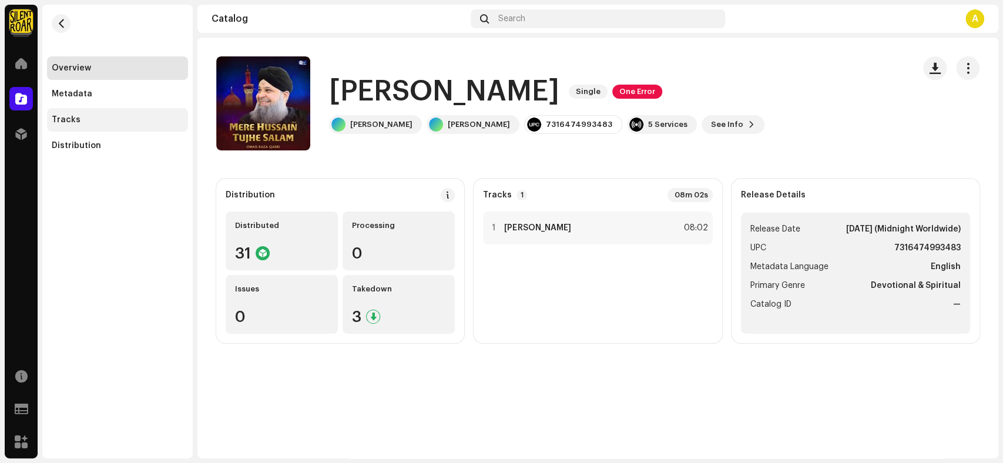
click at [95, 124] on div "Tracks" at bounding box center [118, 119] width 132 height 9
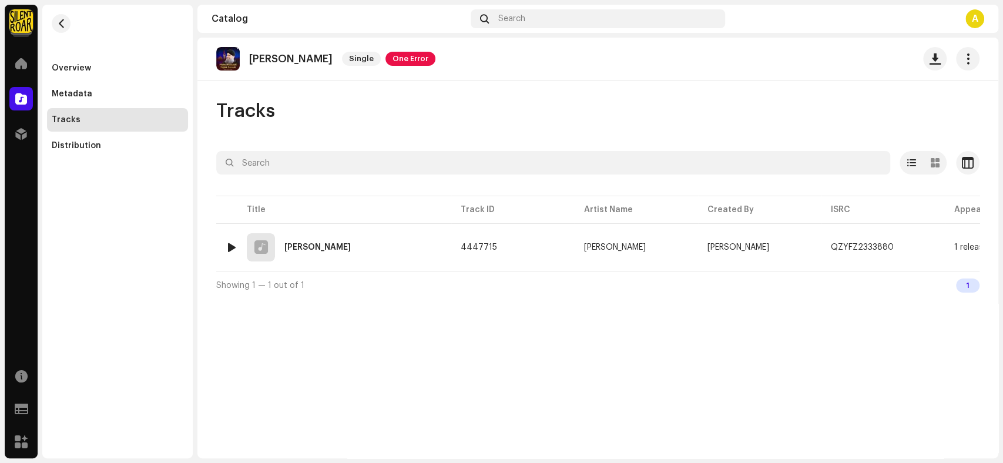
drag, startPoint x: 423, startPoint y: 250, endPoint x: 173, endPoint y: 212, distance: 253.1
click at [421, 250] on div "1 Mere Hussain Tujhe Salam" at bounding box center [334, 247] width 216 height 28
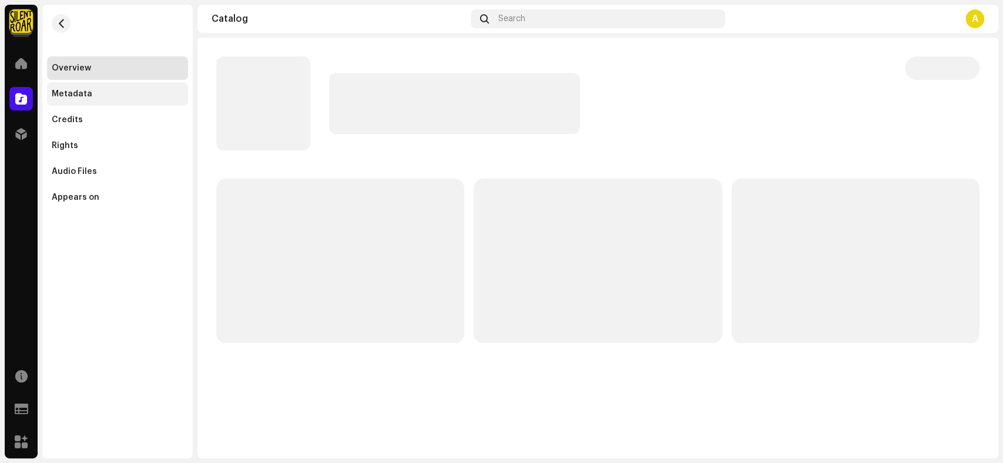
click at [96, 97] on div "Metadata" at bounding box center [118, 93] width 132 height 9
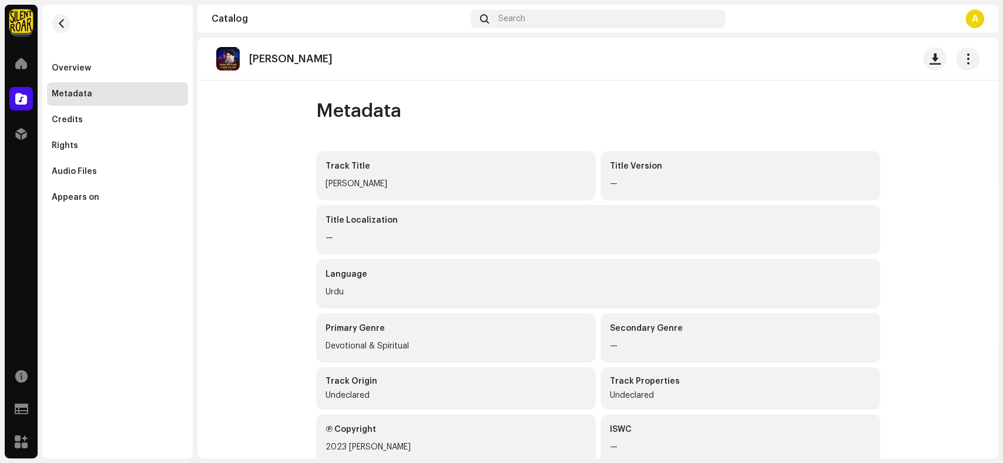
click at [333, 58] on p "[PERSON_NAME]" at bounding box center [290, 59] width 83 height 12
copy div "[PERSON_NAME]"
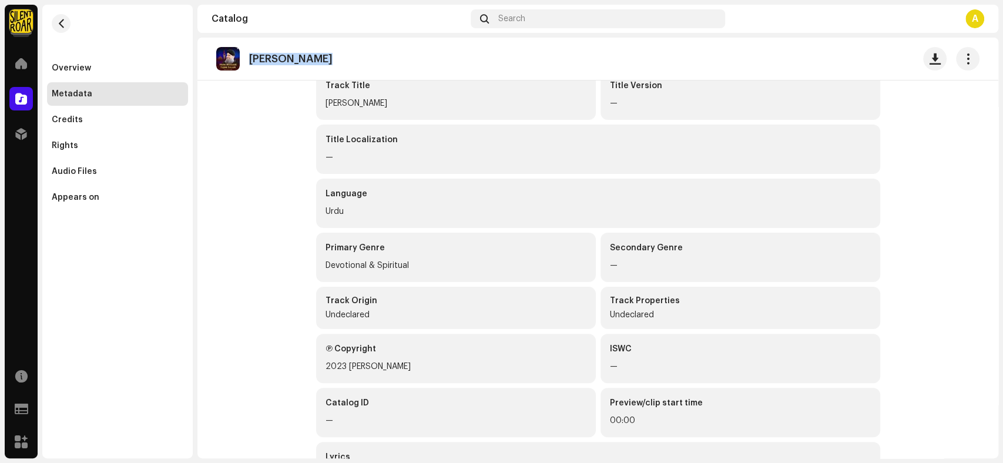
scroll to position [130, 0]
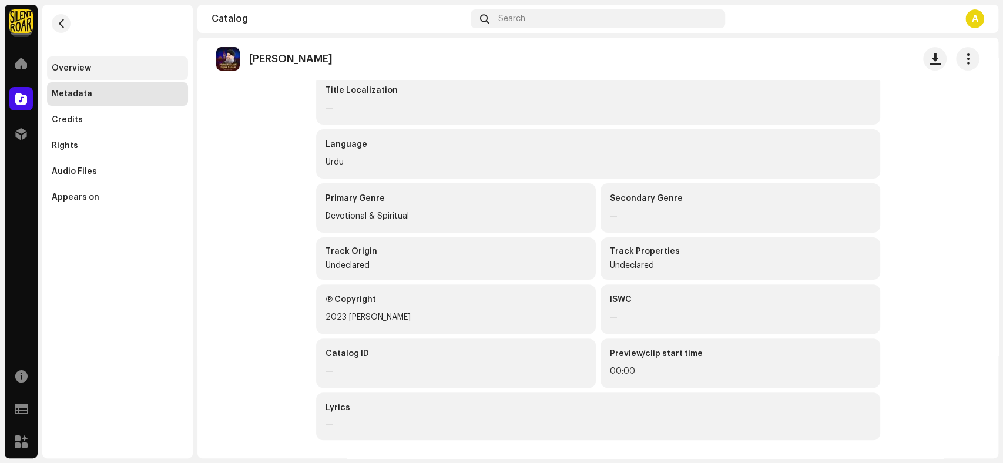
click at [83, 67] on div "Overview" at bounding box center [71, 67] width 39 height 9
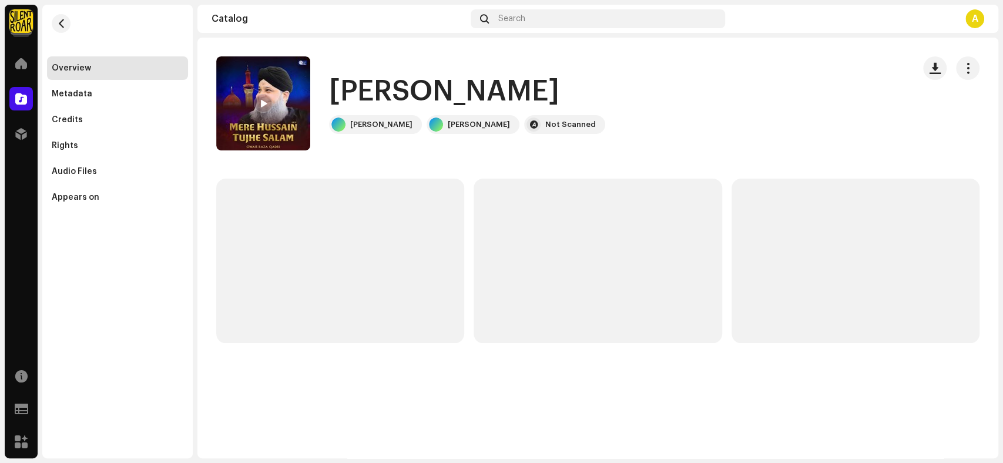
click at [49, 8] on re-m-nav-back at bounding box center [61, 31] width 28 height 52
click at [66, 31] on button "button" at bounding box center [61, 23] width 19 height 19
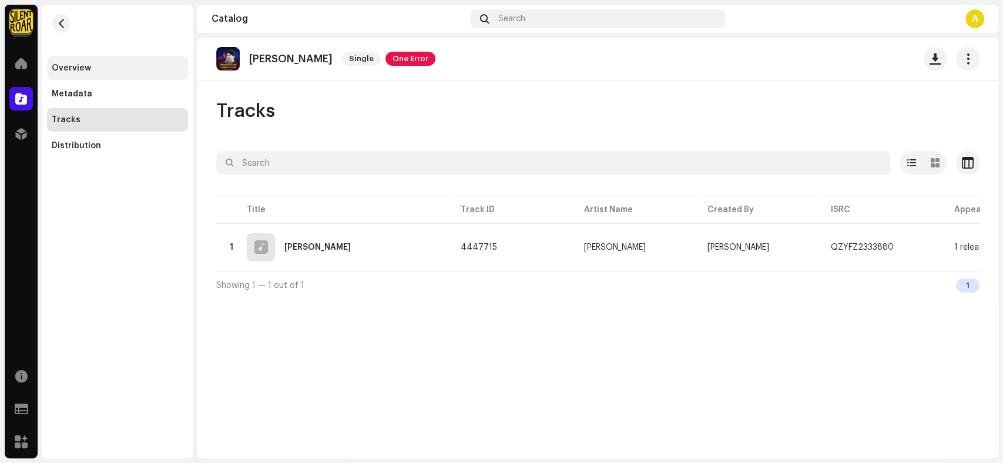
click at [79, 65] on div "Overview" at bounding box center [71, 67] width 39 height 9
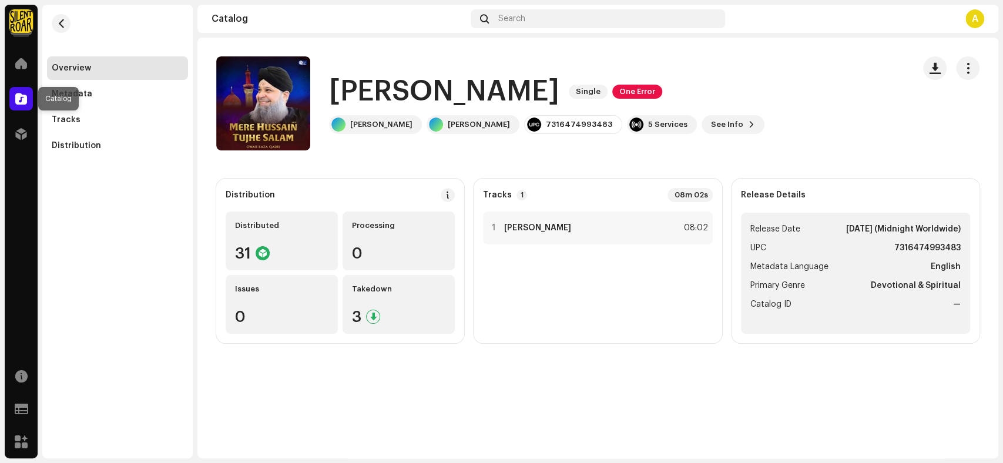
click at [20, 102] on span at bounding box center [21, 98] width 12 height 9
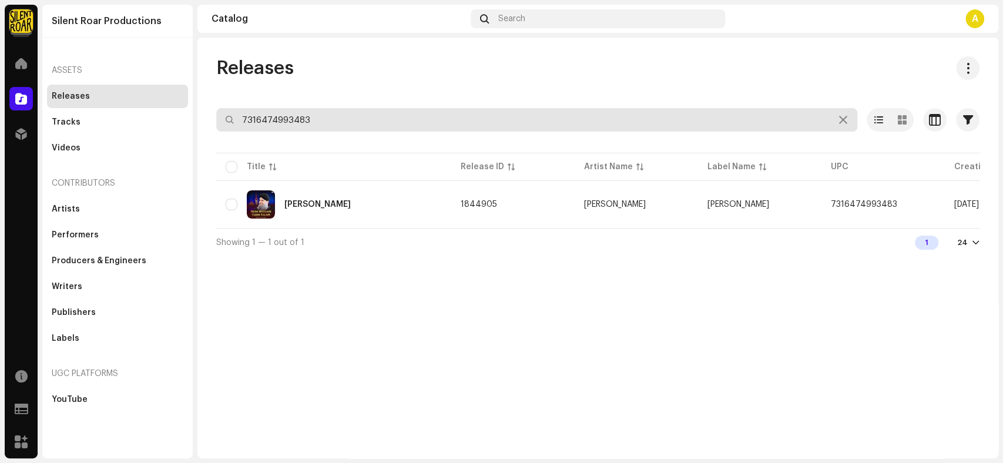
drag, startPoint x: 341, startPoint y: 122, endPoint x: 201, endPoint y: 122, distance: 140.4
click at [201, 122] on div "Releases 7316474993483 Selected 0 Options Filters Distribution status Never Dis…" at bounding box center [597, 156] width 801 height 200
paste input "81018964"
type input "7316481018964"
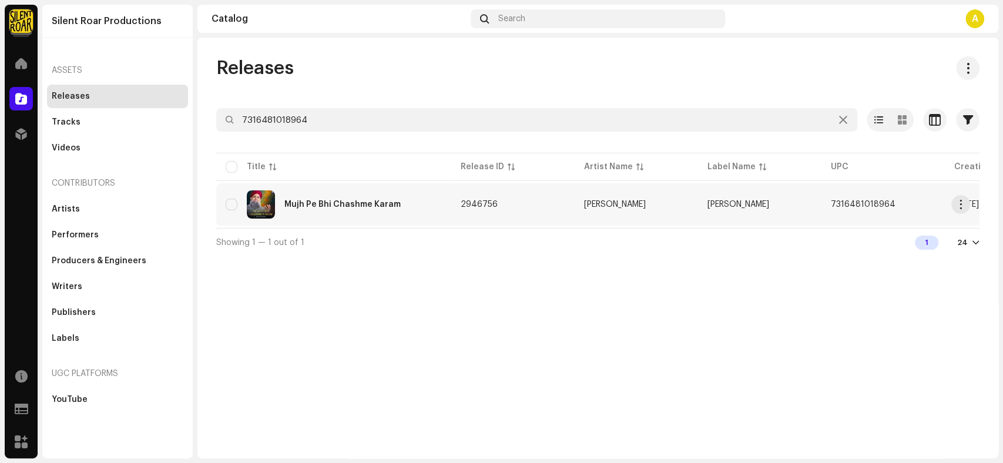
click at [415, 223] on td "Mujh Pe Bhi Chashme Karam" at bounding box center [333, 204] width 235 height 42
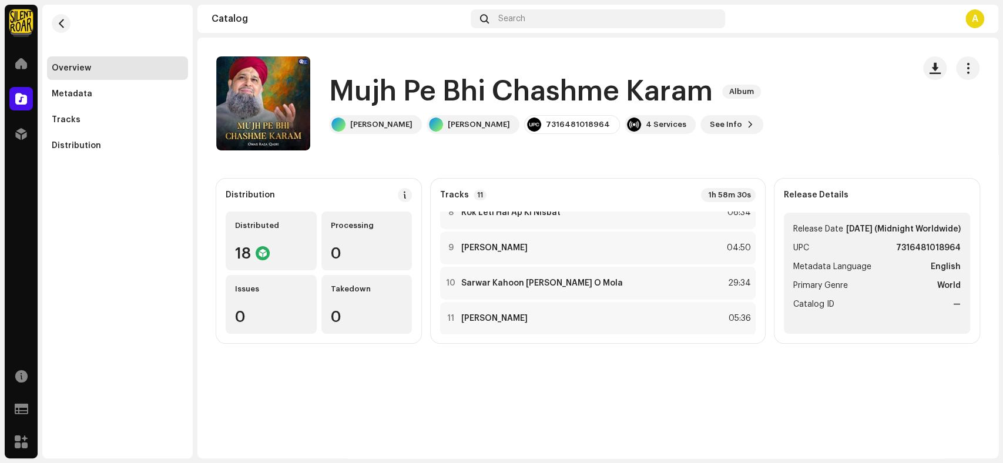
scroll to position [273, 0]
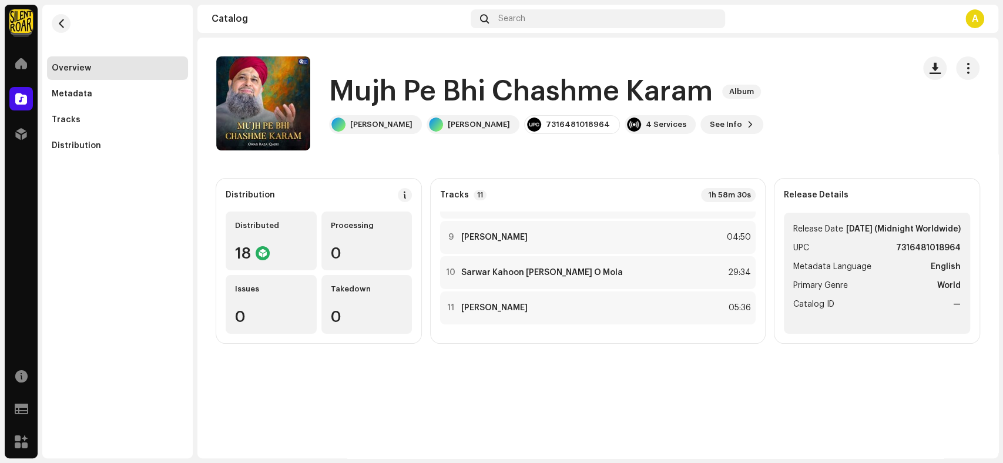
click at [710, 93] on h1 "Mujh Pe Bhi Chashme Karam" at bounding box center [521, 92] width 384 height 38
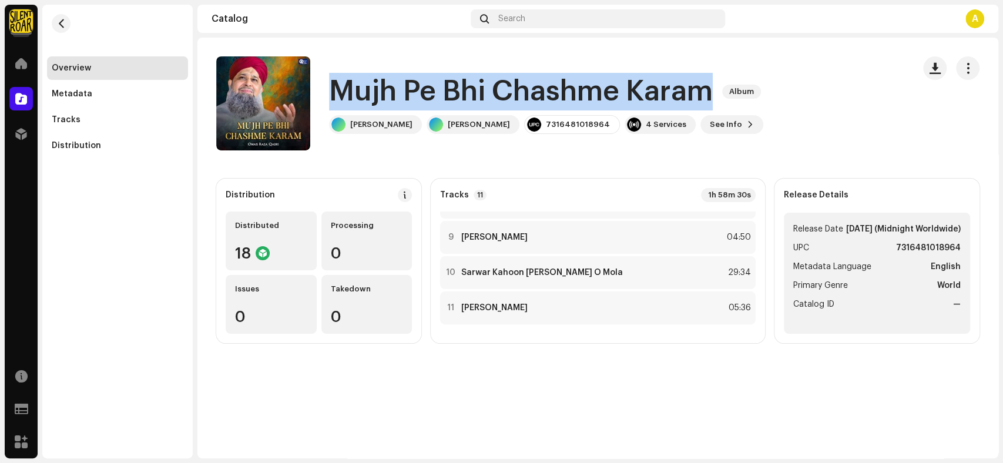
click at [710, 93] on h1 "Mujh Pe Bhi Chashme Karam" at bounding box center [521, 92] width 384 height 38
copy div "Mujh Pe Bhi Chashme Karam Album"
click at [710, 123] on span "See Info" at bounding box center [726, 125] width 32 height 24
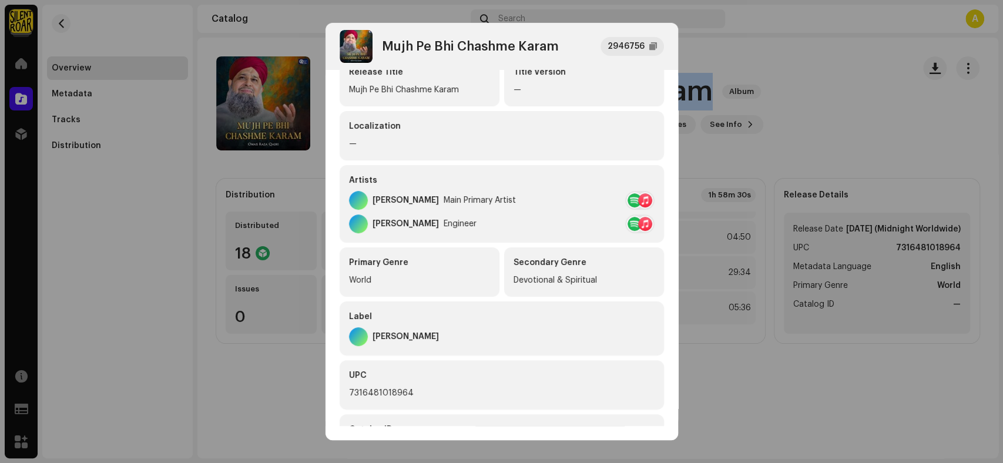
scroll to position [215, 0]
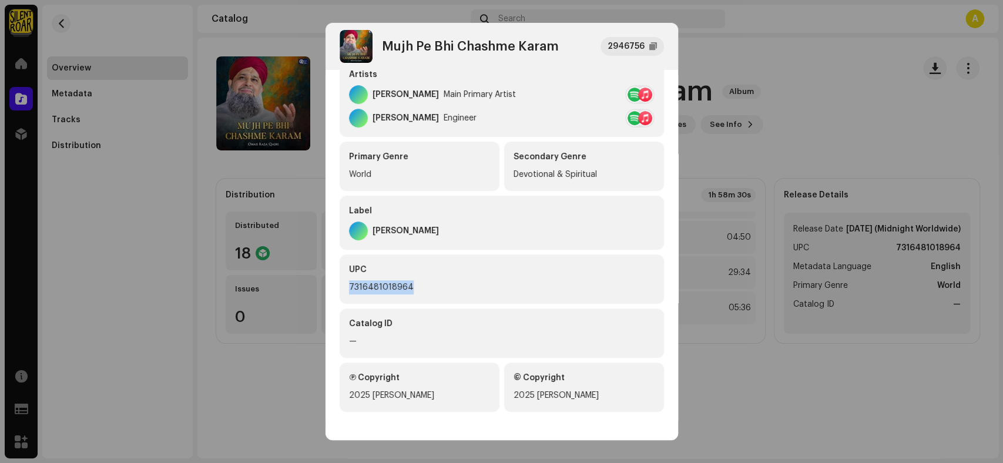
drag, startPoint x: 412, startPoint y: 286, endPoint x: 333, endPoint y: 285, distance: 79.3
click at [333, 285] on div "Metadata Distribution Metadata Language English Release Title Mujh Pe Bhi Chash…" at bounding box center [501, 247] width 353 height 355
copy div "7316481018964"
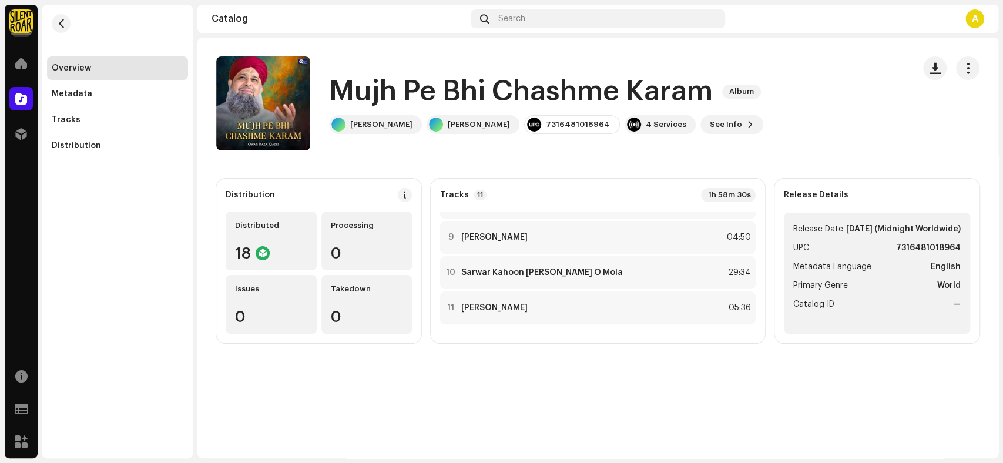
click at [888, 139] on div "Mujh Pe Bhi Chashme Karam 2946756 Metadata Distribution Metadata Language Engli…" at bounding box center [501, 231] width 1003 height 463
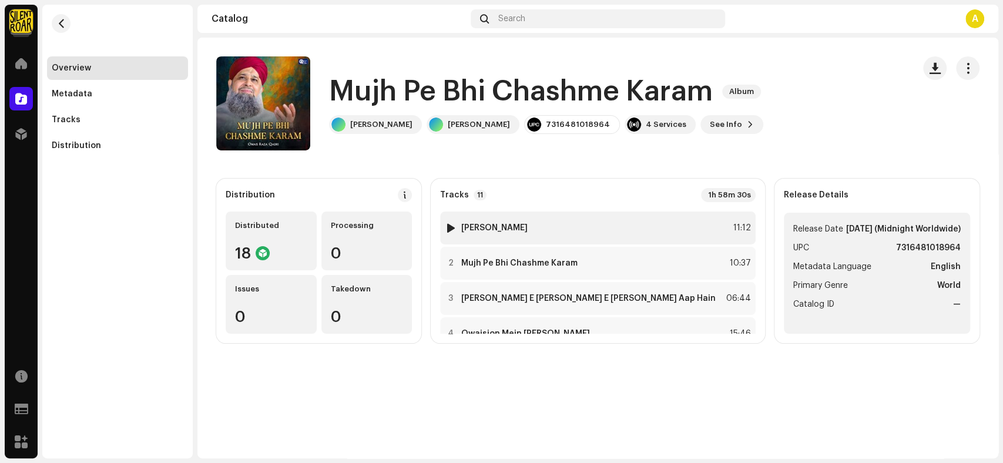
click at [528, 227] on strong "[PERSON_NAME]" at bounding box center [494, 227] width 66 height 9
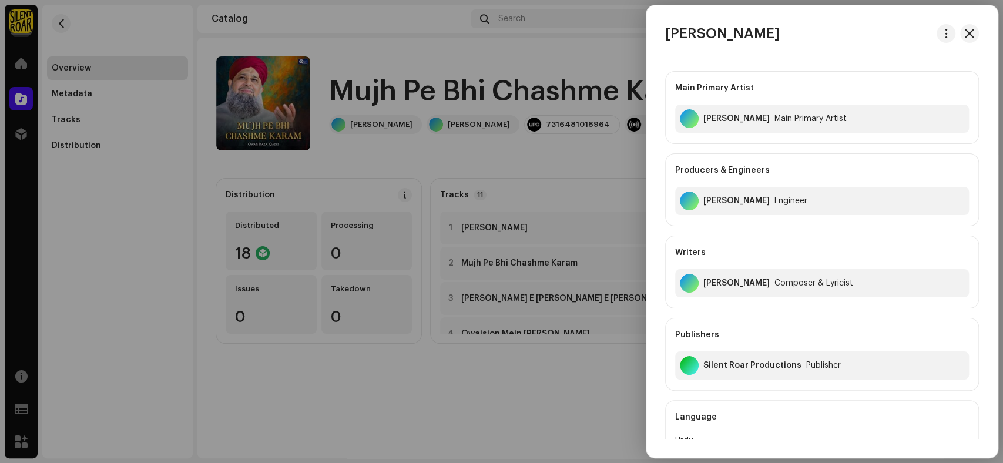
click at [523, 419] on div at bounding box center [501, 231] width 1003 height 463
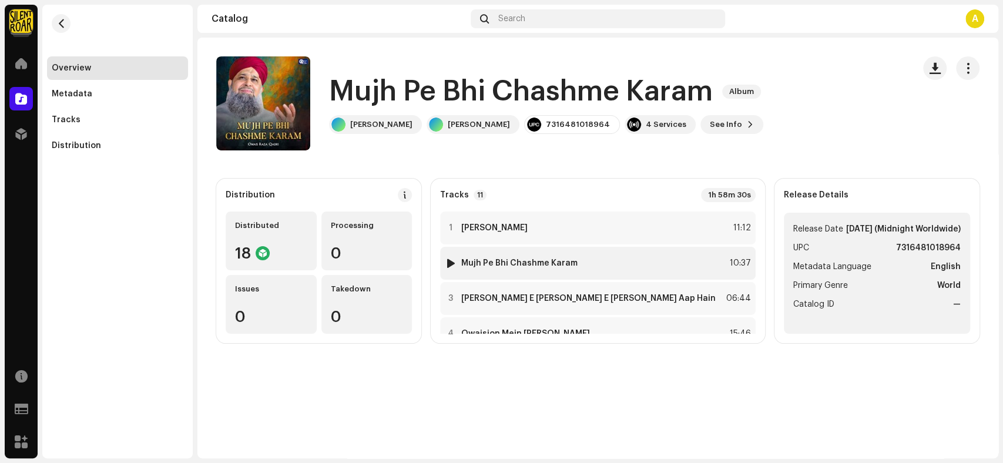
click at [573, 269] on div "2 Mujh Pe Bhi Chashme Karam 10:37" at bounding box center [598, 263] width 316 height 33
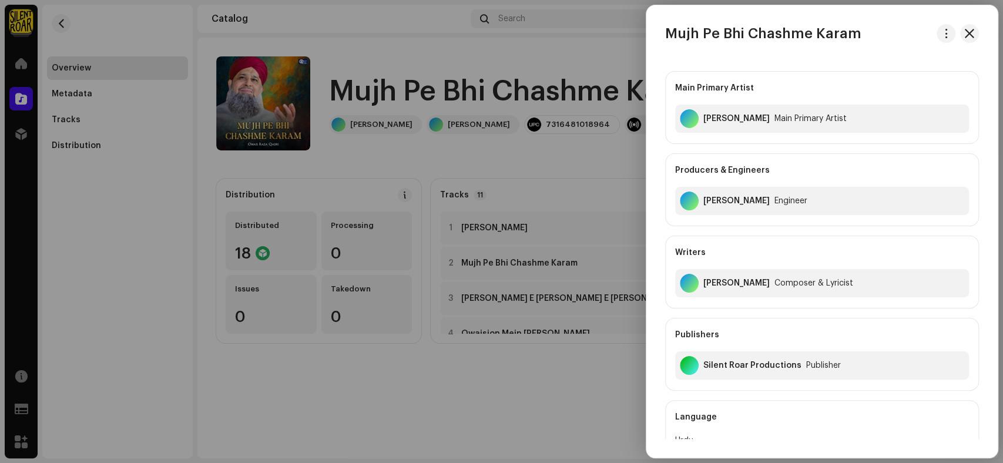
click at [529, 404] on div at bounding box center [501, 231] width 1003 height 463
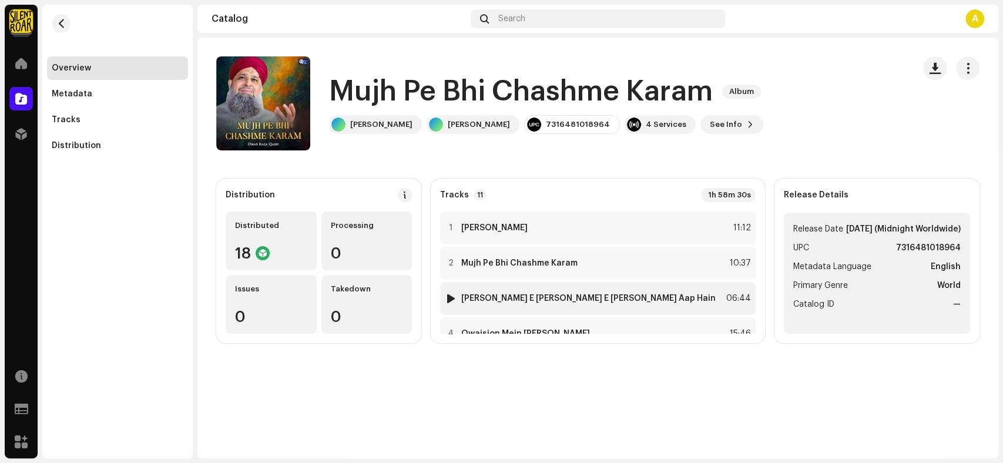
click at [573, 302] on strong "[PERSON_NAME] E [PERSON_NAME] E [PERSON_NAME] Aap Hain" at bounding box center [588, 298] width 254 height 9
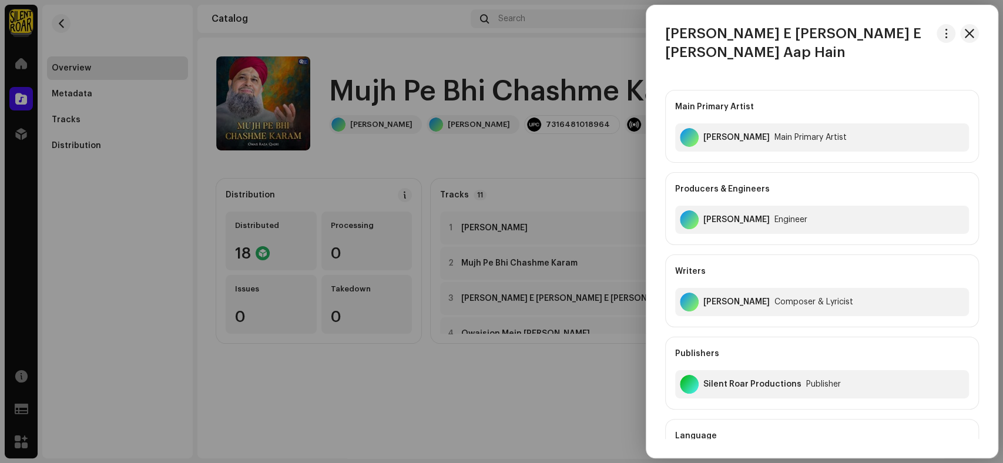
click at [498, 429] on div at bounding box center [501, 231] width 1003 height 463
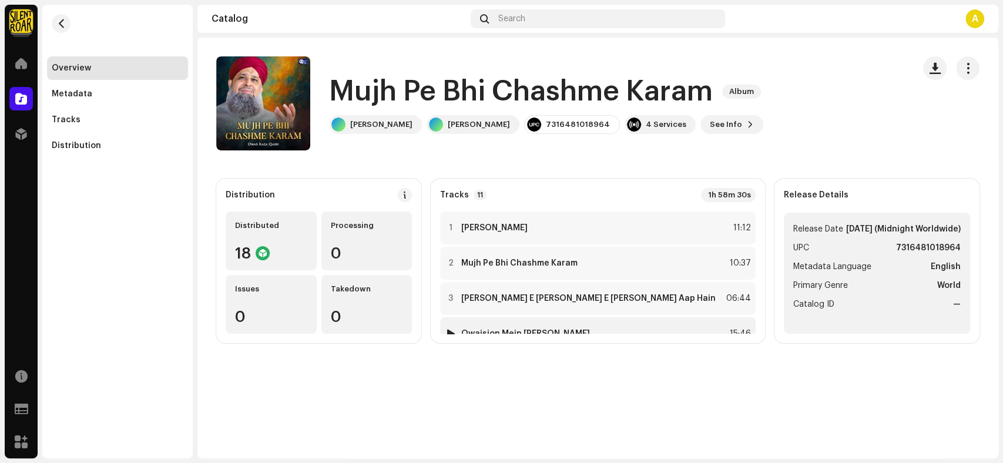
click at [571, 329] on strong "Owaision Mein [PERSON_NAME]" at bounding box center [525, 333] width 129 height 9
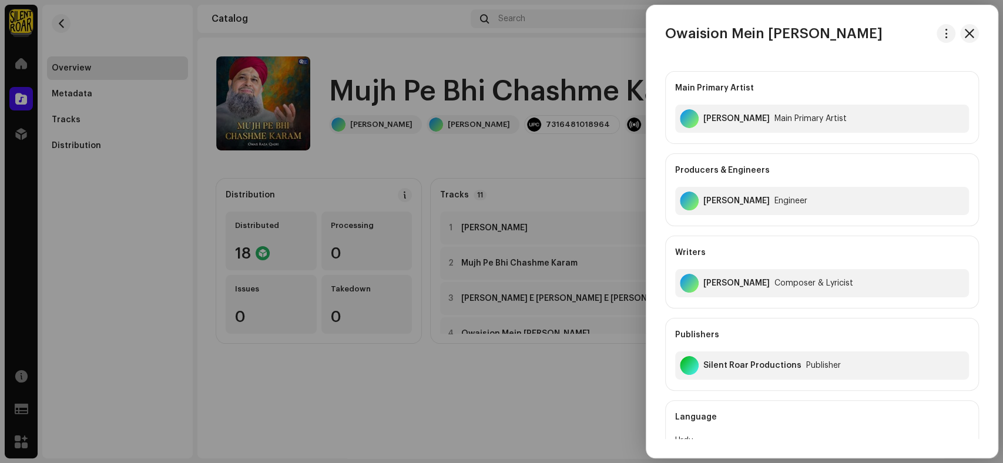
click at [462, 424] on div at bounding box center [501, 231] width 1003 height 463
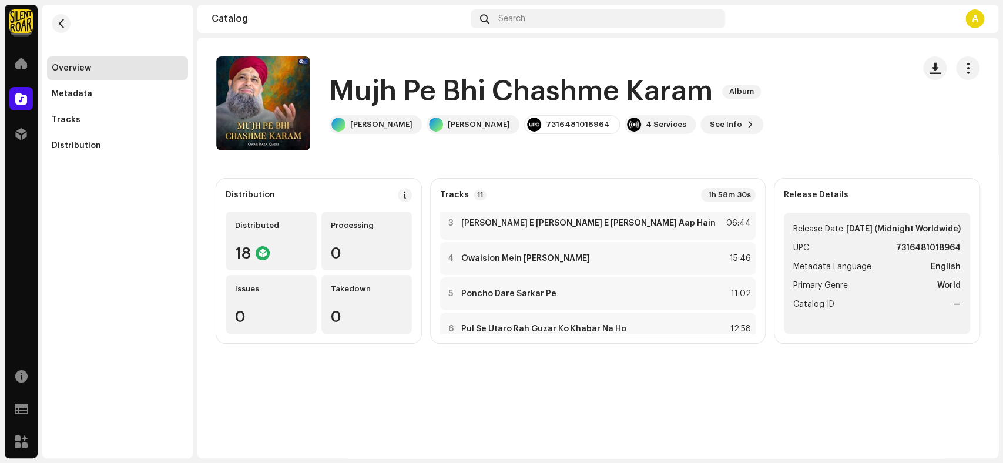
scroll to position [124, 0]
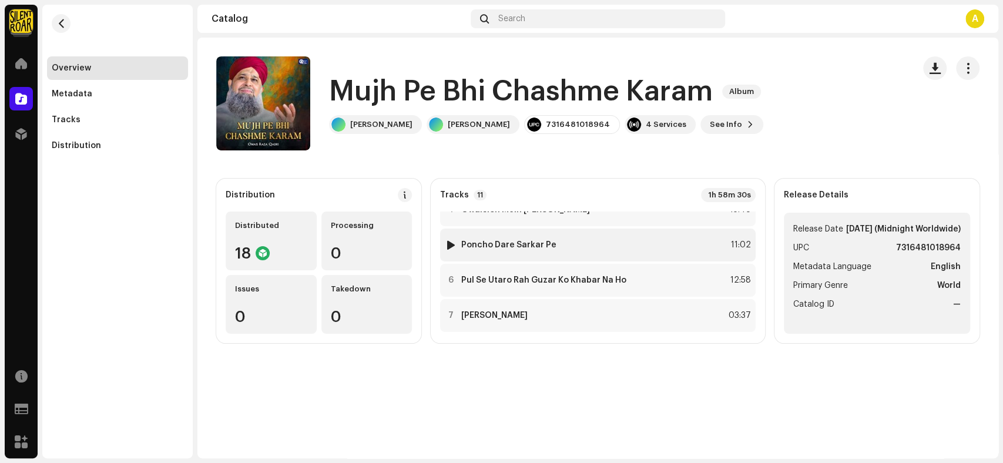
click at [603, 245] on div "5 Poncho Dare Sarkar Pe 11:02" at bounding box center [598, 245] width 316 height 33
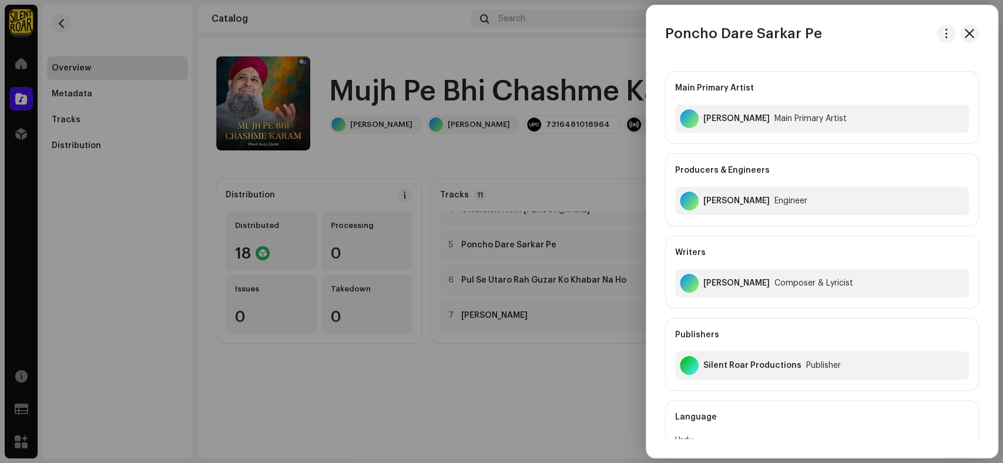
click at [415, 402] on div at bounding box center [501, 231] width 1003 height 463
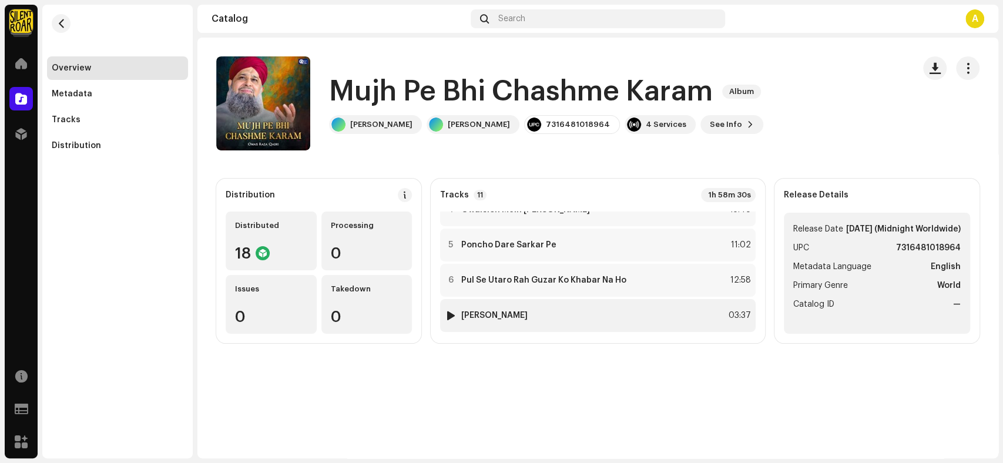
click at [528, 319] on strong "[PERSON_NAME]" at bounding box center [494, 315] width 66 height 9
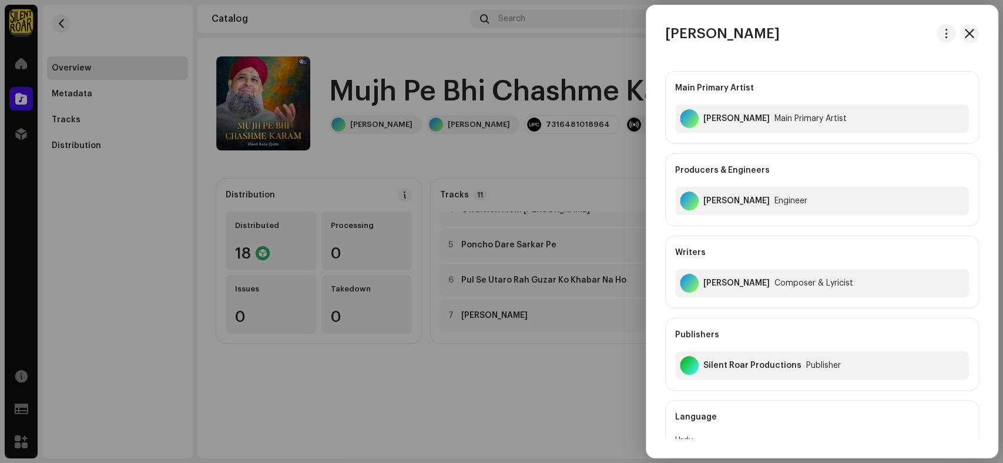
click at [391, 410] on div at bounding box center [501, 231] width 1003 height 463
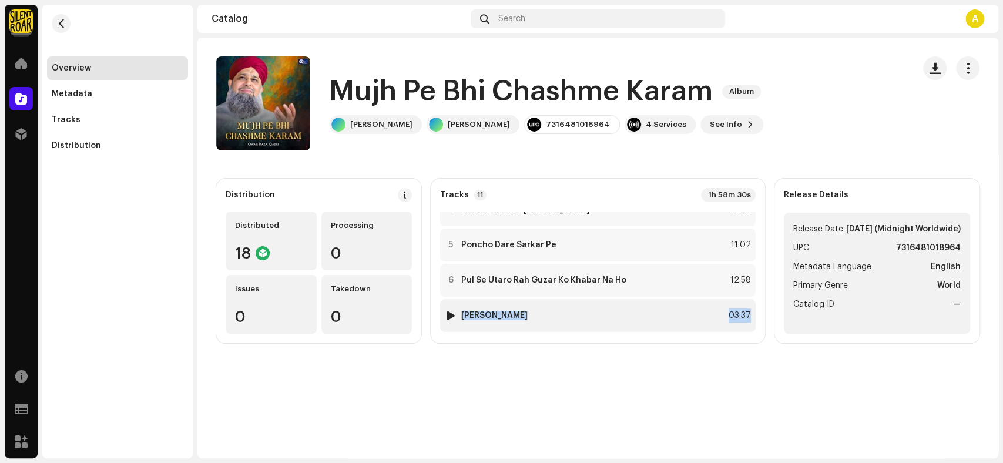
drag, startPoint x: 712, startPoint y: 268, endPoint x: 705, endPoint y: 313, distance: 45.8
click at [705, 313] on div "Tracks 11 1h 58m 30s 1 [PERSON_NAME] Fidaka 11:12 2 Mujh Pe Bhi Chashme Karam 1…" at bounding box center [598, 261] width 334 height 165
click at [558, 402] on div "Mujh Pe Bhi Chashme Karam Album Mujh Pe Bhi Chashme Karam Album [PERSON_NAME] […" at bounding box center [597, 248] width 801 height 421
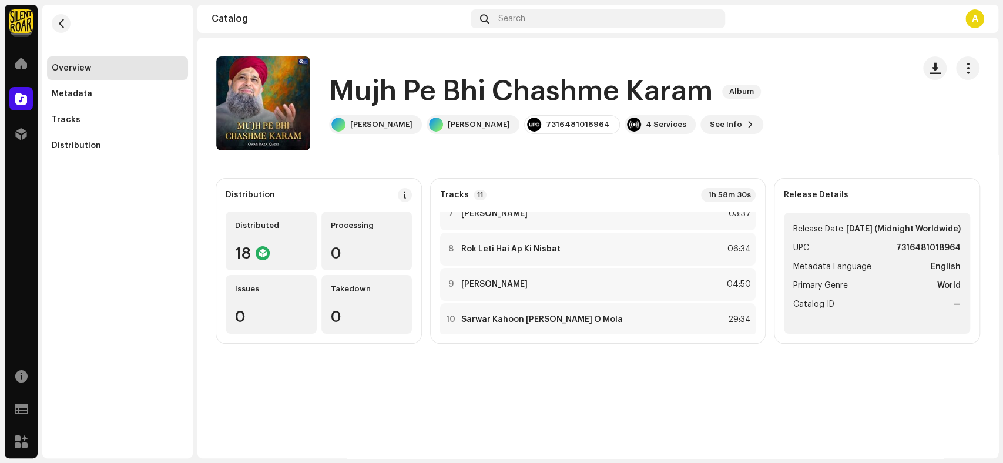
scroll to position [273, 0]
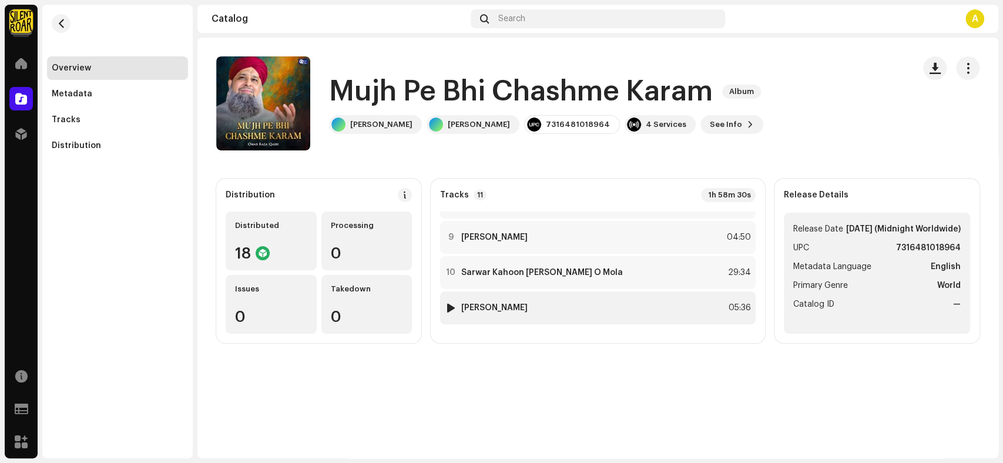
click at [528, 311] on strong "[PERSON_NAME]" at bounding box center [494, 307] width 66 height 9
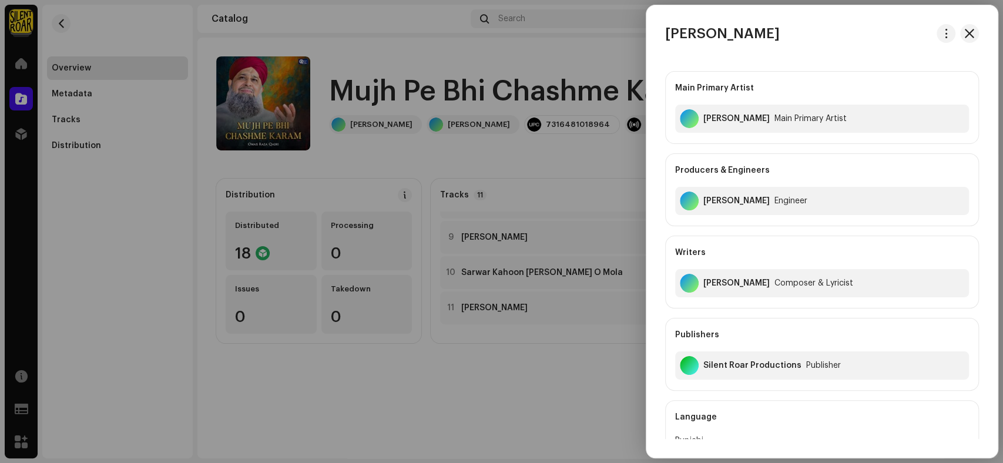
click at [457, 458] on div at bounding box center [501, 231] width 1003 height 463
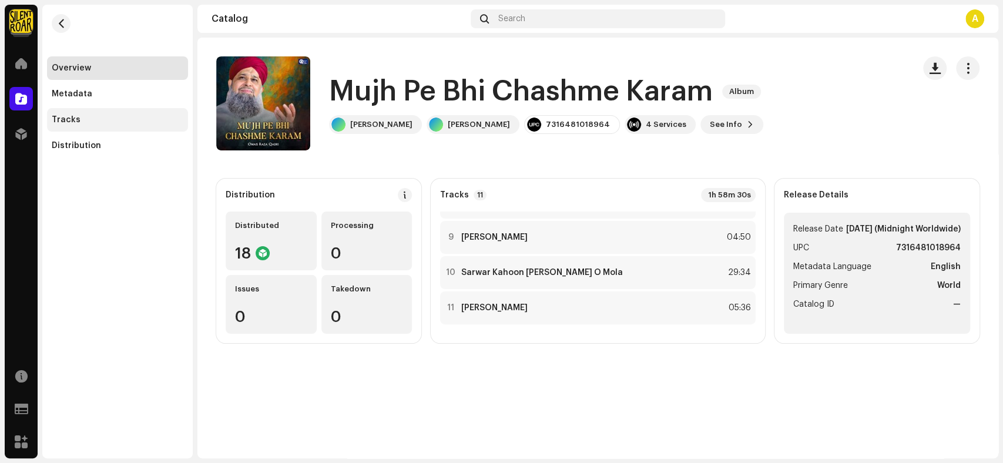
click at [53, 118] on div "Tracks" at bounding box center [66, 119] width 29 height 9
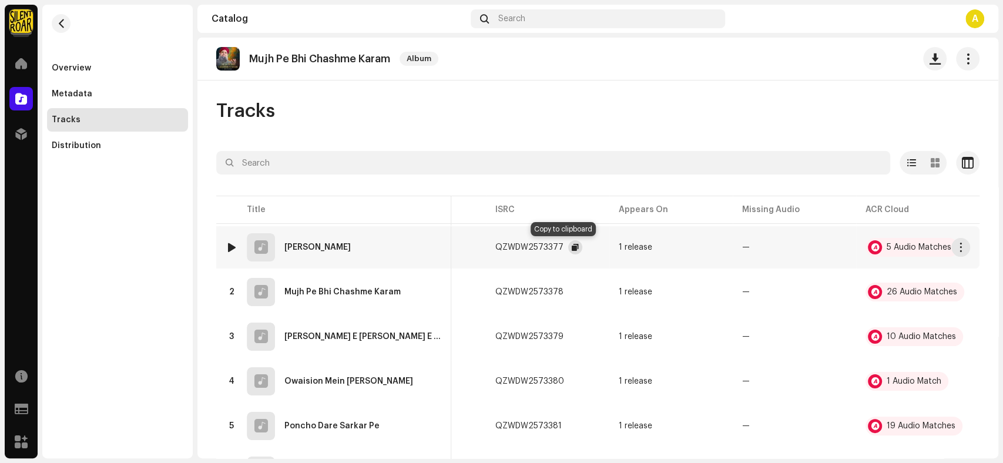
click at [572, 249] on span "button" at bounding box center [575, 247] width 7 height 9
click at [568, 289] on button "button" at bounding box center [575, 292] width 14 height 14
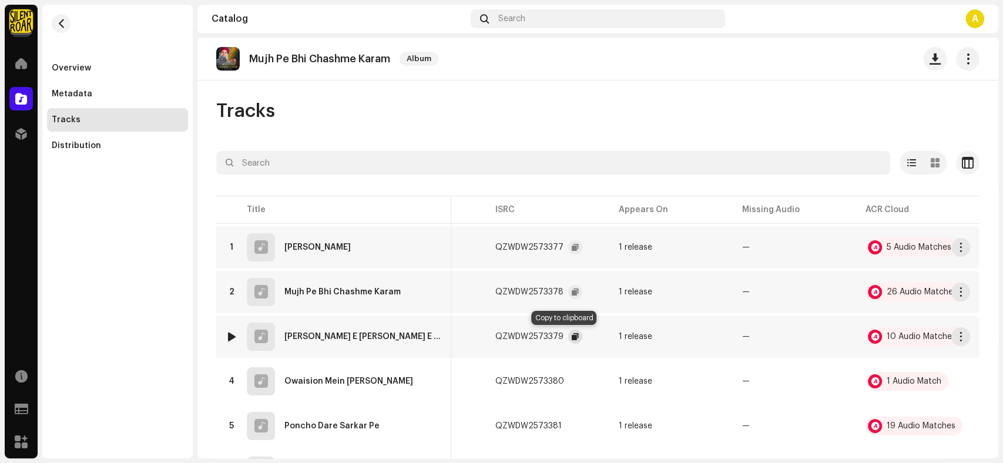
click at [572, 332] on span "button" at bounding box center [575, 336] width 7 height 9
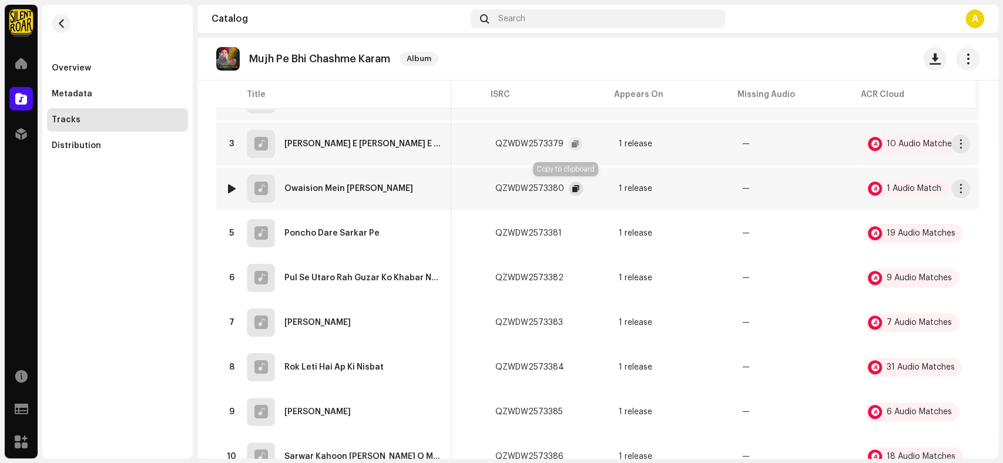
click at [572, 190] on span "button" at bounding box center [575, 188] width 7 height 9
click at [570, 233] on span "button" at bounding box center [573, 233] width 7 height 9
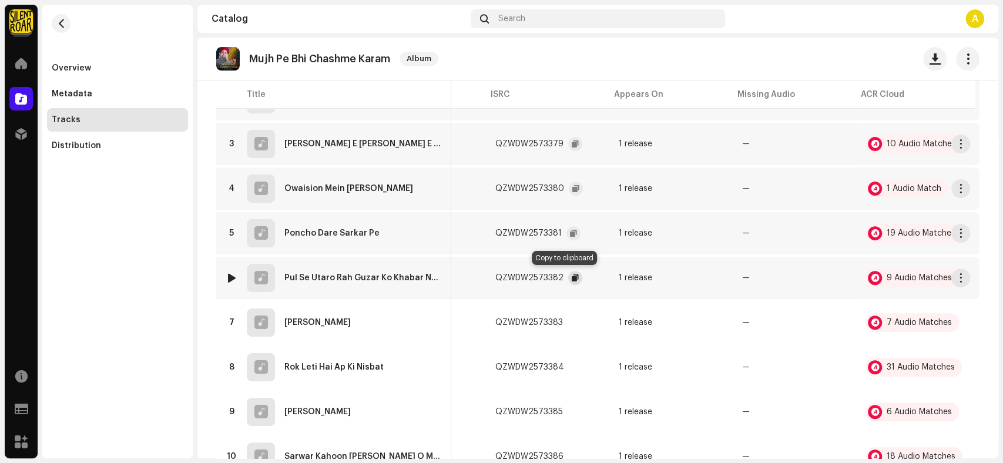
click at [572, 276] on span "button" at bounding box center [575, 277] width 7 height 9
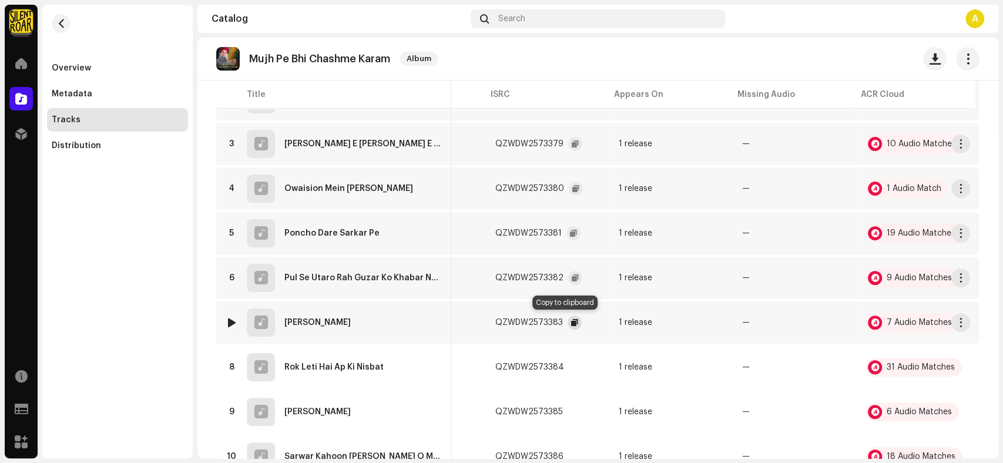
click at [569, 321] on button "button" at bounding box center [575, 323] width 14 height 14
click at [572, 363] on span "button" at bounding box center [575, 367] width 7 height 9
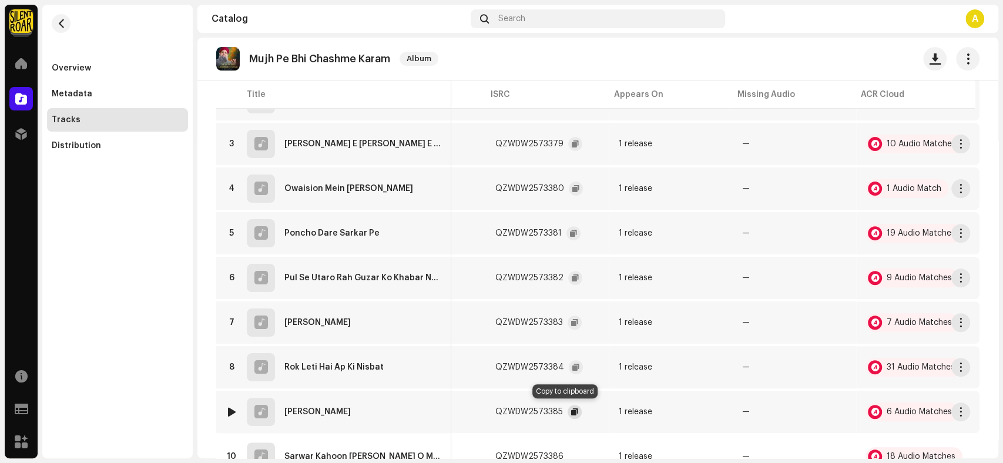
click at [571, 407] on span "button" at bounding box center [574, 411] width 7 height 9
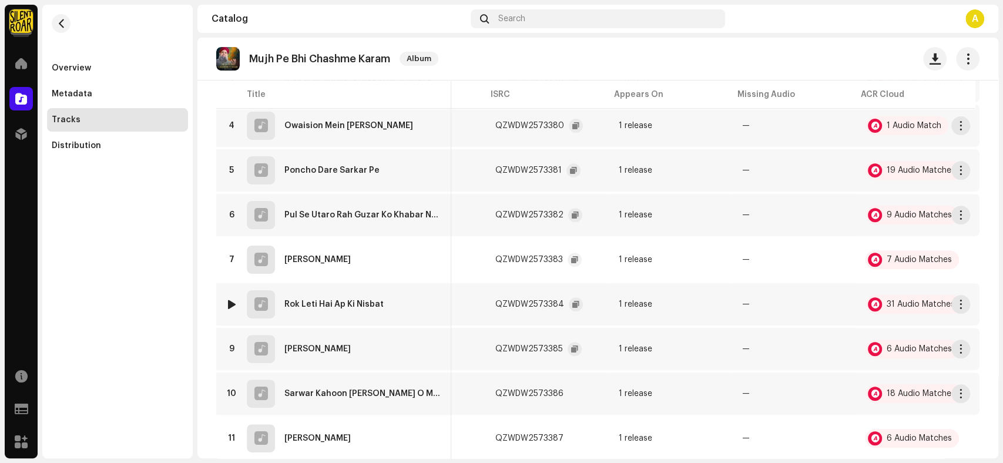
scroll to position [291, 0]
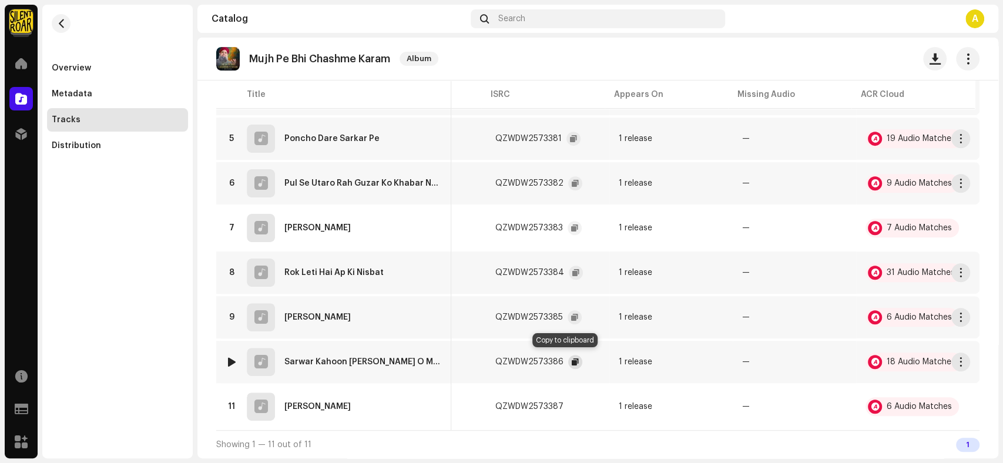
click at [572, 359] on span "button" at bounding box center [575, 361] width 7 height 9
click at [572, 402] on span "button" at bounding box center [575, 406] width 7 height 9
click at [962, 60] on span "button" at bounding box center [967, 58] width 11 height 9
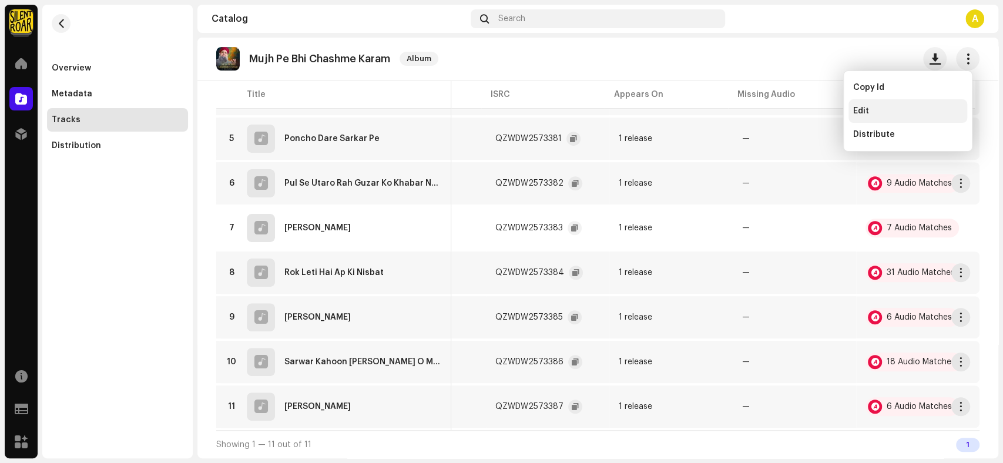
click at [908, 111] on div "Edit" at bounding box center [907, 110] width 109 height 9
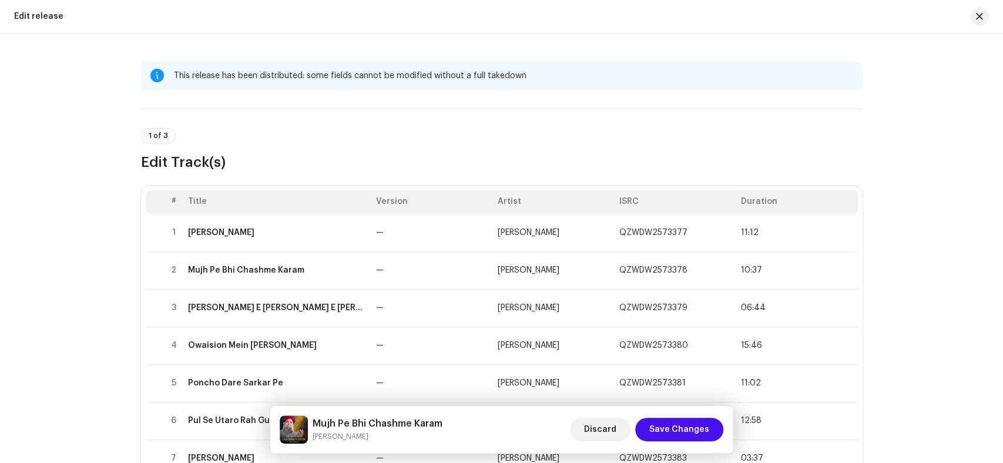
scroll to position [65, 0]
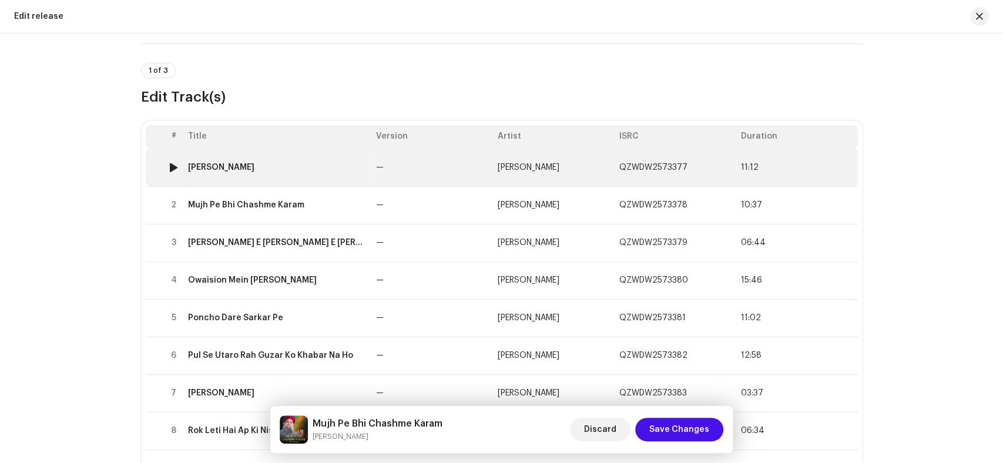
click at [254, 171] on div "[PERSON_NAME]" at bounding box center [221, 167] width 66 height 9
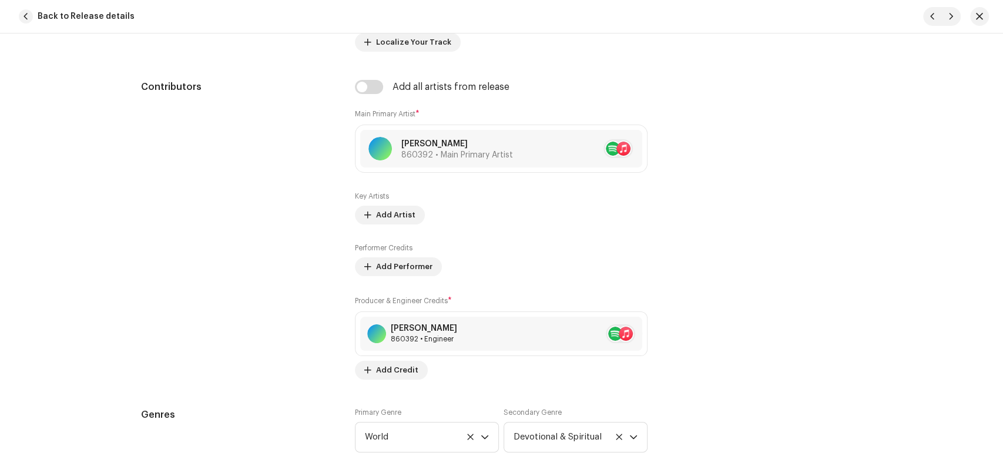
scroll to position [783, 0]
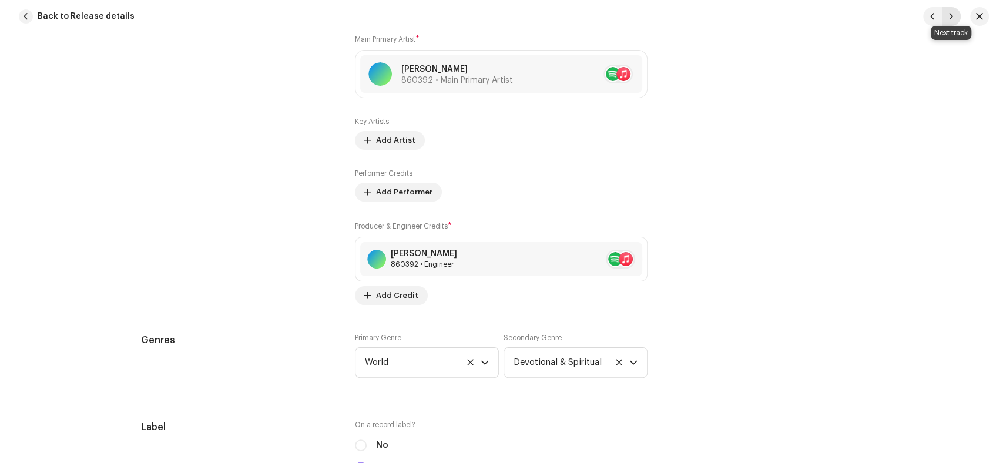
click at [948, 18] on span "button" at bounding box center [951, 16] width 7 height 9
type input "QZWDW2573378"
type input "Mujh Pe Bhi Chashme Karam"
click at [948, 18] on span "button" at bounding box center [951, 16] width 7 height 9
type input "QZWDW2573379"
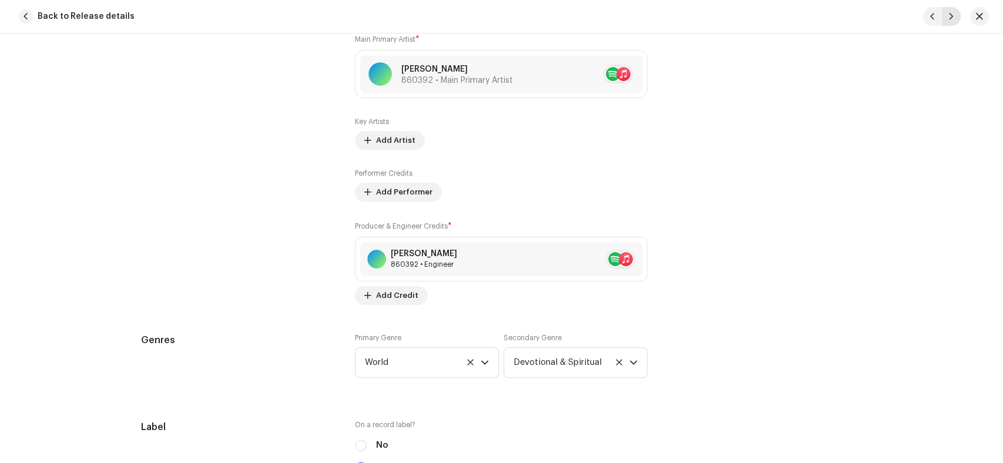
type input "[PERSON_NAME] E [PERSON_NAME] E [PERSON_NAME] Aap Hain"
click at [948, 18] on span "button" at bounding box center [951, 16] width 7 height 9
type input "QZWDW2573380"
type input "Owaision Mein [PERSON_NAME]"
click at [948, 18] on span "button" at bounding box center [951, 16] width 7 height 9
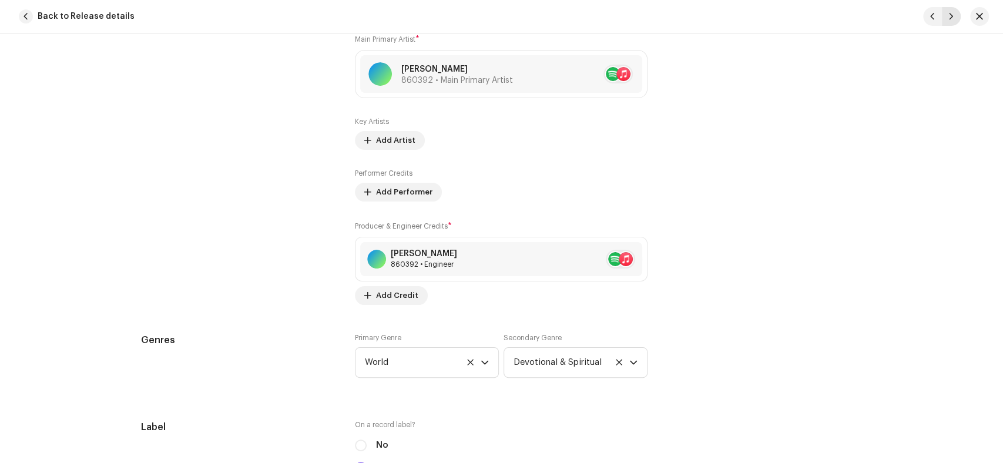
type input "QZWDW2573381"
type input "Poncho Dare Sarkar Pe"
click at [948, 18] on span "button" at bounding box center [951, 16] width 7 height 9
type input "QZWDW2573382"
type input "Pul Se Utaro Rah Guzar Ko Khabar Na Ho"
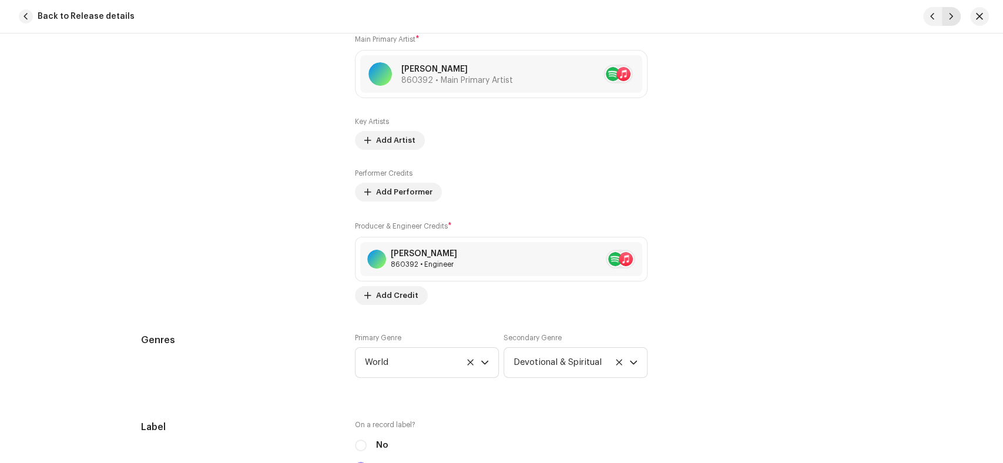
click at [948, 18] on span "button" at bounding box center [951, 16] width 7 height 9
type input "QZWDW2573383"
type input "[PERSON_NAME]"
click at [948, 18] on span "button" at bounding box center [951, 16] width 7 height 9
type input "QZWDW2573384"
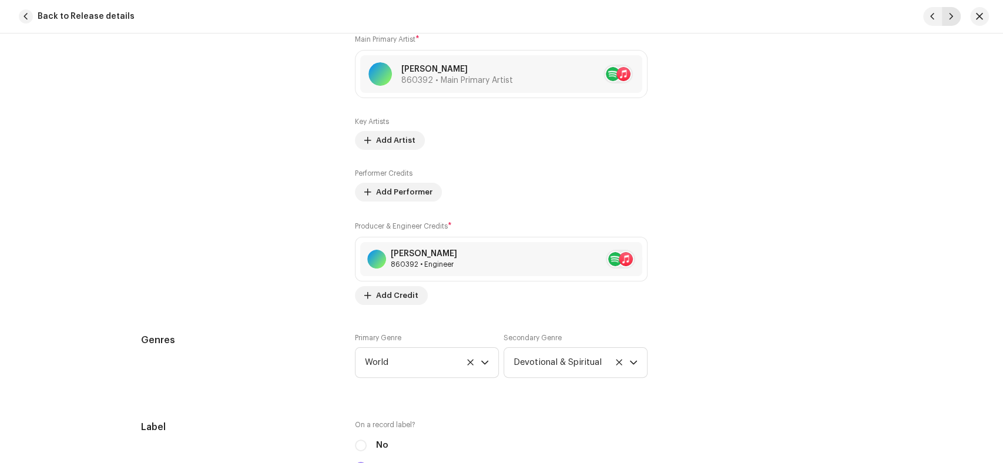
type input "Rok Leti Hai Ap Ki Nisbat"
click at [948, 18] on span "button" at bounding box center [951, 16] width 7 height 9
type input "QZWDW2573385"
type input "[PERSON_NAME]"
click at [948, 18] on span "button" at bounding box center [951, 16] width 7 height 9
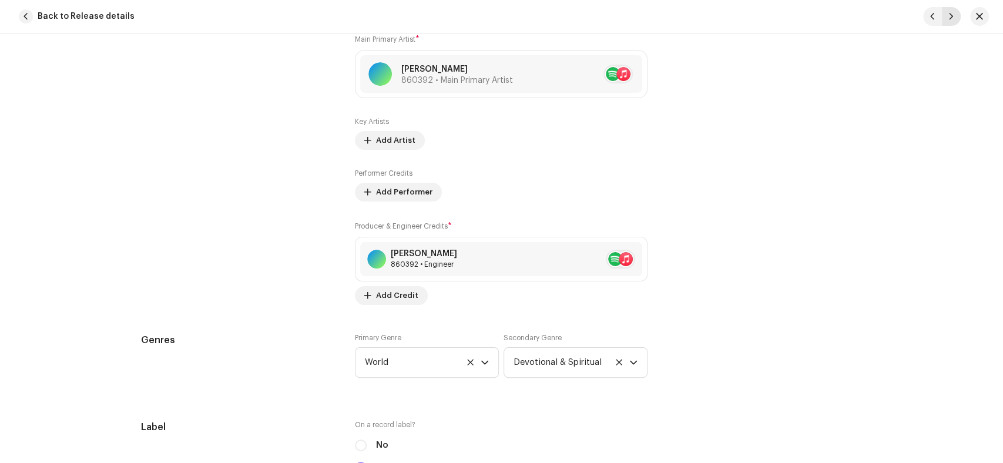
type input "QZWDW2573386"
type input "Sarwar Kahoon [PERSON_NAME] O Mola"
click at [948, 18] on span "button" at bounding box center [951, 16] width 7 height 9
type input "QZWDW2573387"
type input "[PERSON_NAME]"
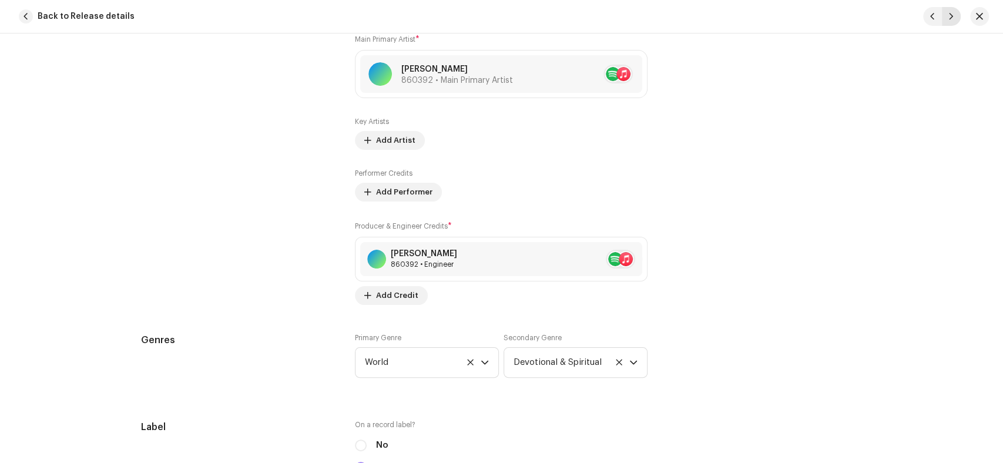
click at [948, 18] on span "button" at bounding box center [951, 16] width 7 height 9
type input "QZWDW2573377"
type input "[PERSON_NAME]"
click at [948, 18] on span "button" at bounding box center [951, 16] width 7 height 9
type input "QZWDW2573378"
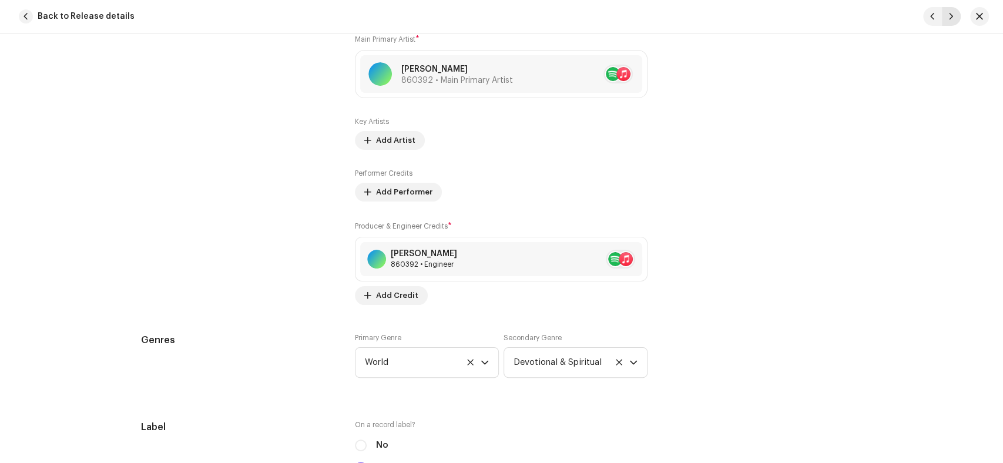
type input "Mujh Pe Bhi Chashme Karam"
click at [948, 18] on span "button" at bounding box center [951, 16] width 7 height 9
type input "QZWDW2573379"
type input "[PERSON_NAME] E [PERSON_NAME] E [PERSON_NAME] Aap Hain"
click at [948, 18] on span "button" at bounding box center [951, 16] width 7 height 9
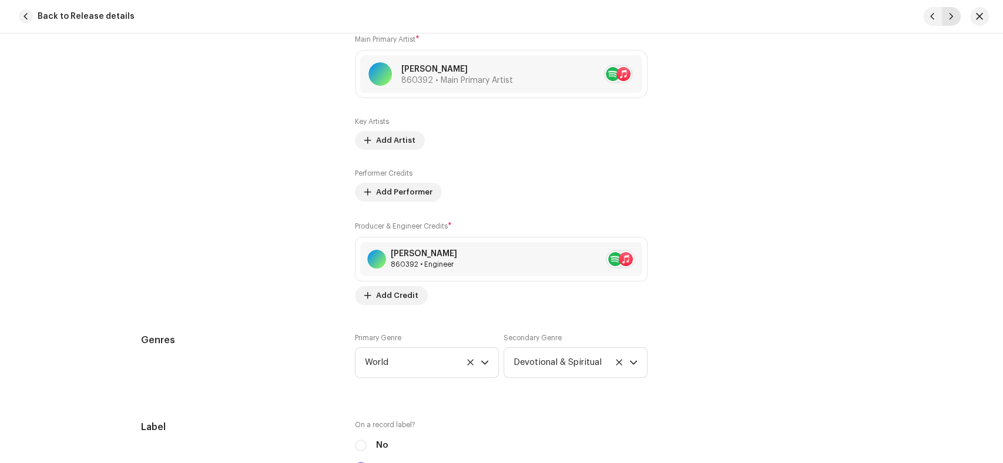
type input "QZWDW2573380"
type input "Owaision Mein [PERSON_NAME]"
click at [948, 18] on span "button" at bounding box center [951, 16] width 7 height 9
type input "QZWDW2573381"
type input "Poncho Dare Sarkar Pe"
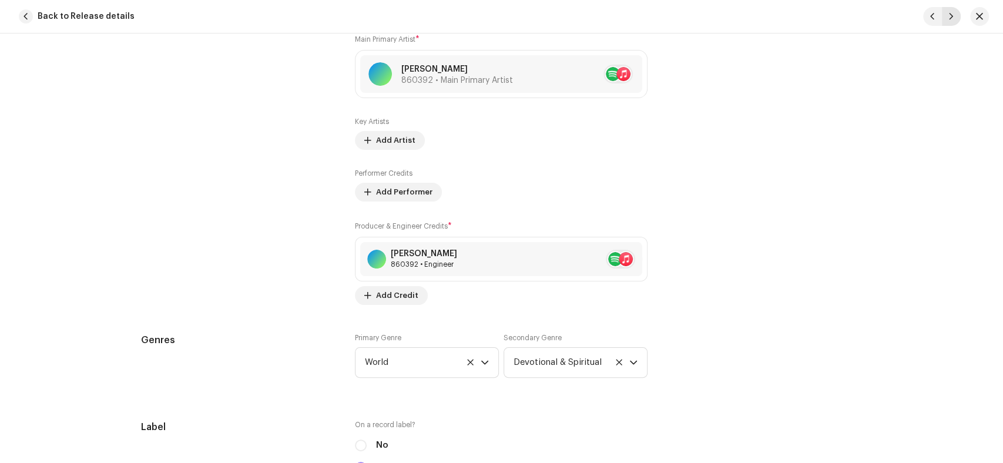
click at [948, 18] on span "button" at bounding box center [951, 16] width 7 height 9
type input "QZWDW2573382"
type input "Pul Se Utaro Rah Guzar Ko Khabar Na Ho"
click at [948, 18] on span "button" at bounding box center [951, 16] width 7 height 9
type input "QZWDW2573383"
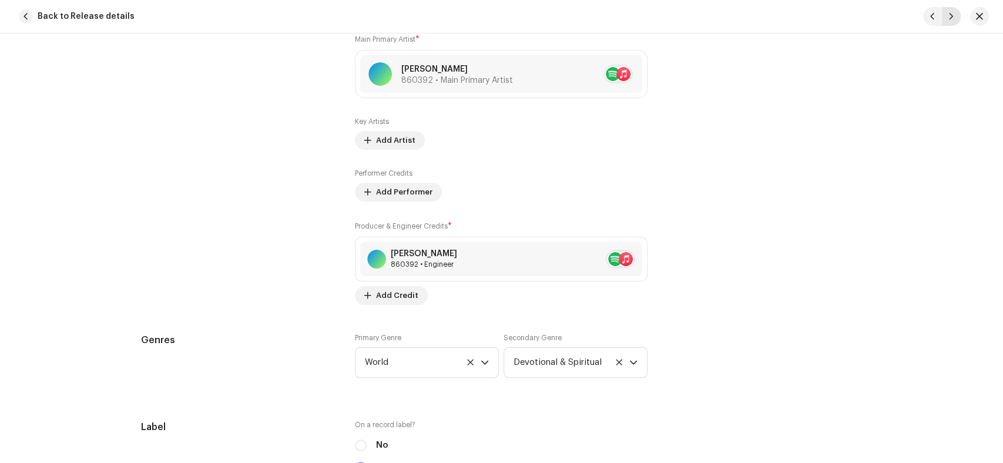
type input "[PERSON_NAME]"
click at [948, 18] on span "button" at bounding box center [951, 16] width 7 height 9
type input "QZWDW2573384"
type input "Rok Leti Hai Ap Ki Nisbat"
click at [948, 18] on span "button" at bounding box center [951, 16] width 7 height 9
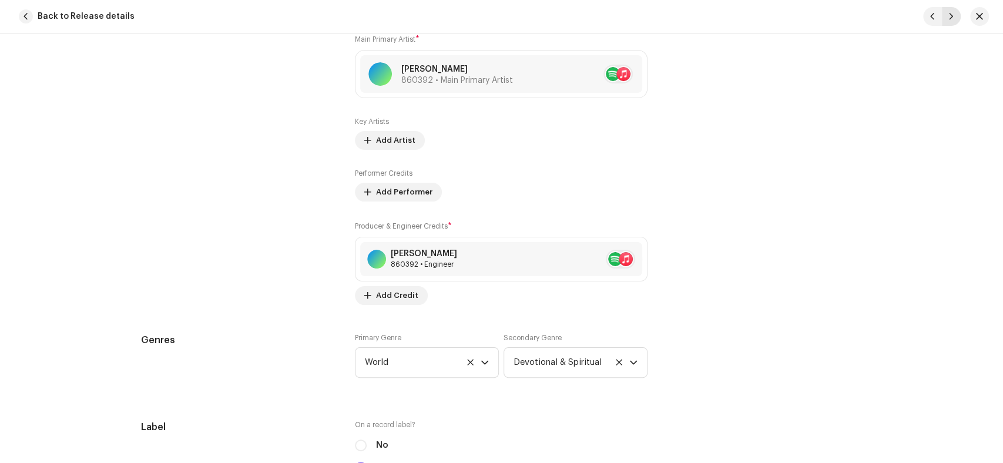
type input "QZWDW2573385"
type input "[PERSON_NAME]"
click at [948, 18] on span "button" at bounding box center [951, 16] width 7 height 9
type input "QZWDW2573386"
type input "Sarwar Kahoon [PERSON_NAME] O Mola"
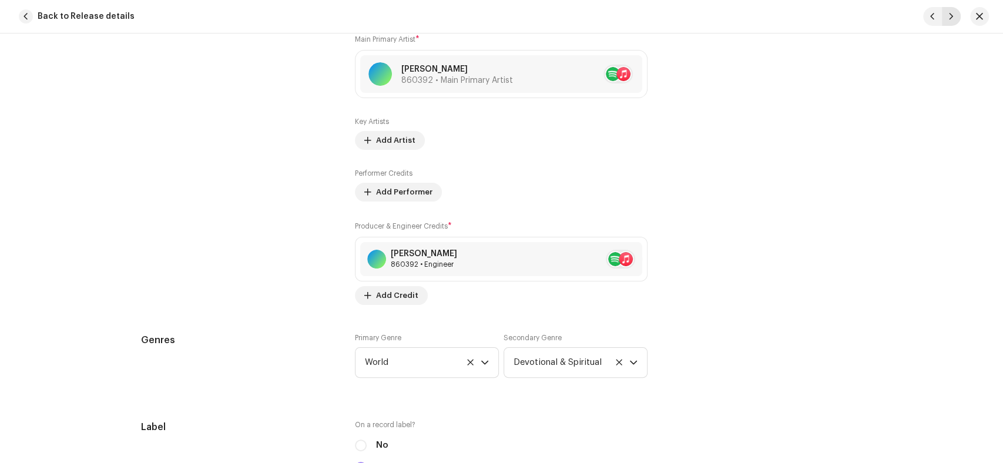
click at [948, 18] on span "button" at bounding box center [951, 16] width 7 height 9
type input "QZWDW2573387"
type input "[PERSON_NAME]"
click at [980, 14] on span "button" at bounding box center [979, 16] width 7 height 9
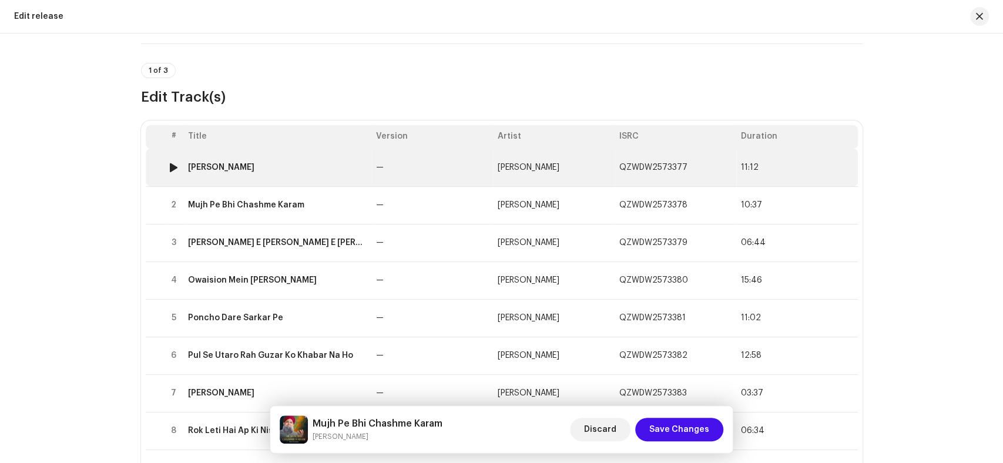
click at [287, 169] on div "[PERSON_NAME]" at bounding box center [277, 167] width 179 height 9
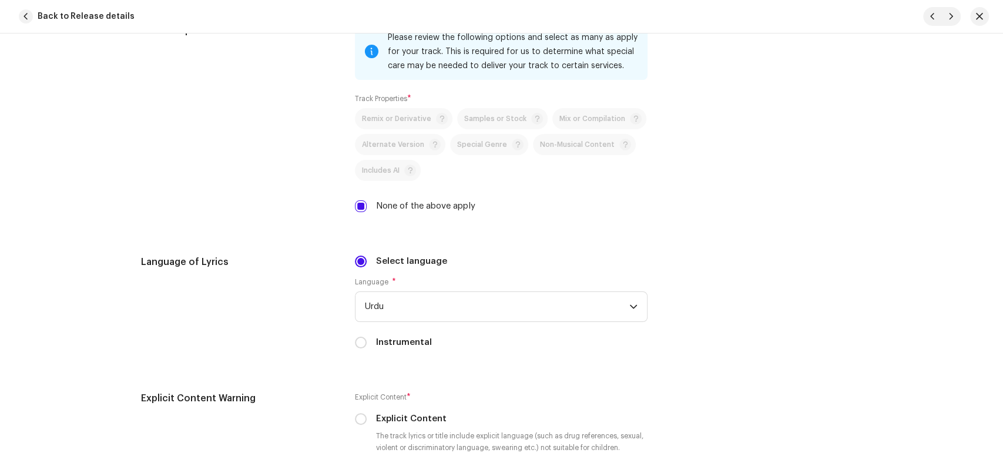
scroll to position [1828, 0]
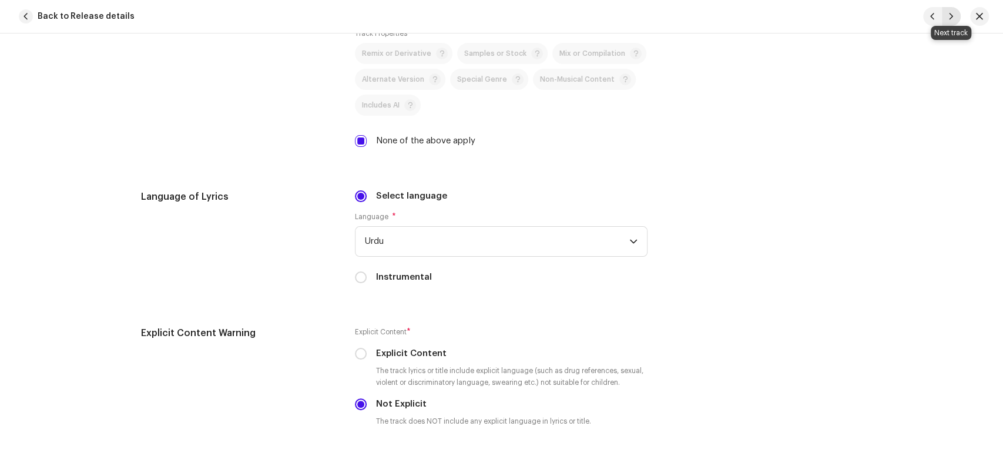
click at [950, 16] on span "button" at bounding box center [951, 16] width 7 height 9
type input "QZWDW2573378"
type input "Mujh Pe Bhi Chashme Karam"
click at [950, 16] on span "button" at bounding box center [951, 16] width 7 height 9
type input "QZWDW2573379"
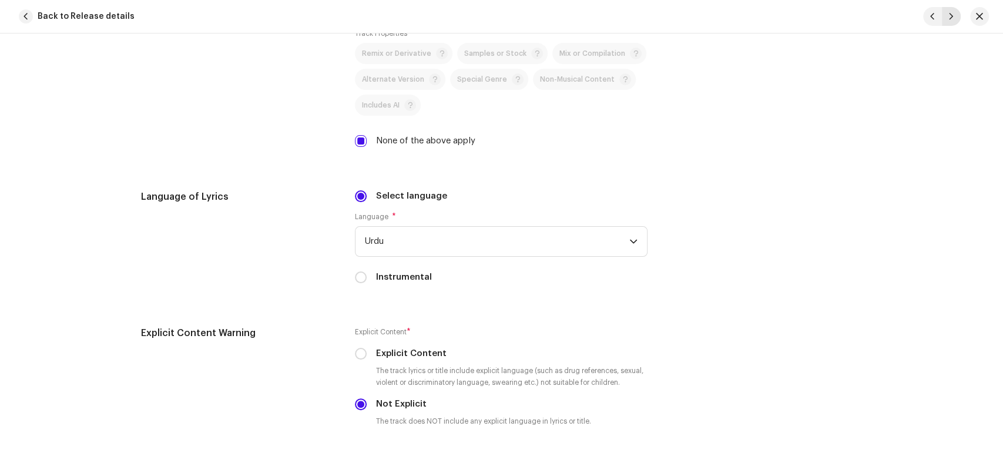
type input "[PERSON_NAME] E [PERSON_NAME] E [PERSON_NAME] Aap Hain"
click at [950, 16] on span "button" at bounding box center [951, 16] width 7 height 9
type input "QZWDW2573380"
type input "Owaision Mein [PERSON_NAME]"
click at [950, 16] on span "button" at bounding box center [951, 16] width 7 height 9
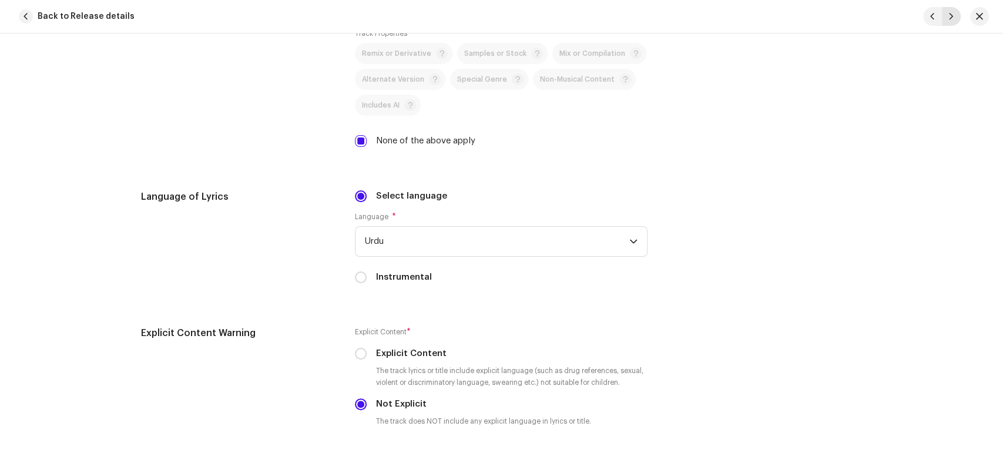
type input "QZWDW2573381"
type input "Poncho Dare Sarkar Pe"
click at [950, 16] on span "button" at bounding box center [951, 16] width 7 height 9
type input "QZWDW2573382"
type input "Pul Se Utaro Rah Guzar Ko Khabar Na Ho"
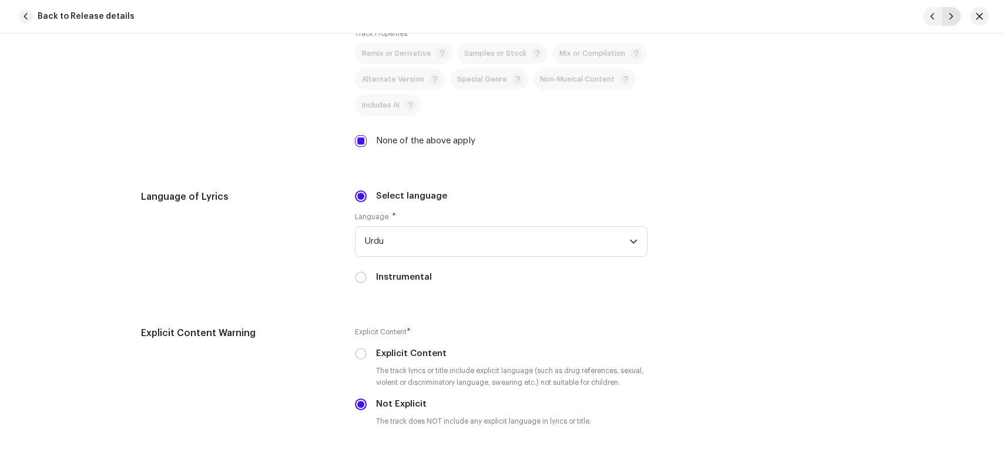
click at [950, 16] on span "button" at bounding box center [951, 16] width 7 height 9
type input "QZWDW2573383"
type input "[PERSON_NAME]"
click at [950, 16] on span "button" at bounding box center [951, 16] width 7 height 9
type input "QZWDW2573384"
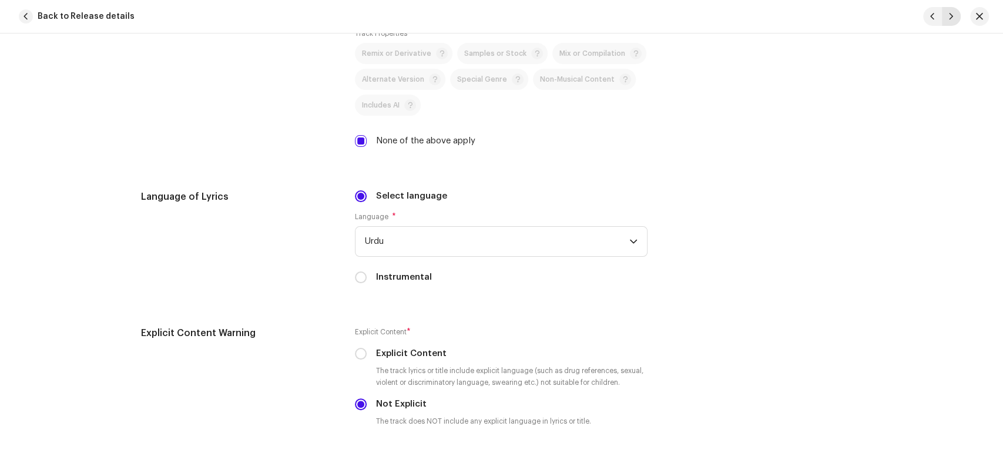
type input "Rok Leti Hai Ap Ki Nisbat"
click at [950, 16] on span "button" at bounding box center [951, 16] width 7 height 9
type input "QZWDW2573385"
type input "[PERSON_NAME]"
click at [950, 16] on span "button" at bounding box center [951, 16] width 7 height 9
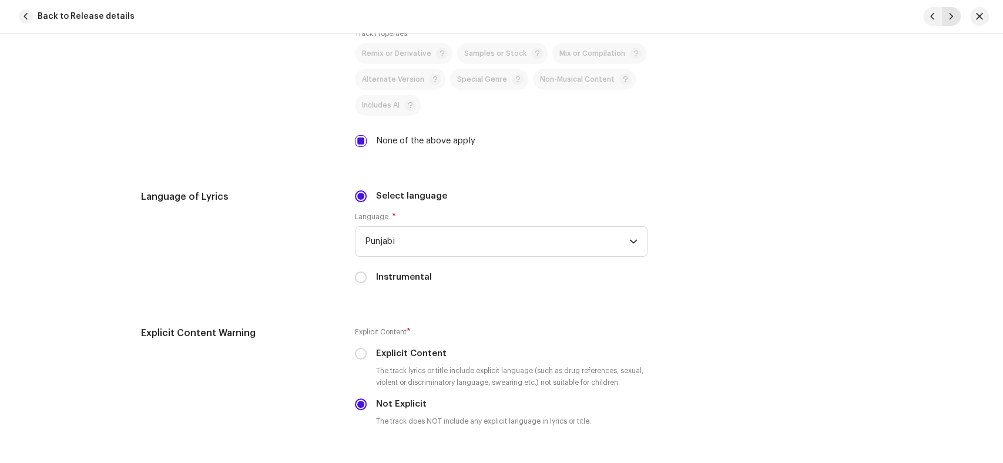
type input "QZWDW2573386"
type input "Sarwar Kahoon [PERSON_NAME] O Mola"
click at [950, 16] on span "button" at bounding box center [951, 16] width 7 height 9
type input "QZWDW2573387"
type input "[PERSON_NAME]"
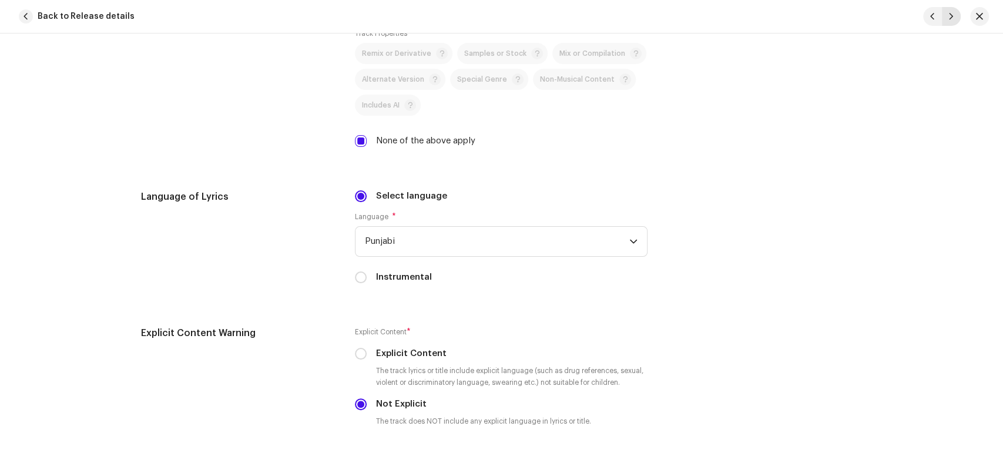
click at [950, 16] on span "button" at bounding box center [951, 16] width 7 height 9
type input "QZWDW2573377"
type input "[PERSON_NAME]"
click at [950, 16] on span "button" at bounding box center [951, 16] width 7 height 9
type input "QZWDW2573378"
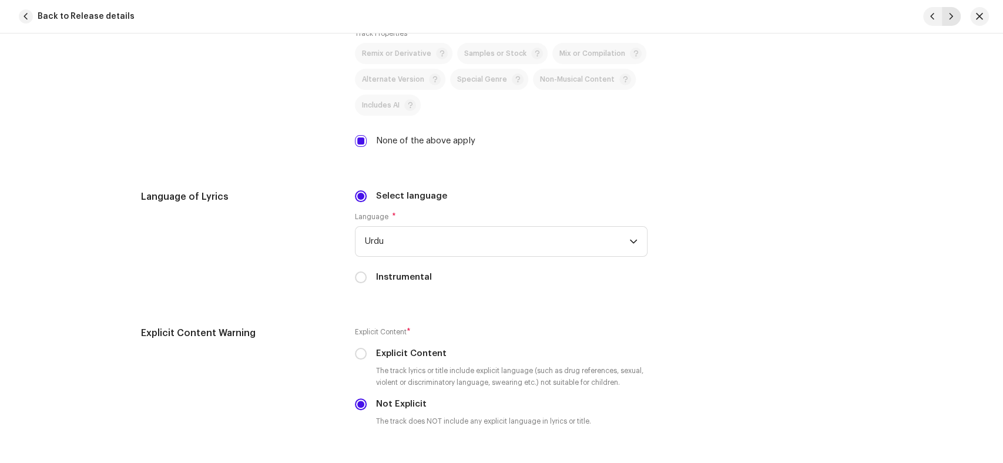
type input "Mujh Pe Bhi Chashme Karam"
click at [950, 16] on span "button" at bounding box center [951, 16] width 7 height 9
type input "QZWDW2573379"
type input "[PERSON_NAME] E [PERSON_NAME] E [PERSON_NAME] Aap Hain"
click at [950, 16] on span "button" at bounding box center [951, 16] width 7 height 9
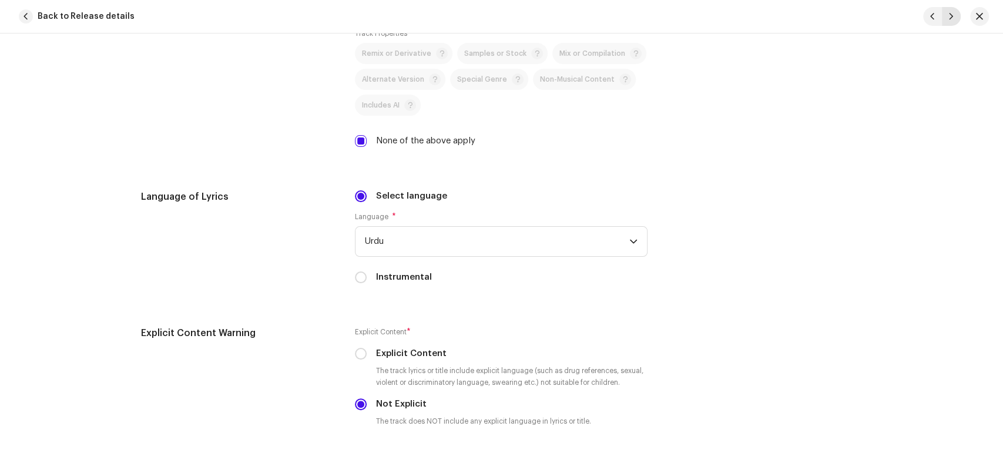
type input "QZWDW2573380"
type input "Owaision Mein [PERSON_NAME]"
click at [950, 16] on span "button" at bounding box center [951, 16] width 7 height 9
type input "QZWDW2573381"
type input "Poncho Dare Sarkar Pe"
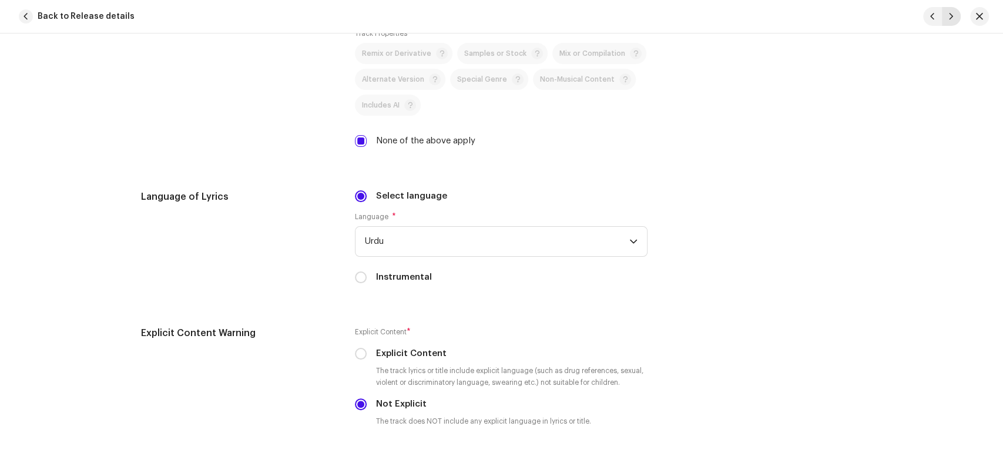
click at [950, 16] on span "button" at bounding box center [951, 16] width 7 height 9
type input "QZWDW2573382"
type input "Pul Se Utaro Rah Guzar Ko Khabar Na Ho"
click at [950, 16] on span "button" at bounding box center [951, 16] width 7 height 9
type input "QZWDW2573383"
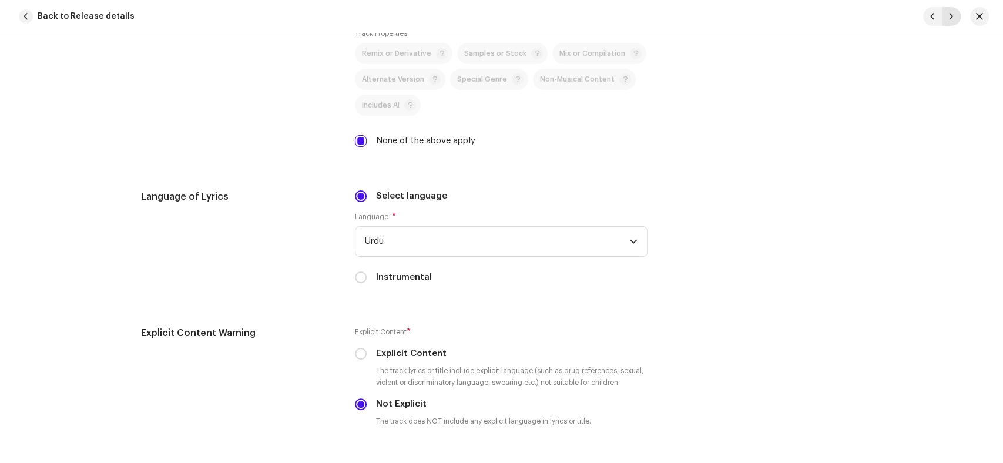
type input "[PERSON_NAME]"
click at [950, 16] on span "button" at bounding box center [951, 16] width 7 height 9
type input "QZWDW2573384"
type input "Rok Leti Hai Ap Ki Nisbat"
click at [950, 16] on span "button" at bounding box center [951, 16] width 7 height 9
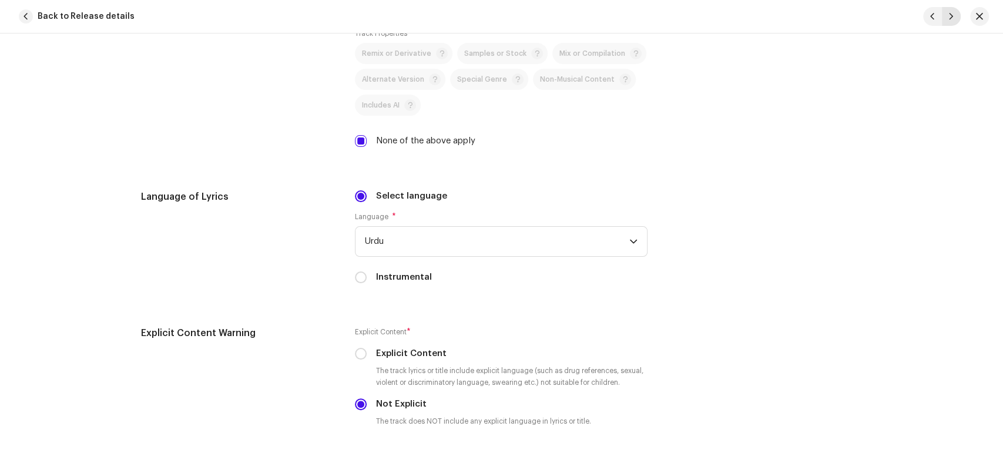
type input "QZWDW2573385"
type input "[PERSON_NAME]"
click at [950, 16] on span "button" at bounding box center [951, 16] width 7 height 9
type input "QZWDW2573386"
type input "Sarwar Kahoon [PERSON_NAME] O Mola"
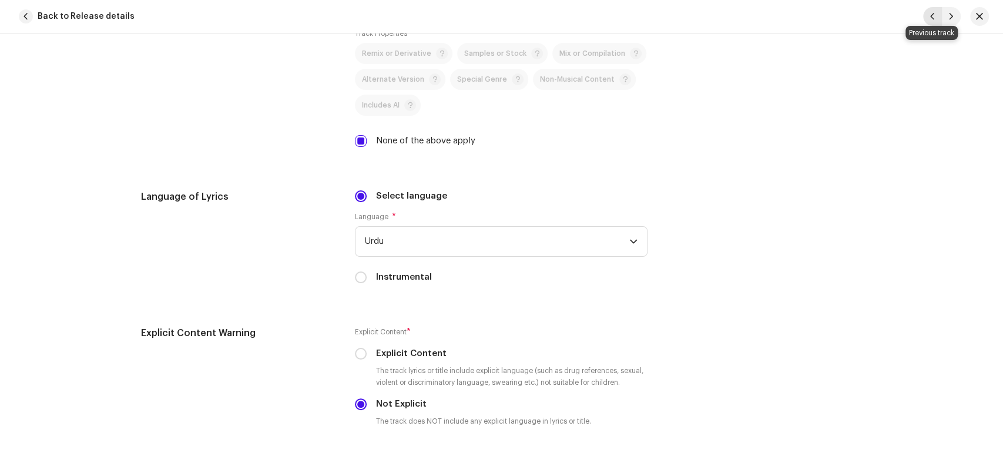
click at [931, 16] on span "button" at bounding box center [932, 16] width 7 height 9
type input "QZWDW2573385"
type input "[PERSON_NAME]"
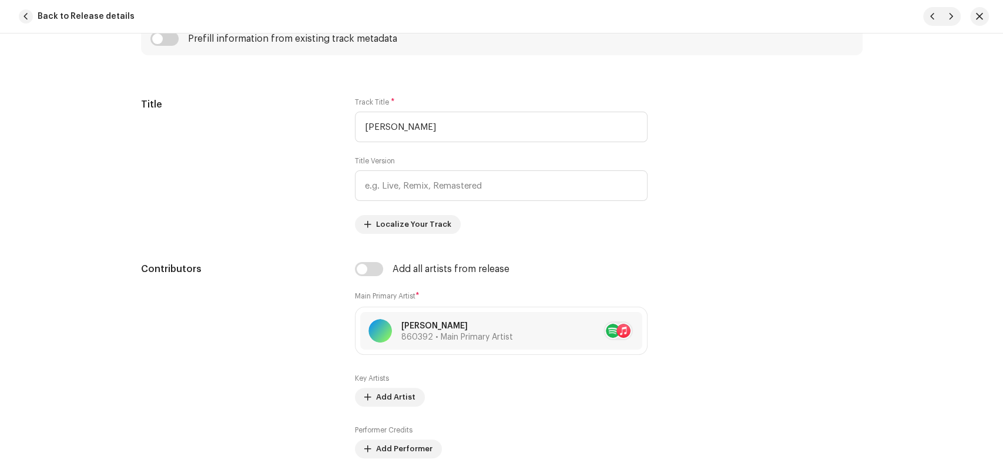
scroll to position [522, 0]
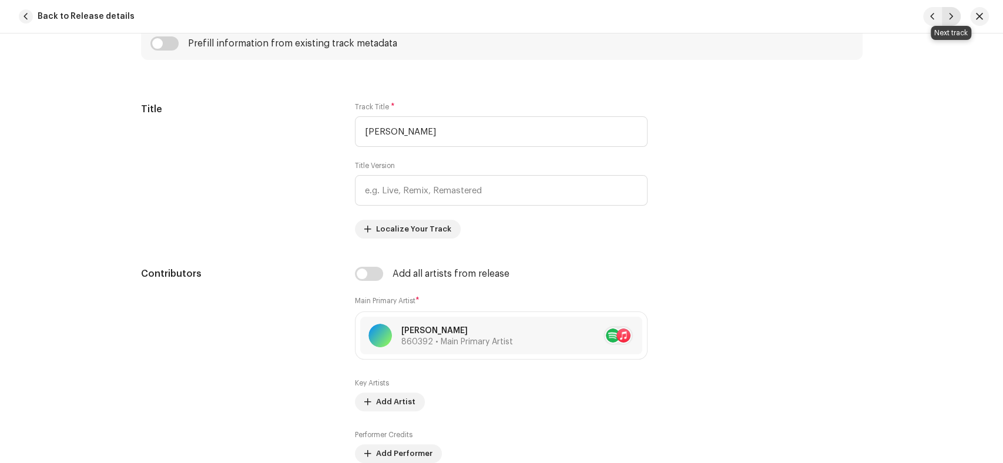
click at [952, 18] on span "button" at bounding box center [951, 16] width 7 height 9
type input "QZWDW2573386"
type input "Sarwar Kahoon [PERSON_NAME] O Mola"
click at [952, 18] on span "button" at bounding box center [951, 16] width 7 height 9
type input "QZWDW2573387"
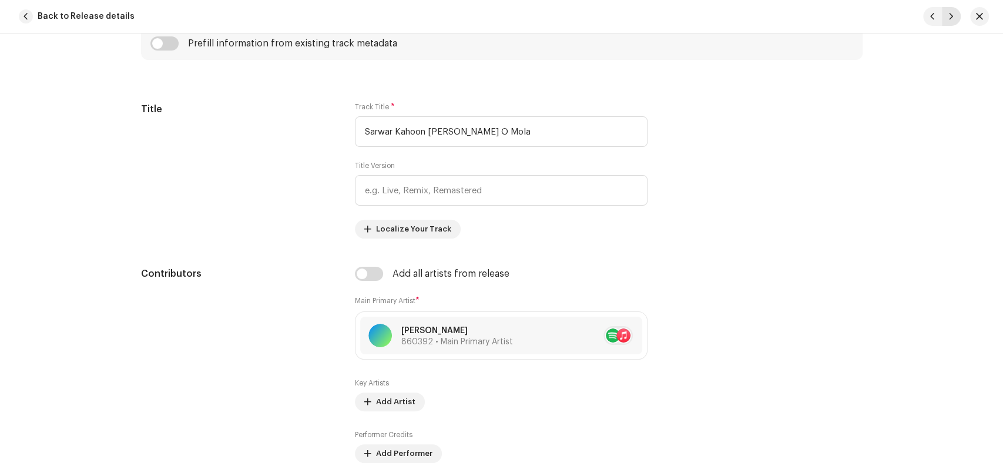
type input "[PERSON_NAME]"
click at [954, 15] on button "button" at bounding box center [951, 16] width 19 height 19
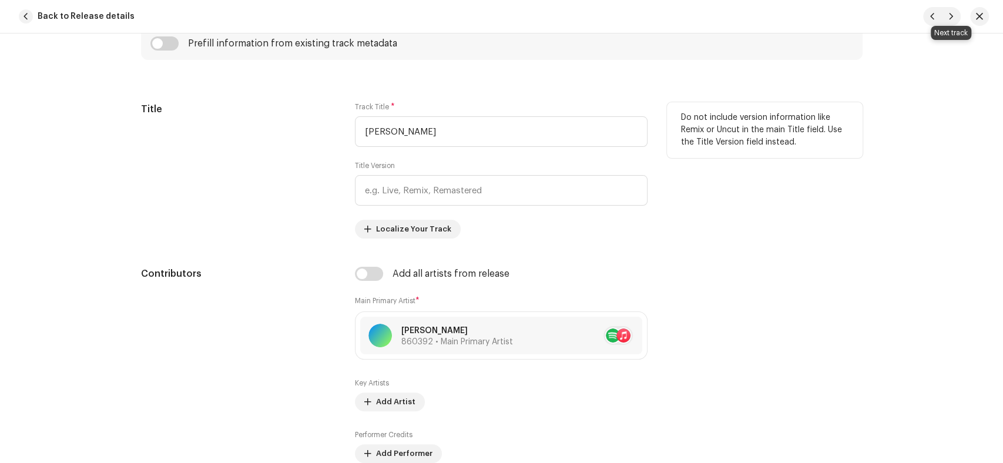
type input "QZWDW2573377"
type input "[PERSON_NAME]"
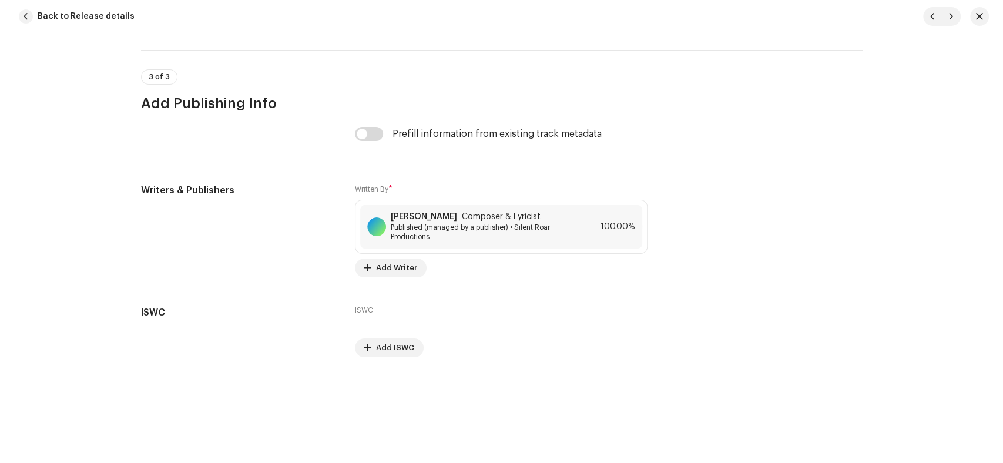
scroll to position [2364, 0]
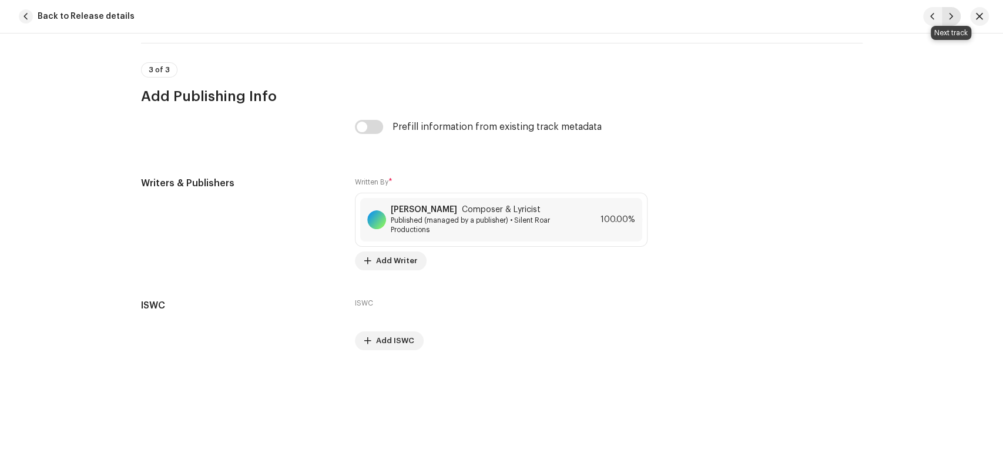
click at [949, 12] on span "button" at bounding box center [951, 16] width 7 height 9
type input "QZWDW2573378"
type input "Mujh Pe Bhi Chashme Karam"
click at [949, 12] on span "button" at bounding box center [951, 16] width 7 height 9
type input "QZWDW2573379"
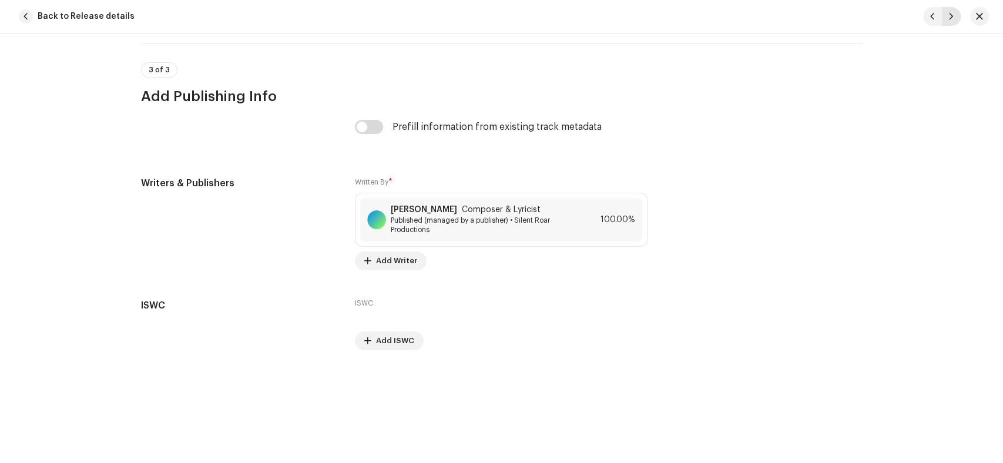
type input "[PERSON_NAME] E [PERSON_NAME] E [PERSON_NAME] Aap Hain"
click at [949, 12] on span "button" at bounding box center [951, 16] width 7 height 9
type input "QZWDW2573380"
type input "Owaision Mein [PERSON_NAME]"
click at [949, 12] on span "button" at bounding box center [951, 16] width 7 height 9
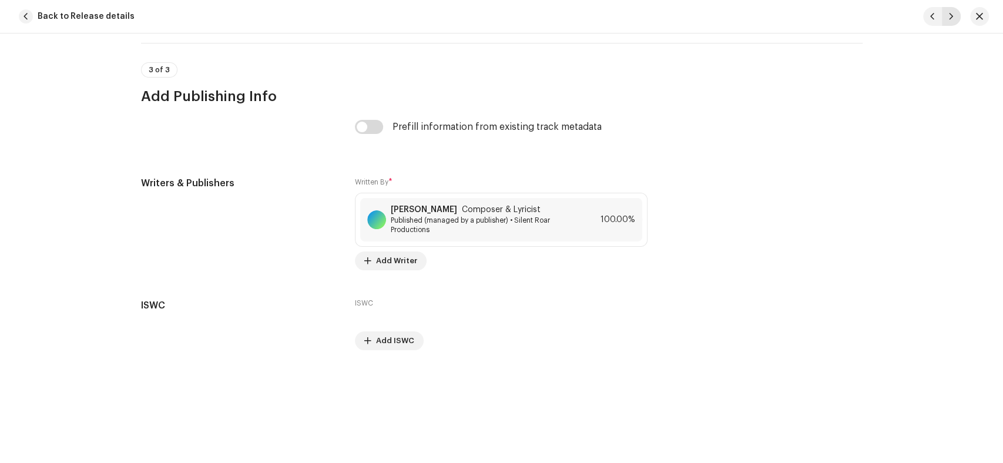
type input "QZWDW2573381"
type input "Poncho Dare Sarkar Pe"
click at [949, 12] on span "button" at bounding box center [951, 16] width 7 height 9
type input "QZWDW2573382"
type input "Pul Se Utaro Rah Guzar Ko Khabar Na Ho"
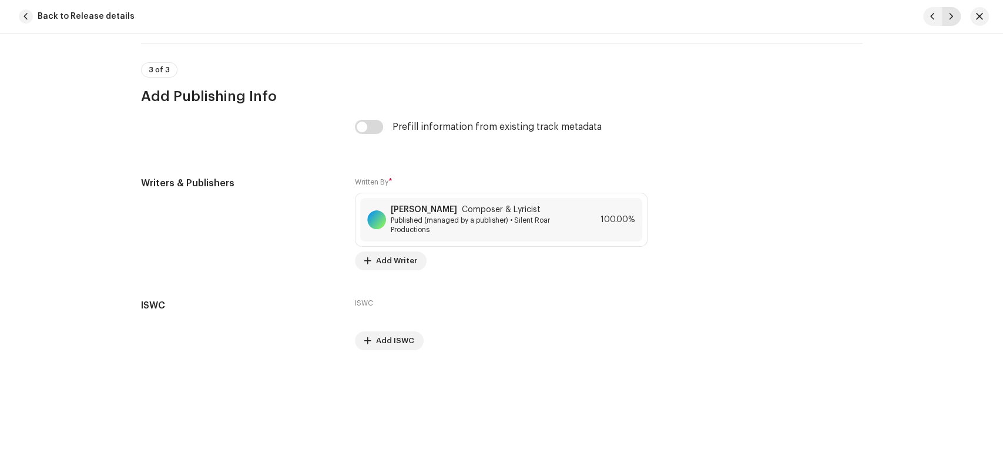
click at [949, 12] on span "button" at bounding box center [951, 16] width 7 height 9
type input "QZWDW2573383"
type input "[PERSON_NAME]"
click at [949, 12] on span "button" at bounding box center [951, 16] width 7 height 9
type input "QZWDW2573384"
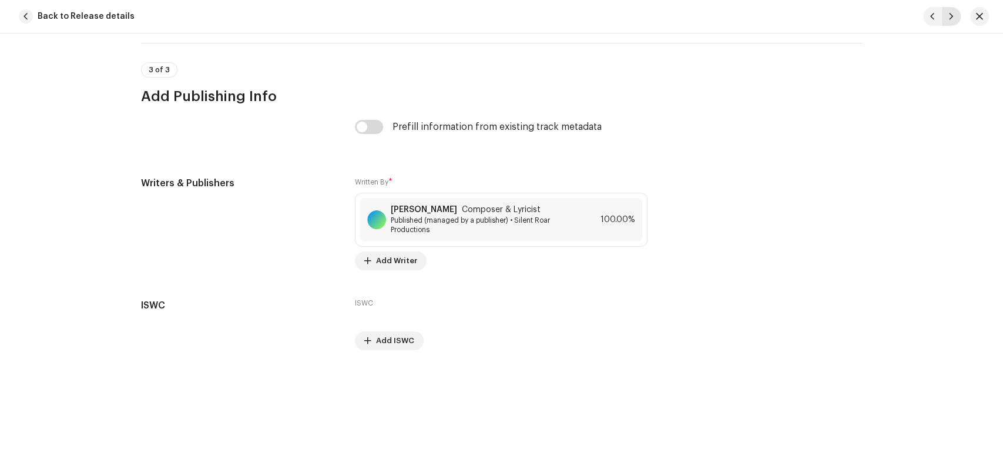
type input "Rok Leti Hai Ap Ki Nisbat"
click at [949, 12] on span "button" at bounding box center [951, 16] width 7 height 9
type input "QZWDW2573385"
type input "[PERSON_NAME]"
click at [970, 17] on button "button" at bounding box center [979, 16] width 19 height 19
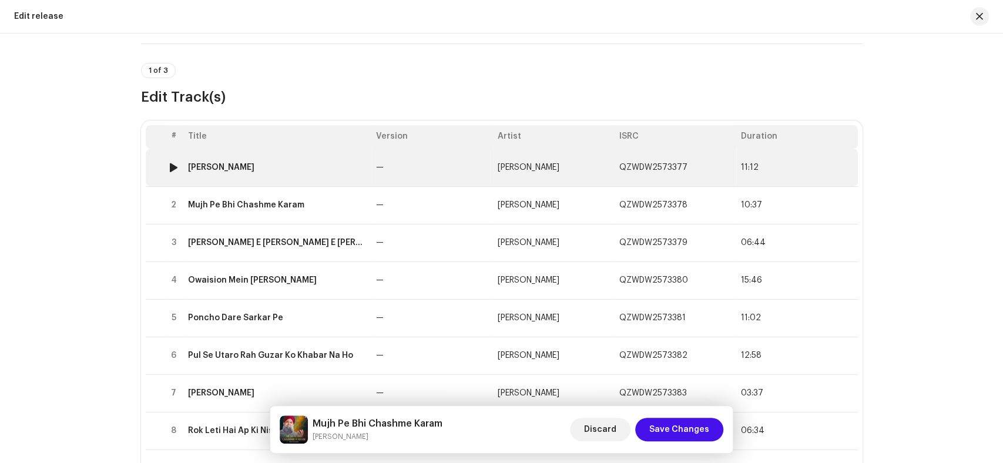
click at [338, 167] on div "[PERSON_NAME]" at bounding box center [277, 167] width 179 height 9
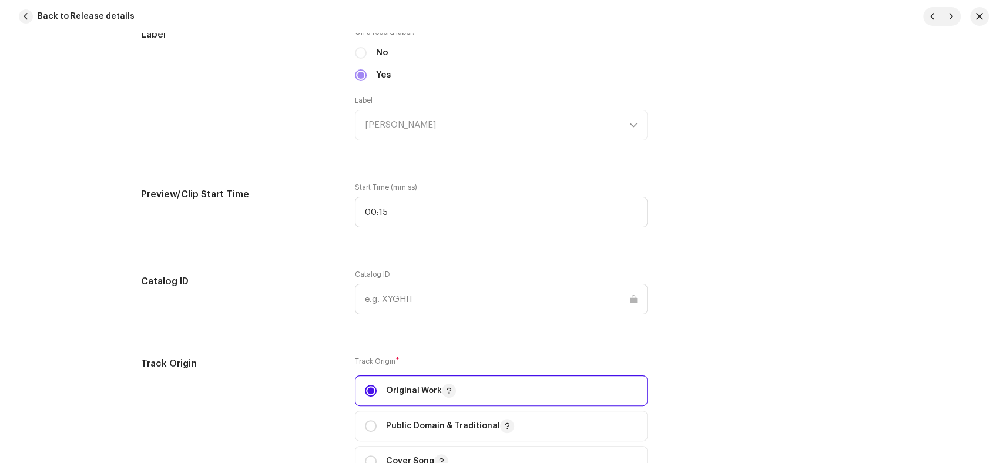
scroll to position [1175, 0]
click at [950, 18] on span "button" at bounding box center [951, 16] width 7 height 9
type input "QZWDW2573378"
type input "Mujh Pe Bhi Chashme Karam"
click at [950, 18] on span "button" at bounding box center [951, 16] width 7 height 9
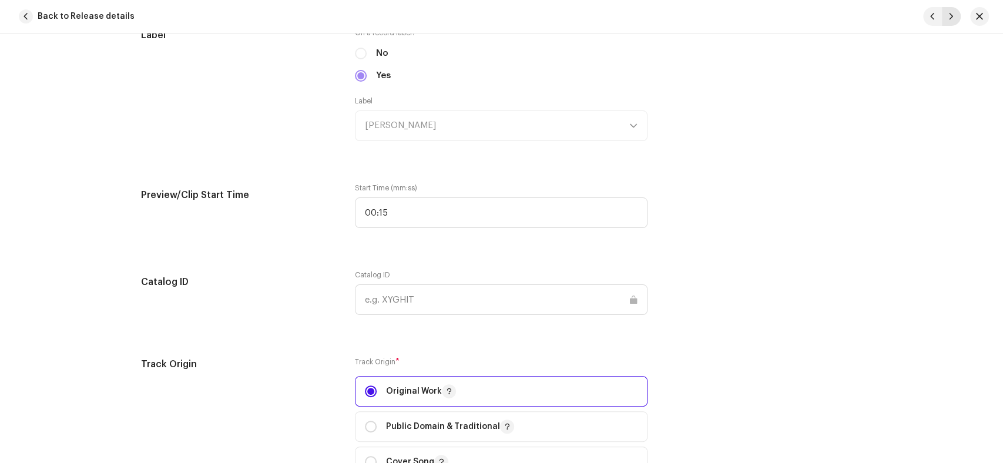
type input "QZWDW2573379"
type input "[PERSON_NAME] E [PERSON_NAME] E [PERSON_NAME] Aap Hain"
click at [950, 18] on span "button" at bounding box center [951, 16] width 7 height 9
type input "QZWDW2573380"
type input "Owaision Mein [PERSON_NAME]"
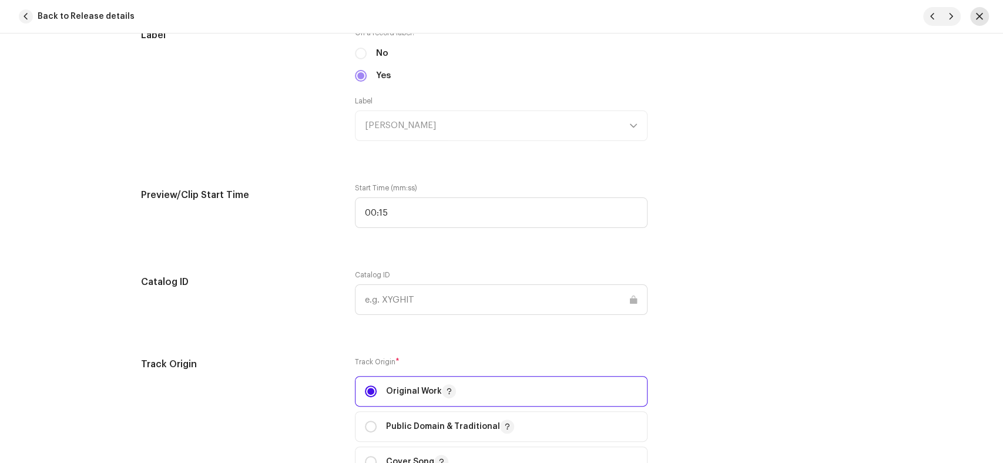
click at [982, 16] on span "button" at bounding box center [979, 16] width 7 height 9
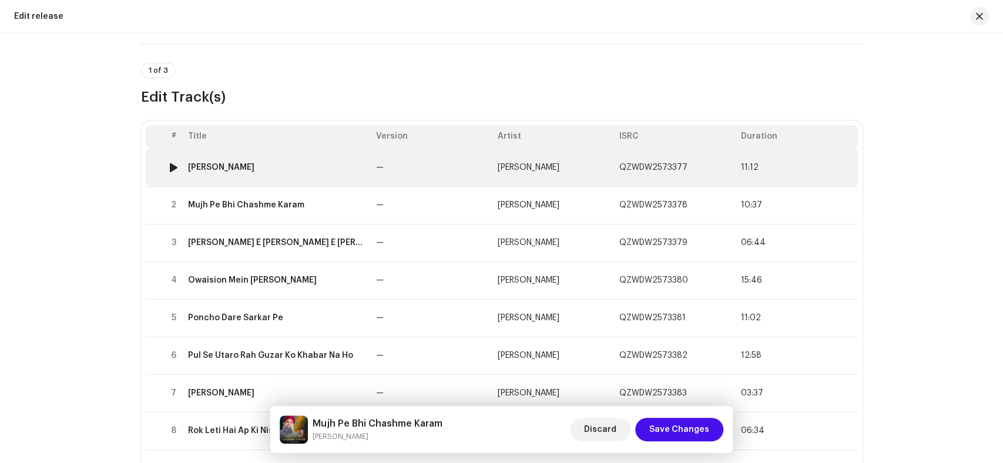
click at [291, 169] on div "[PERSON_NAME]" at bounding box center [277, 167] width 179 height 9
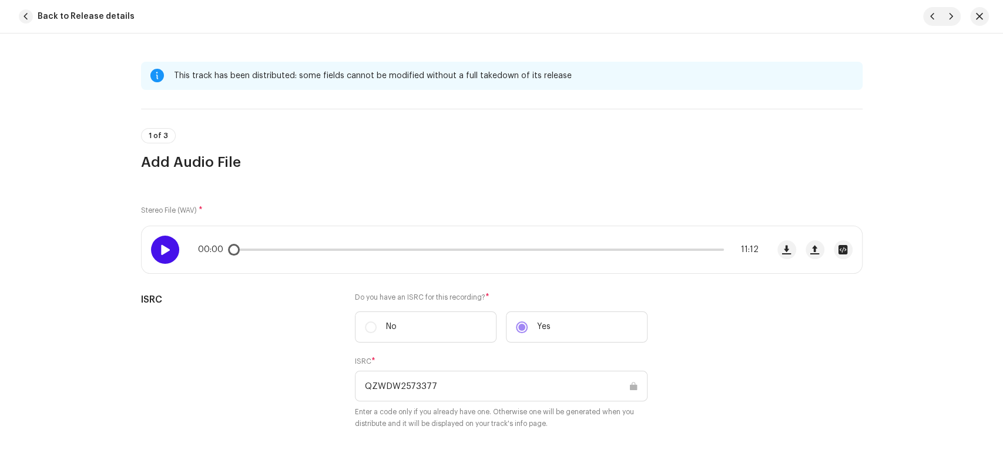
click at [161, 254] on span at bounding box center [165, 249] width 10 height 9
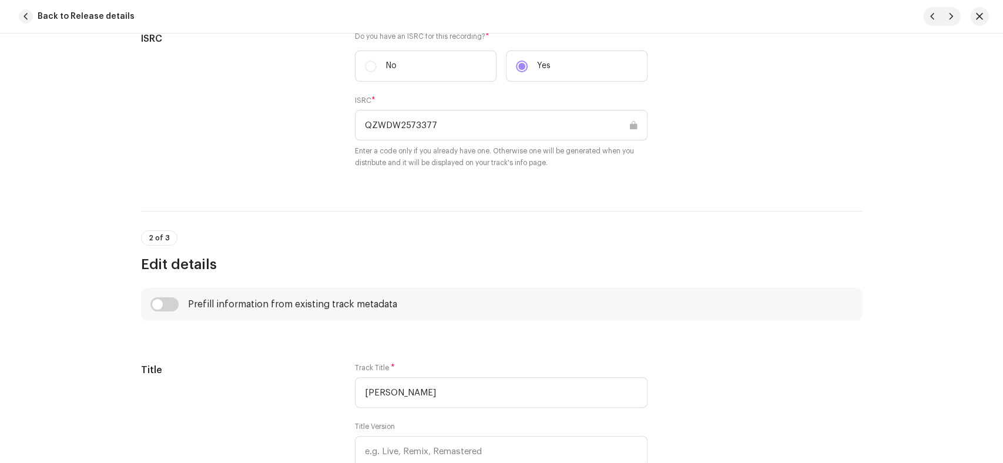
scroll to position [391, 0]
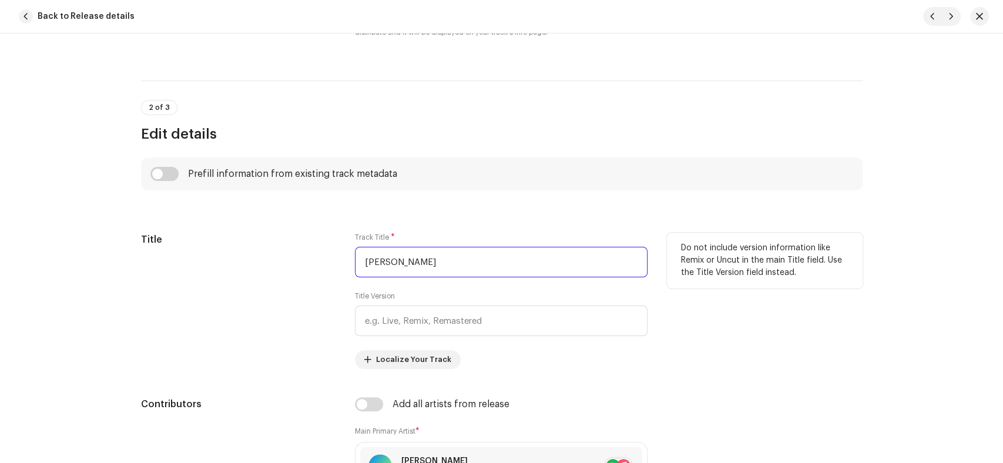
drag, startPoint x: 472, startPoint y: 264, endPoint x: 277, endPoint y: 247, distance: 195.8
click at [277, 247] on div "Title Track Title * [PERSON_NAME] Fidaka Title Version Localize Your Track Do n…" at bounding box center [501, 301] width 721 height 136
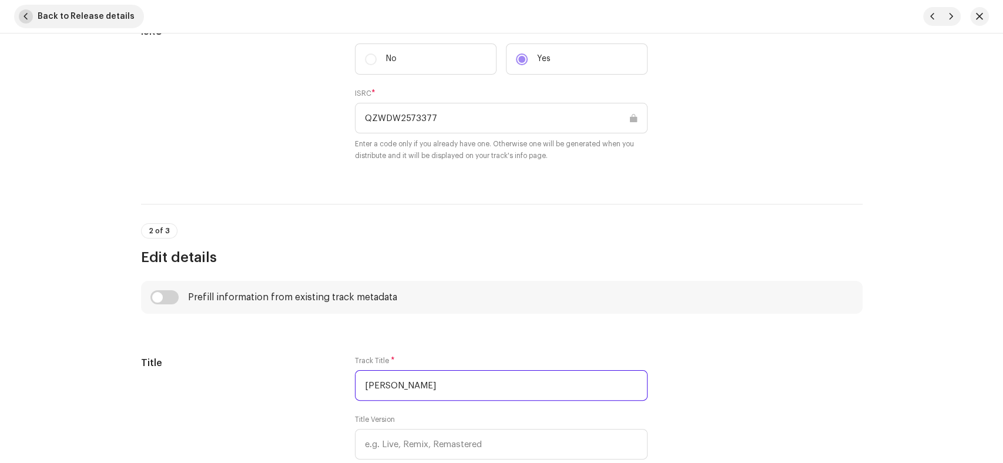
scroll to position [261, 0]
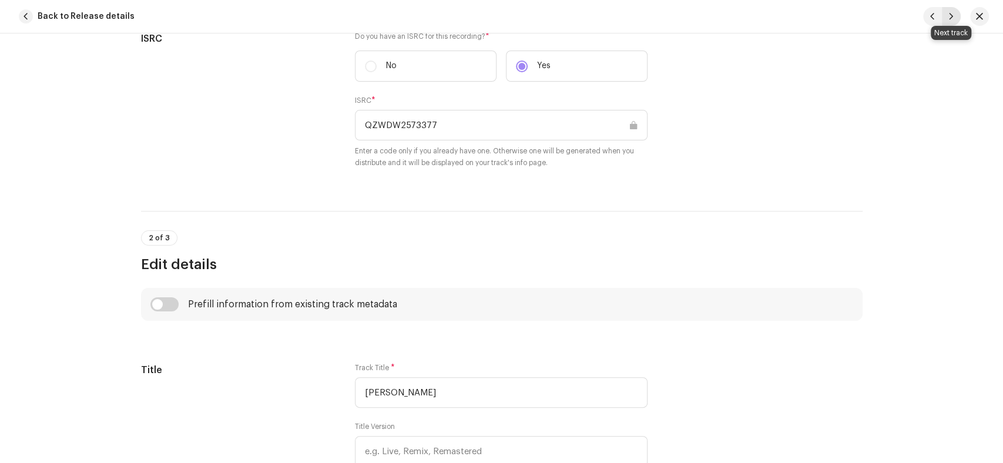
click at [948, 10] on button "button" at bounding box center [951, 16] width 19 height 19
type input "QZWDW2573378"
type input "Mujh Pe Bhi Chashme Karam"
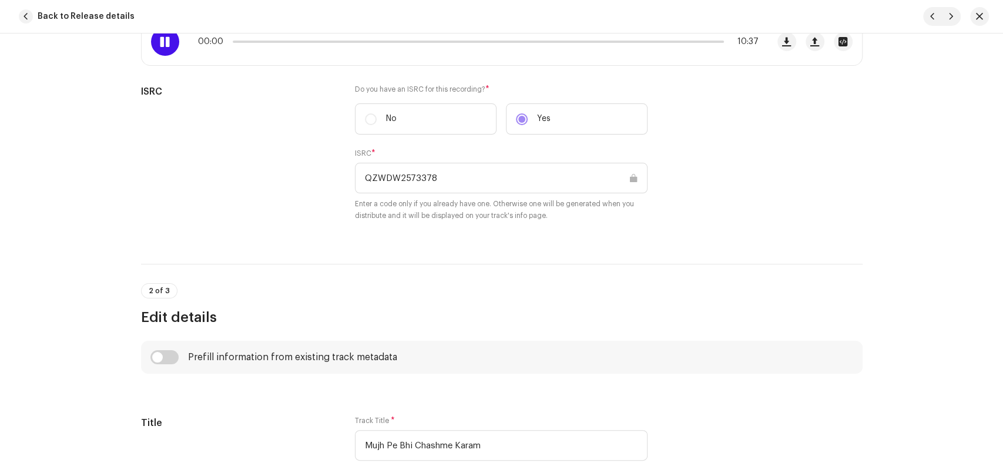
scroll to position [130, 0]
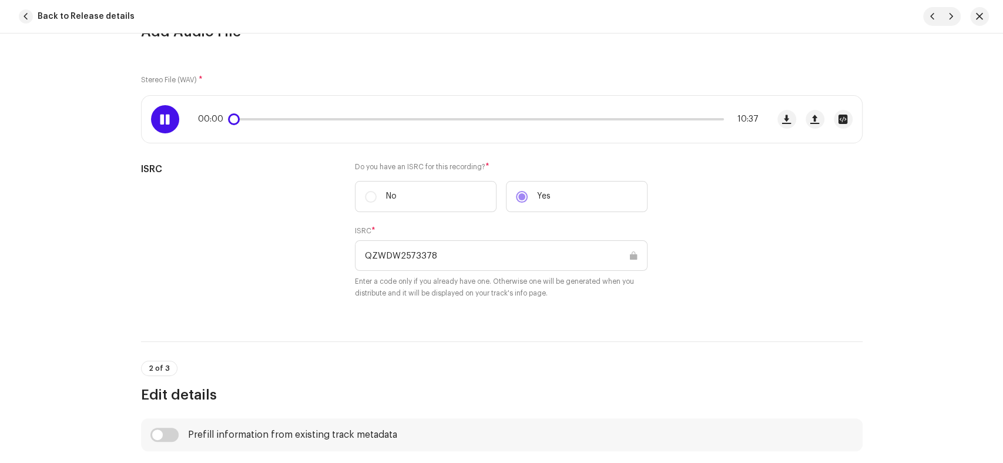
click at [161, 119] on span at bounding box center [165, 119] width 10 height 9
click at [162, 120] on span at bounding box center [165, 119] width 10 height 9
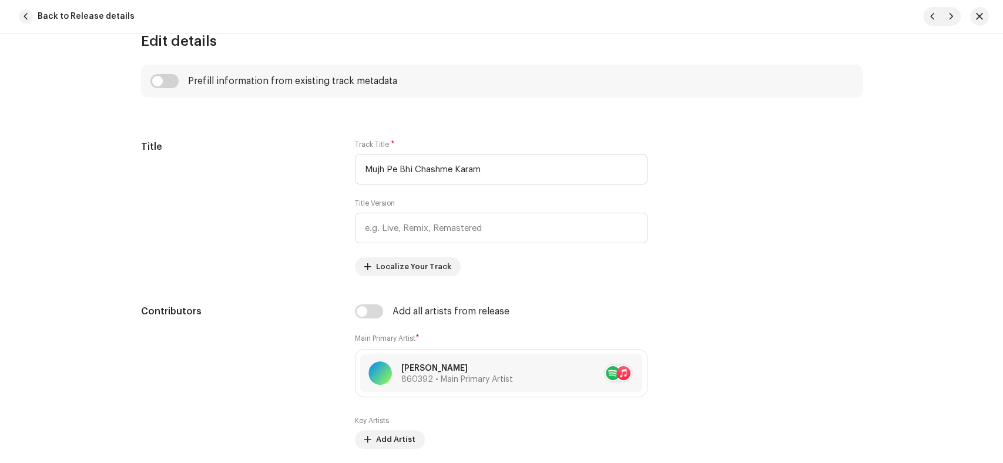
scroll to position [522, 0]
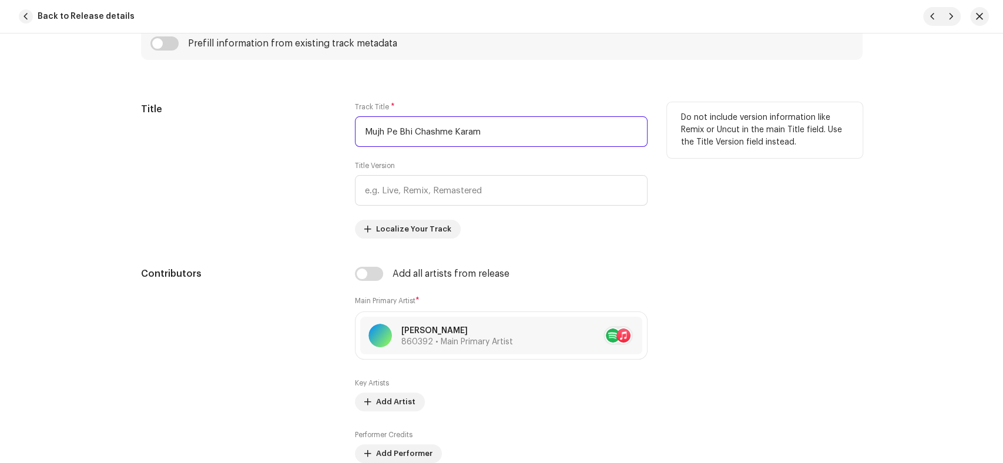
drag, startPoint x: 485, startPoint y: 135, endPoint x: 318, endPoint y: 142, distance: 167.0
click at [318, 142] on div "Title Track Title * Mujh Pe Bhi Chashme Karam Title Version Localize Your Track…" at bounding box center [501, 170] width 721 height 136
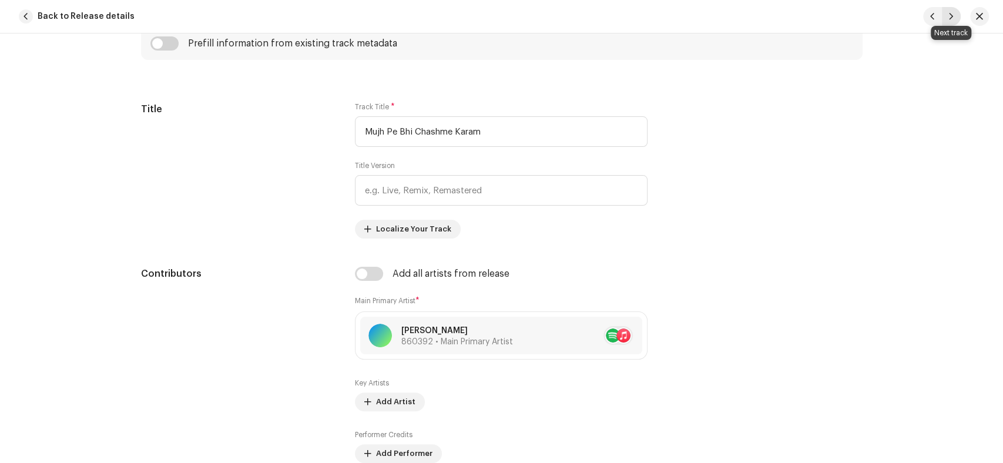
click at [953, 19] on span "button" at bounding box center [951, 16] width 7 height 9
type input "QZWDW2573379"
type input "[PERSON_NAME] E [PERSON_NAME] E [PERSON_NAME] Aap Hain"
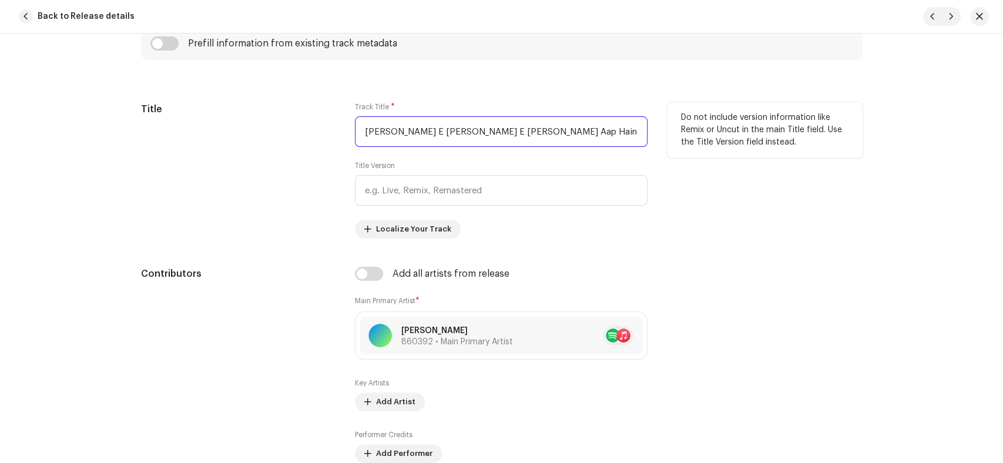
drag, startPoint x: 511, startPoint y: 133, endPoint x: 334, endPoint y: 139, distance: 176.9
click at [334, 139] on div "Title Track Title * [PERSON_NAME] E Zaat E Yakta Aap Hain Title Version Localiz…" at bounding box center [501, 170] width 721 height 136
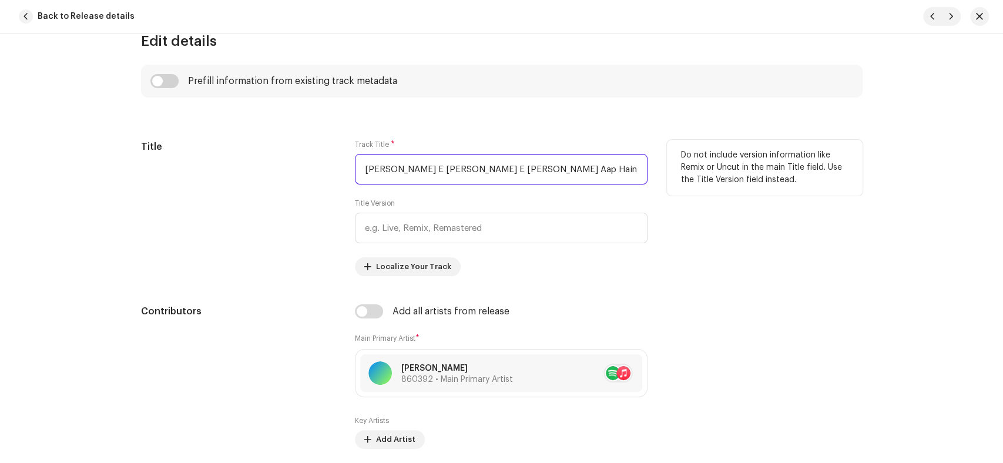
scroll to position [457, 0]
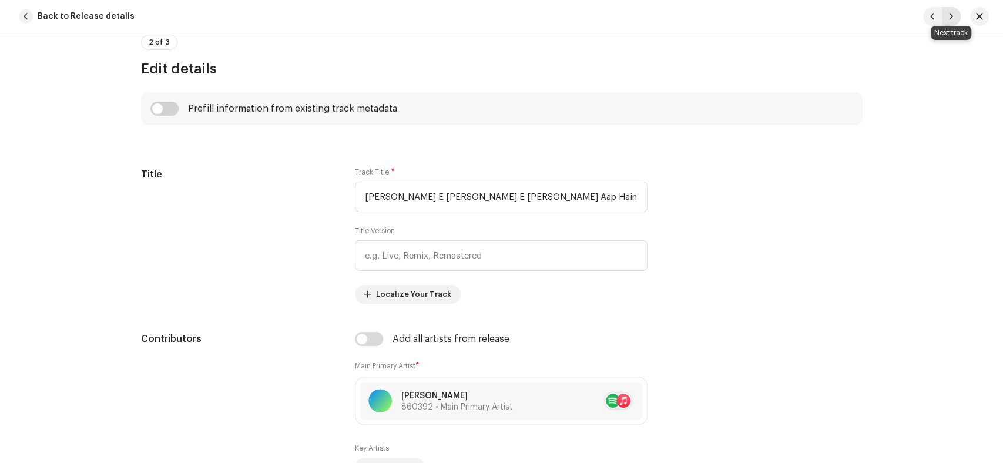
click at [952, 15] on span "button" at bounding box center [951, 16] width 7 height 9
type input "QZWDW2573380"
type input "Owaision Mein [PERSON_NAME]"
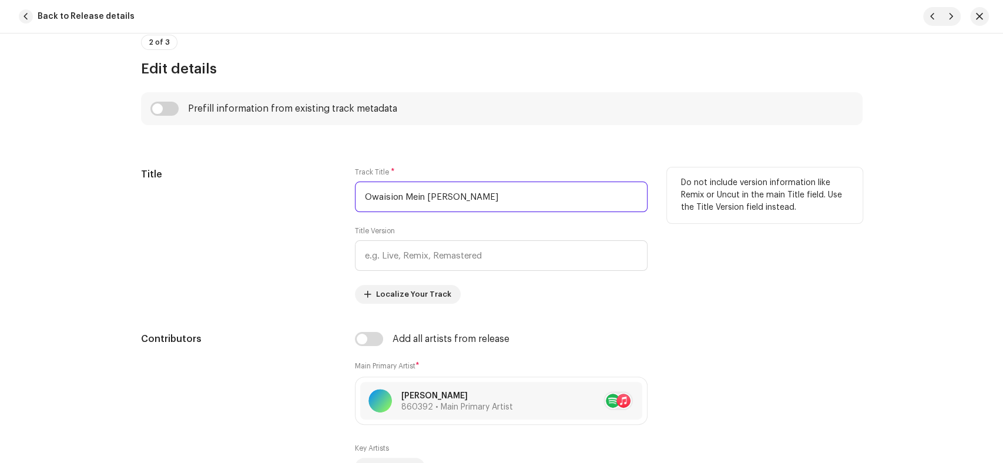
drag, startPoint x: 475, startPoint y: 196, endPoint x: 319, endPoint y: 202, distance: 155.8
click at [319, 202] on div "Title Track Title * Owaision Mein [PERSON_NAME] Title Version Localize Your Tra…" at bounding box center [501, 235] width 721 height 136
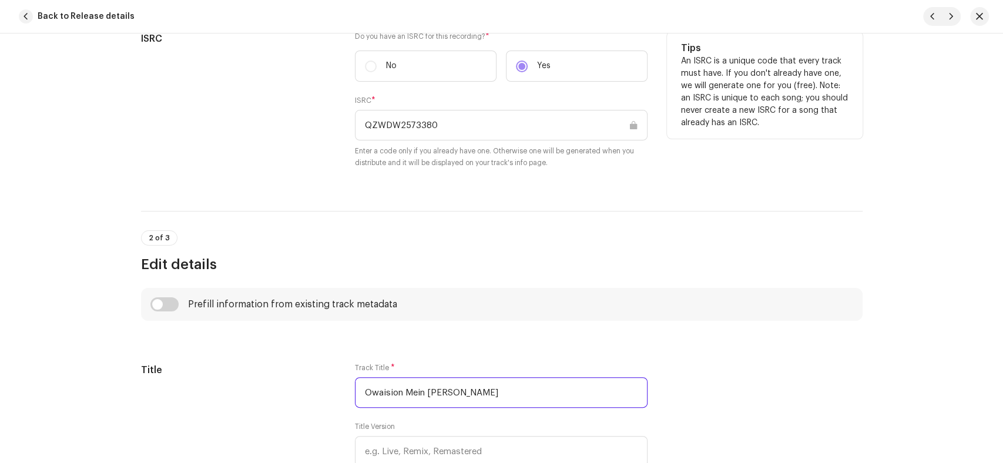
scroll to position [196, 0]
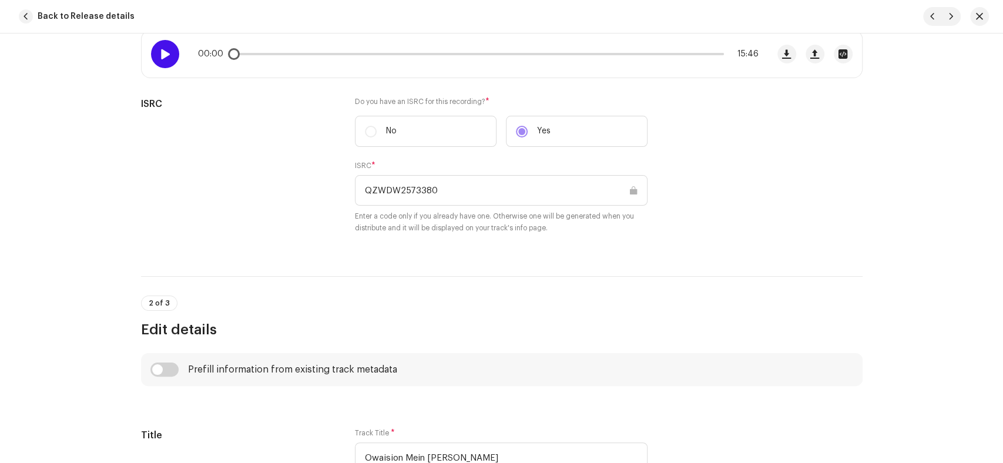
click at [167, 59] on div at bounding box center [165, 54] width 28 height 28
click at [162, 49] on span at bounding box center [165, 53] width 10 height 9
click at [948, 18] on span "button" at bounding box center [951, 16] width 7 height 9
type input "QZWDW2573381"
type input "Poncho Dare Sarkar Pe"
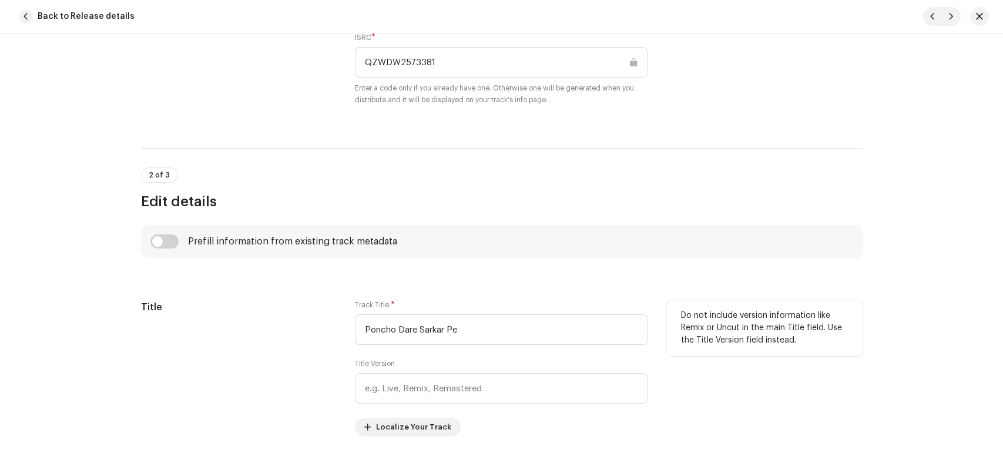
scroll to position [326, 0]
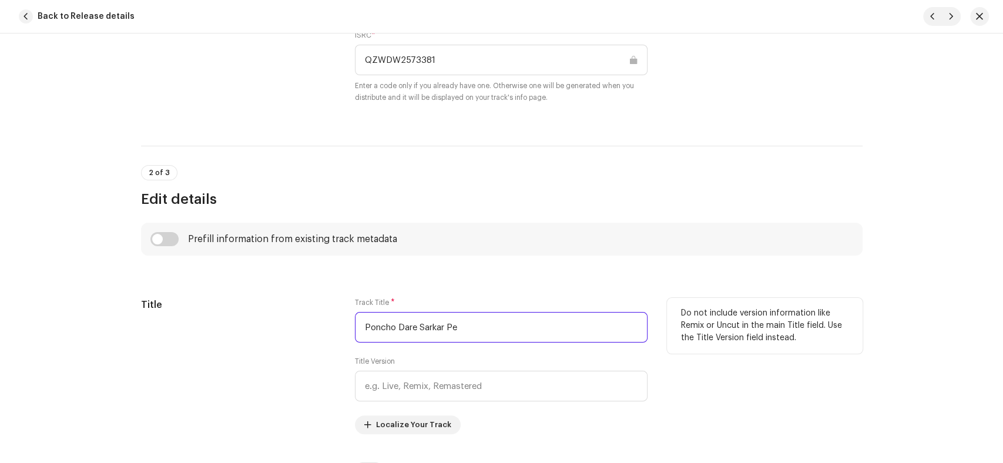
drag, startPoint x: 469, startPoint y: 330, endPoint x: 324, endPoint y: 324, distance: 144.7
click at [324, 324] on div "Title Track Title * Poncho Dare Sarkar Pe Title Version Localize Your Track Do …" at bounding box center [501, 366] width 721 height 136
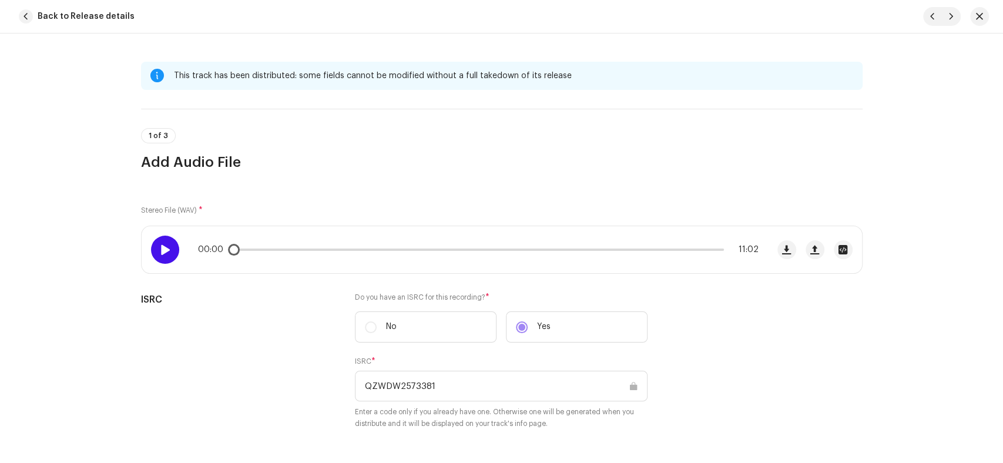
click at [161, 249] on span at bounding box center [165, 249] width 10 height 9
click at [156, 249] on div at bounding box center [165, 250] width 28 height 28
click at [952, 16] on span "button" at bounding box center [951, 16] width 7 height 9
type input "QZWDW2573382"
type input "Pul Se Utaro Rah Guzar Ko Khabar Na Ho"
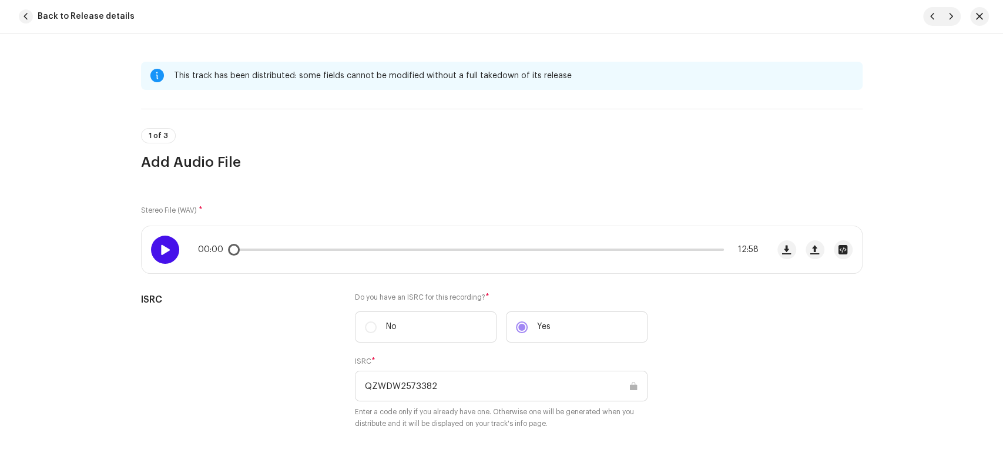
click at [165, 247] on span at bounding box center [165, 249] width 10 height 9
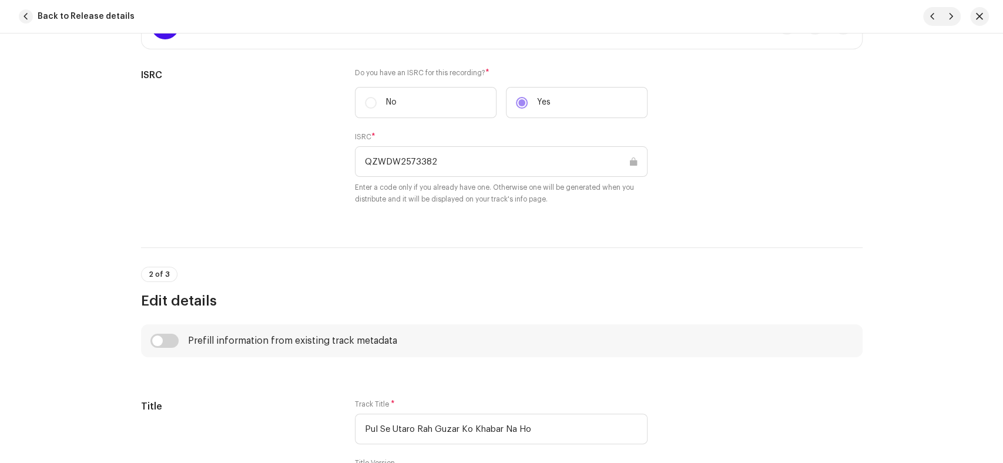
scroll to position [261, 0]
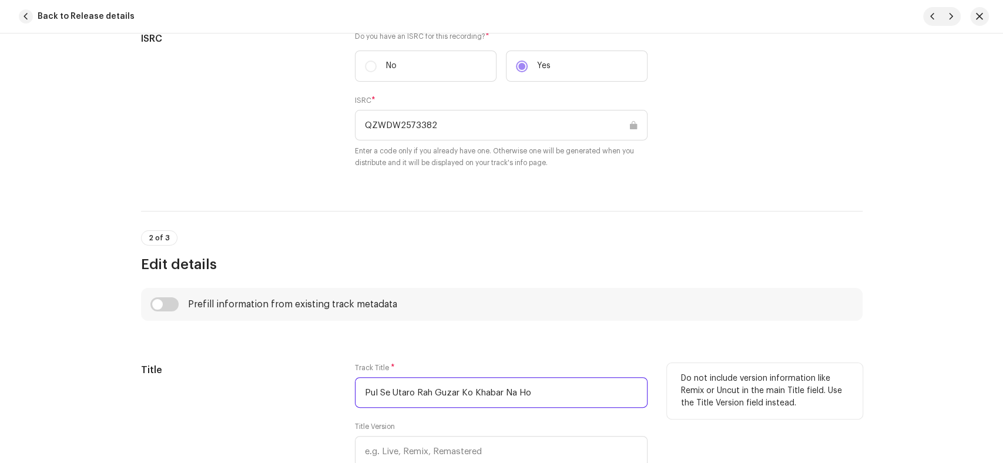
drag, startPoint x: 548, startPoint y: 391, endPoint x: 277, endPoint y: 391, distance: 270.9
click at [277, 391] on div "Title Track Title * Pul Se Utaro Rah Guzar Ko Khabar Na Ho Title Version Locali…" at bounding box center [501, 431] width 721 height 136
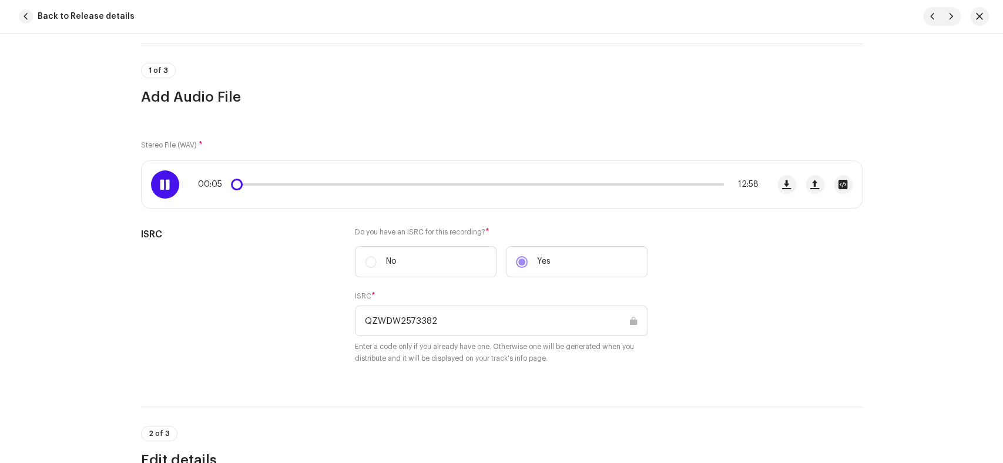
click at [705, 184] on p-slider at bounding box center [478, 184] width 491 height 2
click at [167, 190] on div at bounding box center [165, 184] width 28 height 28
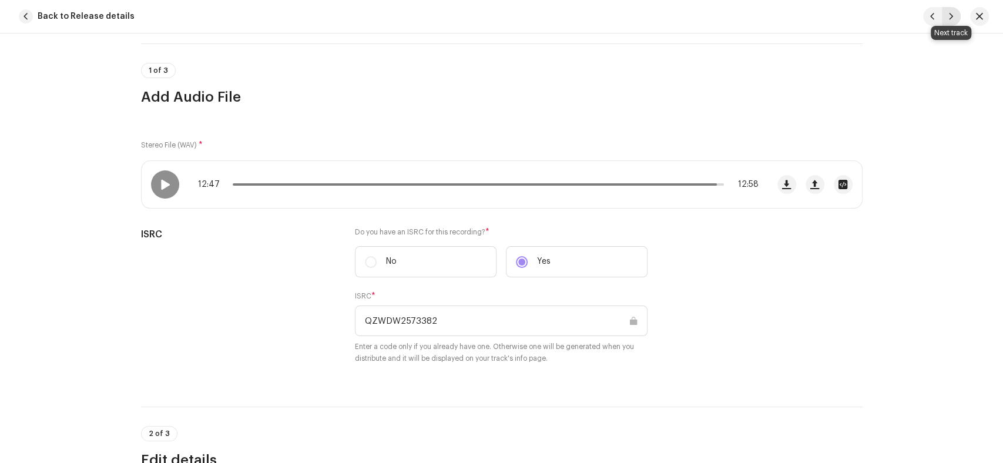
click at [946, 17] on button "button" at bounding box center [951, 16] width 19 height 19
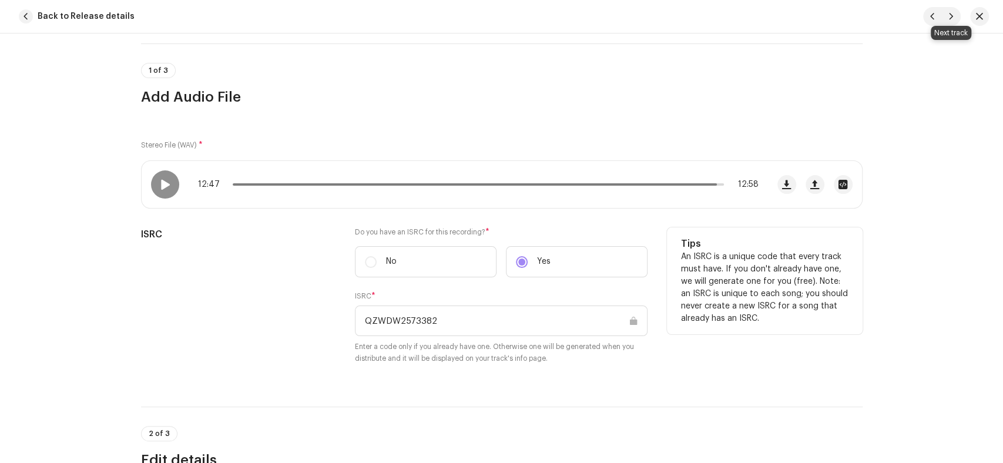
type input "QZWDW2573383"
type input "[PERSON_NAME]"
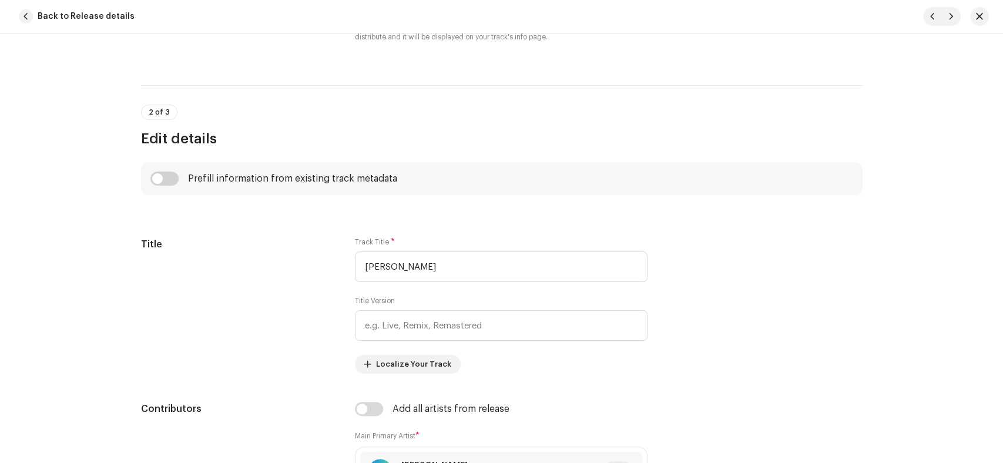
scroll to position [391, 0]
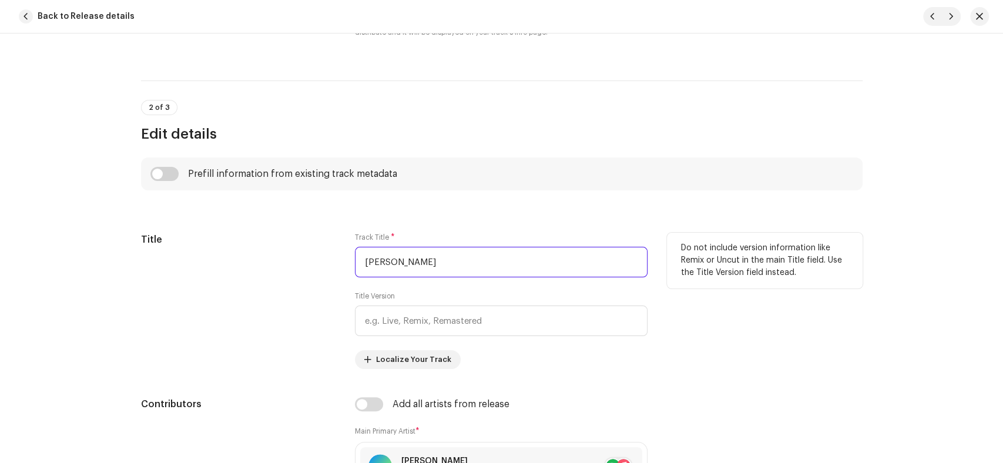
drag, startPoint x: 469, startPoint y: 263, endPoint x: 299, endPoint y: 264, distance: 169.8
click at [299, 264] on div "Title Track Title * [PERSON_NAME] Rahnuma Title Version Localize Your Track Do …" at bounding box center [501, 301] width 721 height 136
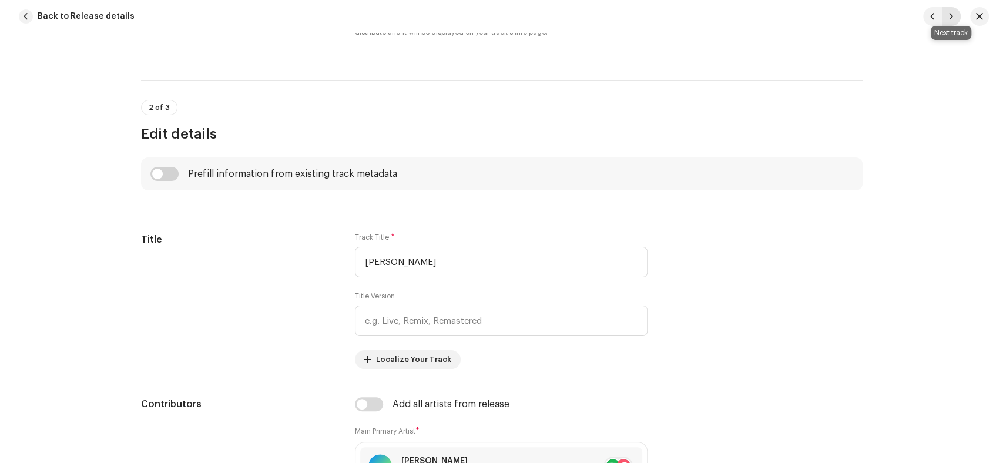
click at [954, 19] on span "button" at bounding box center [951, 16] width 7 height 9
type input "QZWDW2573384"
type input "Rok Leti Hai Ap Ki Nisbat"
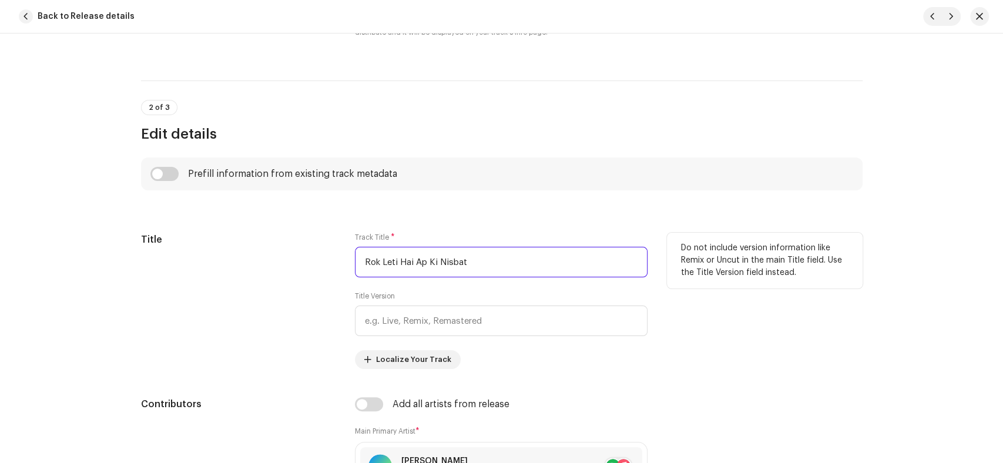
drag, startPoint x: 496, startPoint y: 261, endPoint x: 288, endPoint y: 266, distance: 208.1
click at [288, 266] on div "Title Track Title * Rok Leti Hai Ap Ki Nisbat Title Version Localize Your Track…" at bounding box center [501, 301] width 721 height 136
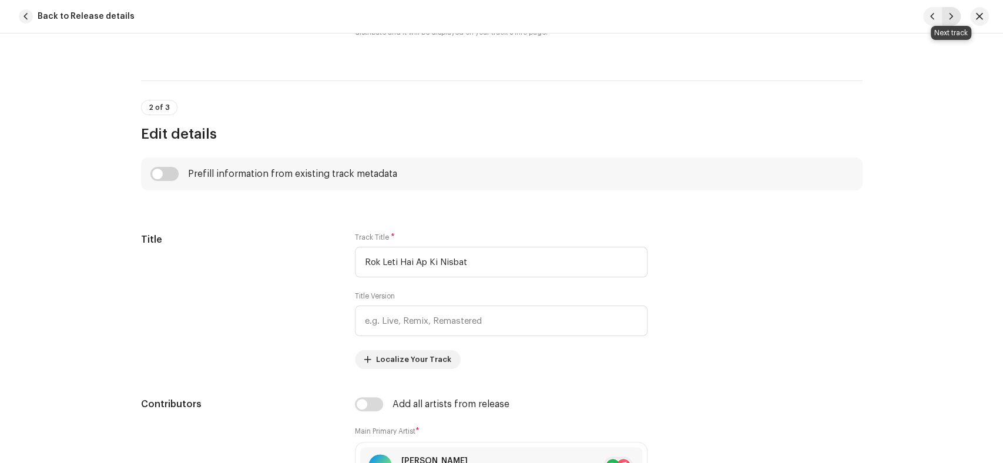
click at [954, 16] on span "button" at bounding box center [951, 16] width 7 height 9
type input "QZWDW2573385"
type input "[PERSON_NAME]"
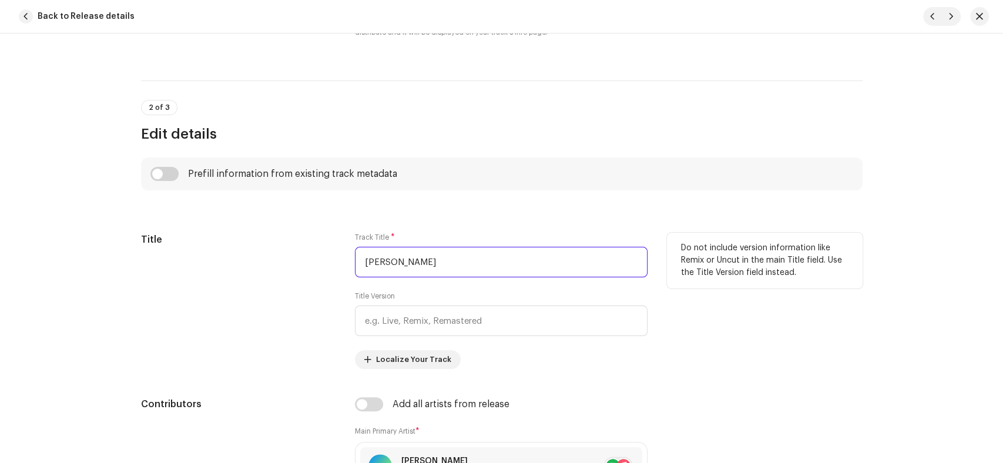
drag, startPoint x: 445, startPoint y: 266, endPoint x: 281, endPoint y: 272, distance: 164.6
click at [281, 272] on div "Title Track Title * [PERSON_NAME] Sohna Title Version Localize Your Track Do no…" at bounding box center [501, 301] width 721 height 136
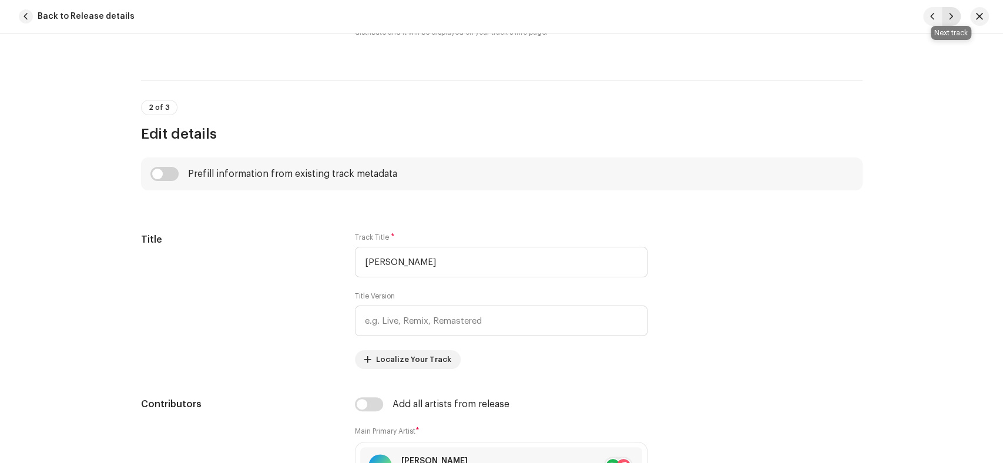
click at [951, 15] on span "button" at bounding box center [951, 16] width 7 height 9
type input "QZWDW2573386"
type input "Sarwar Kahoon [PERSON_NAME] O Mola"
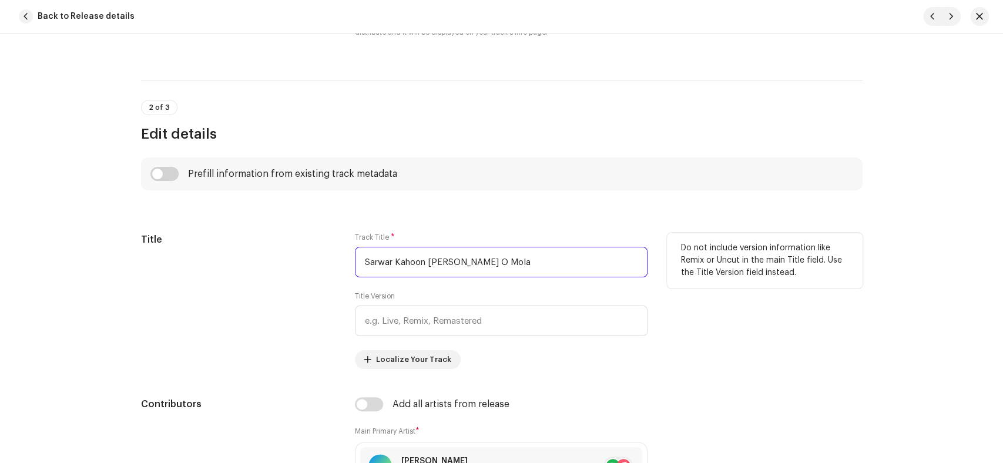
drag, startPoint x: 500, startPoint y: 267, endPoint x: 295, endPoint y: 264, distance: 205.1
click at [295, 264] on div "Title Track Title * [PERSON_NAME] [PERSON_NAME] O Mola Title Version Localize Y…" at bounding box center [501, 301] width 721 height 136
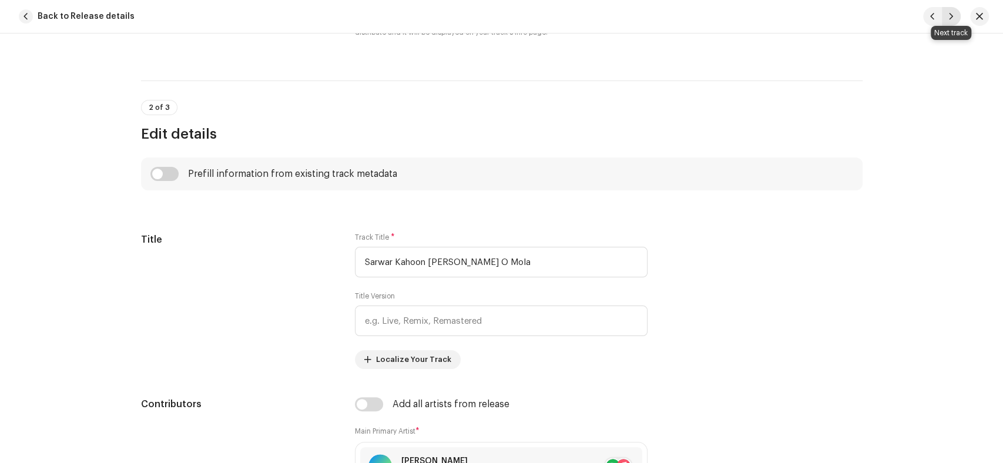
click at [951, 15] on span "button" at bounding box center [951, 16] width 7 height 9
type input "QZWDW2573387"
type input "[PERSON_NAME]"
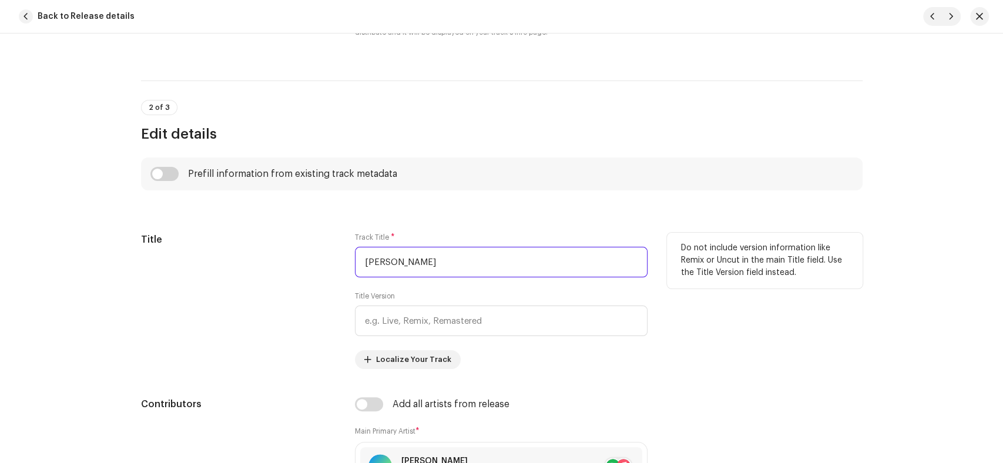
drag, startPoint x: 474, startPoint y: 264, endPoint x: 288, endPoint y: 264, distance: 185.1
click at [288, 264] on div "Title Track Title * [PERSON_NAME] Sohna Nabi Title Version Localize Your Track …" at bounding box center [501, 301] width 721 height 136
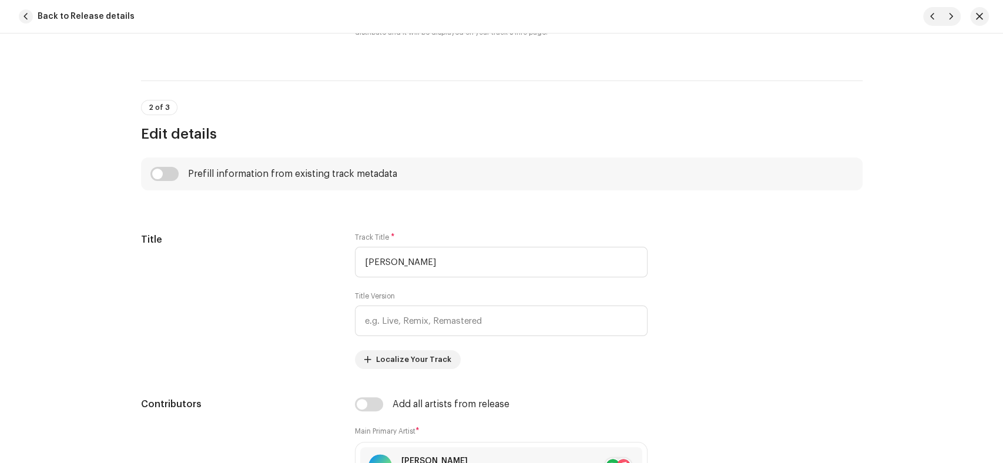
click at [982, 26] on div "Back to Release details" at bounding box center [501, 16] width 1003 height 33
click at [979, 16] on span "button" at bounding box center [979, 16] width 7 height 9
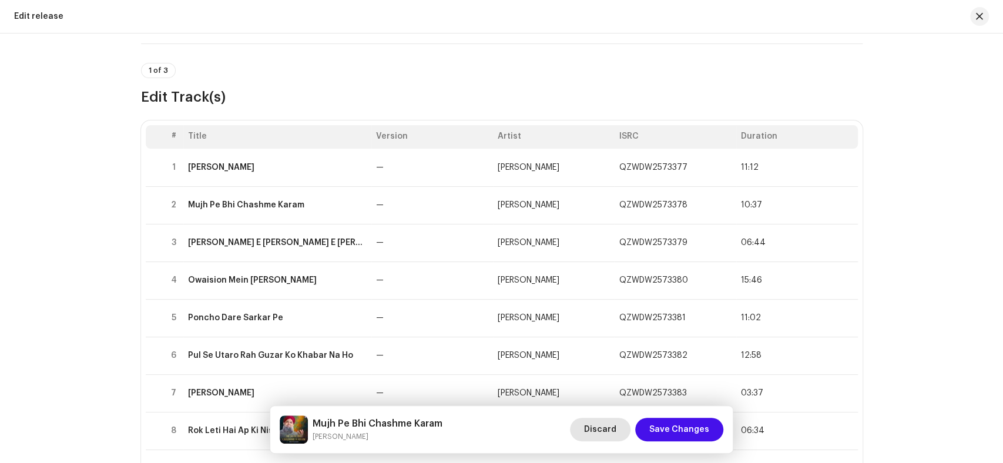
click at [615, 433] on span "Discard" at bounding box center [600, 430] width 32 height 24
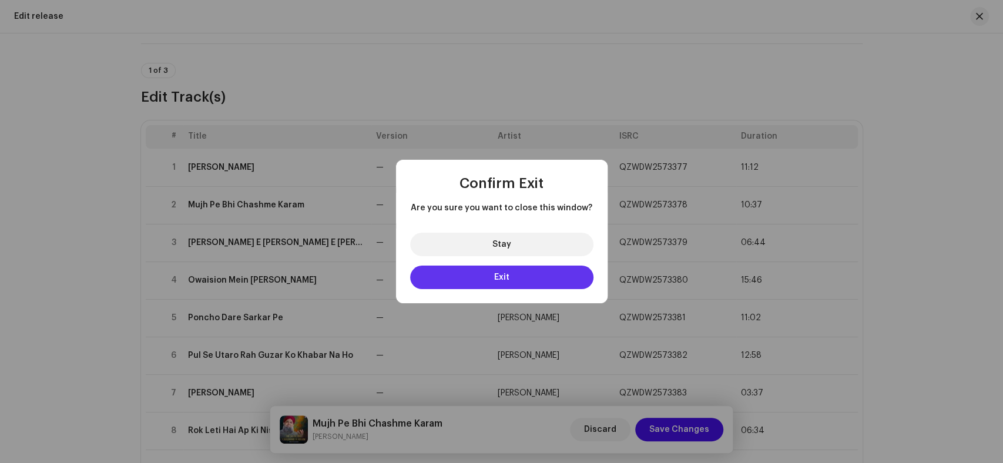
click at [548, 266] on button "Exit" at bounding box center [501, 278] width 183 height 24
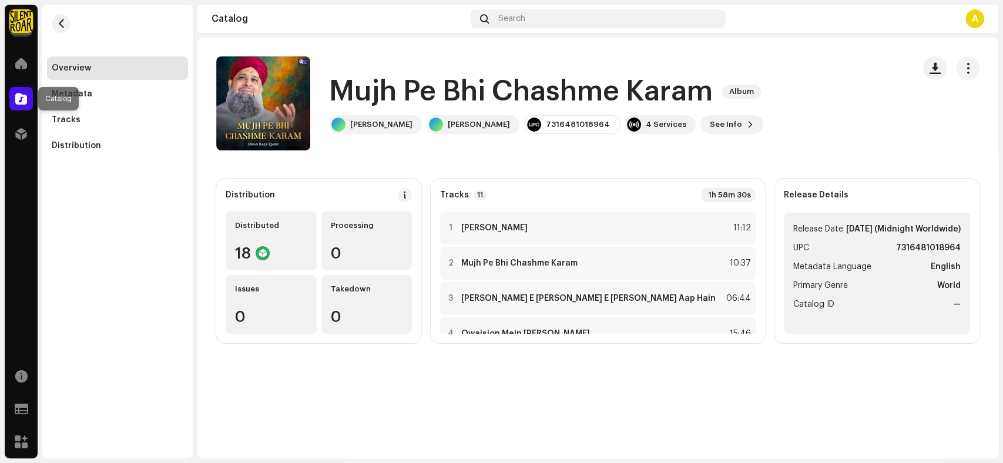
click at [20, 101] on span at bounding box center [21, 98] width 12 height 9
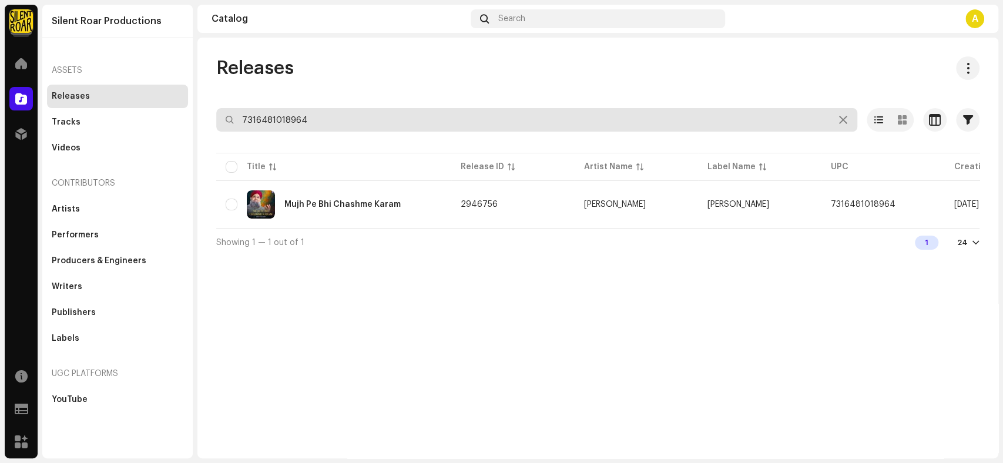
drag, startPoint x: 358, startPoint y: 116, endPoint x: 202, endPoint y: 125, distance: 156.5
click at [202, 125] on div "Releases 7316481018964 Selected 0 Options Filters Distribution status Never Dis…" at bounding box center [597, 156] width 801 height 200
paste input "79575363"
type input "7316479575363"
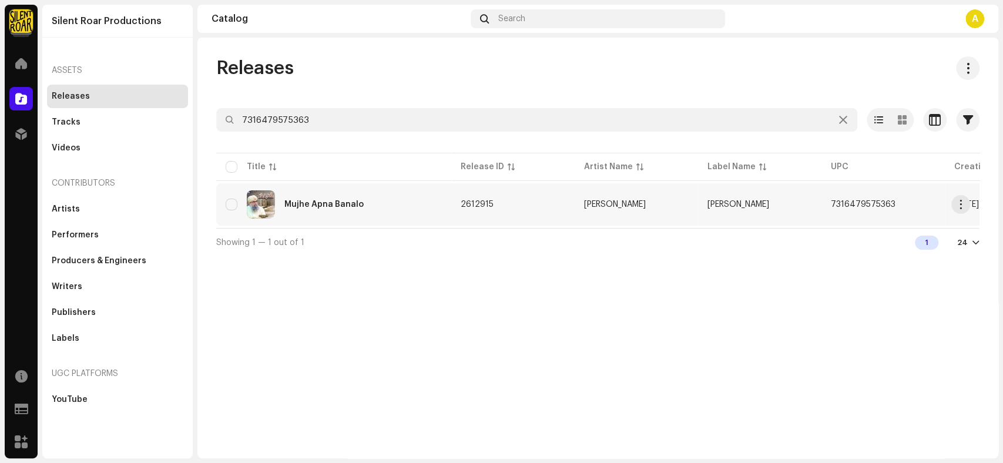
click at [365, 192] on div "Mujhe Apna Banalo" at bounding box center [334, 204] width 216 height 28
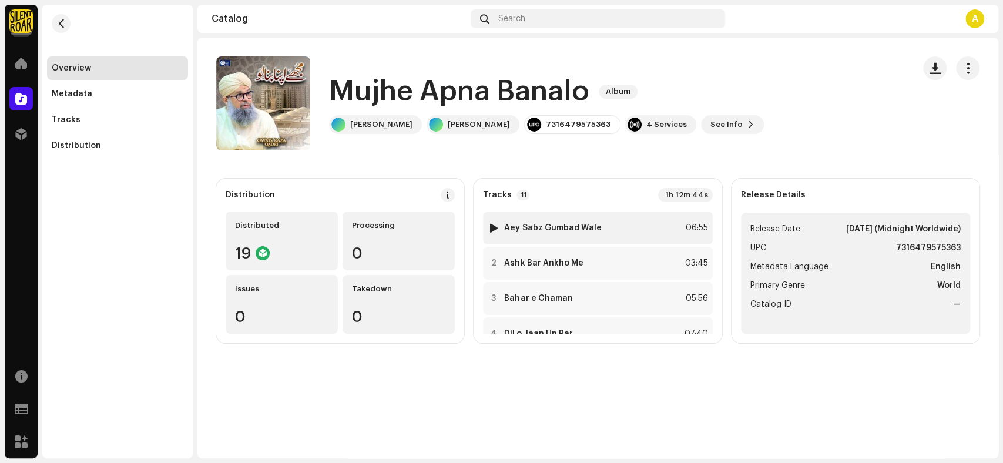
click at [543, 233] on div "1 Aey Sabz Gumbad Wale" at bounding box center [544, 228] width 113 height 12
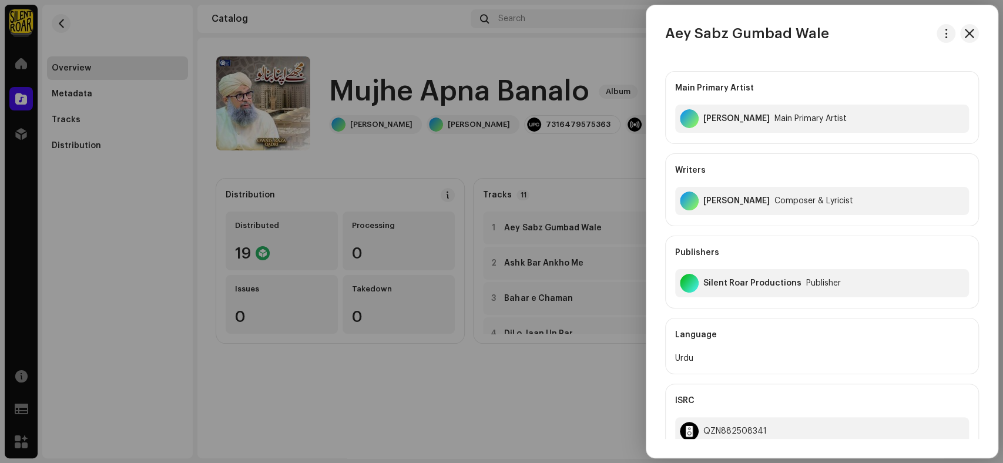
click at [585, 387] on div at bounding box center [501, 231] width 1003 height 463
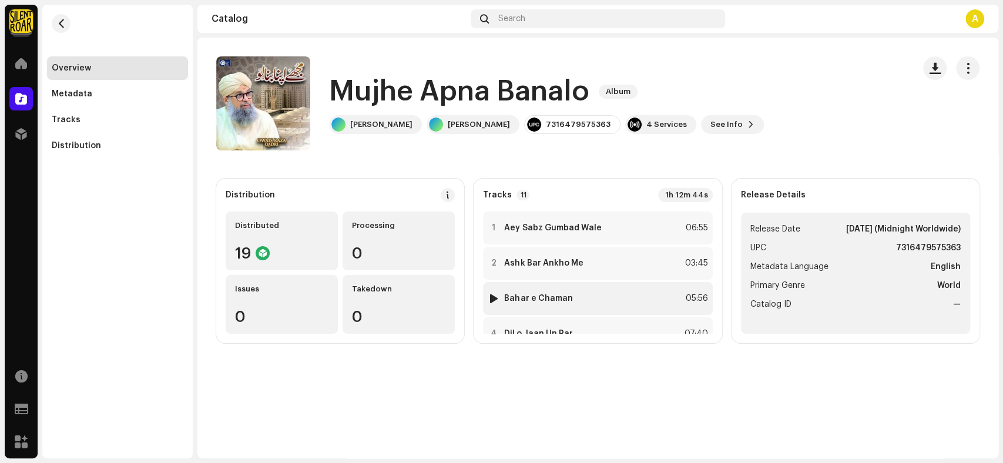
click at [572, 310] on div "3 Bahar e Chaman 05:56" at bounding box center [597, 298] width 229 height 33
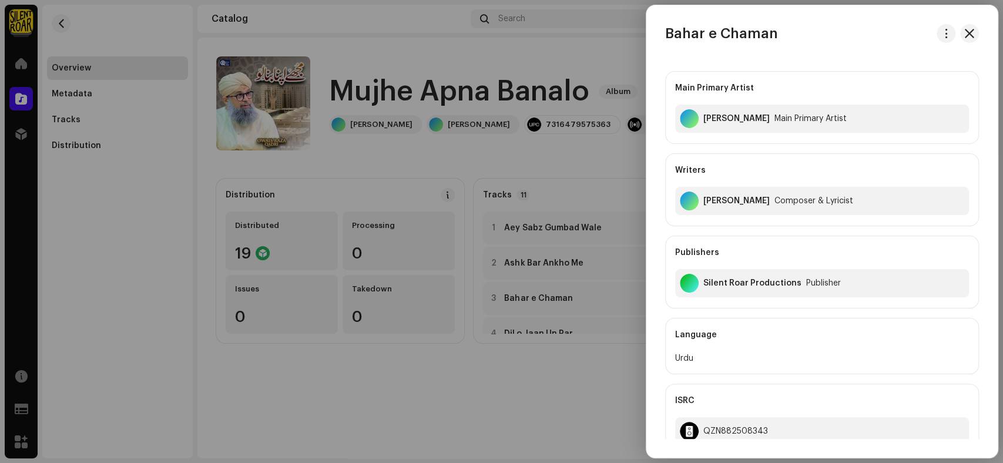
click at [540, 405] on div at bounding box center [501, 231] width 1003 height 463
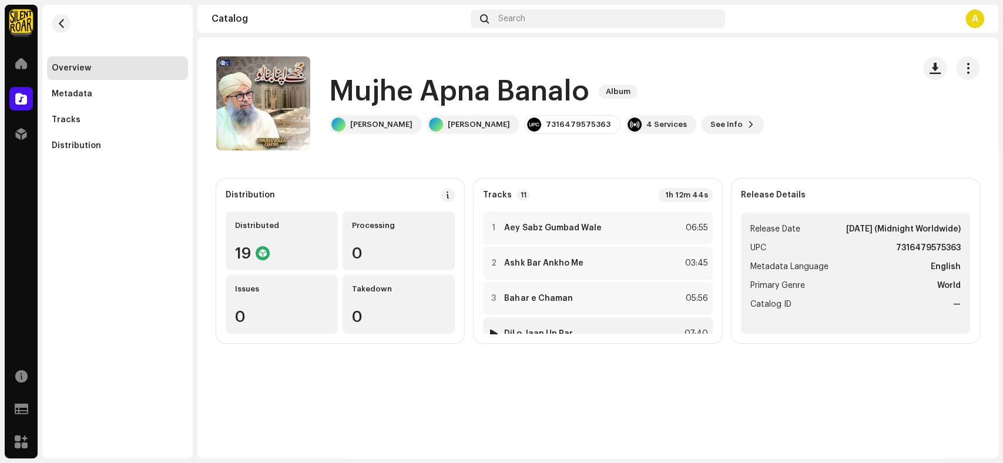
click at [580, 328] on div "4 Dil o Jaan Un Par 07:40" at bounding box center [597, 333] width 229 height 33
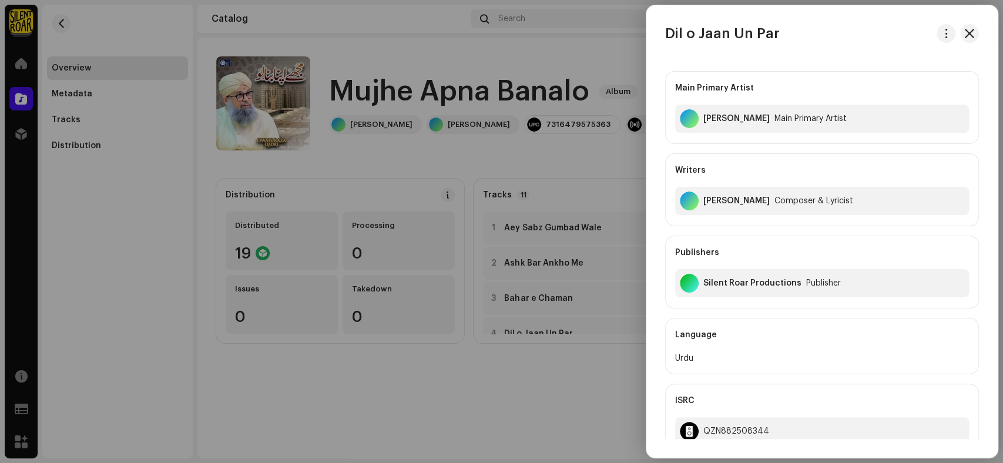
click at [516, 417] on div at bounding box center [501, 231] width 1003 height 463
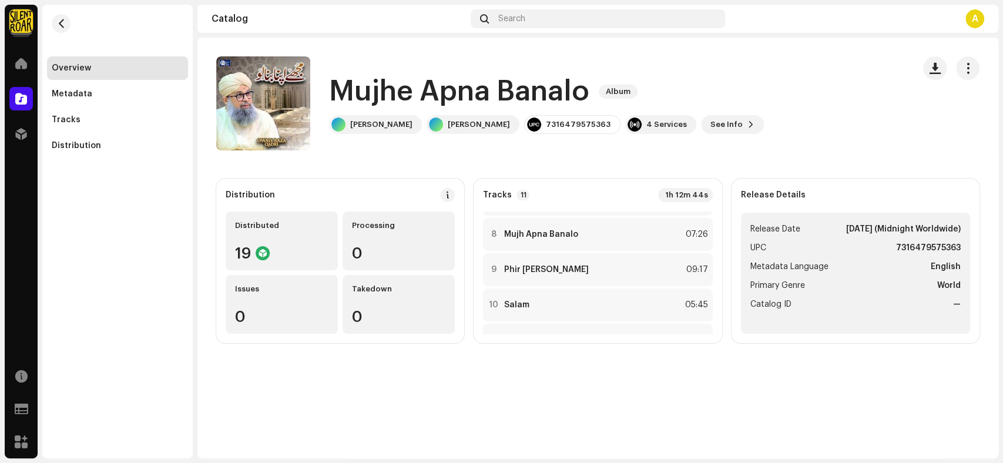
scroll to position [273, 0]
click at [595, 314] on div "11 Ya [PERSON_NAME] 05:22" at bounding box center [597, 307] width 229 height 33
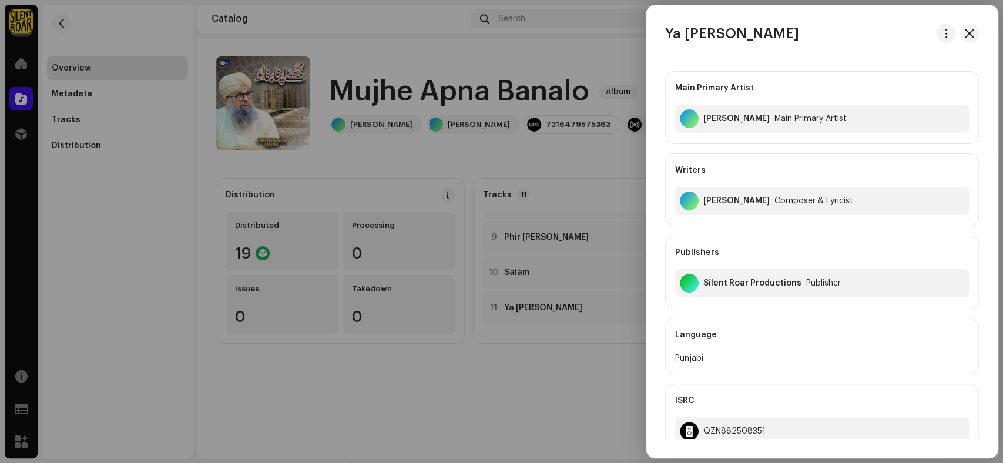
click at [479, 398] on div at bounding box center [501, 231] width 1003 height 463
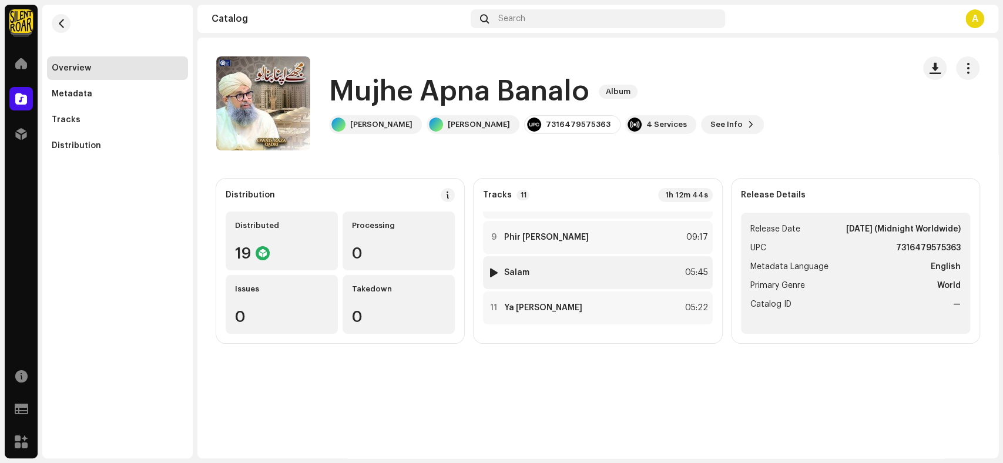
click at [578, 273] on div "10 Salam 05:45" at bounding box center [597, 272] width 229 height 33
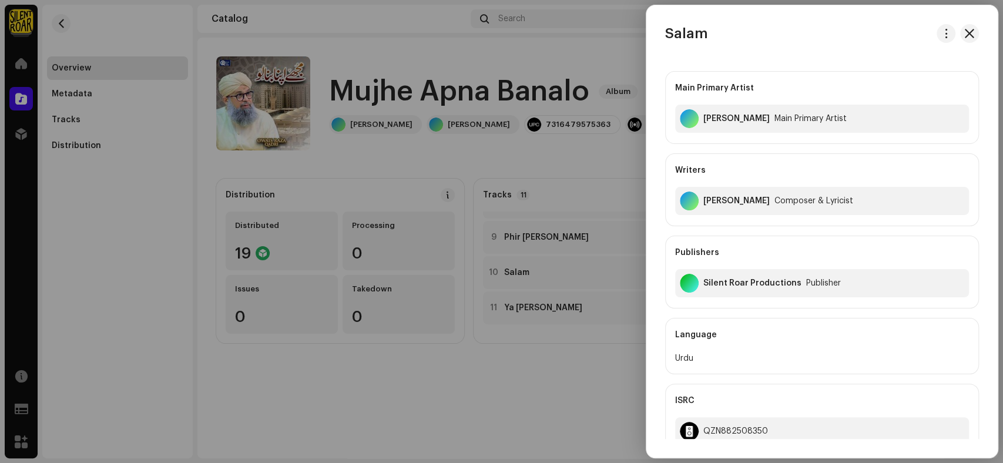
click at [442, 388] on div at bounding box center [501, 231] width 1003 height 463
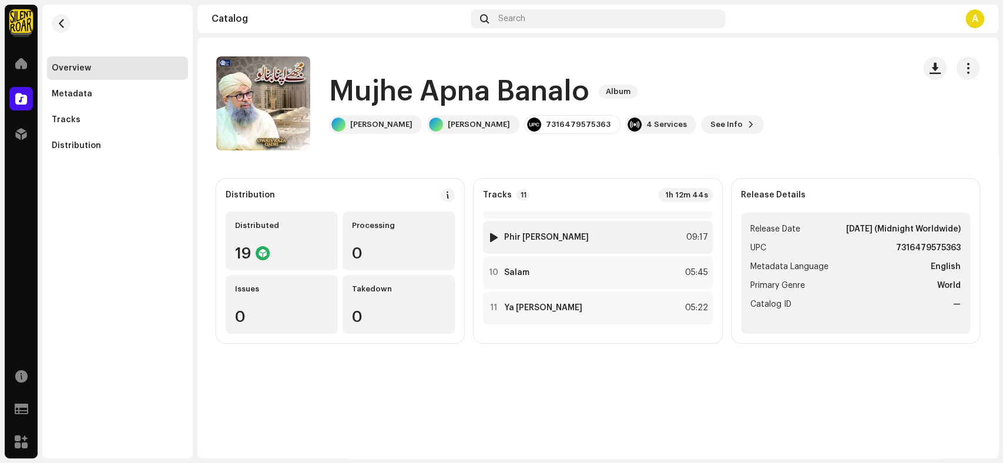
click at [559, 236] on strong "Phir [PERSON_NAME]" at bounding box center [546, 237] width 85 height 9
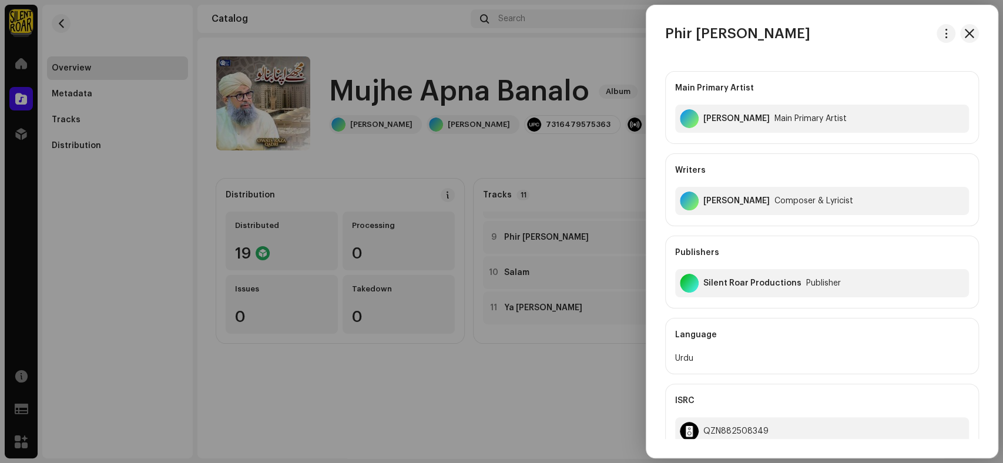
click at [438, 379] on div at bounding box center [501, 231] width 1003 height 463
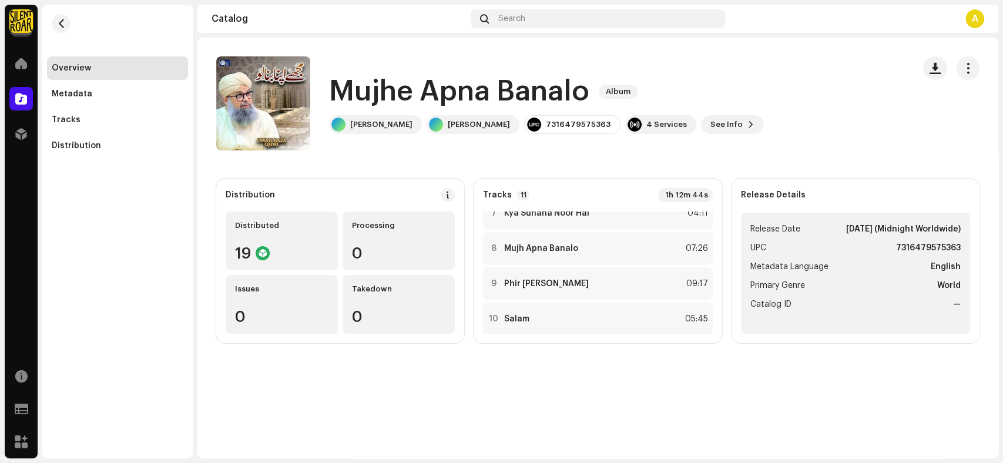
scroll to position [207, 0]
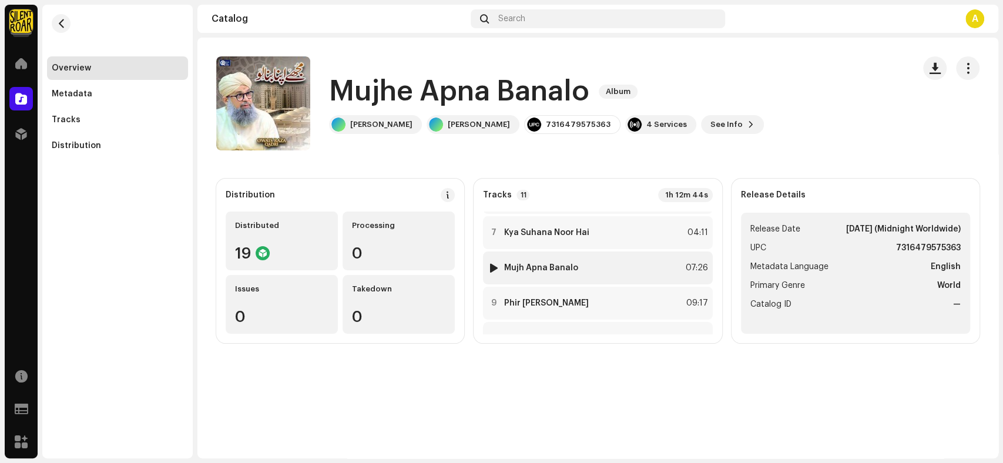
click at [546, 260] on div "8 Mujh Apna Banalo 07:26" at bounding box center [597, 267] width 229 height 33
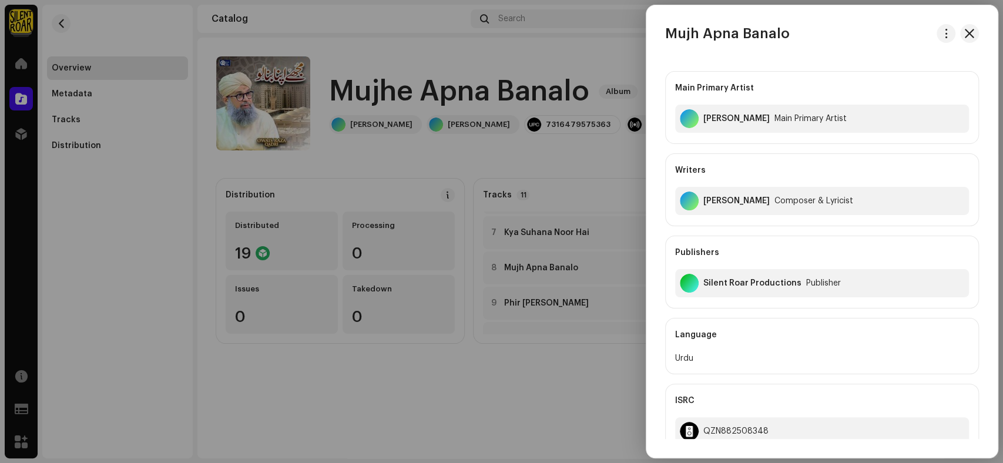
click at [425, 387] on div at bounding box center [501, 231] width 1003 height 463
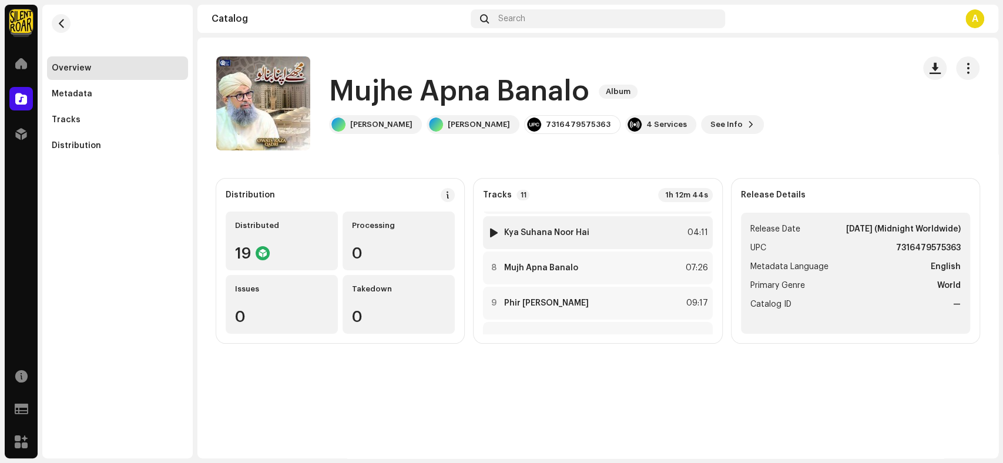
click at [533, 233] on strong "Kya Suhana Noor Hai" at bounding box center [546, 232] width 85 height 9
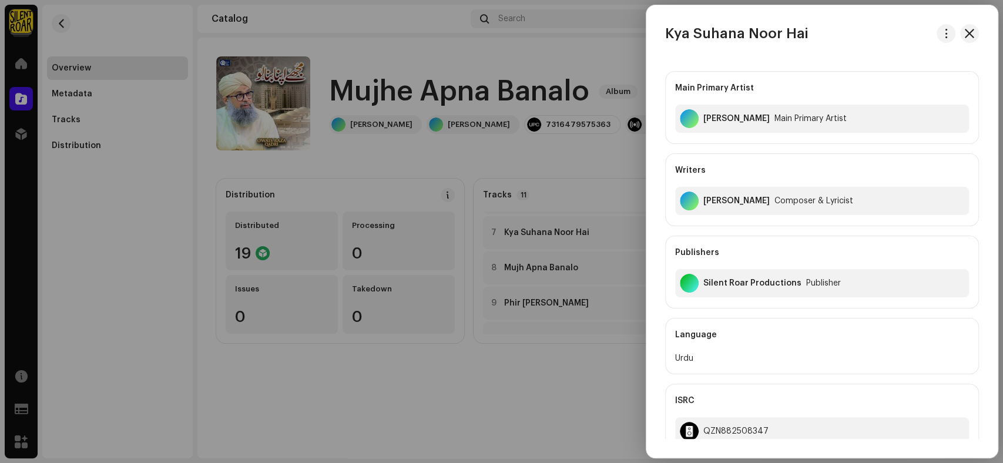
click at [415, 391] on div at bounding box center [501, 231] width 1003 height 463
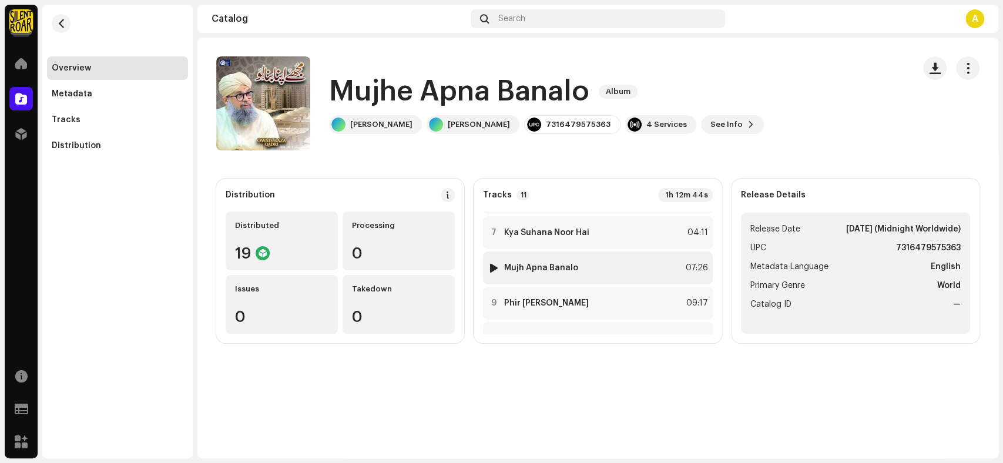
scroll to position [142, 0]
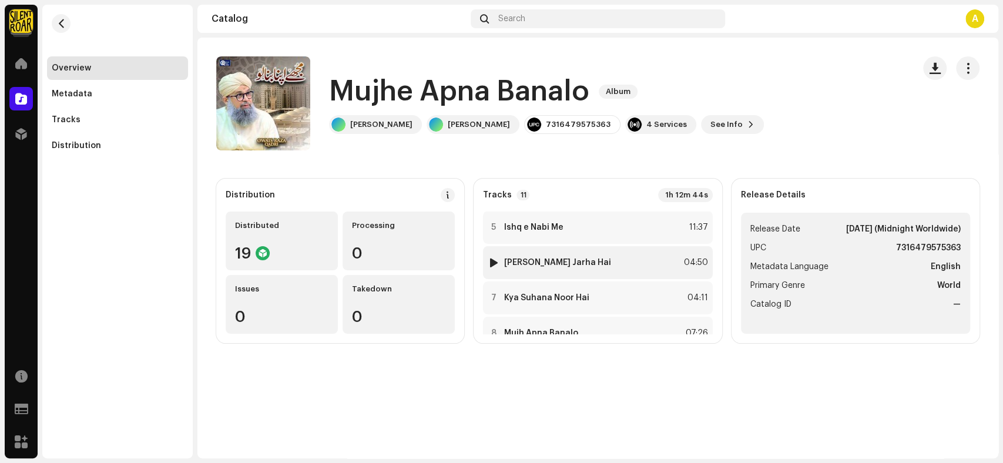
click at [541, 263] on strong "[PERSON_NAME] Jarha Hai" at bounding box center [557, 262] width 107 height 9
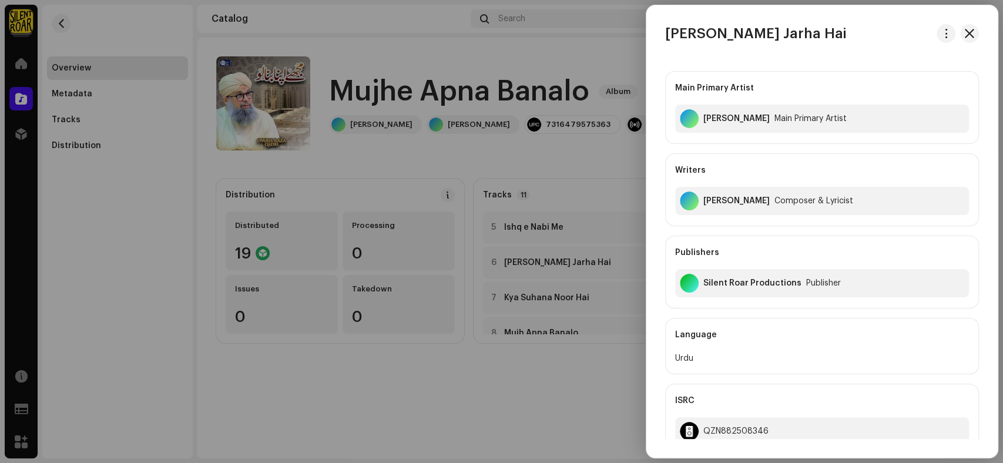
click at [374, 388] on div at bounding box center [501, 231] width 1003 height 463
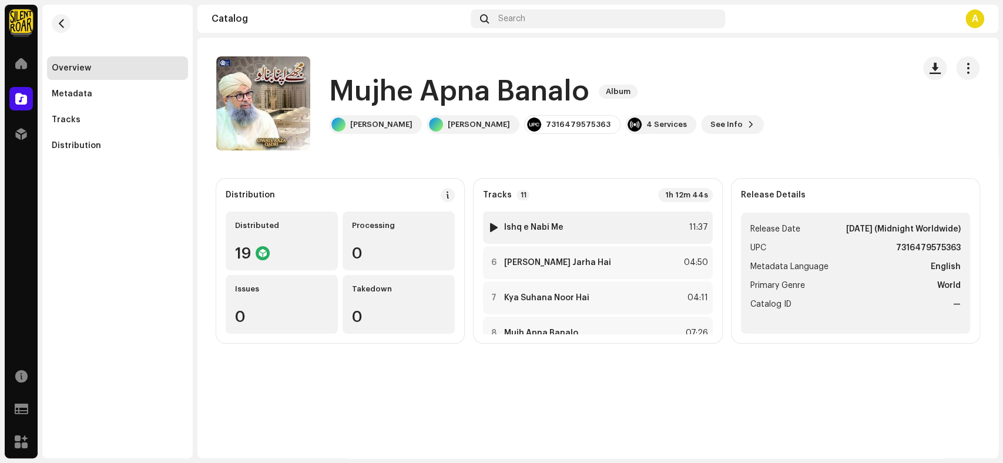
click at [550, 223] on strong "Ishq e Nabi Me" at bounding box center [533, 227] width 59 height 9
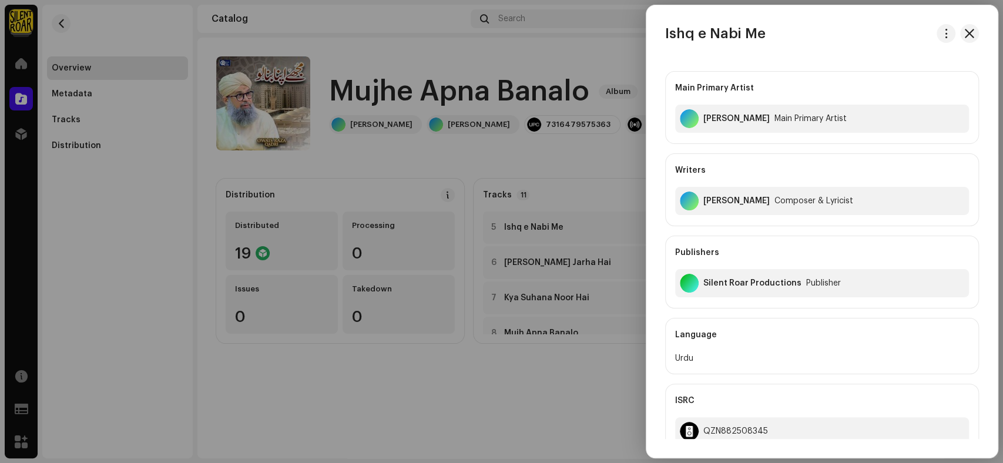
click at [409, 396] on div at bounding box center [501, 231] width 1003 height 463
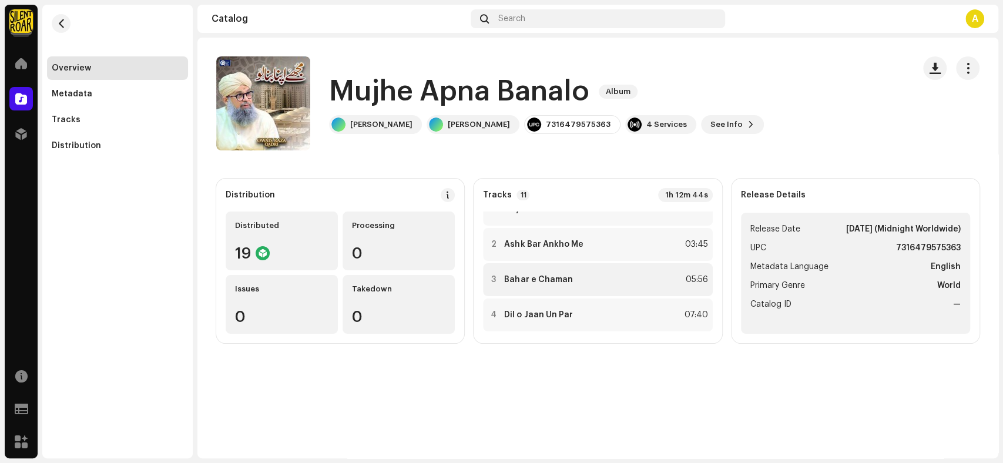
scroll to position [11, 0]
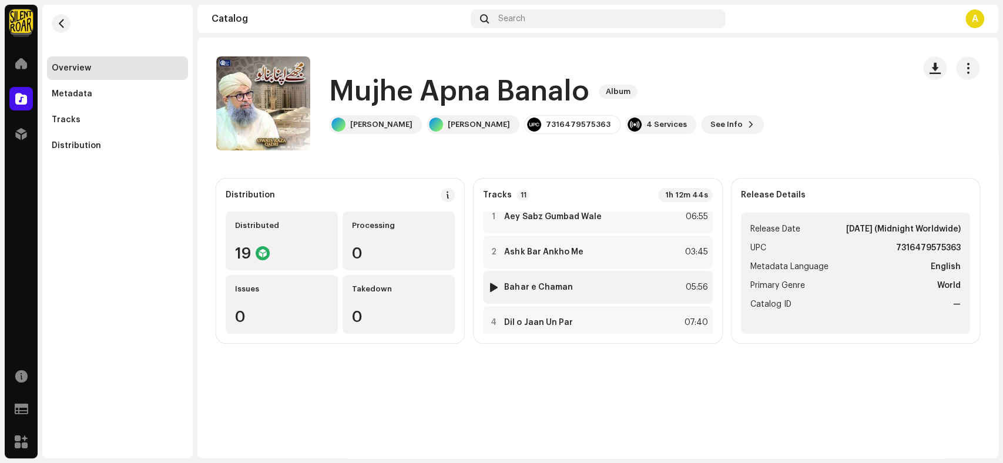
click at [546, 296] on div "3 Bahar e Chaman 05:56" at bounding box center [597, 287] width 229 height 33
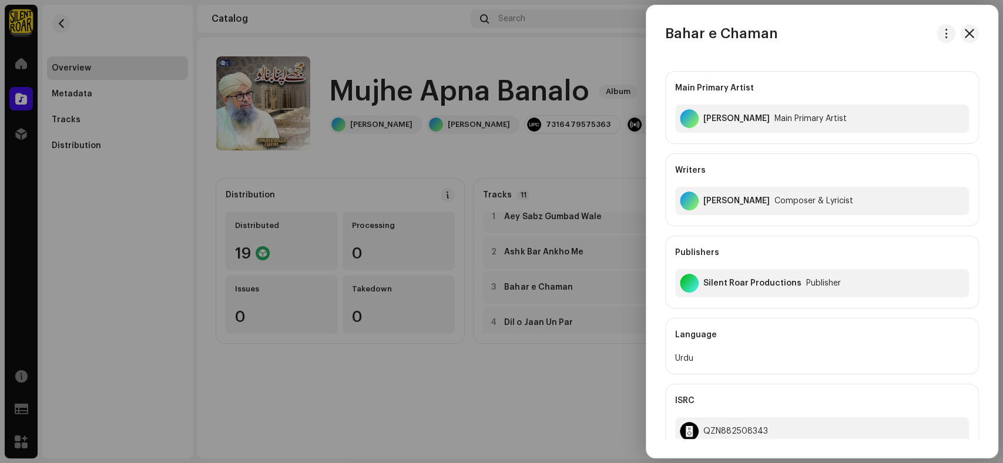
click at [371, 399] on div at bounding box center [501, 231] width 1003 height 463
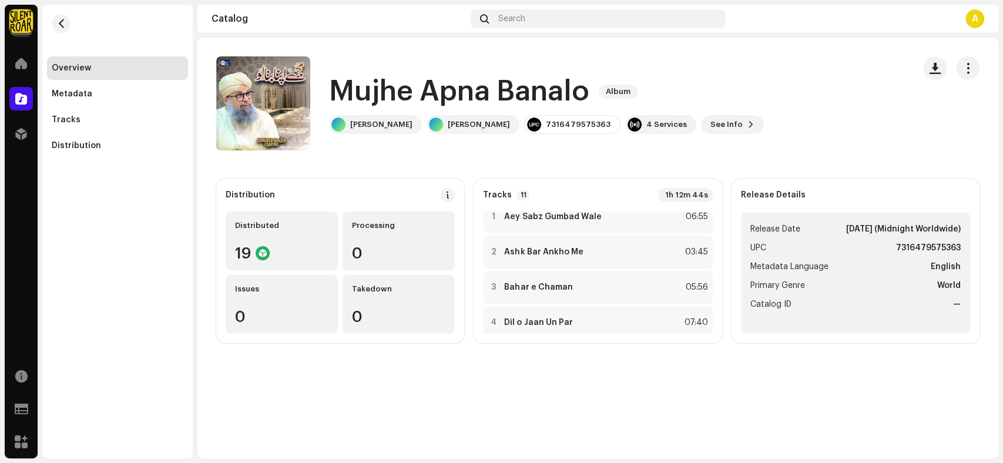
click at [586, 95] on h1 "Mujhe Apna Banalo" at bounding box center [459, 92] width 260 height 38
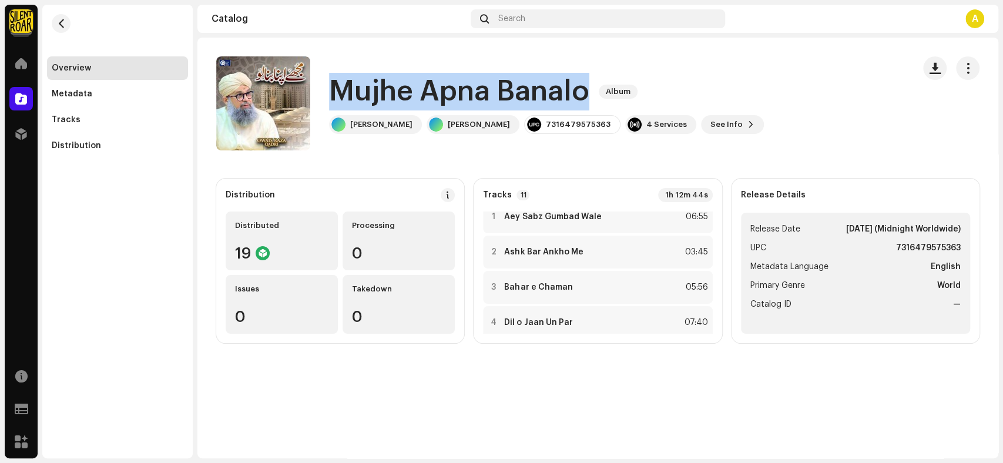
click at [586, 95] on h1 "Mujhe Apna Banalo" at bounding box center [459, 92] width 260 height 38
copy div "Mujhe Apna Banalo Album"
click at [720, 118] on span "See Info" at bounding box center [726, 125] width 32 height 24
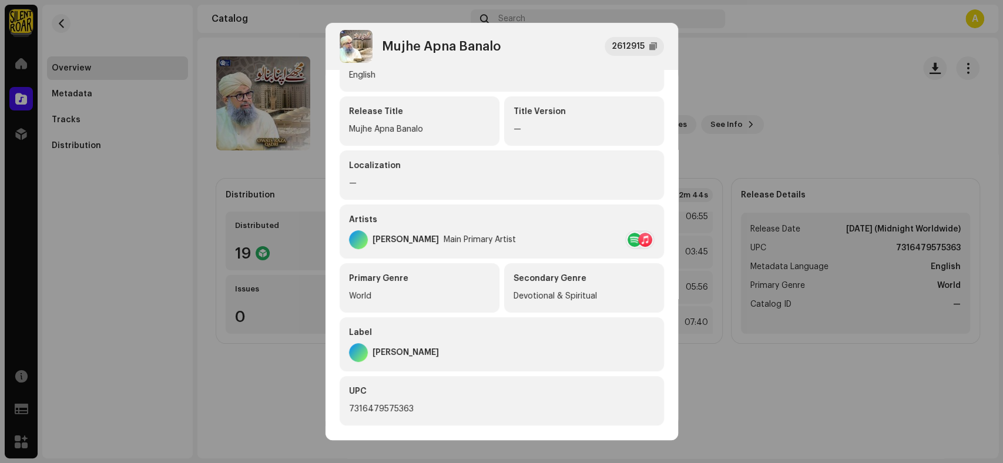
scroll to position [201, 0]
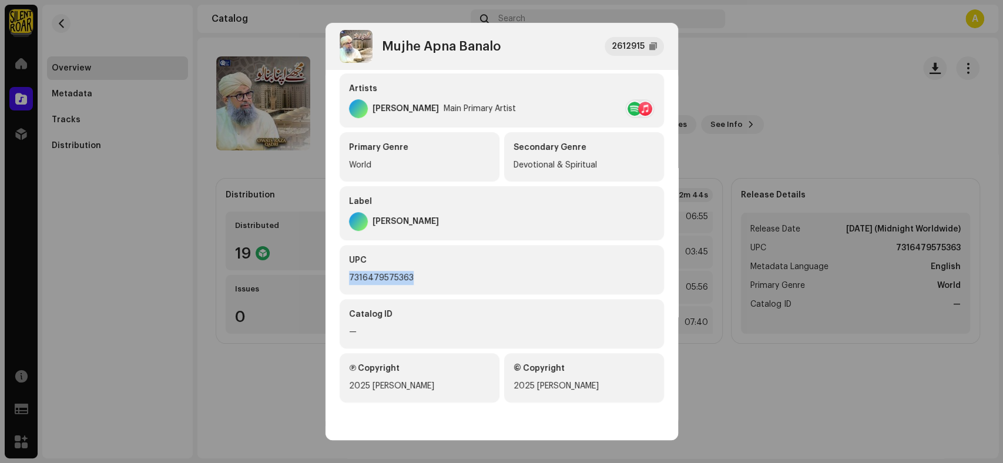
drag, startPoint x: 411, startPoint y: 276, endPoint x: 330, endPoint y: 274, distance: 81.7
click at [330, 274] on div "Metadata Distribution Metadata Language English Release Title Mujhe Apna Banalo…" at bounding box center [501, 247] width 353 height 355
copy div "7316479575363"
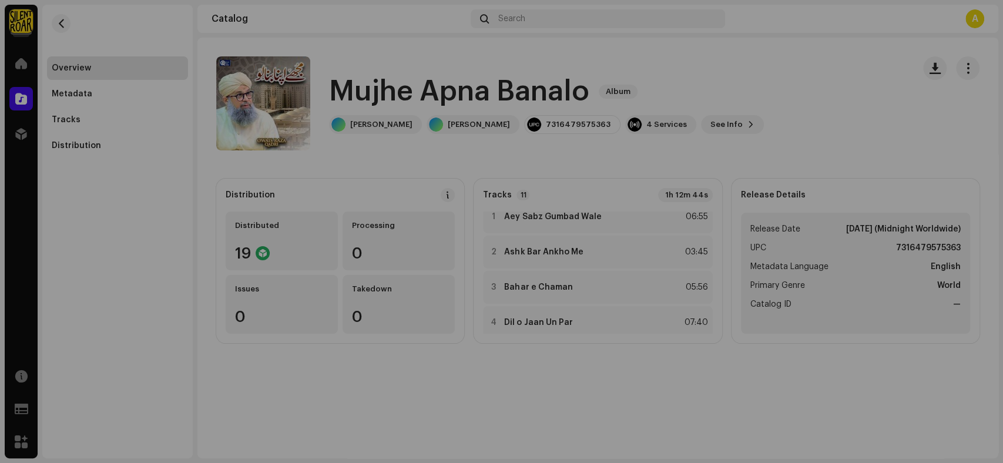
click at [164, 287] on div "Mujhe Apna Banalo 2612915 Metadata Distribution Metadata Language English Relea…" at bounding box center [501, 231] width 1003 height 463
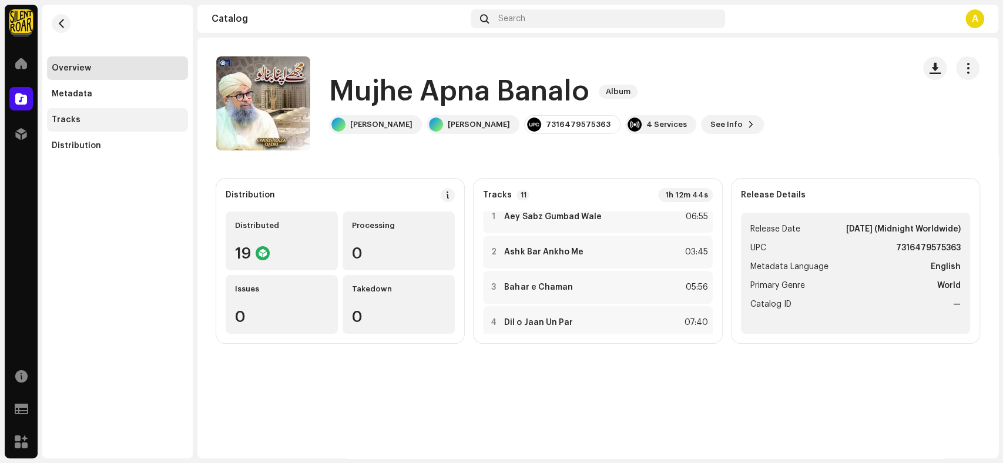
click at [85, 119] on div "Tracks" at bounding box center [118, 119] width 132 height 9
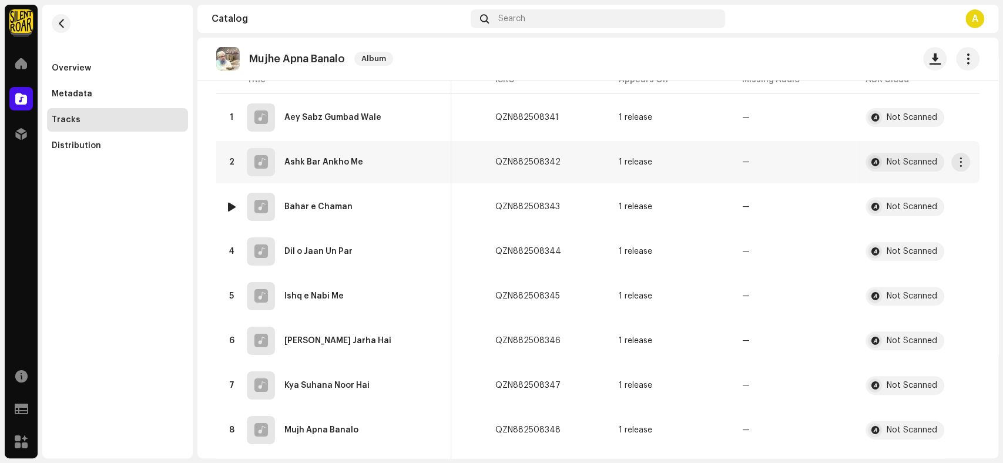
scroll to position [0, 340]
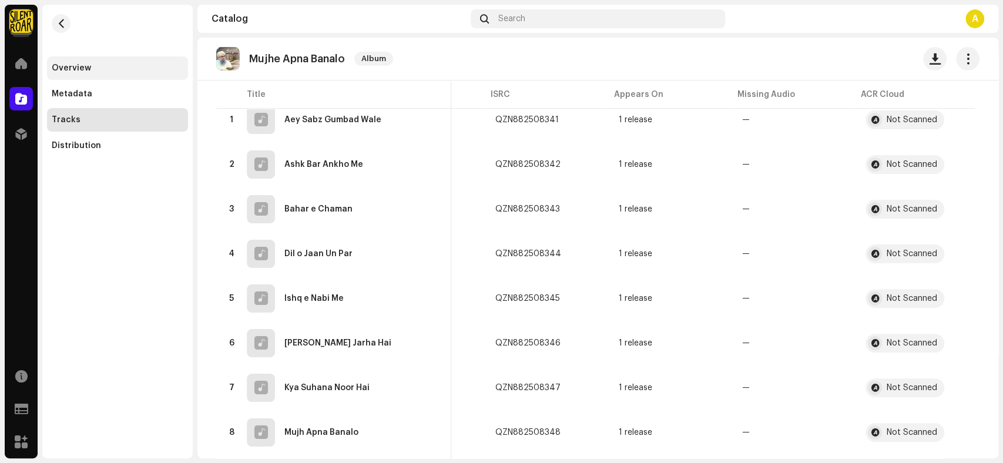
click at [137, 75] on div "Overview" at bounding box center [117, 68] width 141 height 24
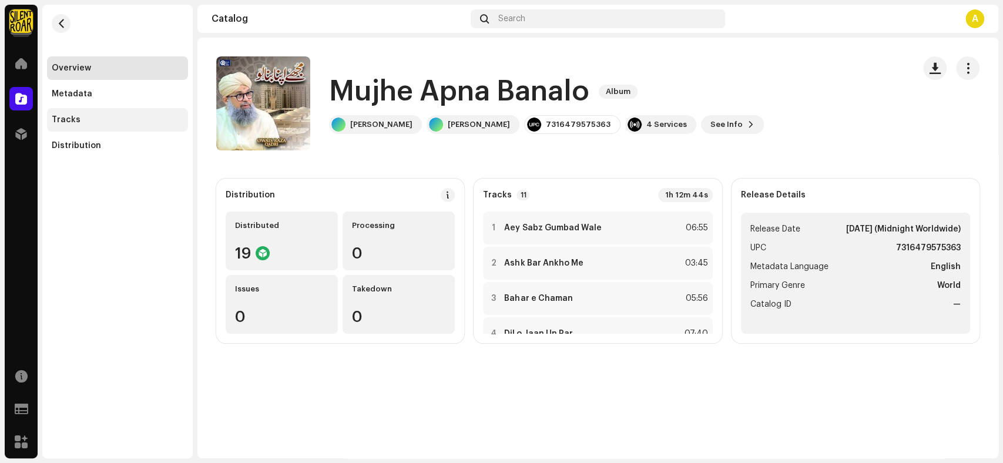
click at [122, 119] on div "Tracks" at bounding box center [118, 119] width 132 height 9
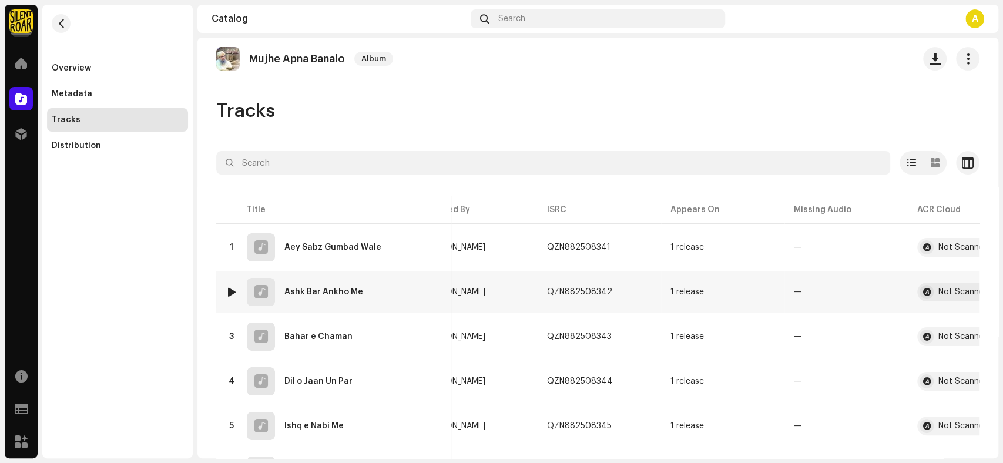
scroll to position [0, 343]
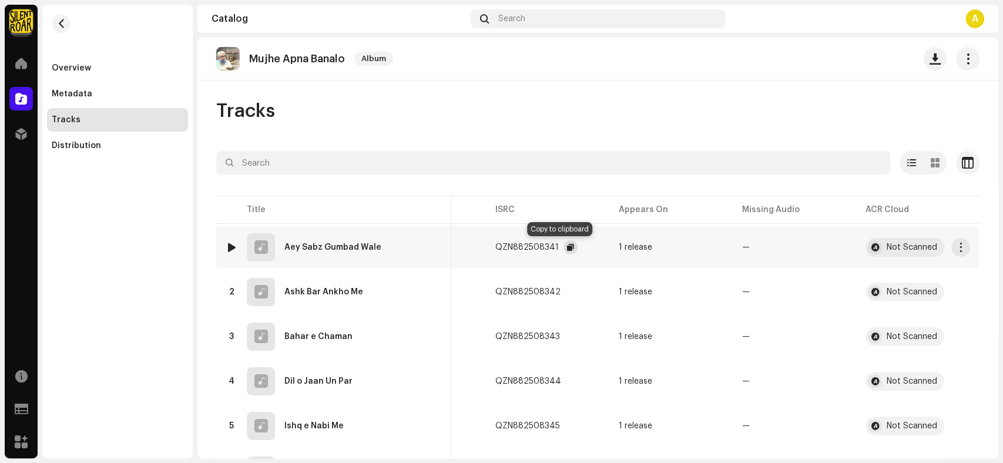
click at [567, 247] on span "button" at bounding box center [570, 247] width 7 height 9
click at [569, 294] on span "button" at bounding box center [572, 291] width 7 height 9
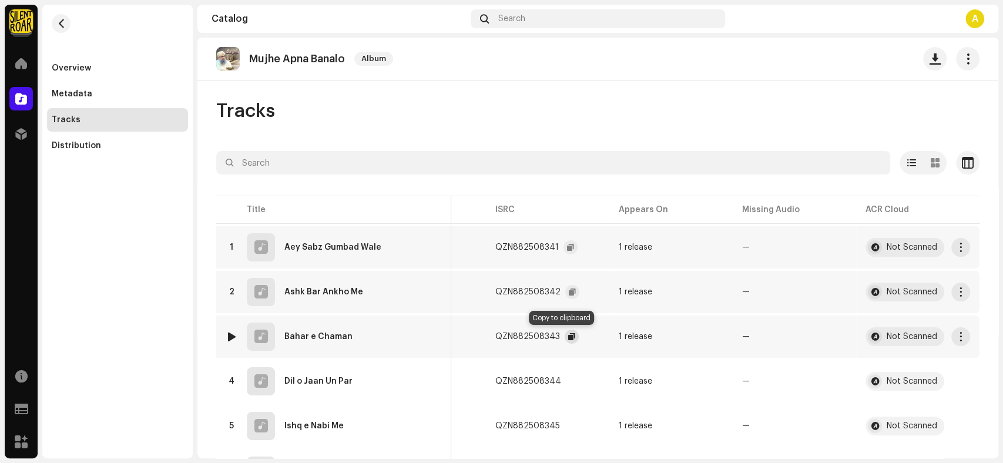
click at [568, 335] on span "button" at bounding box center [571, 336] width 7 height 9
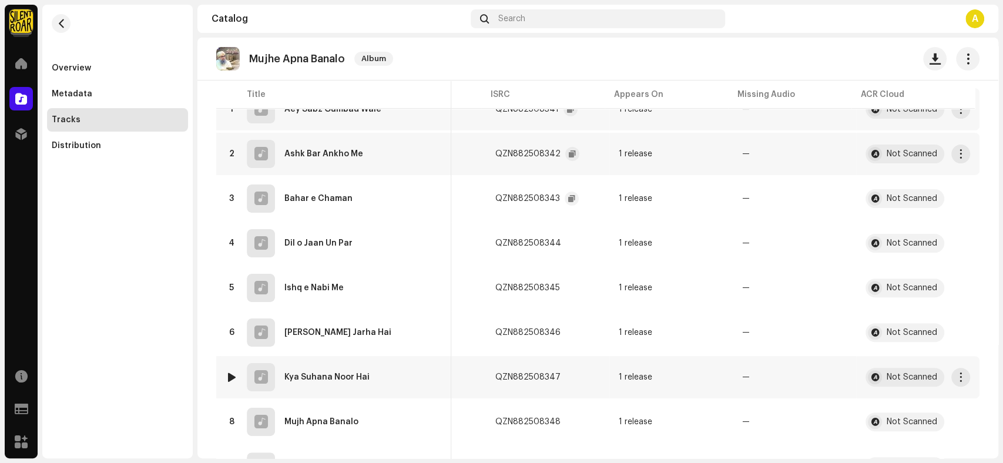
scroll to position [261, 0]
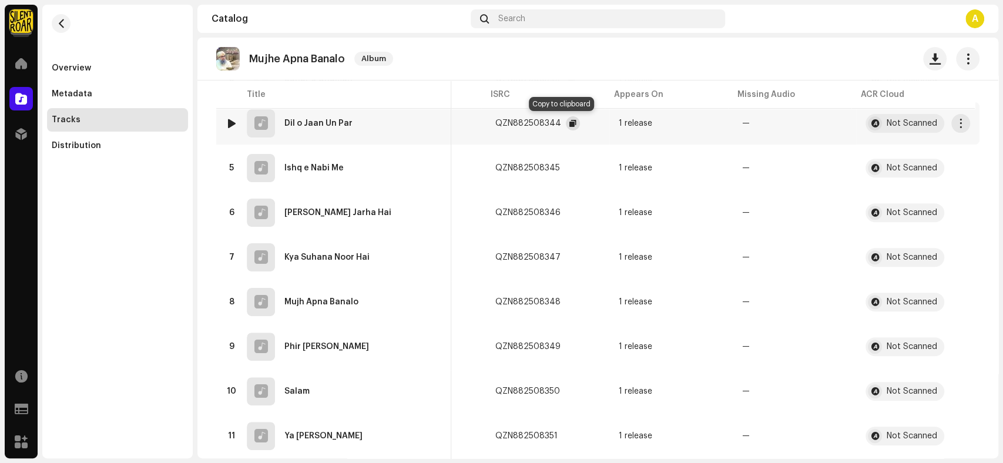
click at [569, 121] on span "button" at bounding box center [572, 123] width 7 height 9
click at [568, 169] on span "button" at bounding box center [571, 167] width 7 height 9
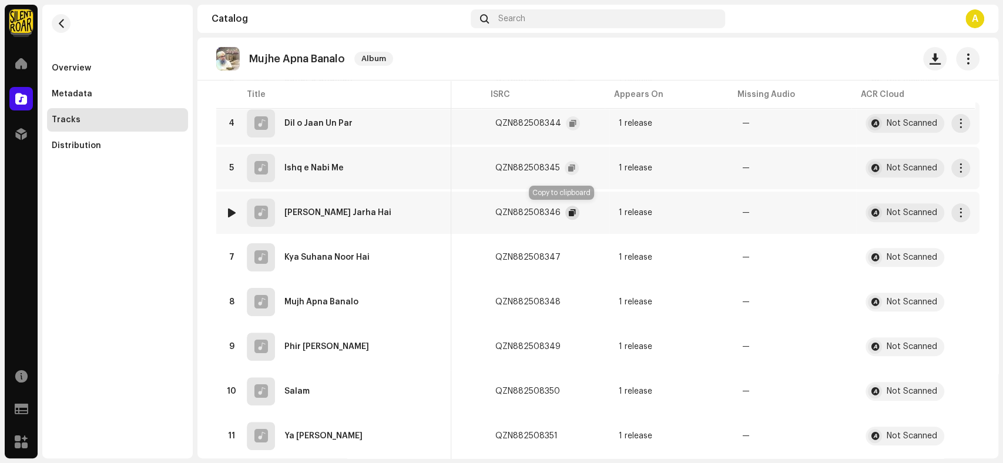
click at [569, 210] on span "button" at bounding box center [572, 212] width 7 height 9
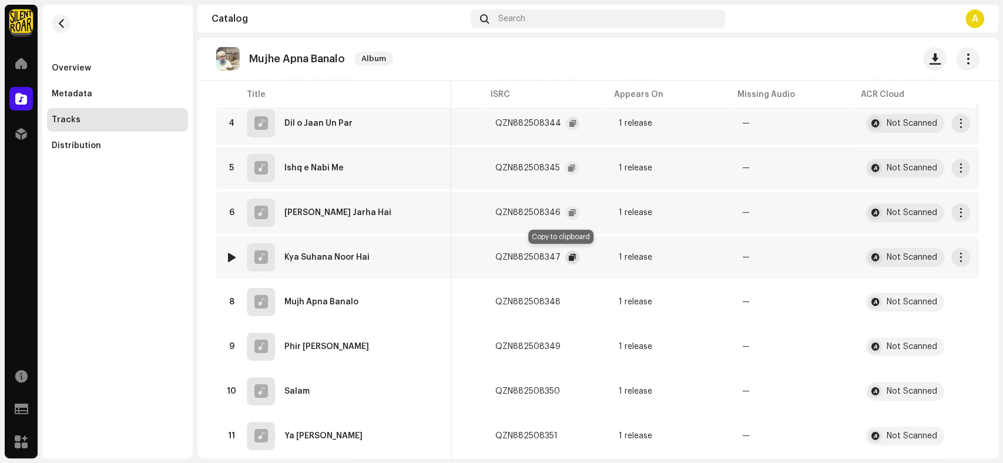
click at [569, 259] on span "button" at bounding box center [572, 257] width 7 height 9
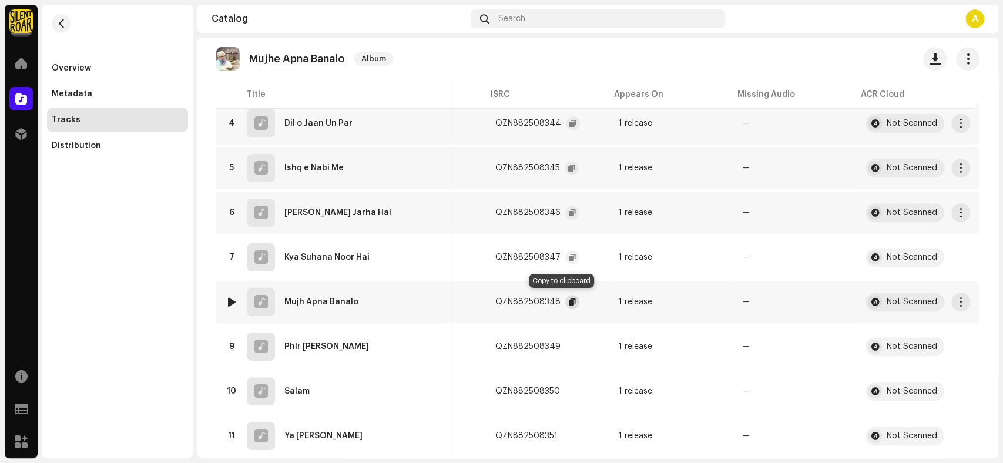
click at [569, 298] on span "button" at bounding box center [572, 301] width 7 height 9
click at [569, 342] on span "button" at bounding box center [572, 346] width 7 height 9
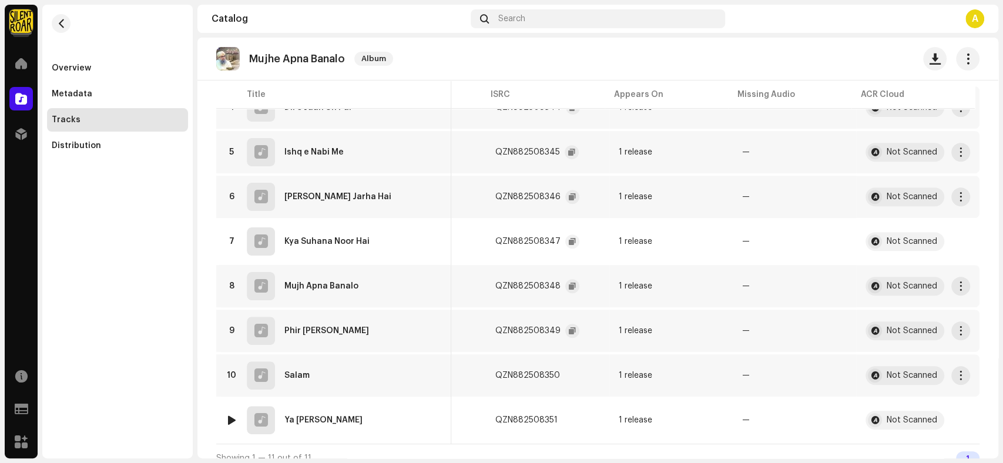
scroll to position [291, 0]
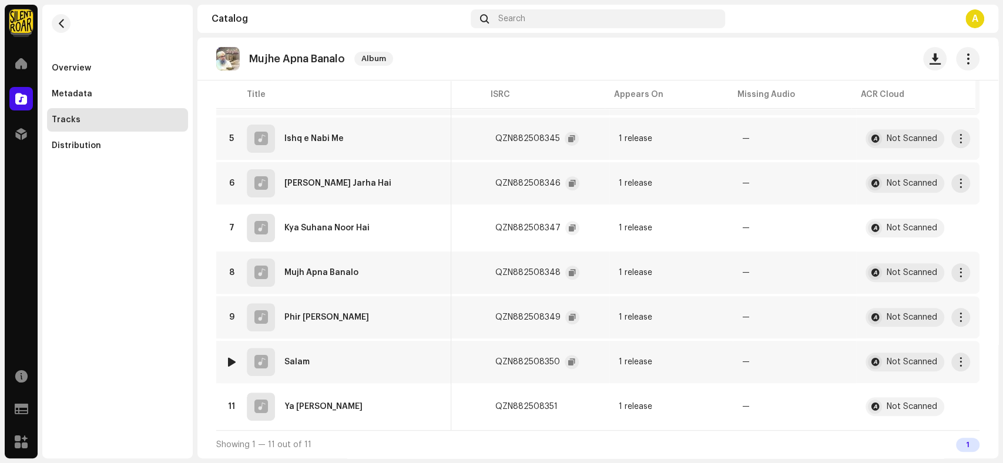
click at [567, 363] on re-a-clipboard-btn at bounding box center [572, 362] width 14 height 14
click at [569, 360] on re-a-clipboard-btn at bounding box center [572, 362] width 14 height 14
click at [568, 361] on span "button" at bounding box center [571, 361] width 7 height 9
click at [562, 407] on button "button" at bounding box center [569, 407] width 14 height 14
click at [962, 54] on span "button" at bounding box center [967, 58] width 11 height 9
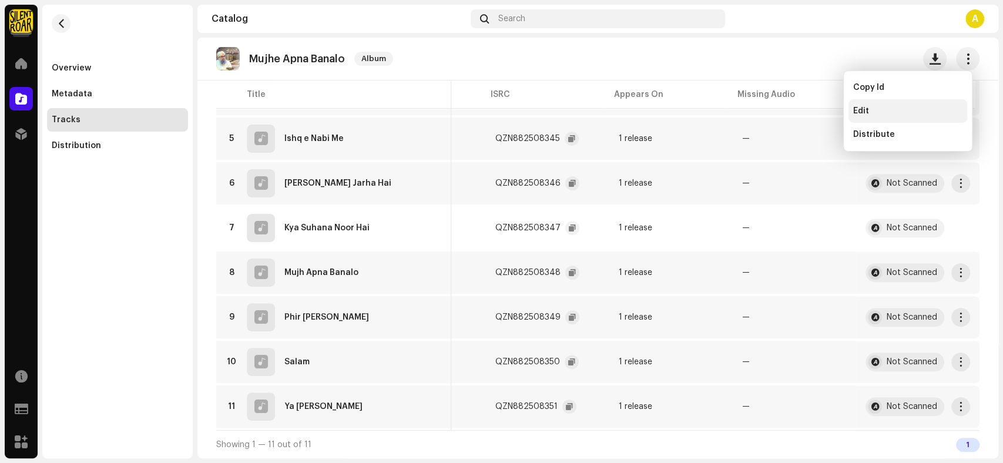
click at [897, 101] on div "Edit" at bounding box center [907, 111] width 119 height 24
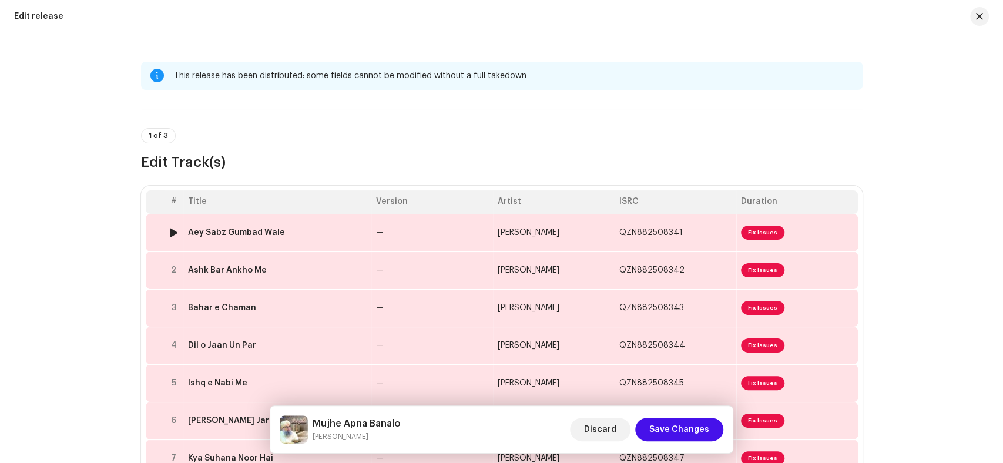
click at [290, 233] on div "Aey Sabz Gumbad Wale" at bounding box center [277, 232] width 179 height 9
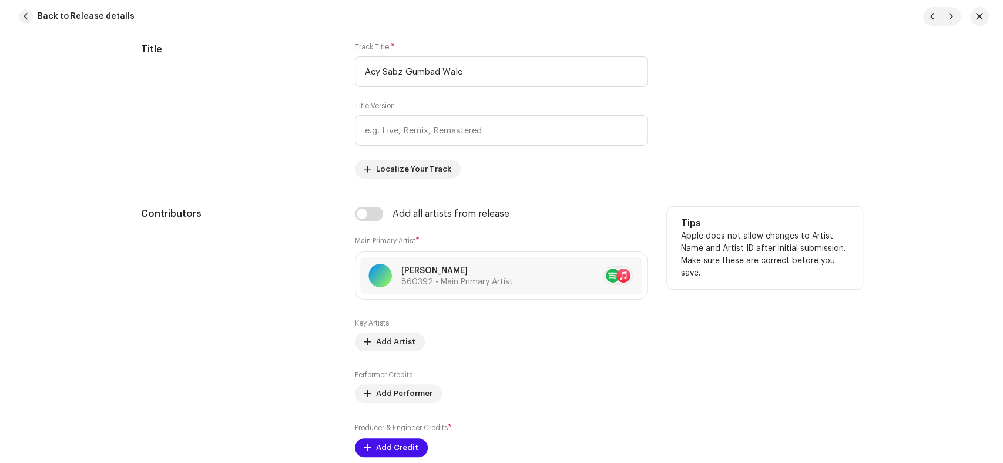
scroll to position [588, 0]
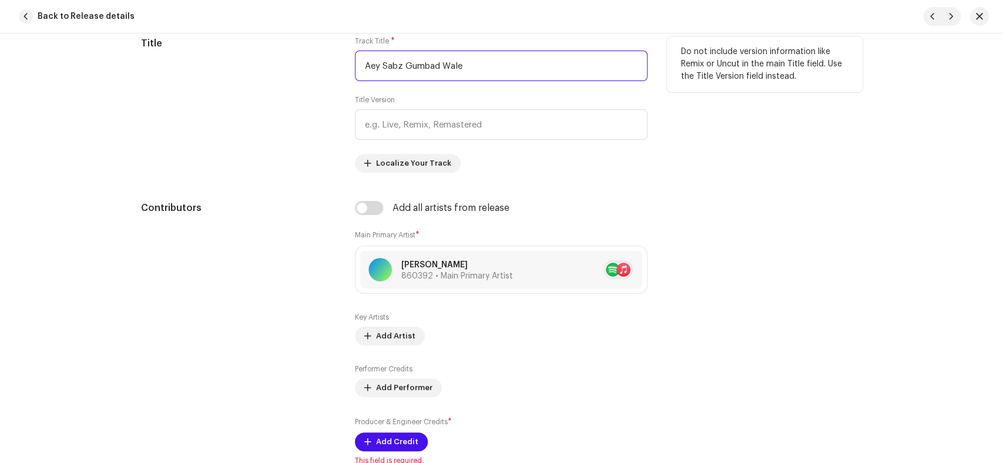
drag, startPoint x: 495, startPoint y: 61, endPoint x: 194, endPoint y: 69, distance: 301.5
click at [194, 69] on div "Title Track Title * Aey Sabz Gumbad Wale Title Version Localize Your Track Do n…" at bounding box center [501, 104] width 721 height 136
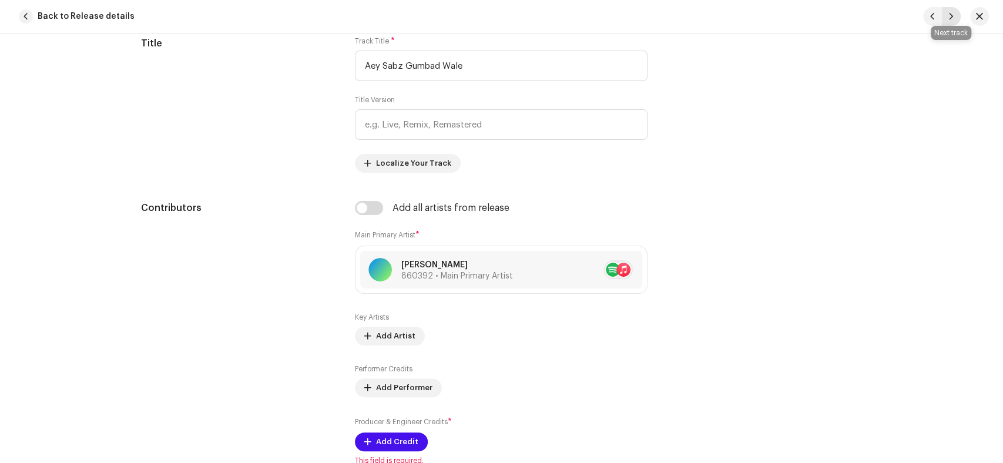
click at [949, 22] on button "button" at bounding box center [951, 16] width 19 height 19
type input "QZN882508342"
type input "Ashk Bar Ankho Me"
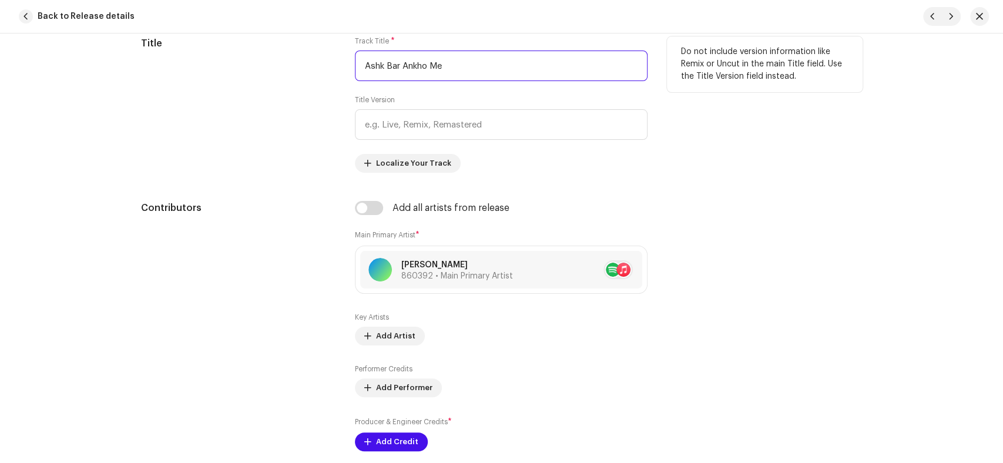
drag, startPoint x: 475, startPoint y: 72, endPoint x: 288, endPoint y: 71, distance: 187.4
click at [288, 71] on div "Title Track Title * Ashk Bar Ankho Me Title Version Localize Your Track Do not …" at bounding box center [501, 104] width 721 height 136
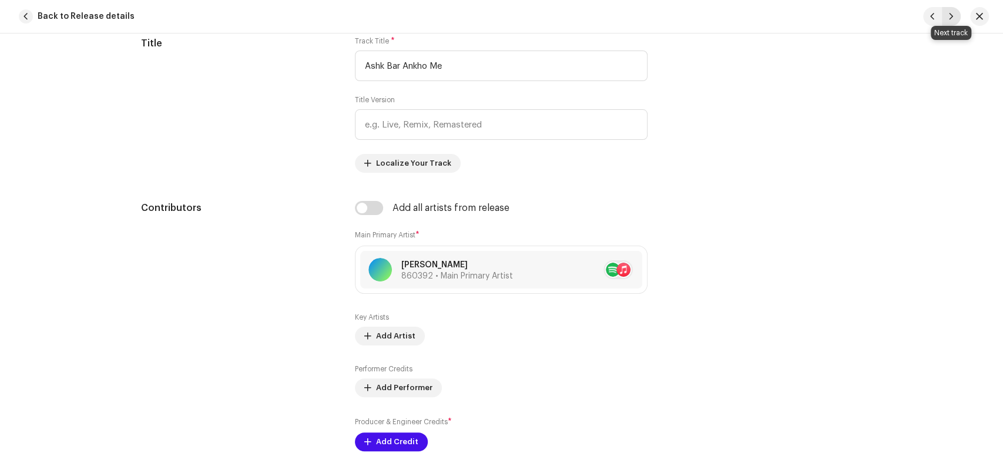
click at [950, 20] on span "button" at bounding box center [951, 16] width 7 height 9
type input "QZN882508343"
type input "Bahar e Chaman"
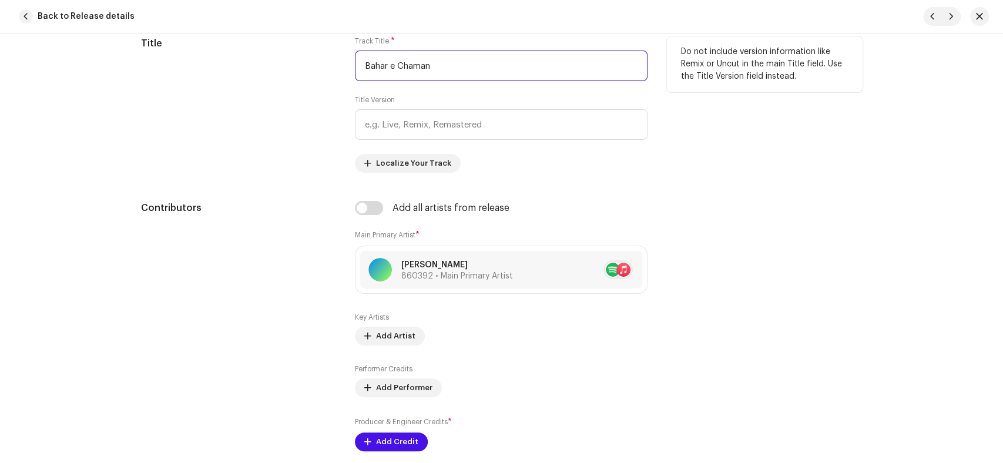
drag, startPoint x: 448, startPoint y: 63, endPoint x: 324, endPoint y: 72, distance: 123.7
click at [324, 72] on div "Title Track Title * Bahar e Chaman Title Version Localize Your Track Do not inc…" at bounding box center [501, 104] width 721 height 136
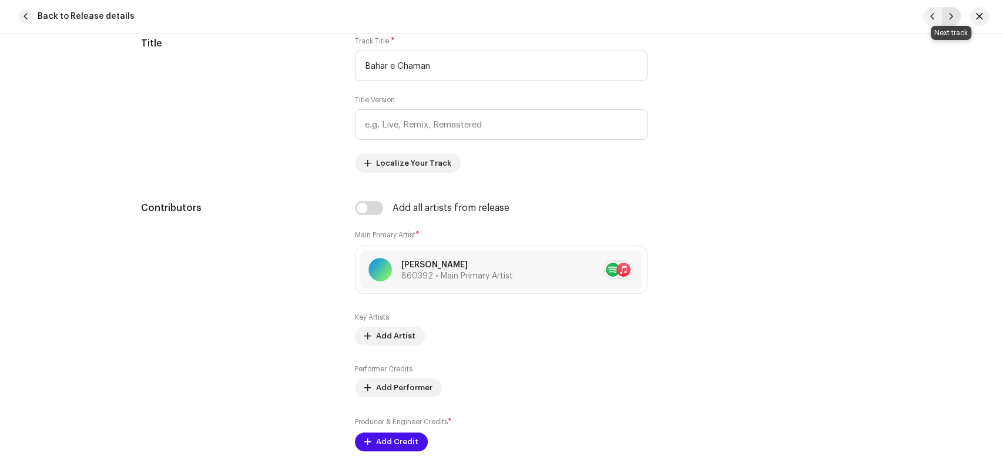
click at [952, 15] on span "button" at bounding box center [951, 16] width 7 height 9
type input "QZN882508344"
type input "Dil o Jaan Un Par"
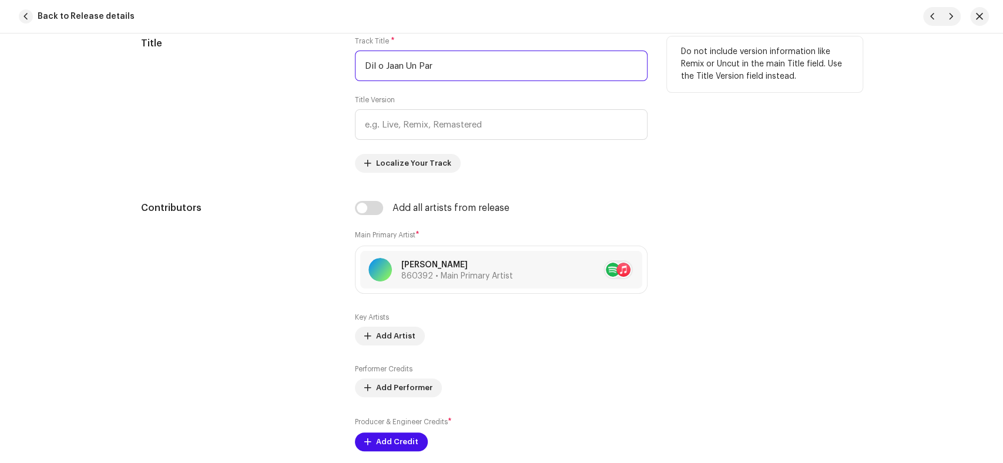
drag, startPoint x: 461, startPoint y: 67, endPoint x: 301, endPoint y: 72, distance: 159.9
click at [301, 72] on div "Title Track Title * Dil o Jaan Un Par Title Version Localize Your Track Do not …" at bounding box center [501, 104] width 721 height 136
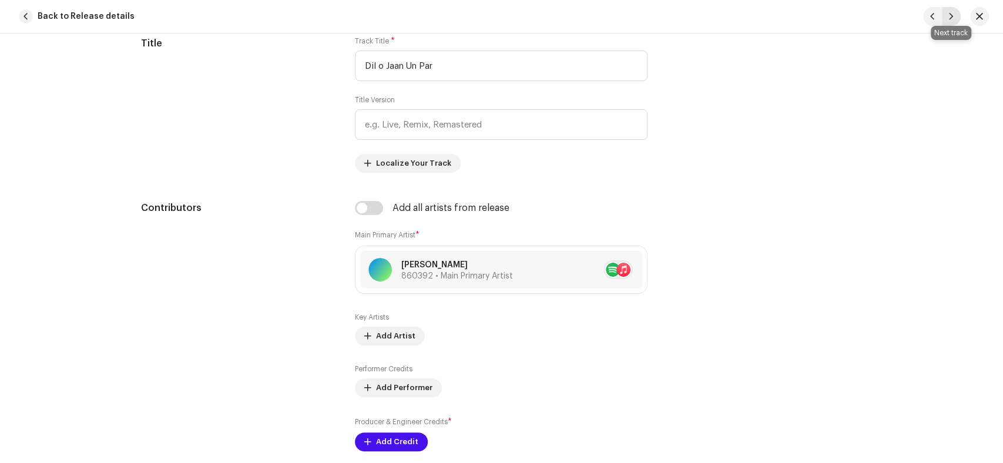
click at [954, 15] on span "button" at bounding box center [951, 16] width 7 height 9
type input "QZN882508345"
type input "Ishq e Nabi Me"
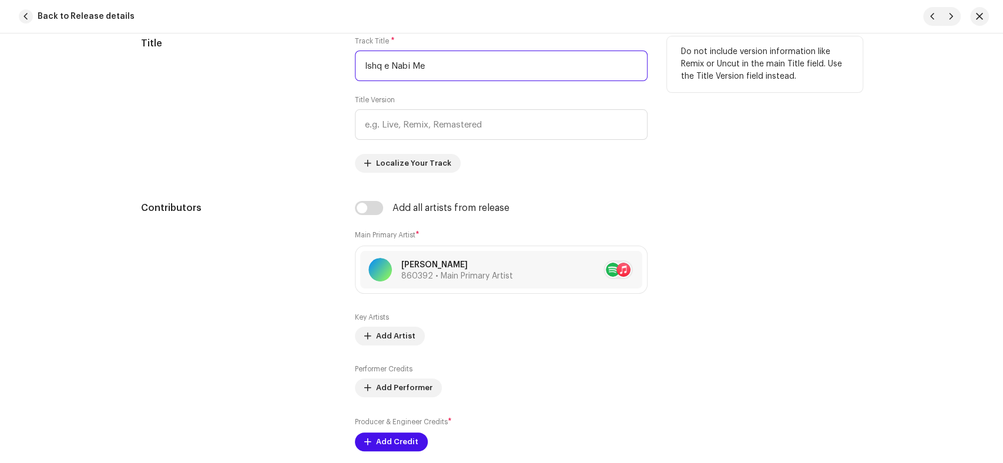
drag, startPoint x: 459, startPoint y: 62, endPoint x: 259, endPoint y: 74, distance: 201.3
click at [259, 74] on div "Title Track Title * Ishq e Nabi Me Title Version Localize Your Track Do not inc…" at bounding box center [501, 104] width 721 height 136
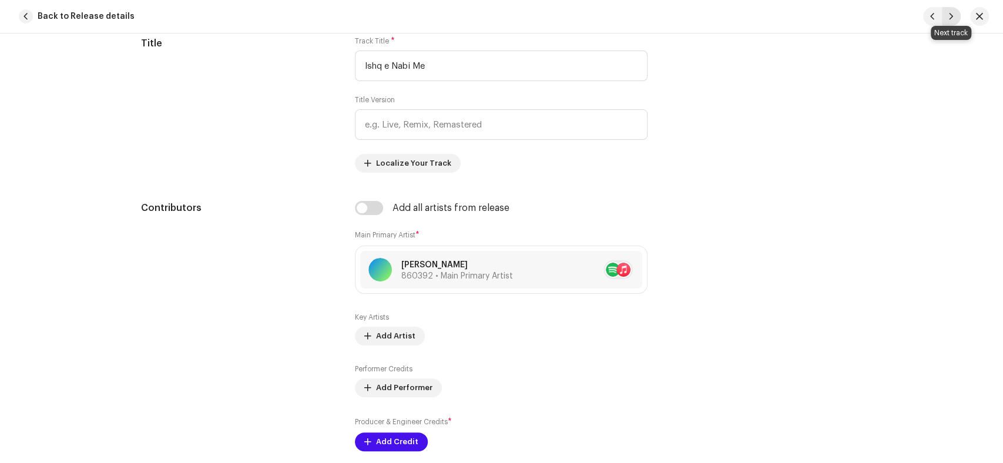
click at [958, 17] on button "button" at bounding box center [951, 16] width 19 height 19
type input "QZN882508346"
type input "[PERSON_NAME] Jarha Hai"
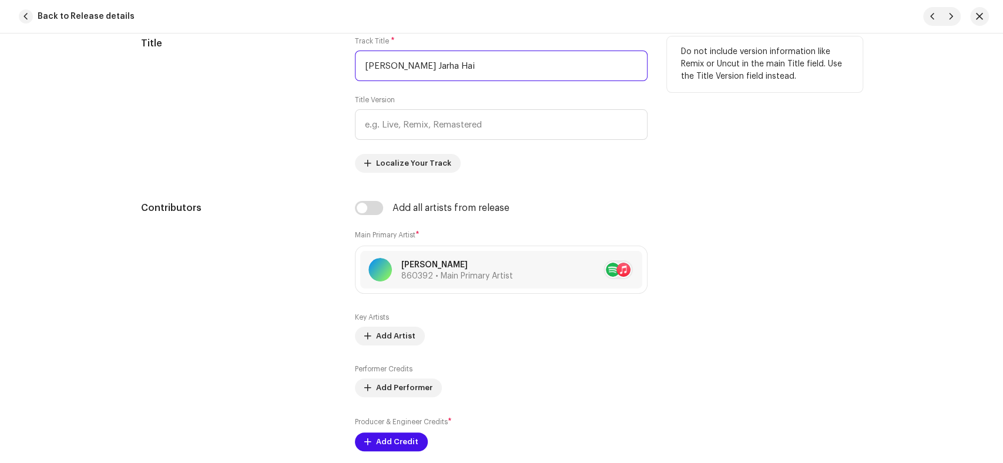
drag, startPoint x: 512, startPoint y: 67, endPoint x: 315, endPoint y: 61, distance: 197.5
click at [315, 61] on div "Title Track Title * Khusha Jhoomta Jarha Hai Title Version Localize Your Track …" at bounding box center [501, 104] width 721 height 136
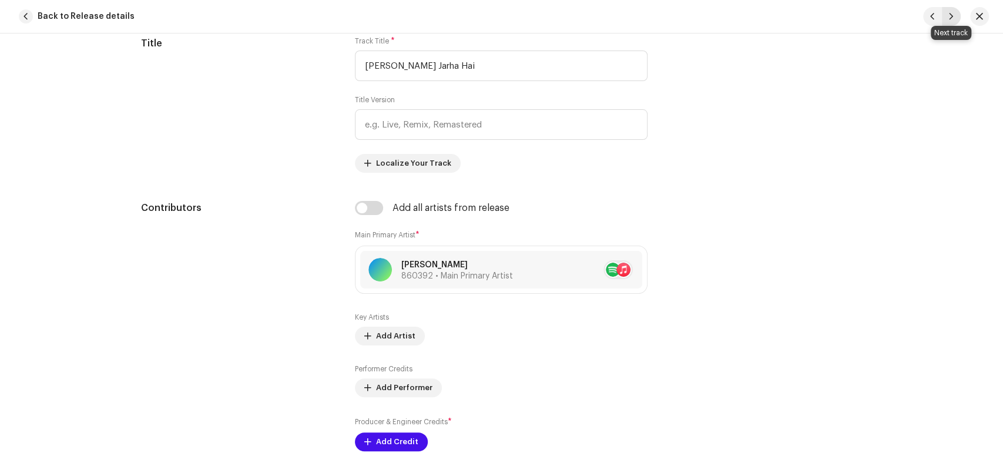
click at [957, 22] on button "button" at bounding box center [951, 16] width 19 height 19
type input "QZN882508347"
type input "Kya Suhana Noor Hai"
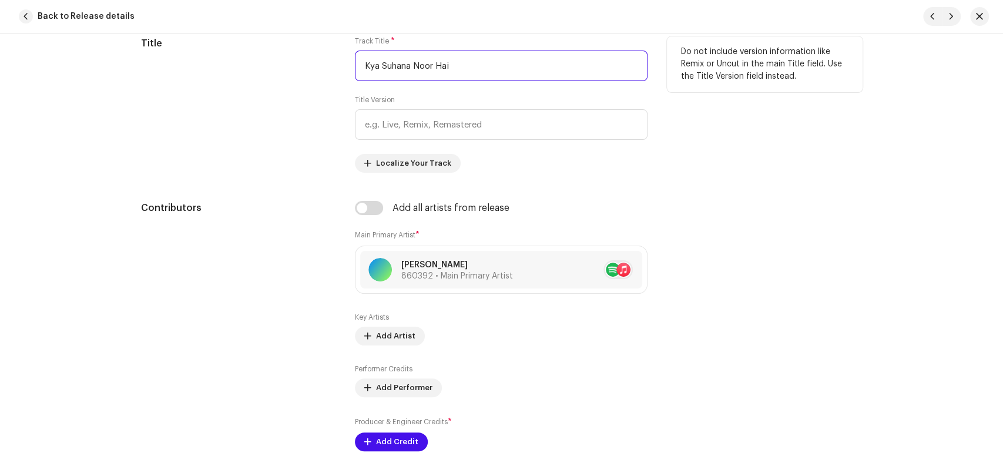
drag, startPoint x: 469, startPoint y: 67, endPoint x: 263, endPoint y: 63, distance: 206.3
click at [263, 63] on div "Title Track Title * Kya Suhana Noor Hai Title Version Localize Your Track Do no…" at bounding box center [501, 104] width 721 height 136
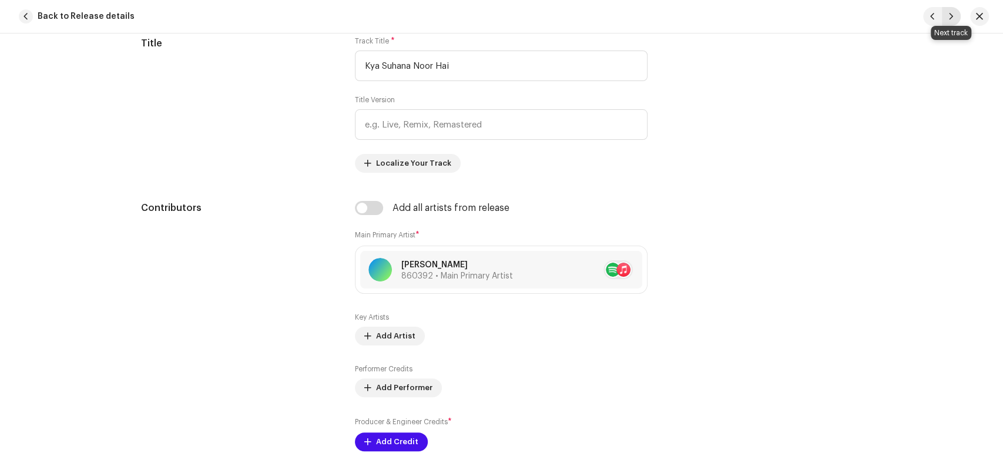
click at [952, 18] on span "button" at bounding box center [951, 16] width 7 height 9
type input "QZN882508348"
type input "Mujh Apna Banalo"
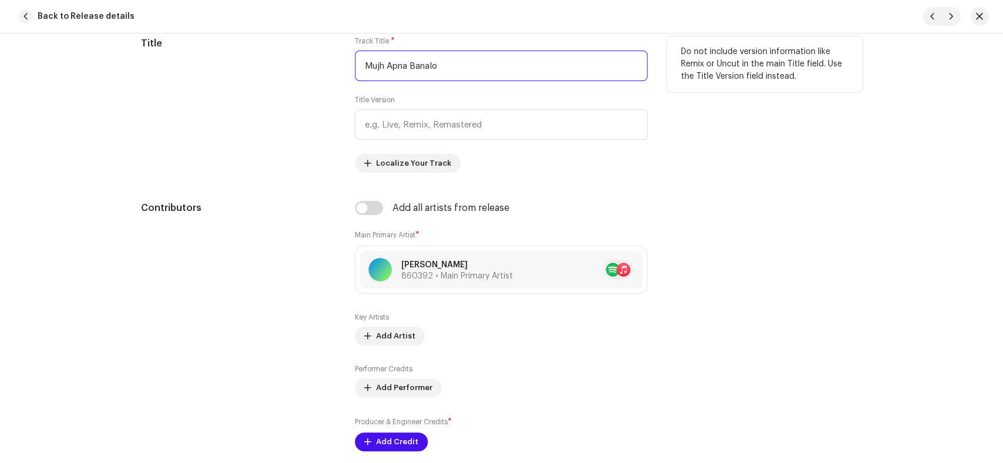
drag, startPoint x: 491, startPoint y: 76, endPoint x: 231, endPoint y: 79, distance: 259.7
click at [231, 79] on div "Title Track Title * Mujh Apna Banalo Title Version Localize Your Track Do not i…" at bounding box center [501, 104] width 721 height 136
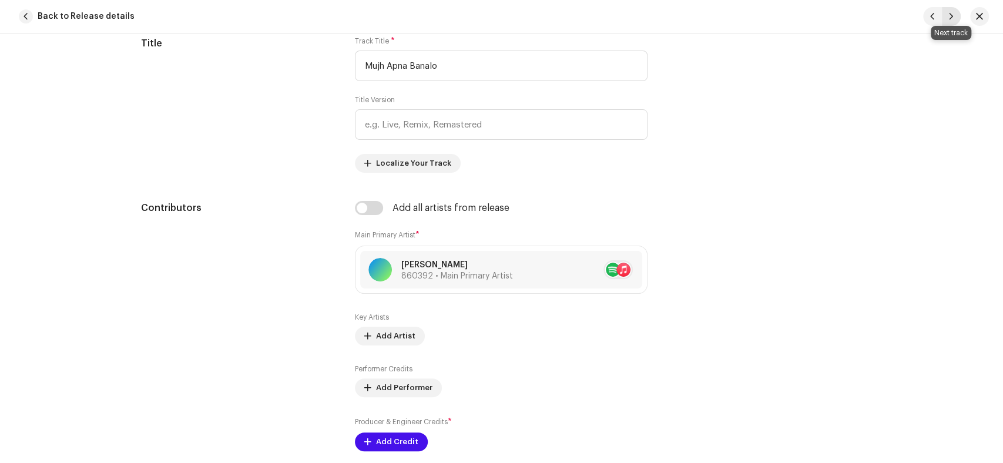
click at [955, 16] on button "button" at bounding box center [951, 16] width 19 height 19
type input "QZN882508349"
type input "Phir [PERSON_NAME]"
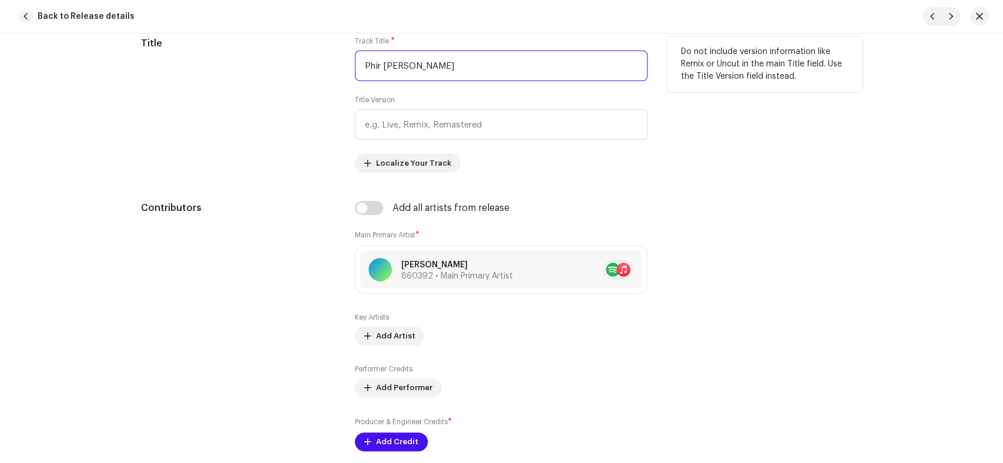
drag, startPoint x: 422, startPoint y: 79, endPoint x: 202, endPoint y: 83, distance: 220.9
click at [202, 83] on div "Title Track Title * Phir Mubarak Safar Title Version Localize Your Track Do not…" at bounding box center [501, 104] width 721 height 136
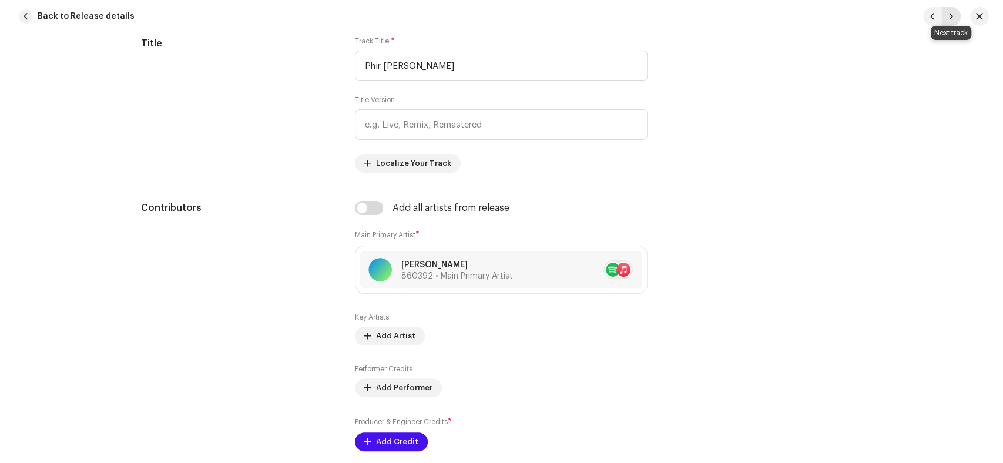
click at [947, 15] on button "button" at bounding box center [951, 16] width 19 height 19
type input "QZN882508350"
type input "Salam"
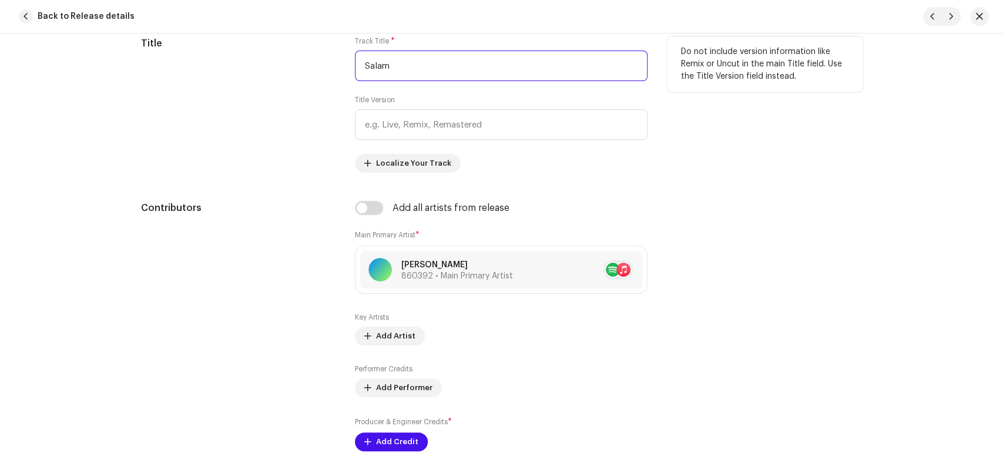
drag, startPoint x: 410, startPoint y: 71, endPoint x: 277, endPoint y: 76, distance: 132.9
click at [277, 76] on div "Title Track Title * Salam Title Version Localize Your Track Do not include vers…" at bounding box center [501, 104] width 721 height 136
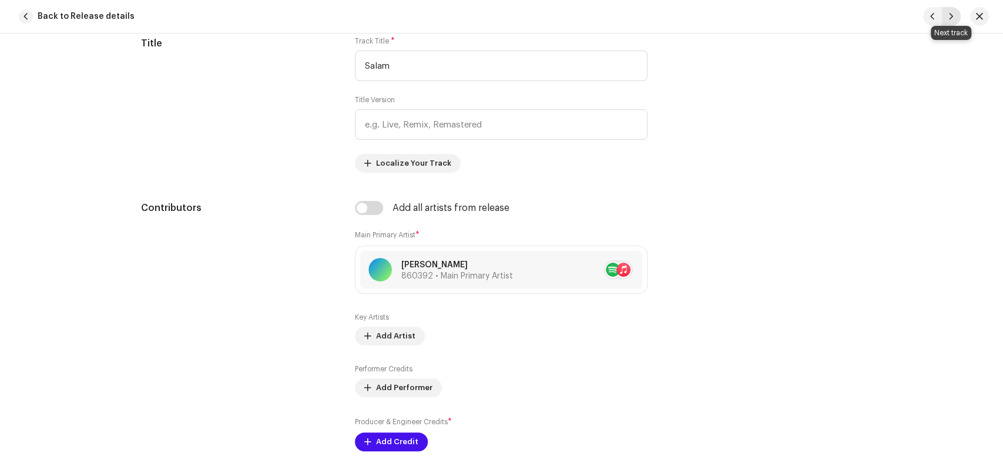
click at [954, 15] on span "button" at bounding box center [951, 16] width 7 height 9
type input "QZN882508351"
type input "Ya [PERSON_NAME]"
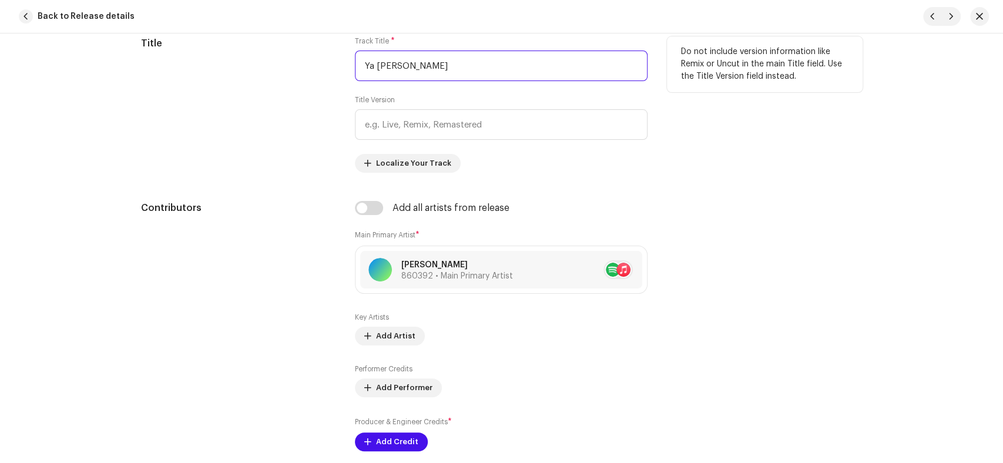
drag, startPoint x: 486, startPoint y: 62, endPoint x: 217, endPoint y: 61, distance: 269.1
click at [217, 61] on div "Title Track Title * Ya [PERSON_NAME] ul Wara Title Version Localize Your Track …" at bounding box center [501, 104] width 721 height 136
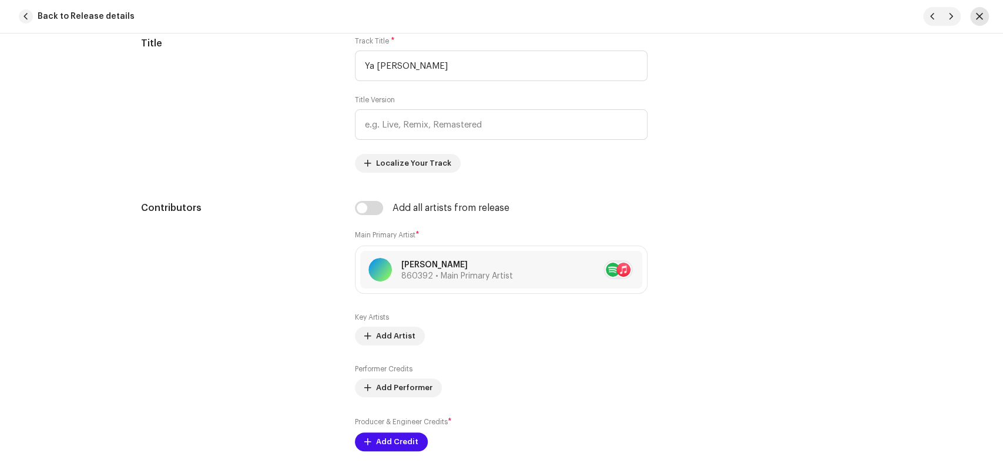
click at [987, 19] on button "button" at bounding box center [979, 16] width 19 height 19
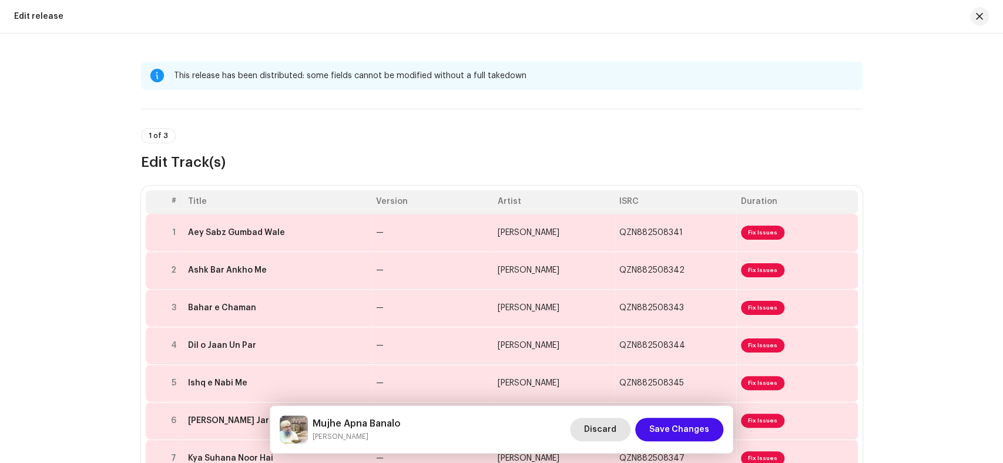
click at [613, 431] on span "Discard" at bounding box center [600, 430] width 32 height 24
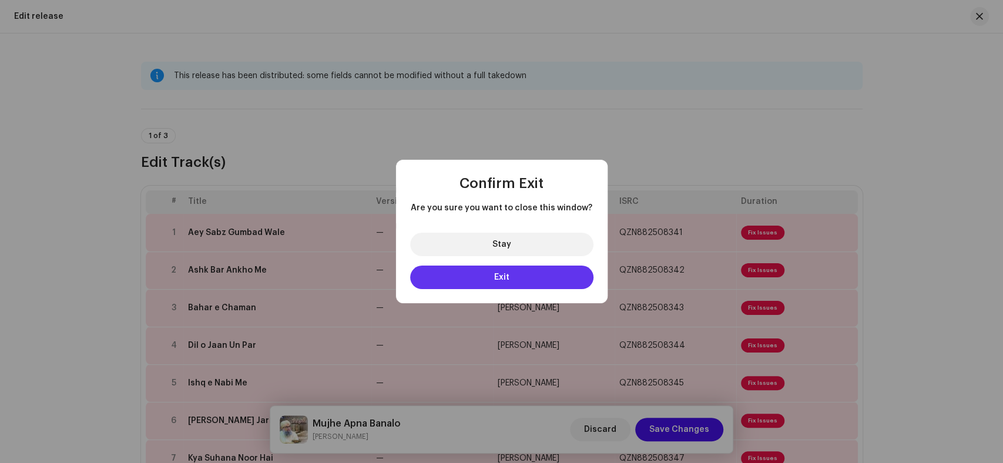
click at [502, 283] on button "Exit" at bounding box center [501, 278] width 183 height 24
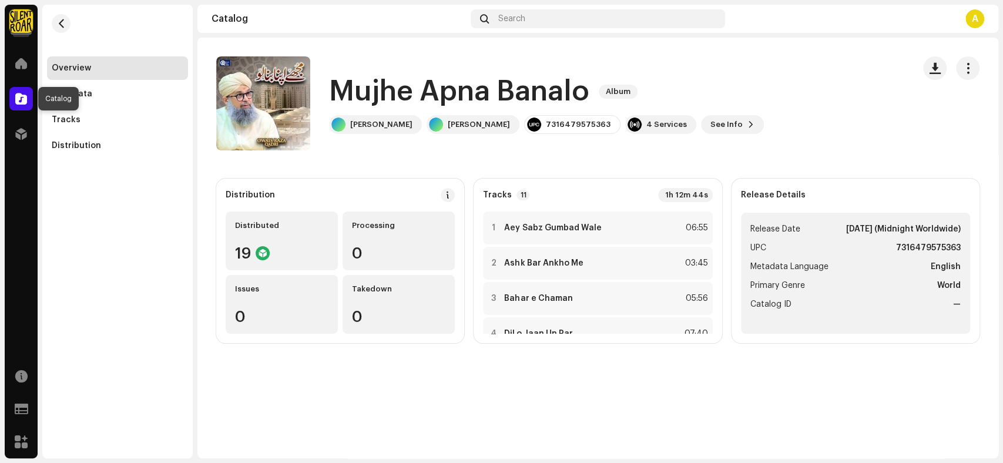
click at [24, 100] on span at bounding box center [21, 98] width 12 height 9
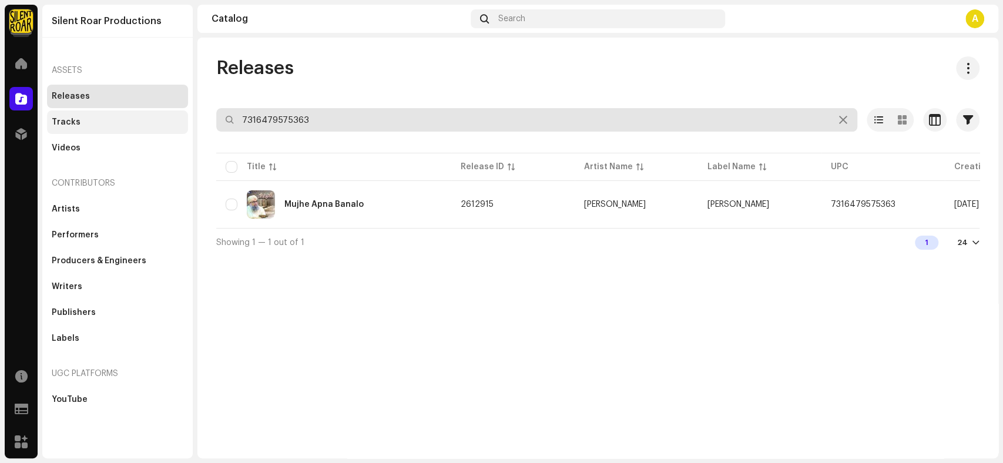
drag, startPoint x: 355, startPoint y: 119, endPoint x: 142, endPoint y: 120, distance: 212.7
click at [142, 120] on div "Silent Roar Productions Home Catalog Distribution Resources Support Forms Marke…" at bounding box center [501, 231] width 1003 height 463
paste input "6980528"
type input "7316476980528"
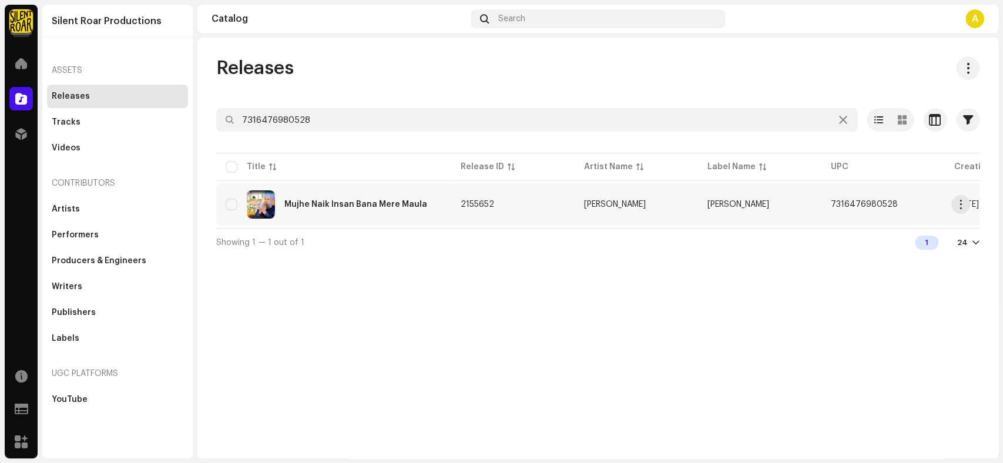
click at [327, 202] on div "Mujhe Naik Insan Bana Mere Maula" at bounding box center [355, 204] width 143 height 8
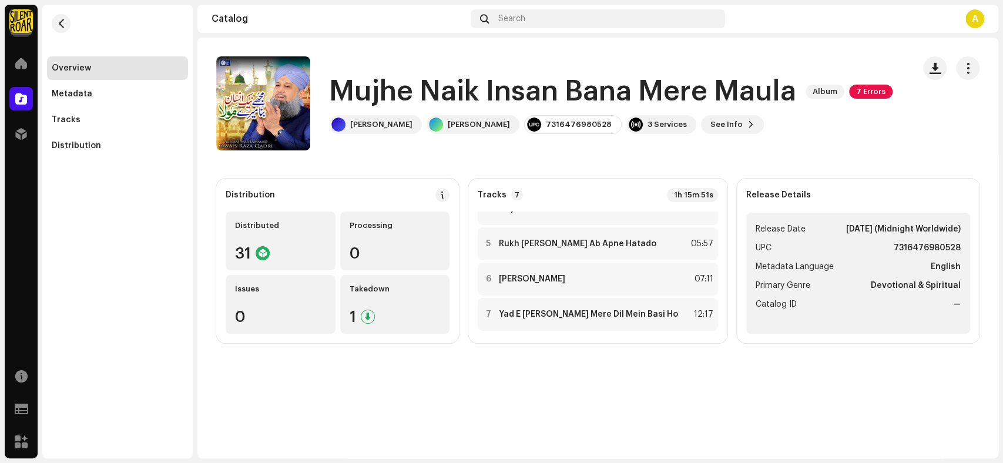
scroll to position [132, 0]
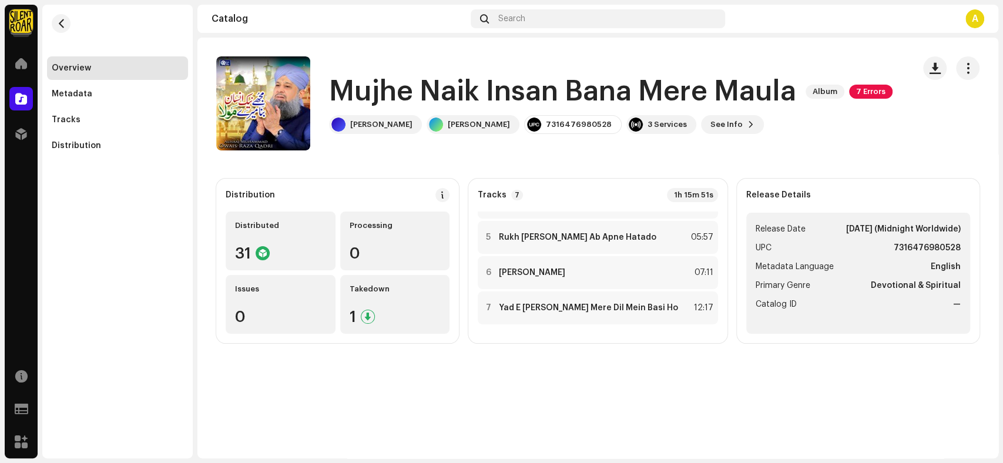
click at [789, 95] on h1 "Mujhe Naik Insan Bana Mere Maula" at bounding box center [562, 92] width 467 height 38
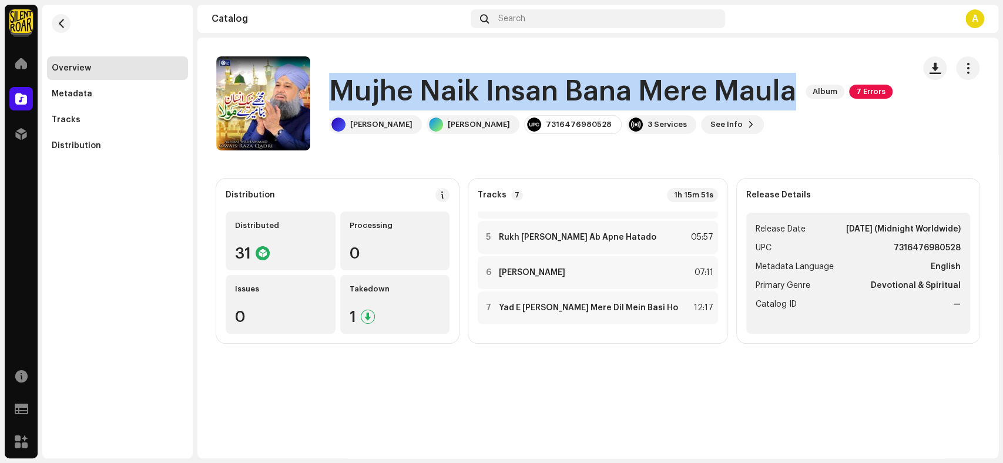
click at [789, 95] on h1 "Mujhe Naik Insan Bana Mere Maula" at bounding box center [562, 92] width 467 height 38
copy div "Mujhe Naik Insan Bana Mere Maula Album 7 Errors"
click at [743, 128] on span "See Info" at bounding box center [726, 125] width 32 height 24
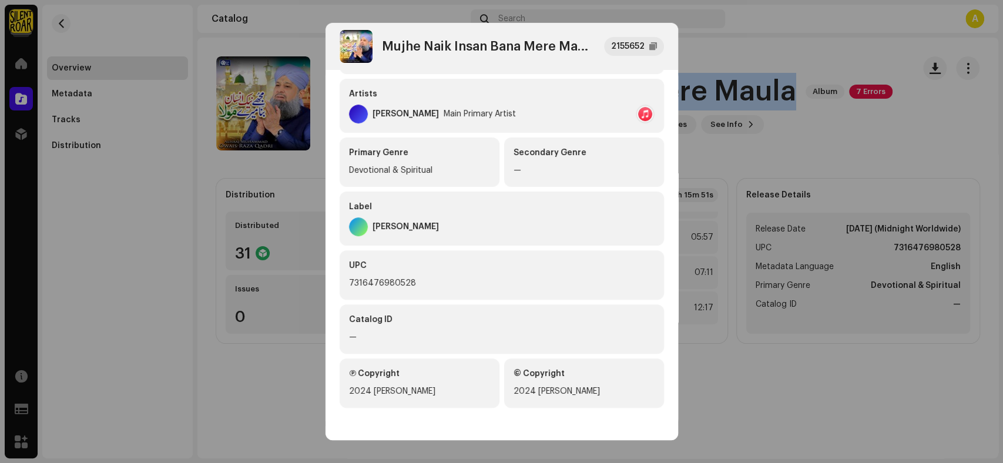
scroll to position [201, 0]
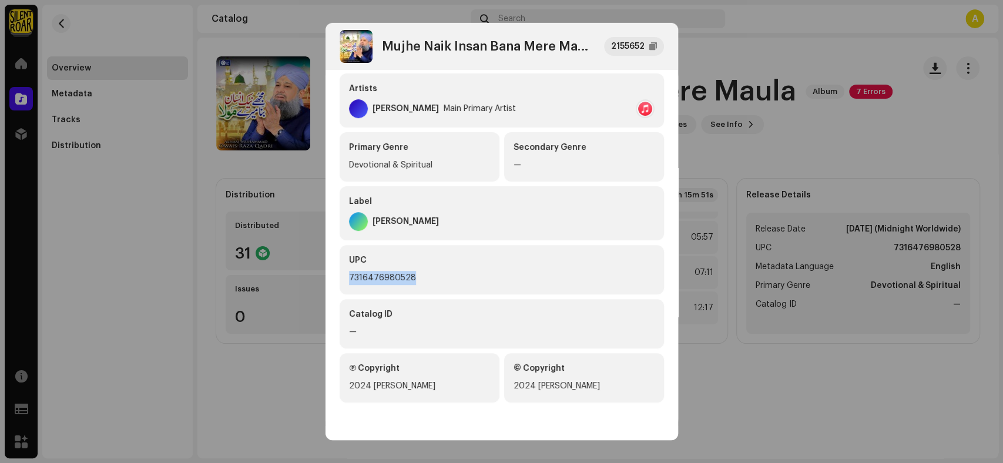
drag, startPoint x: 415, startPoint y: 274, endPoint x: 315, endPoint y: 283, distance: 100.9
click at [315, 283] on div "Mujhe Naik Insan Bana Mere Maula 2155652 Metadata Distribution Metadata Languag…" at bounding box center [501, 231] width 1003 height 463
copy div "7316476980528"
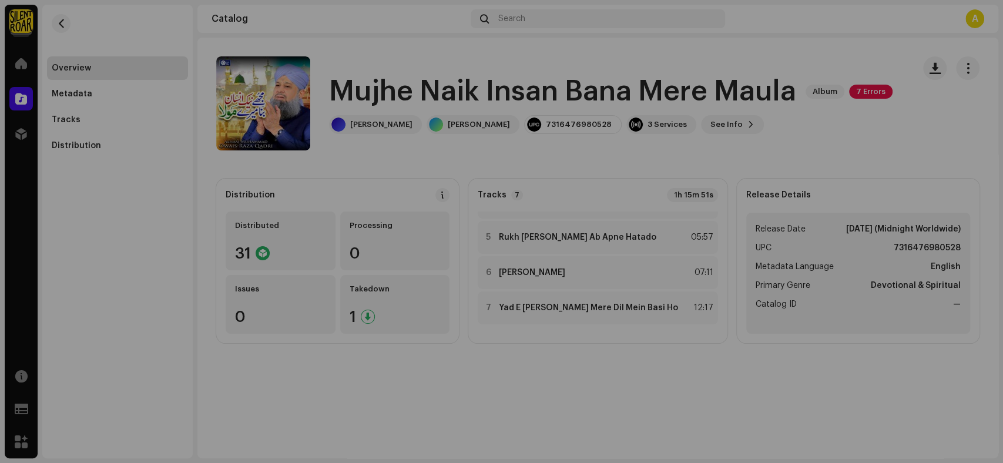
click at [743, 163] on div "Mujhe Naik Insan Bana Mere Maula 2155652 Metadata Distribution Metadata Languag…" at bounding box center [501, 231] width 1003 height 463
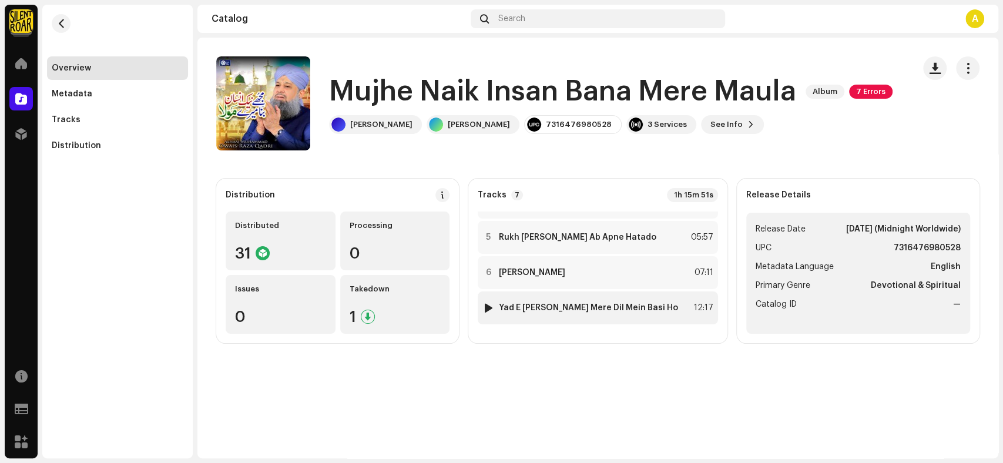
click at [580, 310] on strong "Yad E [PERSON_NAME] Mere Dil Mein Basi Ho" at bounding box center [588, 307] width 179 height 9
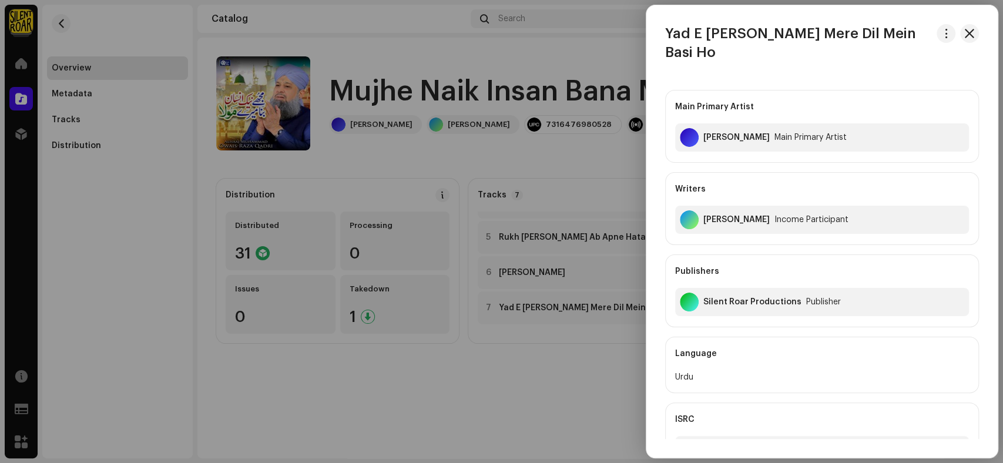
click at [561, 404] on div at bounding box center [501, 231] width 1003 height 463
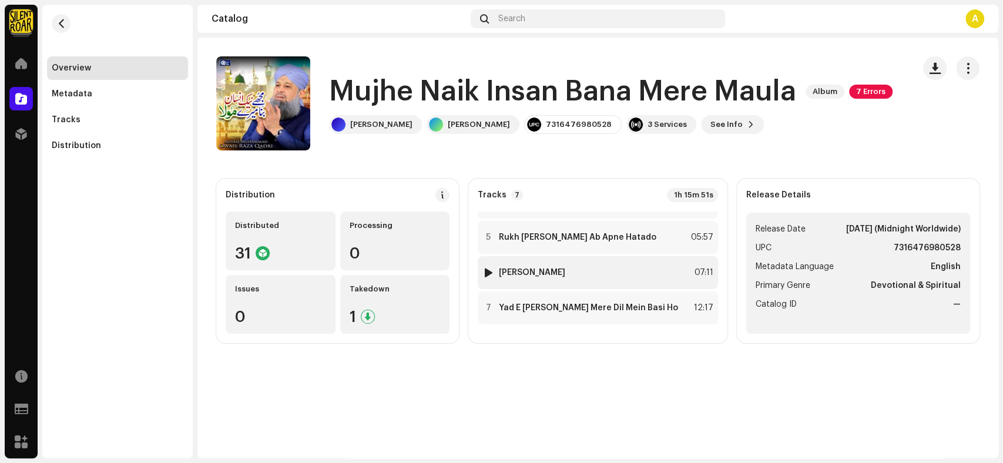
click at [599, 274] on div "6 Wajay Allah Wali Taar 07:11" at bounding box center [598, 272] width 240 height 33
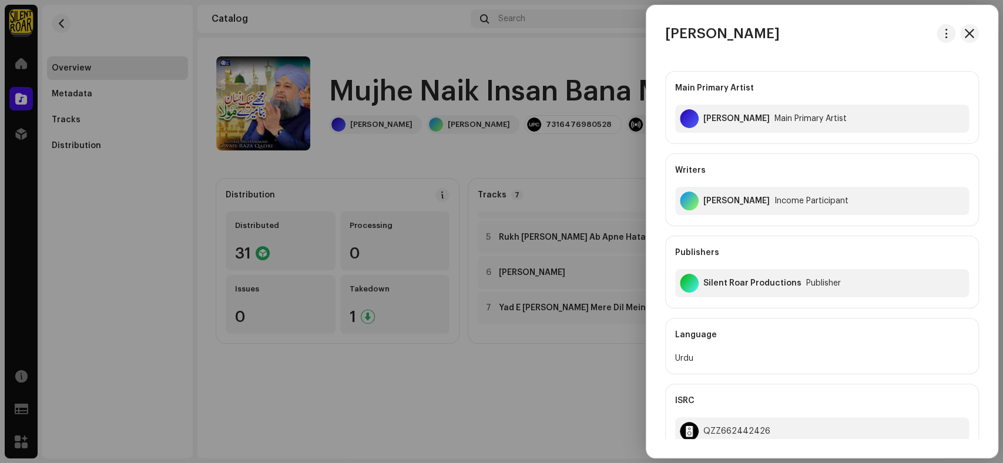
click at [550, 370] on div at bounding box center [501, 231] width 1003 height 463
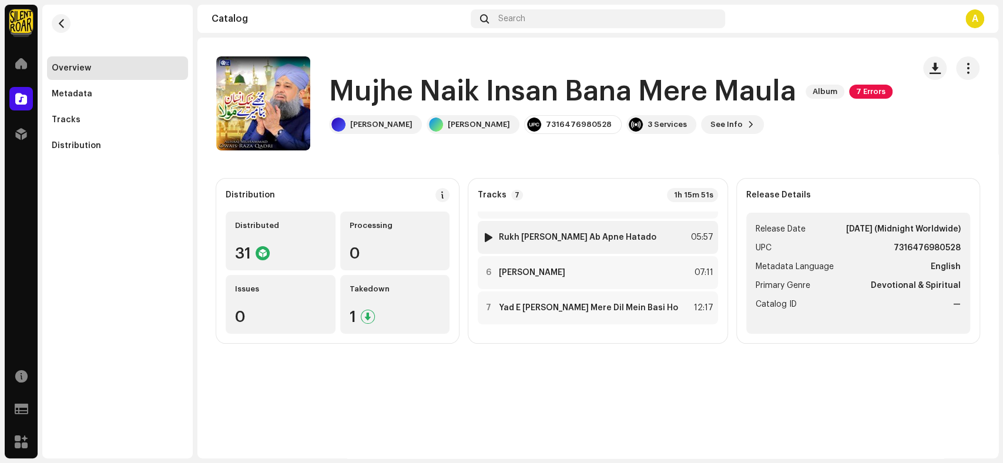
click at [576, 240] on strong "Rukh [PERSON_NAME] Ab Apne Hatado" at bounding box center [577, 237] width 157 height 9
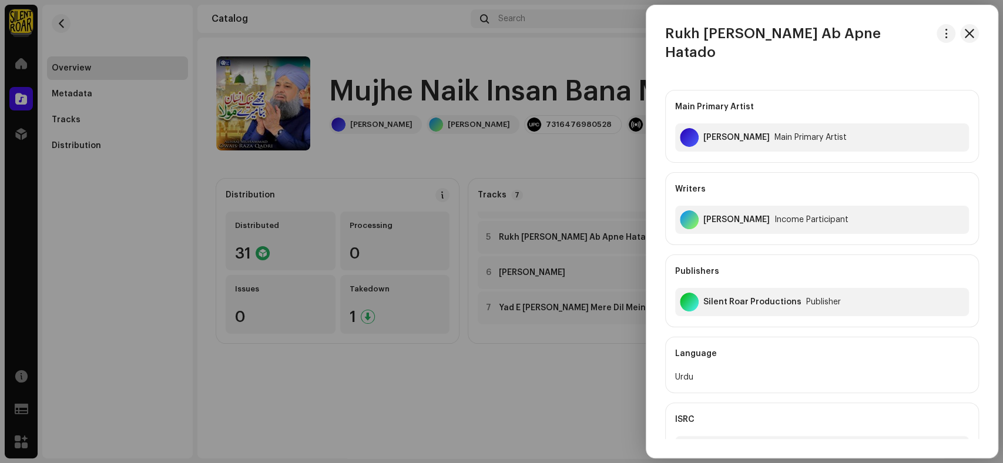
click at [534, 394] on div at bounding box center [501, 231] width 1003 height 463
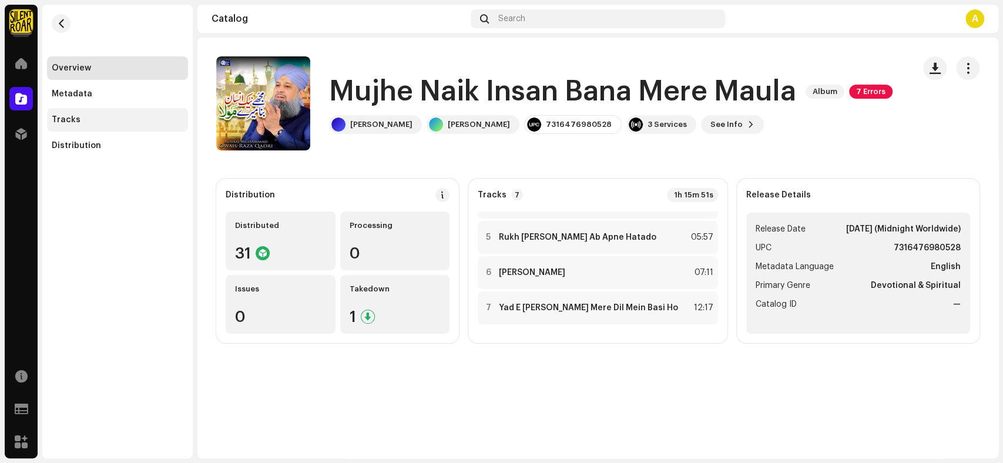
click at [84, 122] on div "Tracks" at bounding box center [118, 119] width 132 height 9
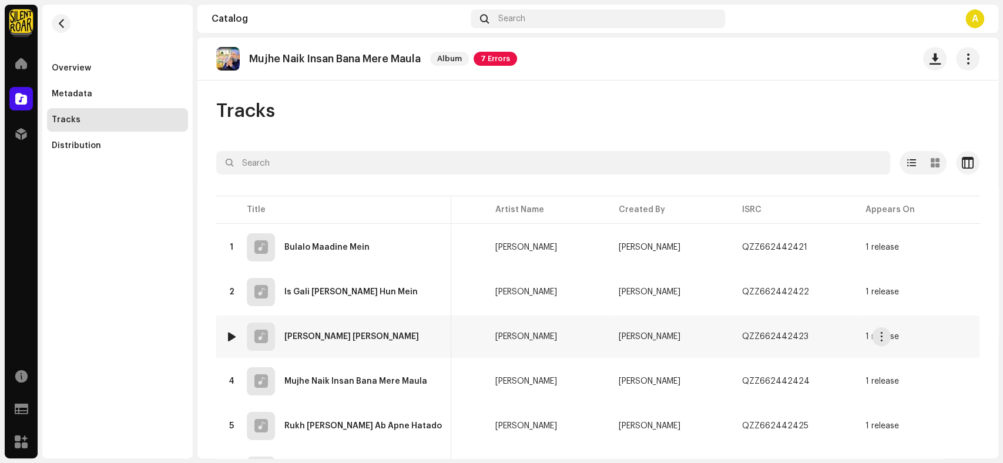
scroll to position [0, 382]
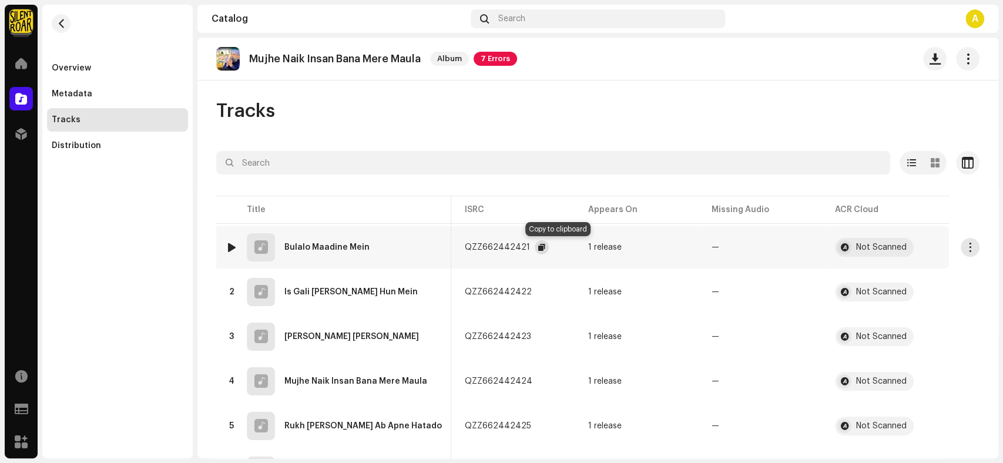
click at [545, 245] on span "button" at bounding box center [541, 247] width 7 height 9
click at [547, 292] on span "button" at bounding box center [543, 291] width 7 height 9
click at [546, 339] on span "button" at bounding box center [542, 336] width 7 height 9
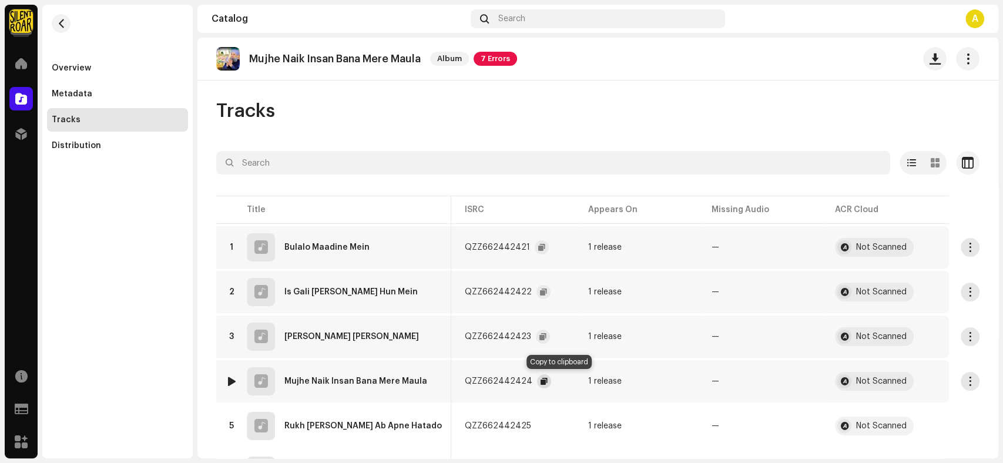
click at [548, 381] on span "button" at bounding box center [544, 381] width 7 height 9
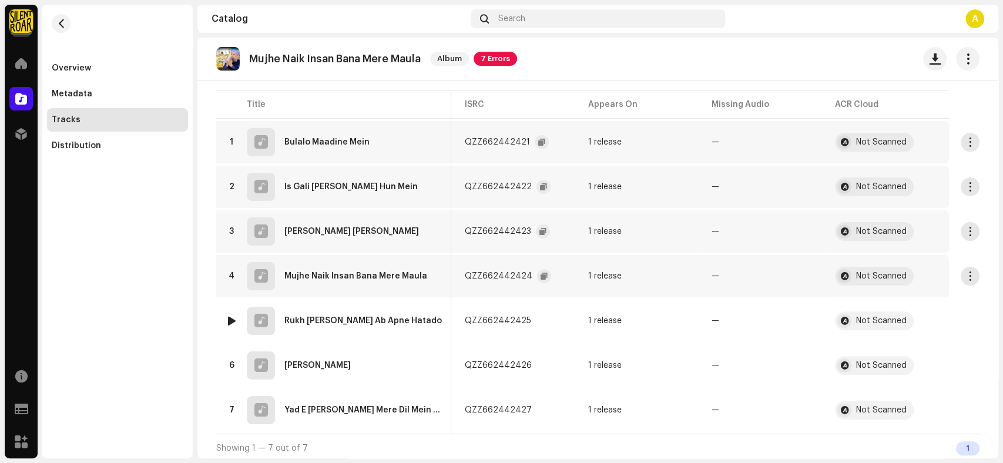
scroll to position [110, 0]
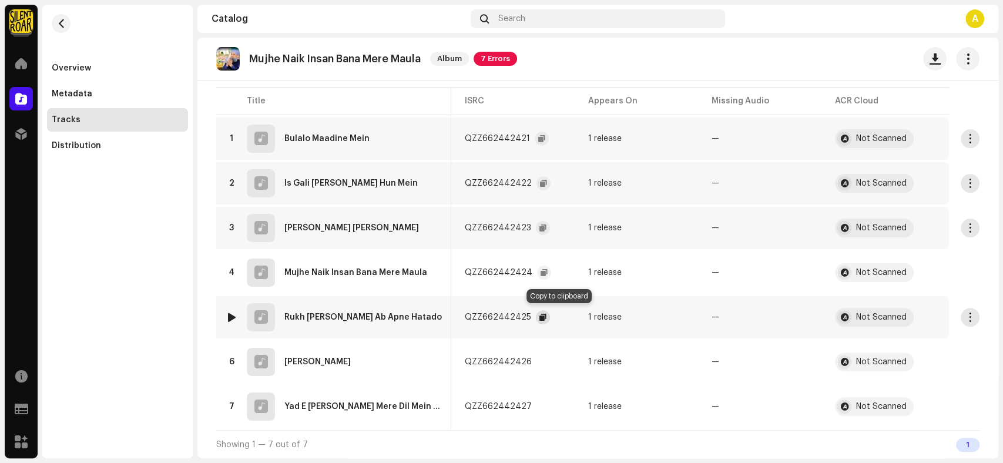
click at [546, 317] on span "button" at bounding box center [542, 317] width 7 height 9
click at [547, 357] on span "button" at bounding box center [543, 361] width 7 height 9
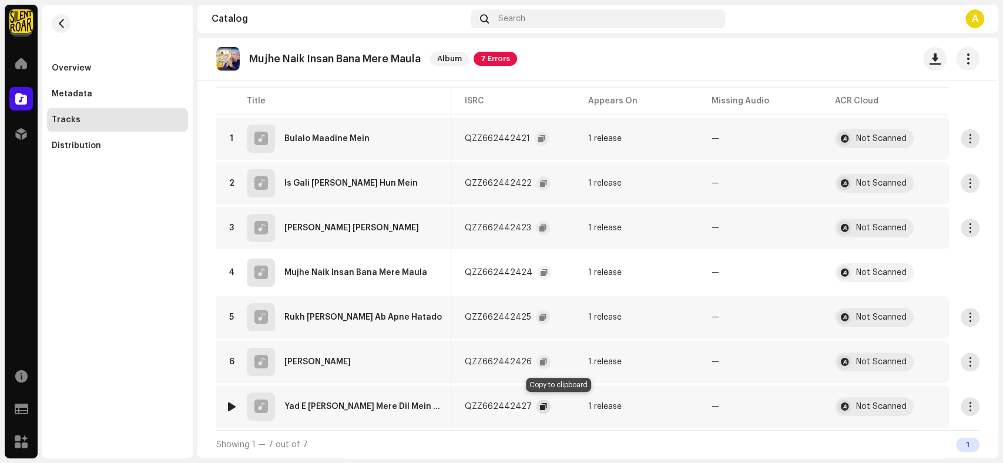
click at [547, 402] on span "button" at bounding box center [543, 406] width 7 height 9
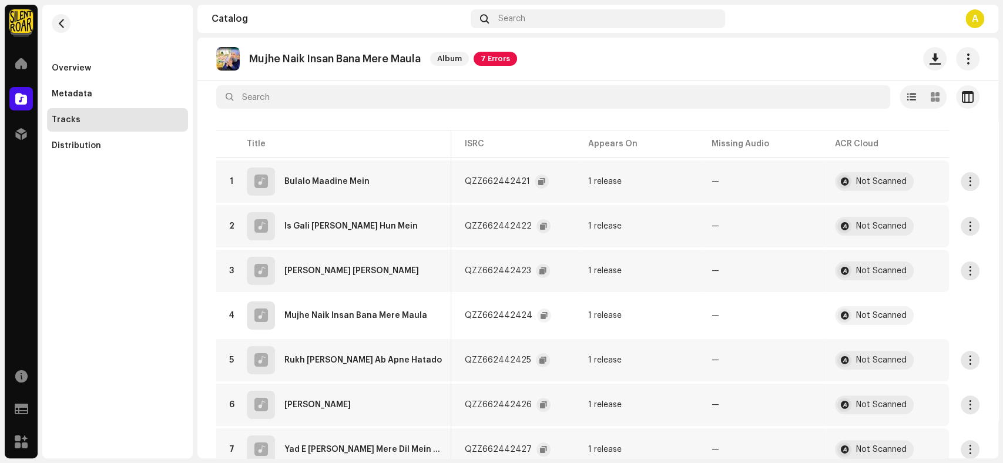
scroll to position [0, 0]
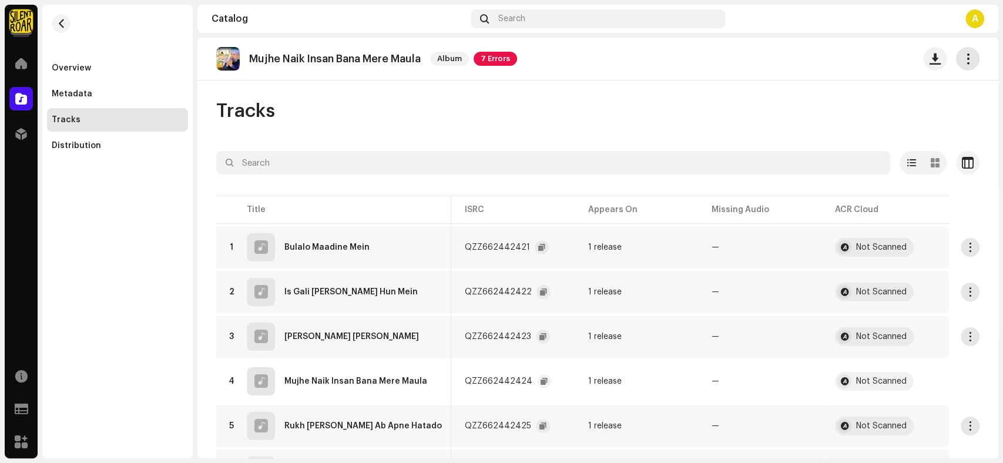
click at [962, 63] on span "button" at bounding box center [967, 58] width 11 height 9
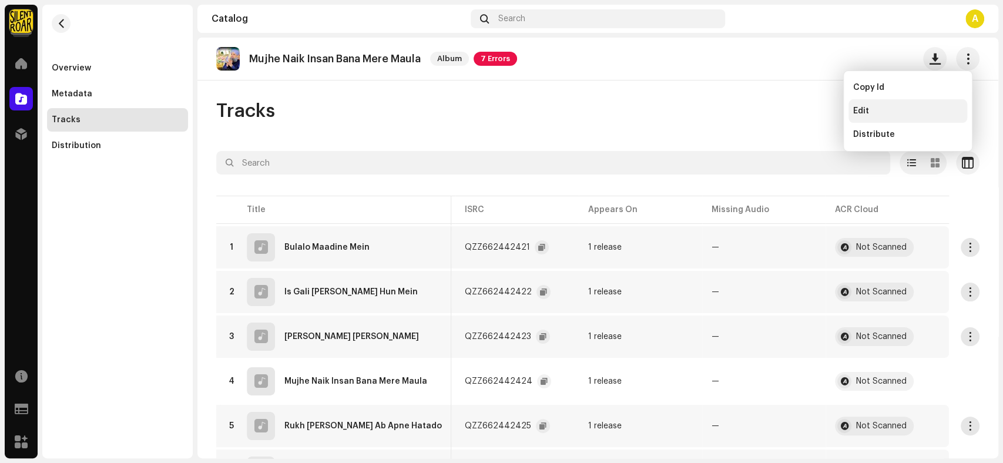
click at [848, 102] on div "Edit" at bounding box center [907, 111] width 119 height 24
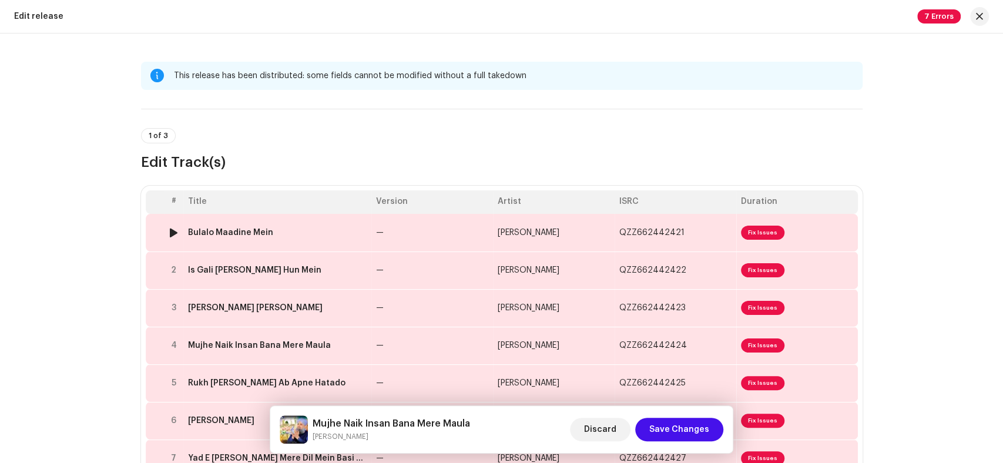
click at [247, 233] on div "Bulalo Maadine Mein" at bounding box center [230, 232] width 85 height 9
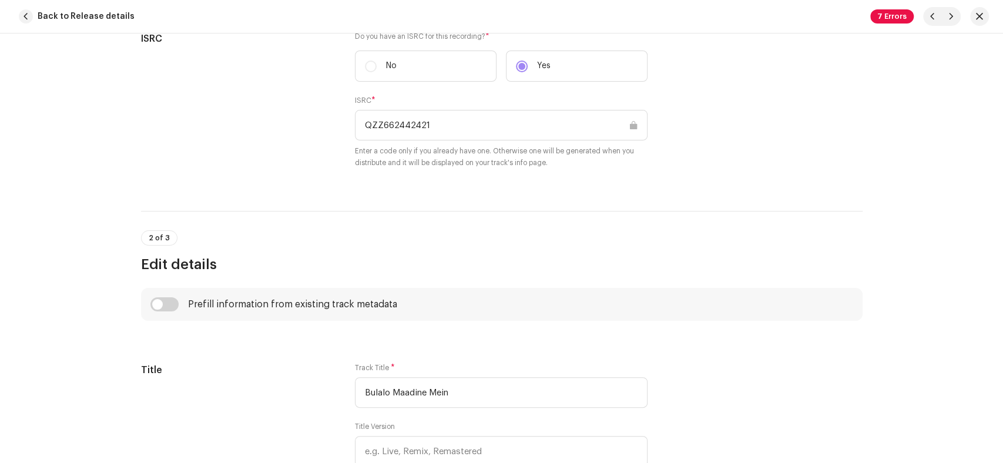
scroll to position [391, 0]
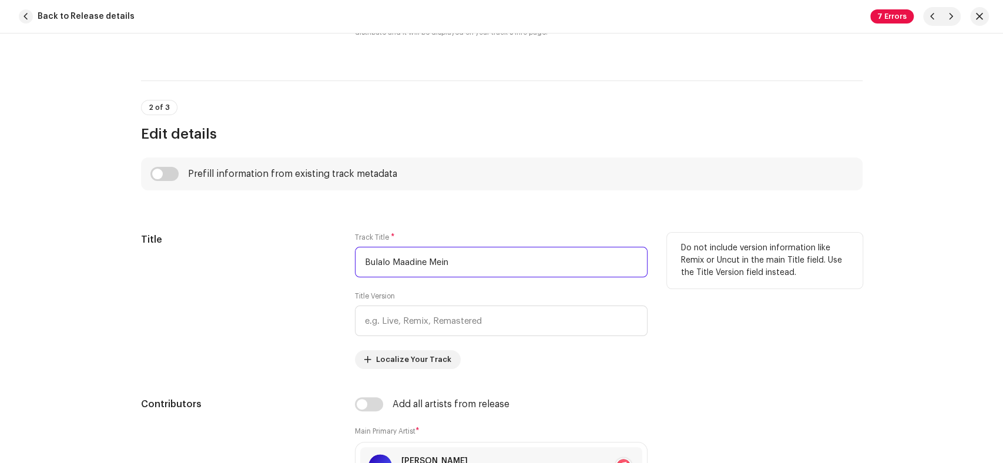
drag, startPoint x: 486, startPoint y: 255, endPoint x: 254, endPoint y: 257, distance: 232.7
click at [254, 257] on div "Title Track Title * Bulalo Maadine Mein Title Version Localize Your Track Do no…" at bounding box center [501, 301] width 721 height 136
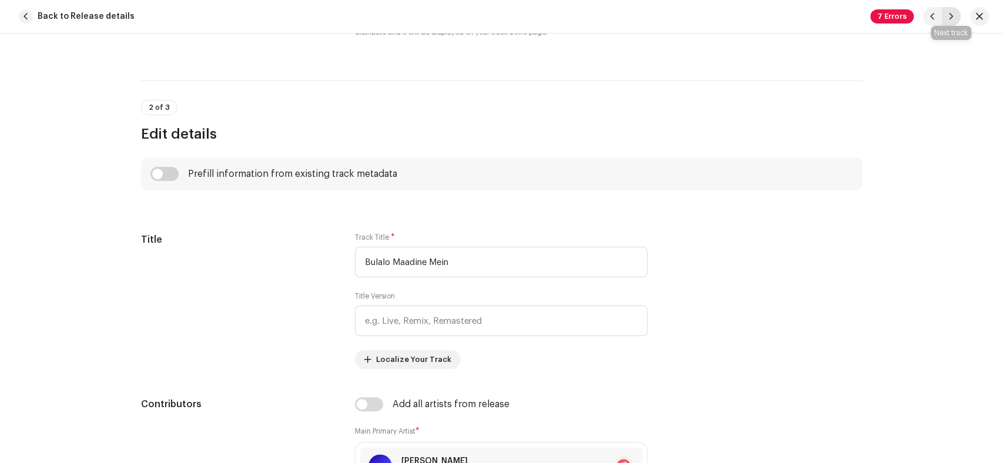
click at [948, 19] on span "button" at bounding box center [951, 16] width 7 height 9
type input "QZZ662442422"
type input "Is Gali [PERSON_NAME] Hun Mein"
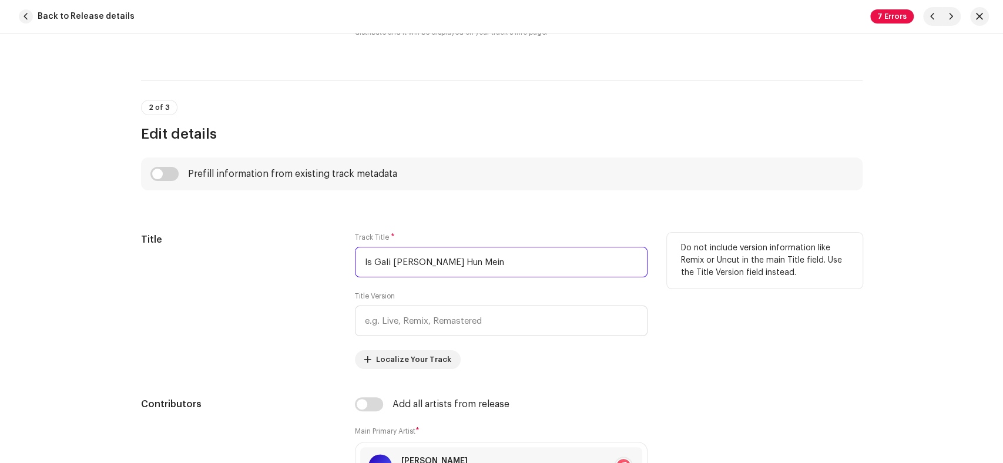
drag, startPoint x: 500, startPoint y: 257, endPoint x: 254, endPoint y: 260, distance: 246.2
click at [254, 260] on div "Title Track Title * Is Gali [PERSON_NAME] Hun Mein Title Version Localize Your …" at bounding box center [501, 301] width 721 height 136
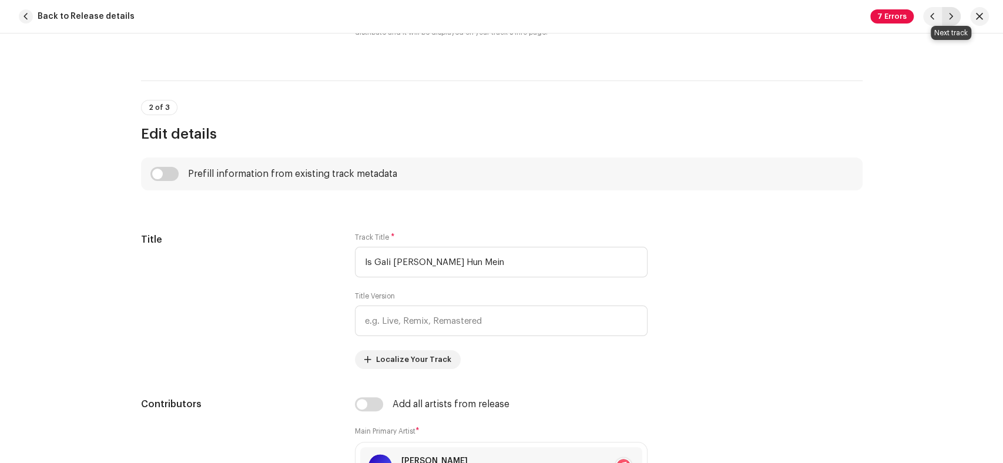
click at [948, 14] on span "button" at bounding box center [951, 16] width 7 height 9
type input "QZZ662442423"
type input "[PERSON_NAME] [PERSON_NAME]"
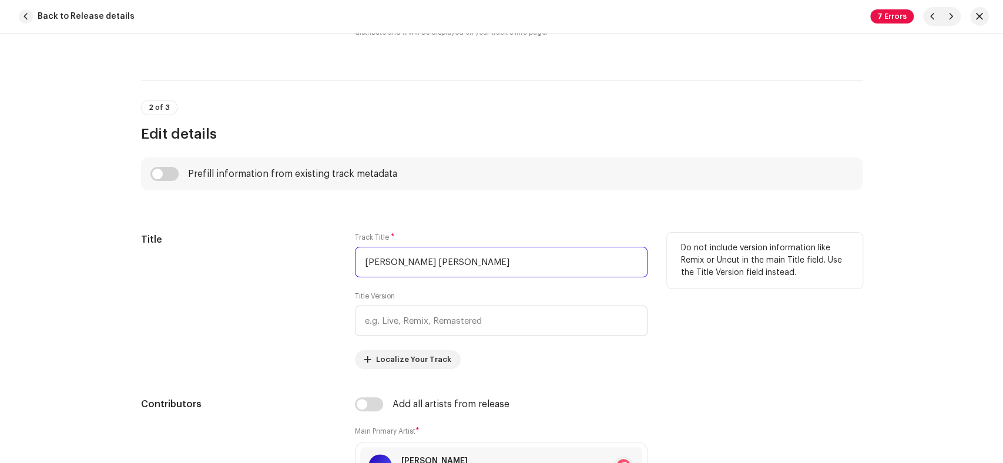
drag, startPoint x: 449, startPoint y: 254, endPoint x: 318, endPoint y: 264, distance: 130.8
click at [318, 264] on div "Title Track Title * [PERSON_NAME] [PERSON_NAME] Title Version Localize Your Tra…" at bounding box center [501, 301] width 721 height 136
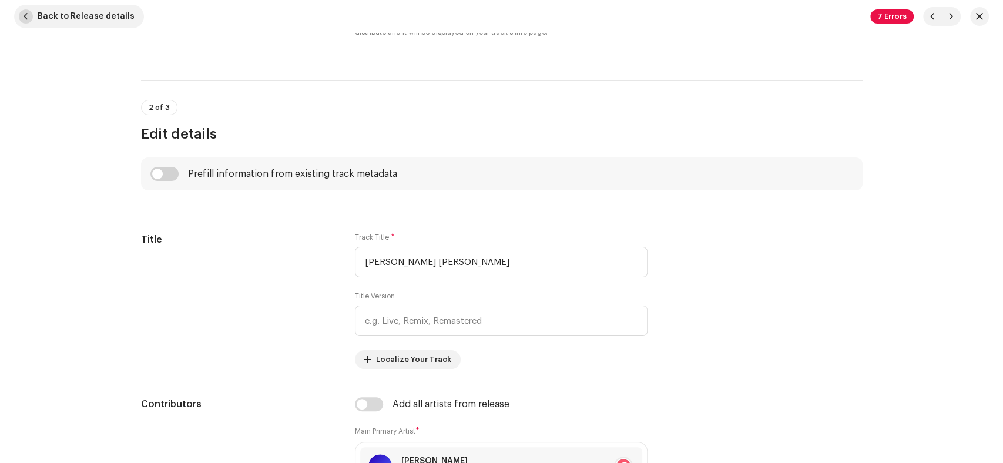
click at [50, 11] on span "Back to Release details" at bounding box center [86, 17] width 97 height 24
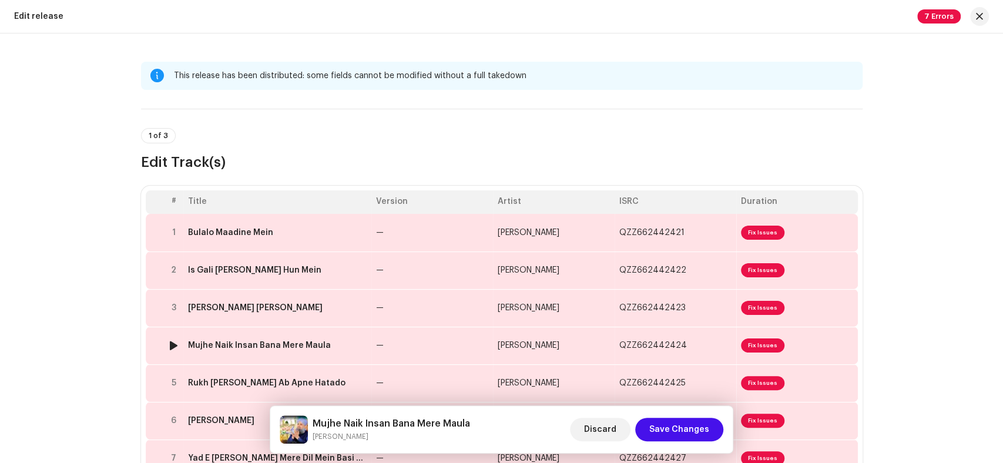
click at [275, 348] on div "Mujhe Naik Insan Bana Mere Maula" at bounding box center [259, 345] width 143 height 9
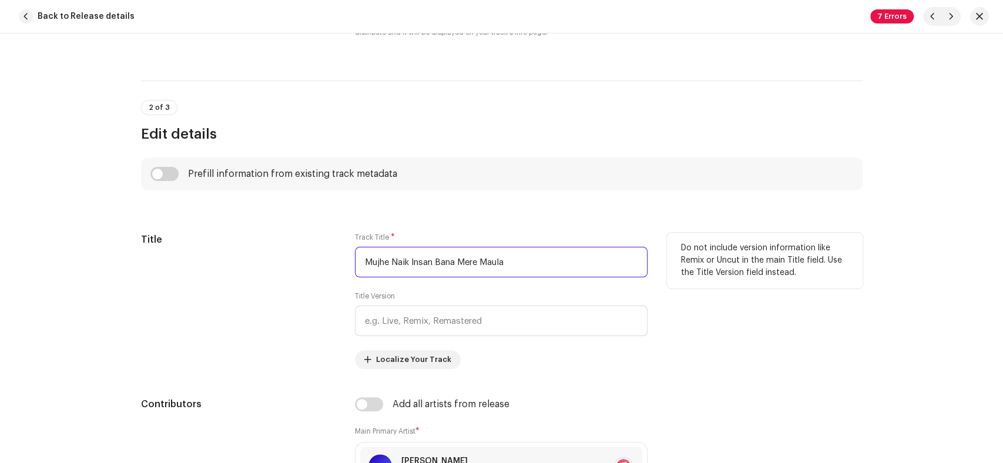
drag, startPoint x: 516, startPoint y: 269, endPoint x: 287, endPoint y: 266, distance: 229.2
click at [287, 266] on div "Title Track Title * Mujhe Naik Insan Bana Mere Maula Title Version Localize You…" at bounding box center [501, 301] width 721 height 136
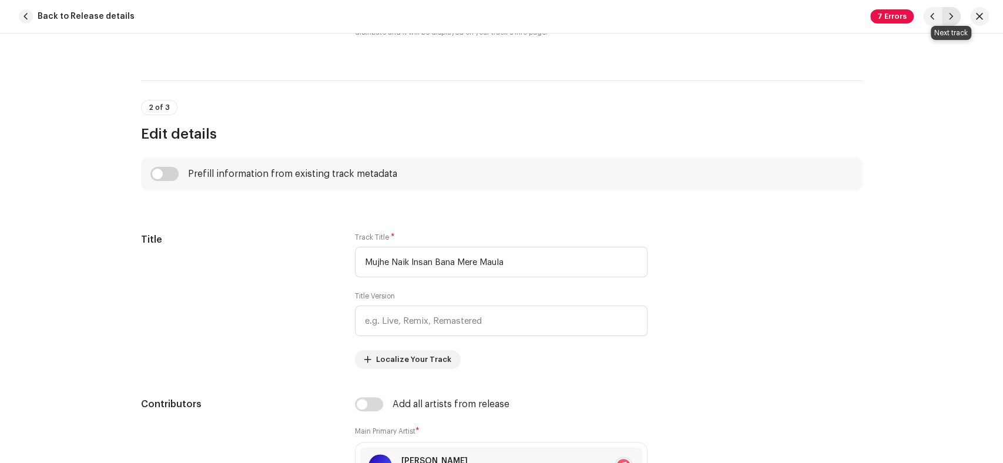
click at [949, 15] on span "button" at bounding box center [951, 16] width 7 height 9
type input "QZZ662442425"
type input "Rukh [PERSON_NAME] Ab Apne Hatado"
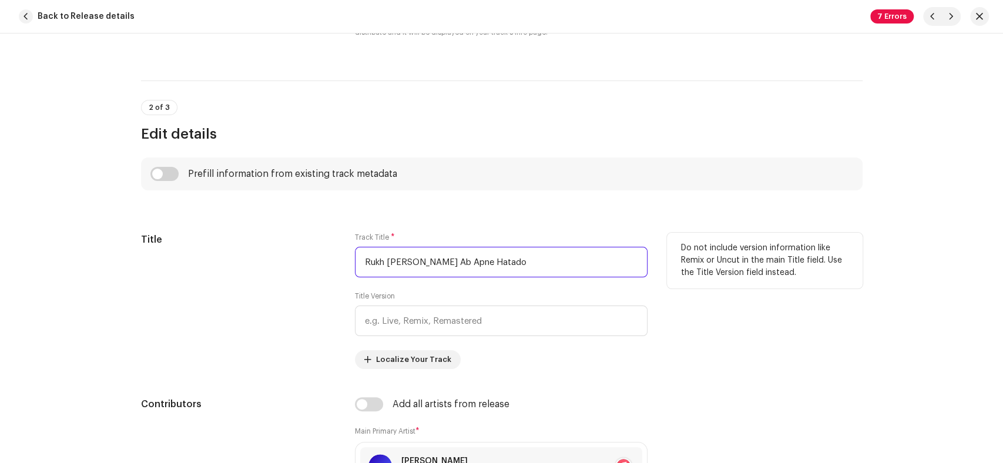
drag, startPoint x: 511, startPoint y: 268, endPoint x: 282, endPoint y: 269, distance: 228.6
click at [282, 269] on div "Title Track Title * Rukh [PERSON_NAME] Ab Apne Hatado Title Version Localize Yo…" at bounding box center [501, 301] width 721 height 136
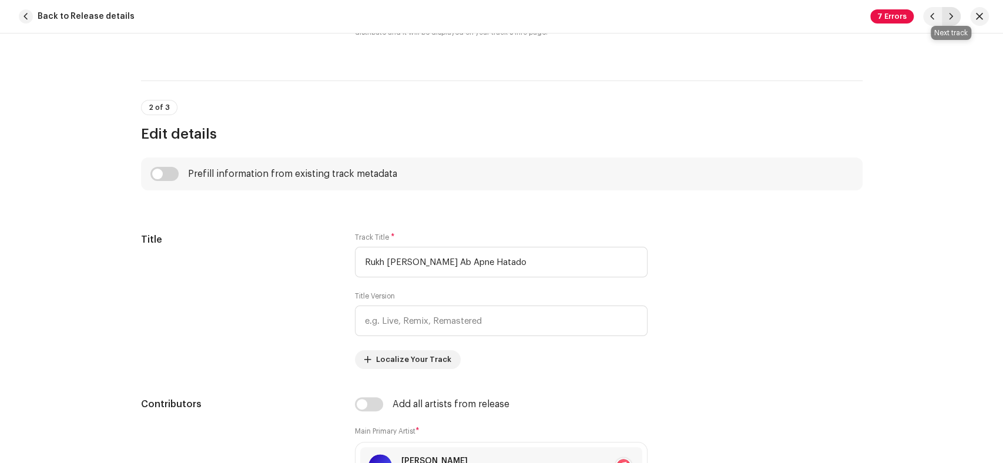
click at [947, 12] on button "button" at bounding box center [951, 16] width 19 height 19
type input "QZZ662442426"
type input "[PERSON_NAME]"
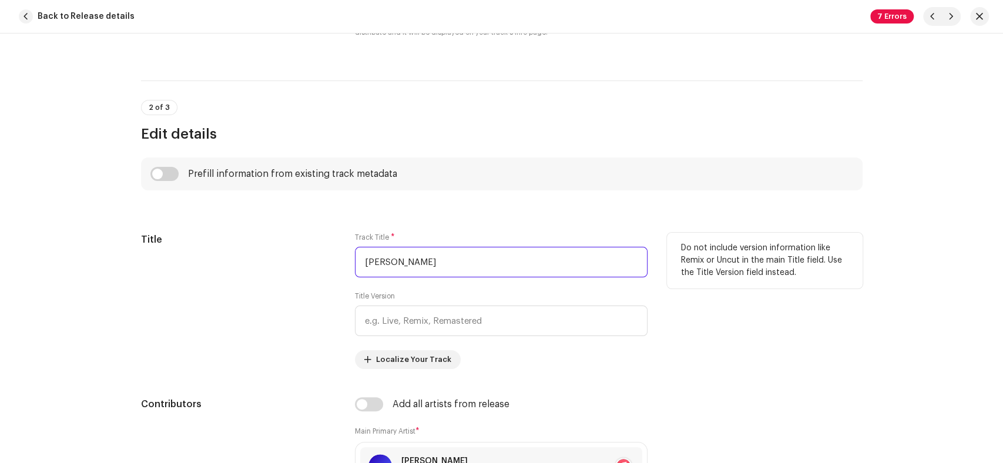
drag, startPoint x: 466, startPoint y: 261, endPoint x: 316, endPoint y: 269, distance: 150.6
click at [316, 269] on div "Title Track Title * Wajay Allah Wali Taar Title Version Localize Your Track Do …" at bounding box center [501, 301] width 721 height 136
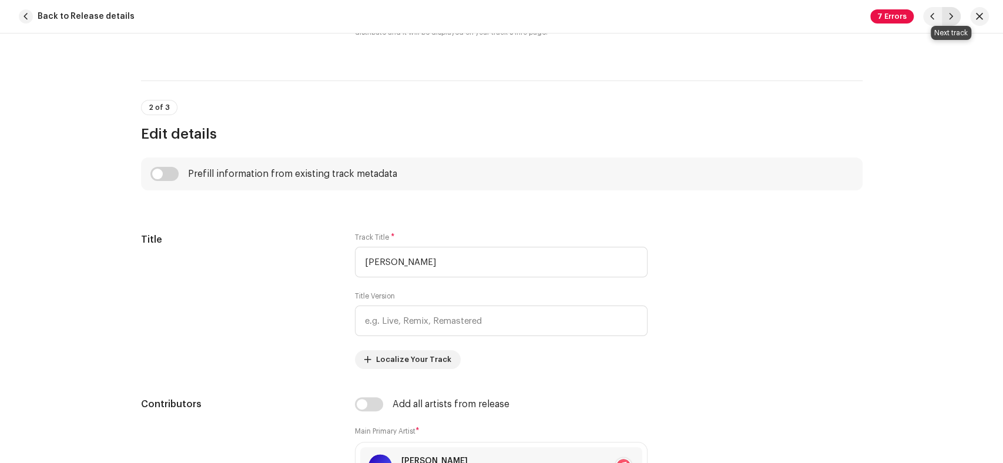
click at [949, 7] on button "button" at bounding box center [951, 16] width 19 height 19
type input "QZZ662442427"
type input "Yad E [PERSON_NAME] Mere Dil Mein Basi Ho"
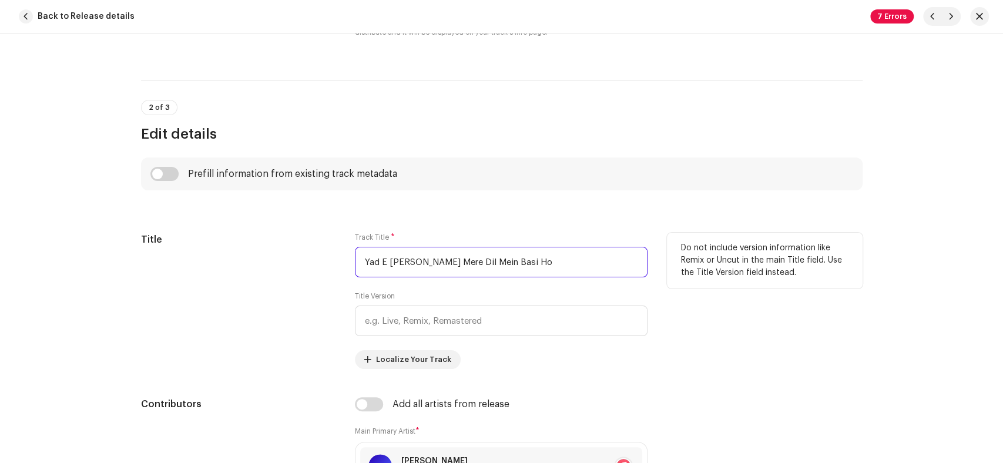
drag, startPoint x: 549, startPoint y: 254, endPoint x: 258, endPoint y: 257, distance: 291.4
click at [258, 257] on div "Title Track Title * Yad E [PERSON_NAME] Mere Dil Mein Basi Ho Title Version Loc…" at bounding box center [501, 301] width 721 height 136
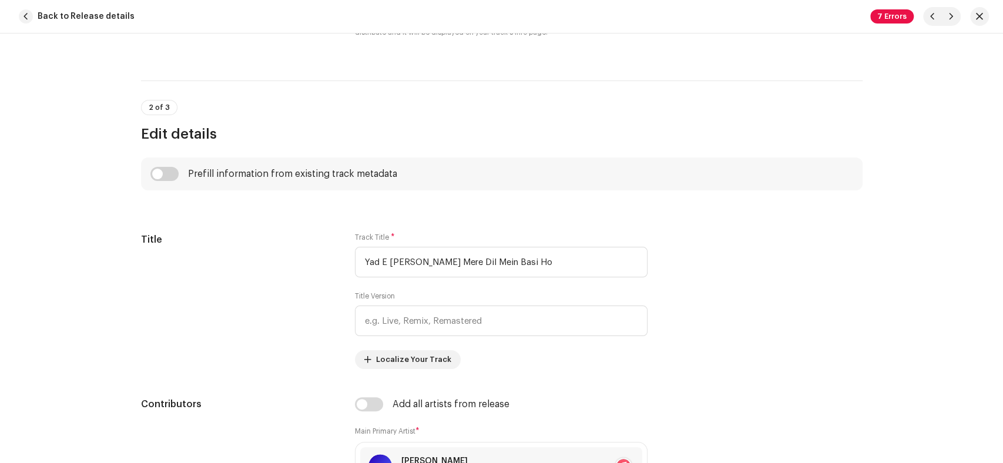
click at [961, 9] on div "7 Errors" at bounding box center [929, 16] width 119 height 19
click at [973, 12] on button "button" at bounding box center [979, 16] width 19 height 19
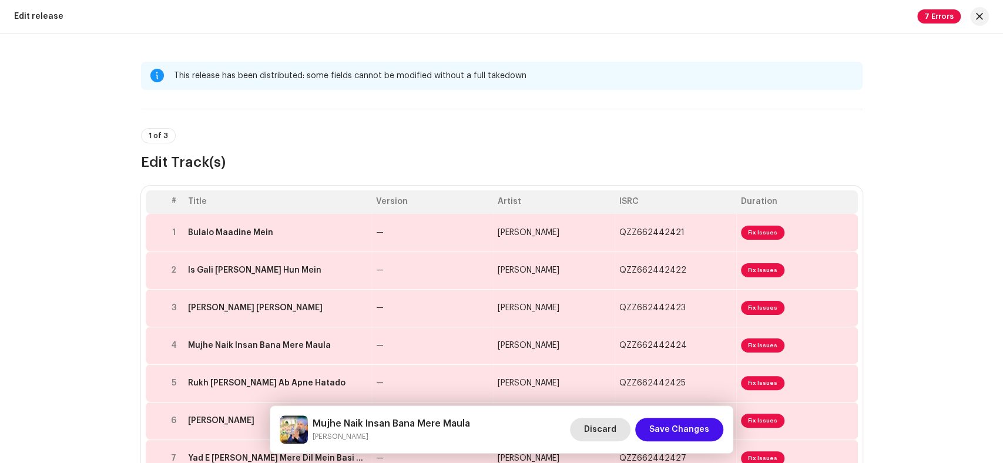
click at [608, 425] on span "Discard" at bounding box center [600, 430] width 32 height 24
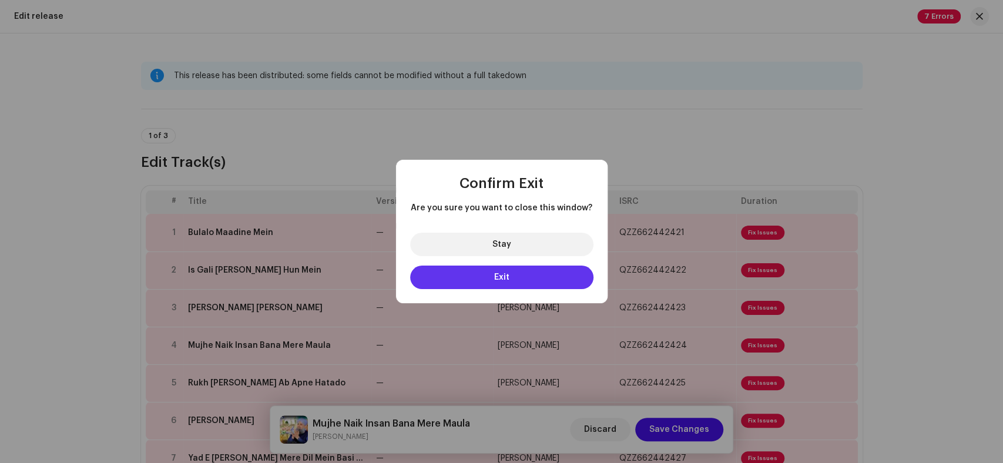
click at [536, 276] on button "Exit" at bounding box center [501, 278] width 183 height 24
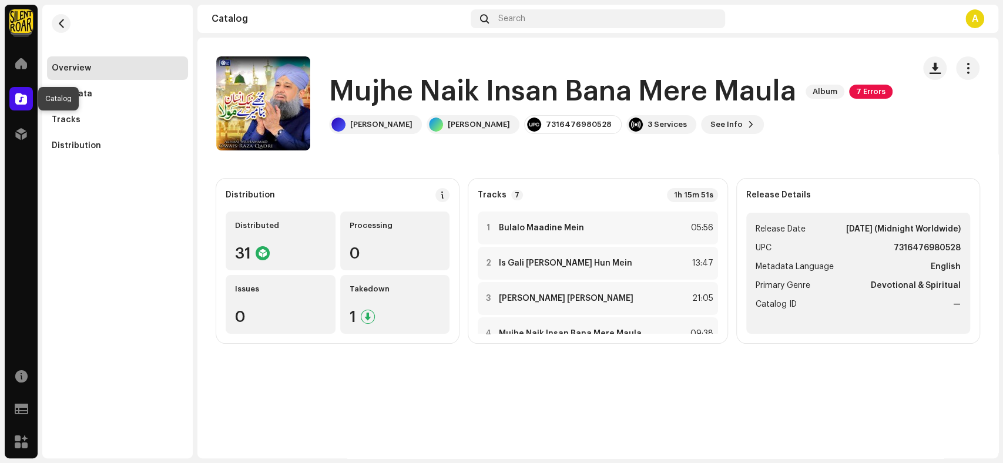
click at [19, 96] on span at bounding box center [21, 98] width 12 height 9
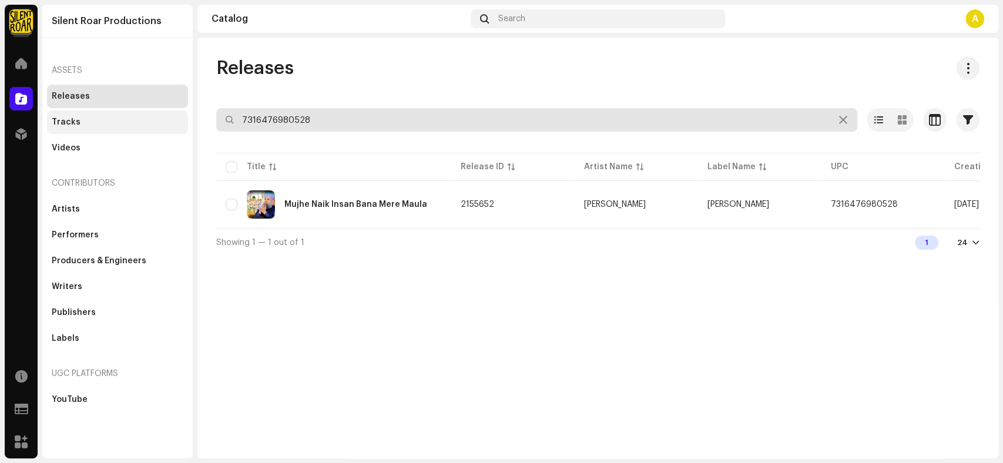
drag, startPoint x: 370, startPoint y: 124, endPoint x: 121, endPoint y: 118, distance: 249.2
click at [121, 118] on div "Silent Roar Productions Home Catalog Distribution Resources Support Forms Marke…" at bounding box center [501, 231] width 1003 height 463
paste input "702960"
type input "7316477029608"
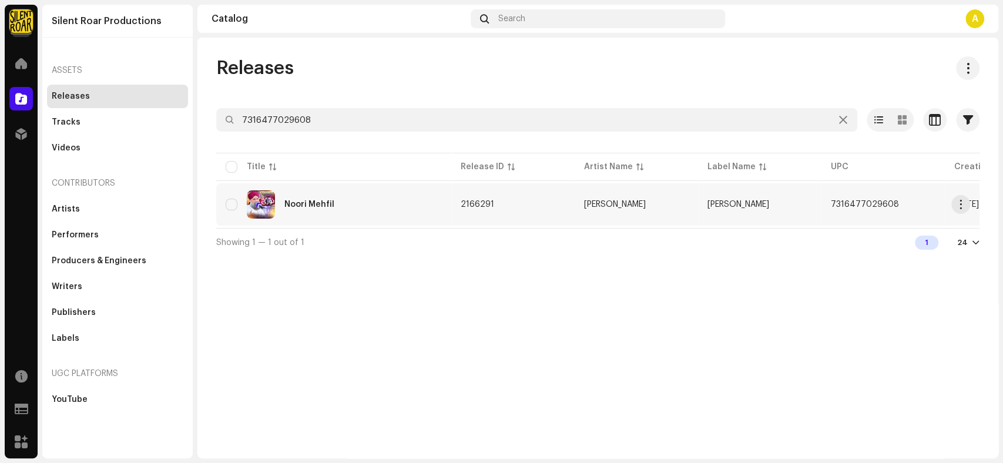
click at [372, 215] on div "Noori Mehfil" at bounding box center [334, 204] width 216 height 28
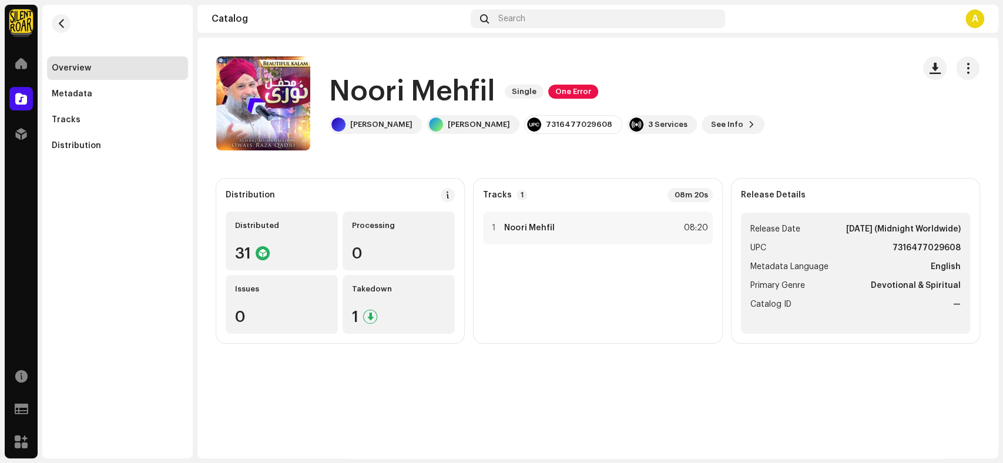
click at [489, 88] on h1 "Noori Mehfil" at bounding box center [412, 92] width 166 height 38
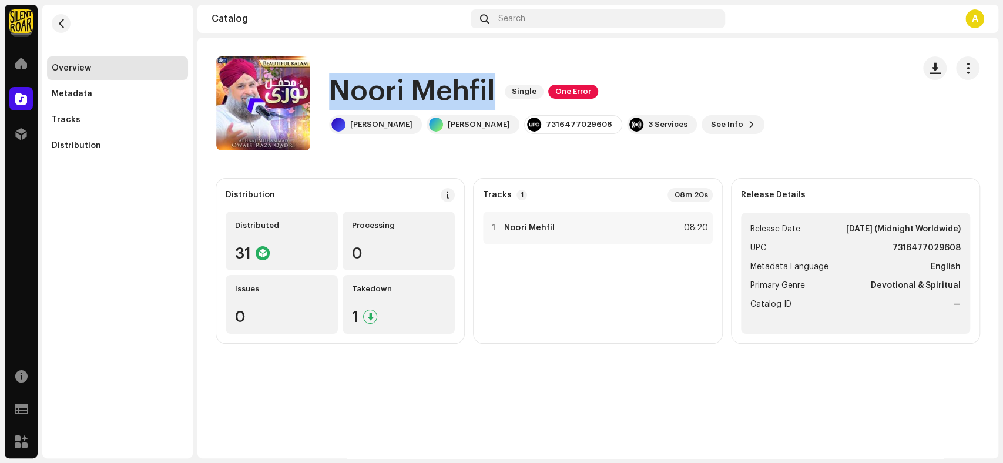
click at [489, 88] on h1 "Noori Mehfil" at bounding box center [412, 92] width 166 height 38
copy div "Noori Mehfil Single One Error"
click at [743, 128] on span "See Info" at bounding box center [727, 125] width 32 height 24
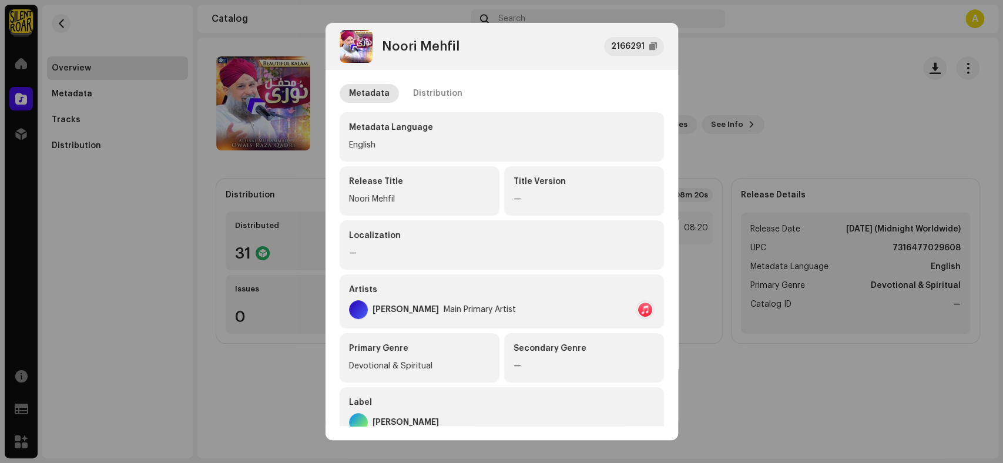
scroll to position [201, 0]
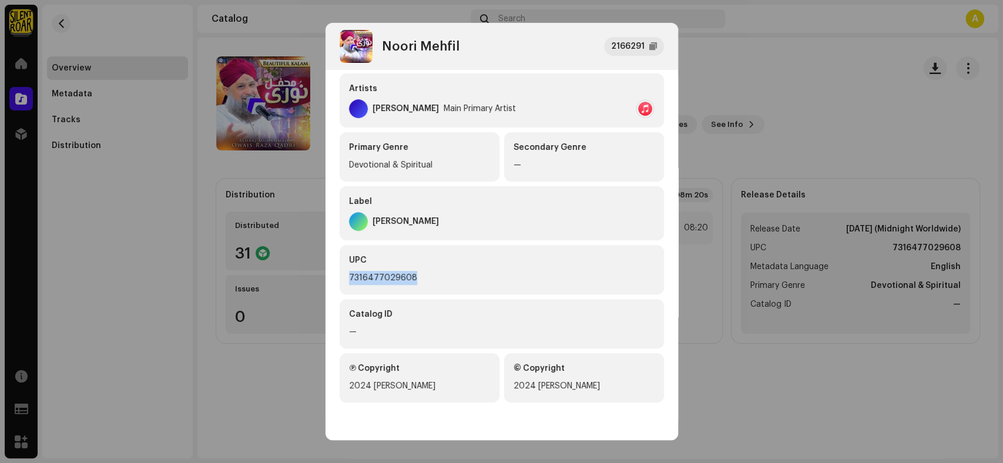
drag, startPoint x: 417, startPoint y: 274, endPoint x: 339, endPoint y: 274, distance: 77.6
click at [340, 274] on div "UPC 7316477029608" at bounding box center [502, 269] width 324 height 49
copy div "7316477029608"
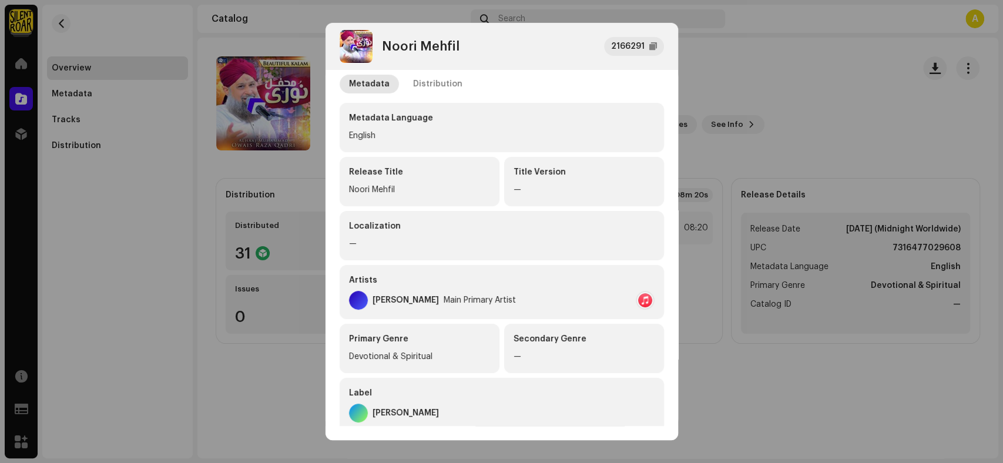
scroll to position [5, 0]
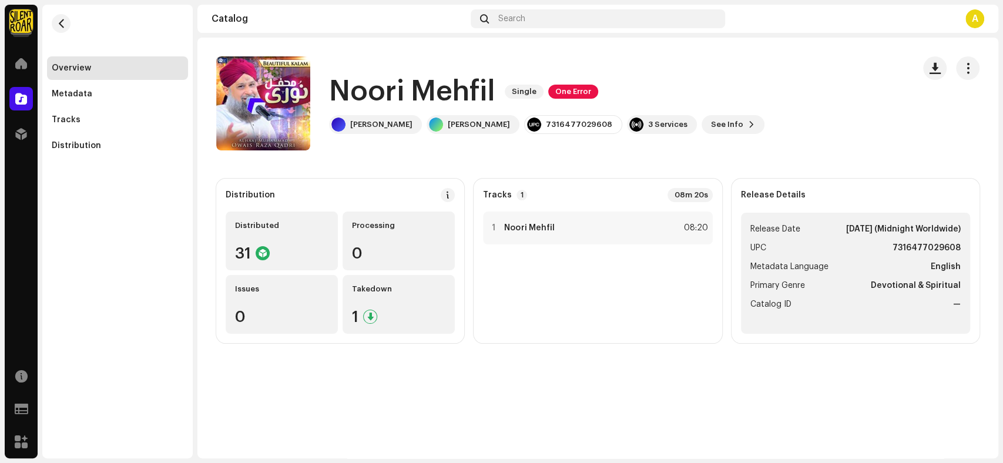
click at [97, 284] on div "Noori Mehfil 2166291 Metadata Distribution Metadata Language English Release Ti…" at bounding box center [501, 231] width 1003 height 463
click at [86, 122] on div "Tracks" at bounding box center [118, 119] width 132 height 9
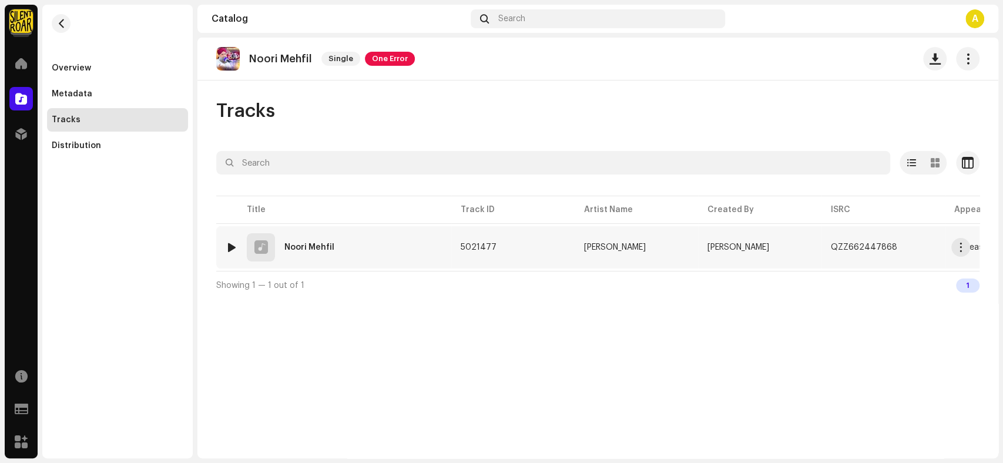
click at [494, 254] on td "5021477" at bounding box center [512, 247] width 123 height 42
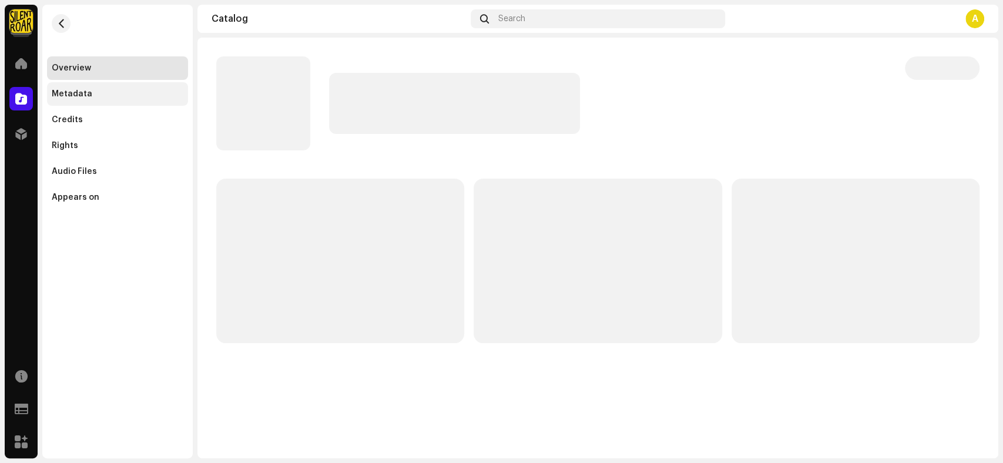
click at [101, 101] on div "Metadata" at bounding box center [117, 94] width 141 height 24
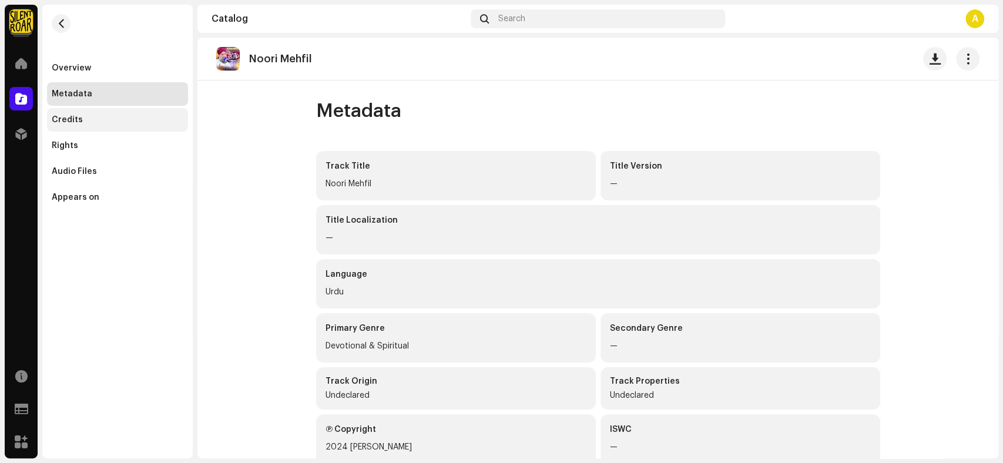
click at [100, 112] on div "Credits" at bounding box center [117, 120] width 141 height 24
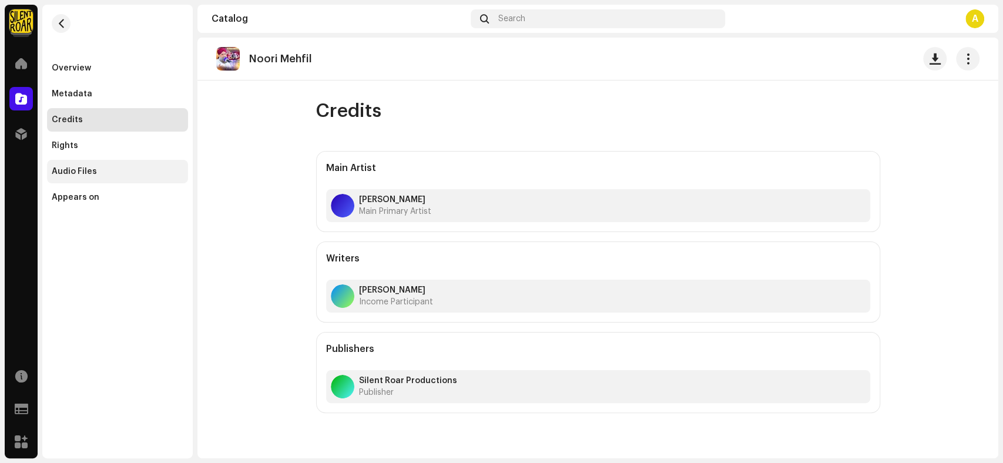
click at [74, 174] on div "Audio Files" at bounding box center [74, 171] width 45 height 9
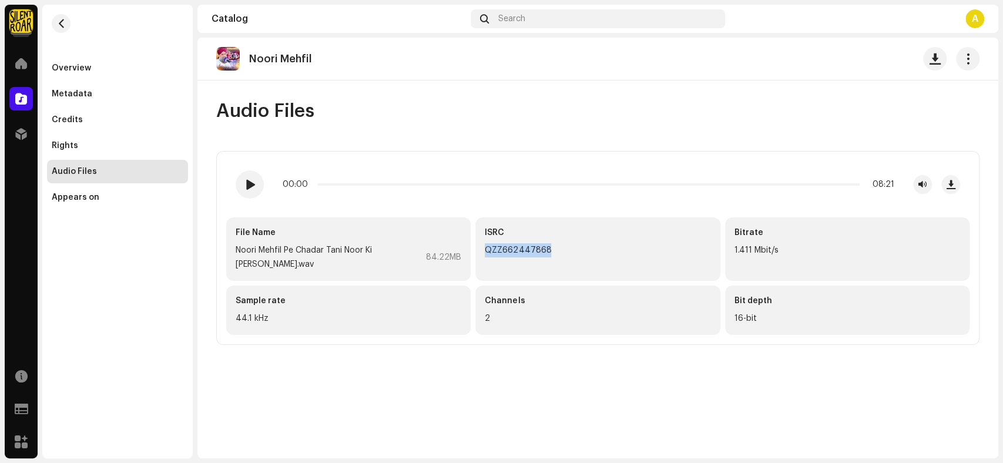
drag, startPoint x: 553, startPoint y: 247, endPoint x: 486, endPoint y: 252, distance: 66.6
click at [486, 252] on div "QZZ662447868" at bounding box center [598, 250] width 226 height 14
copy div "QZZ662447868"
click at [249, 182] on span at bounding box center [249, 184] width 10 height 9
click at [311, 58] on div "Noori Mehfil" at bounding box center [285, 59] width 72 height 12
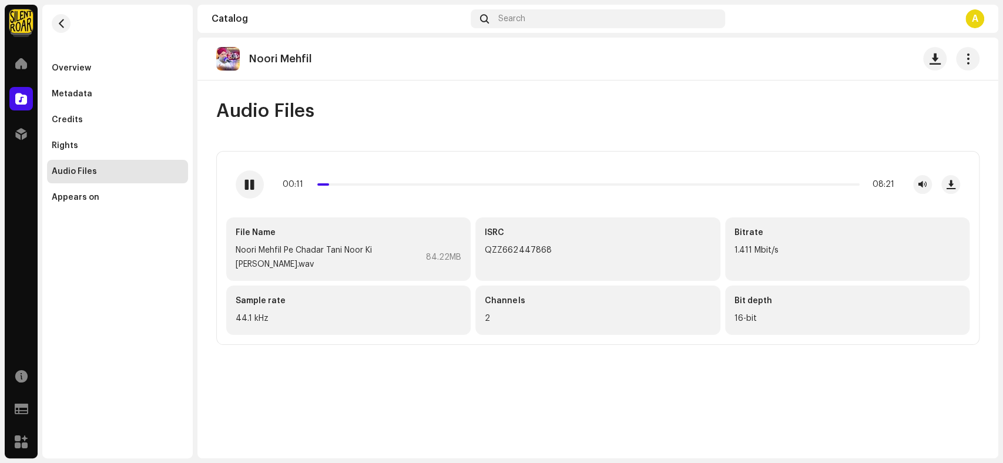
click at [311, 58] on div "Noori Mehfil" at bounding box center [285, 59] width 72 height 12
drag, startPoint x: 346, startPoint y: 184, endPoint x: 323, endPoint y: 180, distance: 24.0
click at [323, 180] on div "00:05 08:21" at bounding box center [589, 184] width 612 height 9
click at [321, 184] on span at bounding box center [319, 185] width 6 height 6
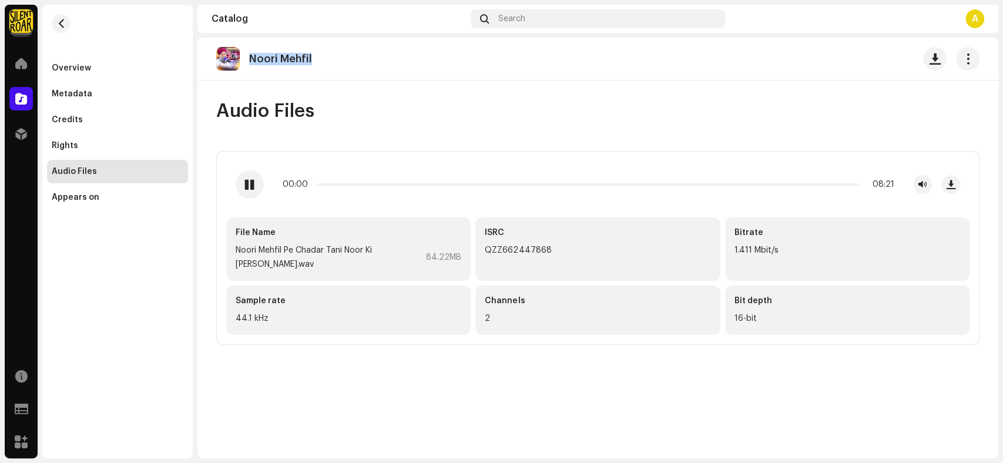
drag, startPoint x: 320, startPoint y: 184, endPoint x: 276, endPoint y: 183, distance: 44.1
click at [276, 183] on div "00:00 08:21" at bounding box center [598, 184] width 724 height 28
click at [256, 182] on div at bounding box center [250, 184] width 28 height 28
click at [71, 72] on div "Overview" at bounding box center [71, 67] width 39 height 9
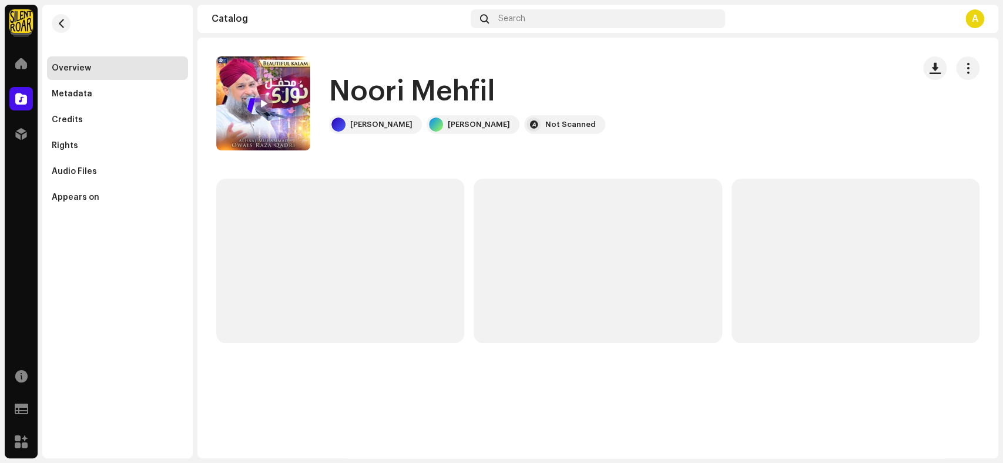
click at [69, 16] on re-m-nav-back at bounding box center [61, 31] width 28 height 52
click at [62, 21] on span "button" at bounding box center [61, 23] width 9 height 9
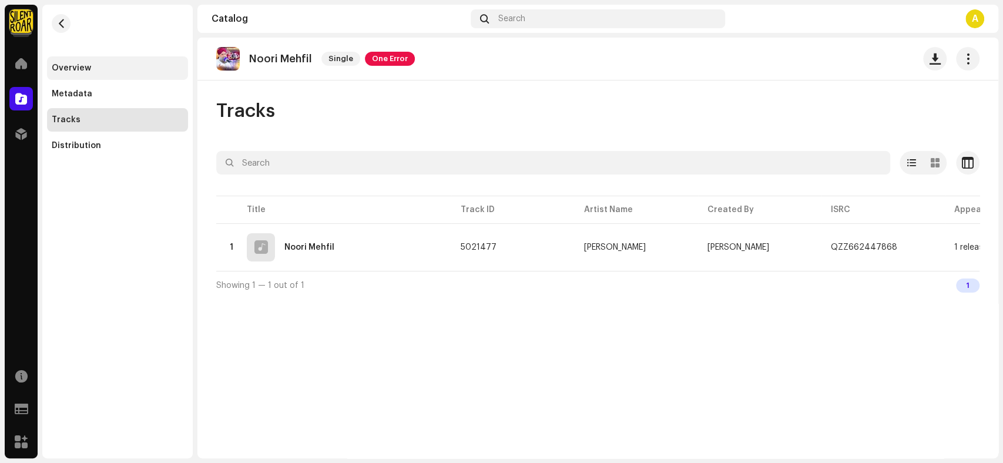
click at [100, 68] on div "Overview" at bounding box center [118, 67] width 132 height 9
